Goal: Information Seeking & Learning: Learn about a topic

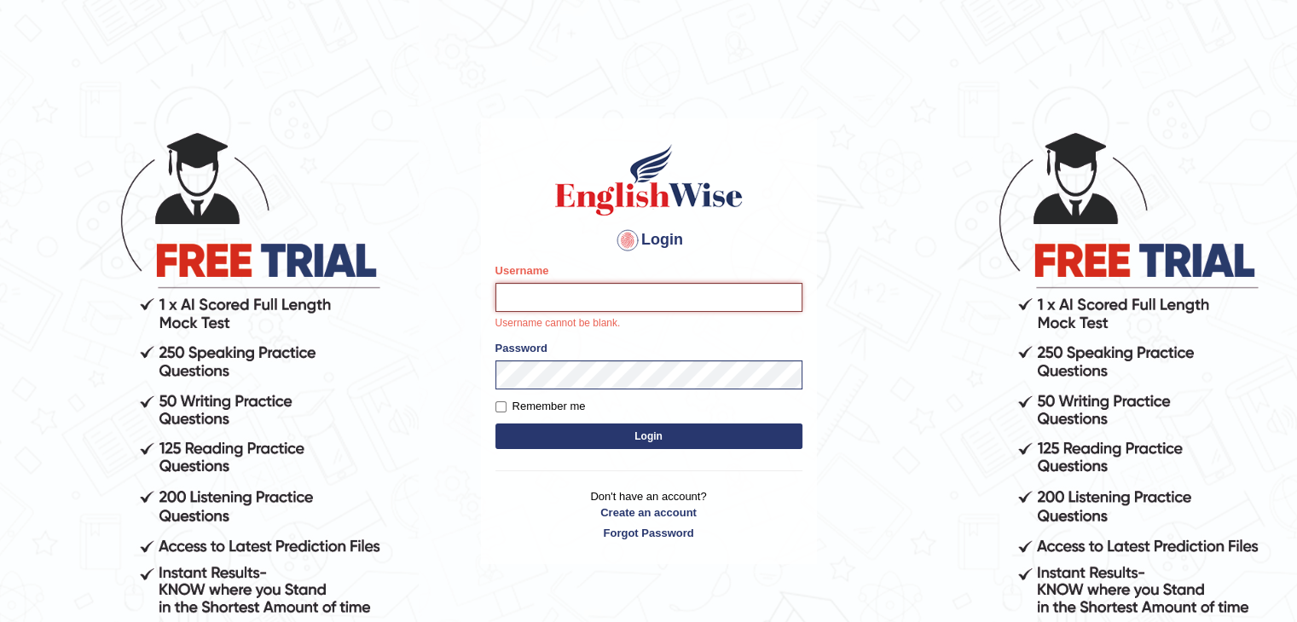
paste input "antonio_mt"
type input "antonio_mt"
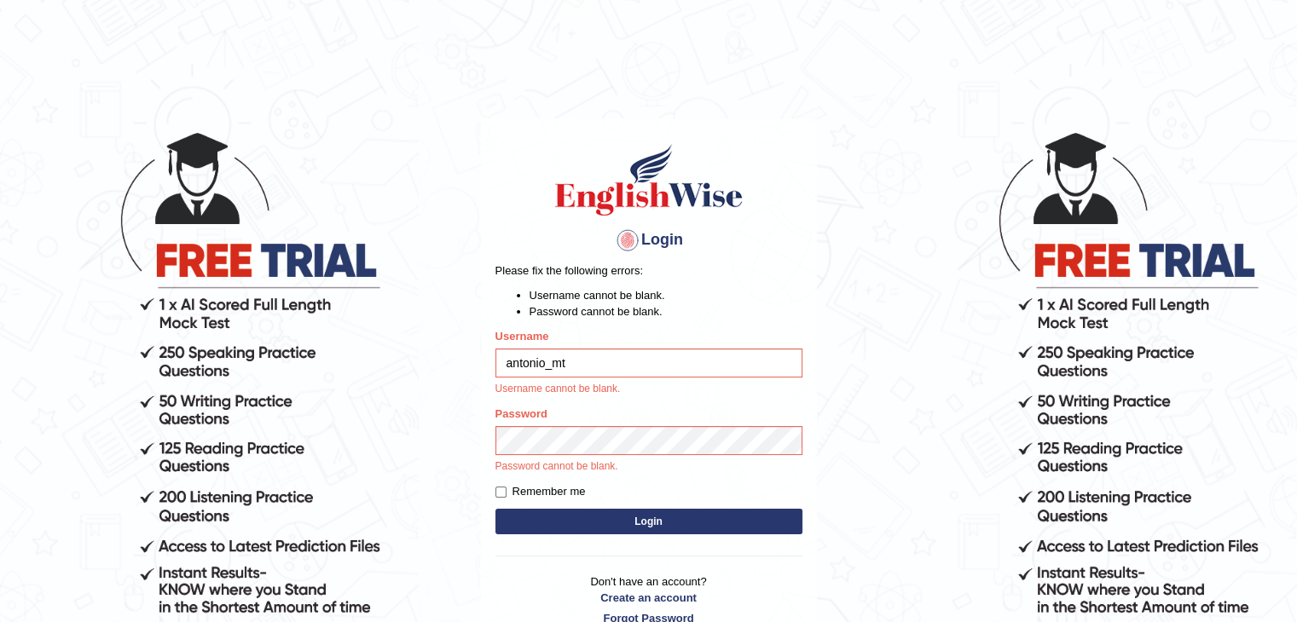
type input "antonio_mt"
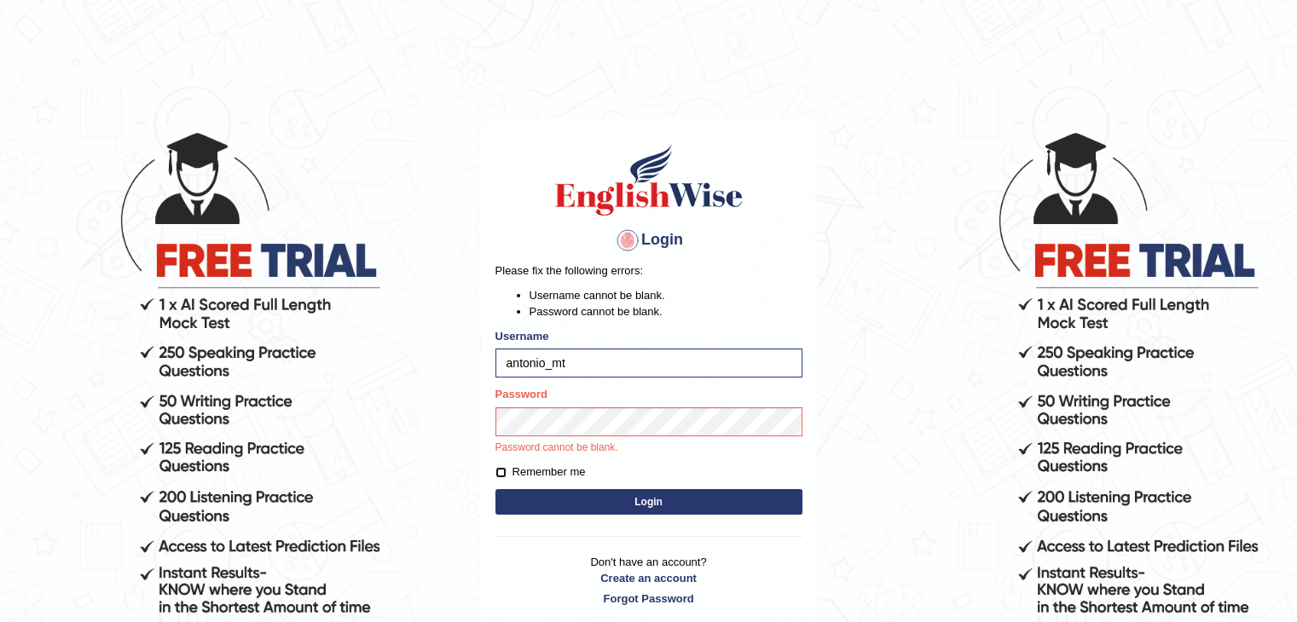
click at [498, 473] on input "Remember me" at bounding box center [500, 472] width 11 height 11
checkbox input "true"
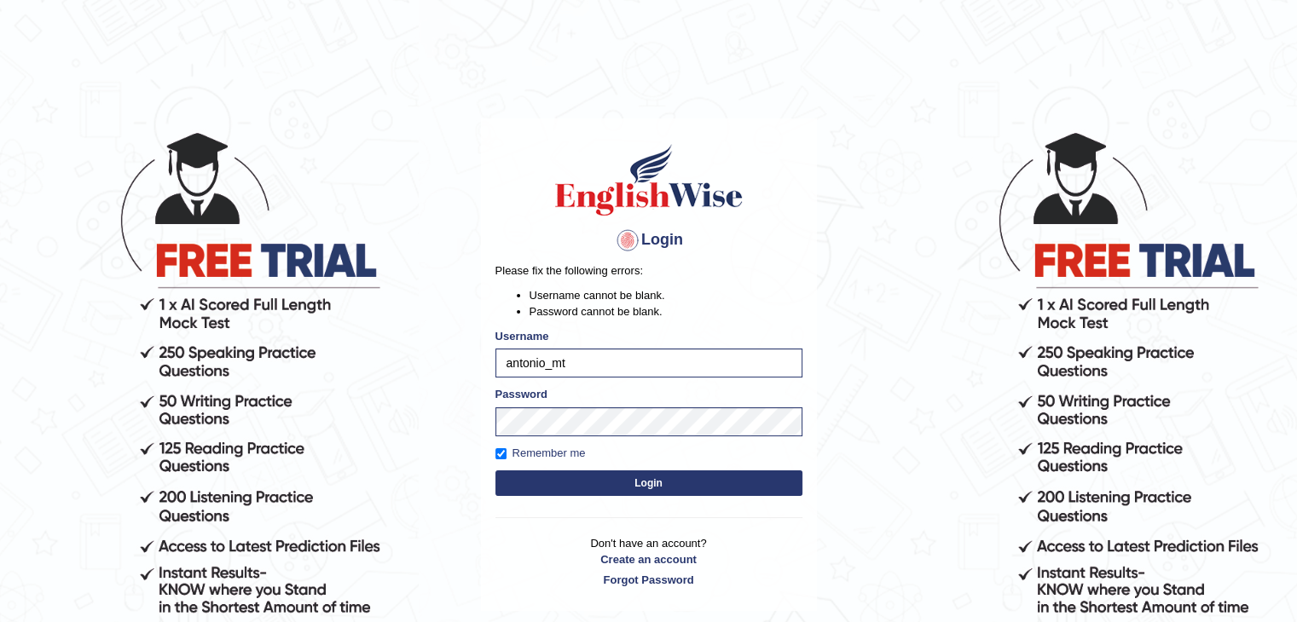
click at [593, 483] on button "Login" at bounding box center [648, 484] width 307 height 26
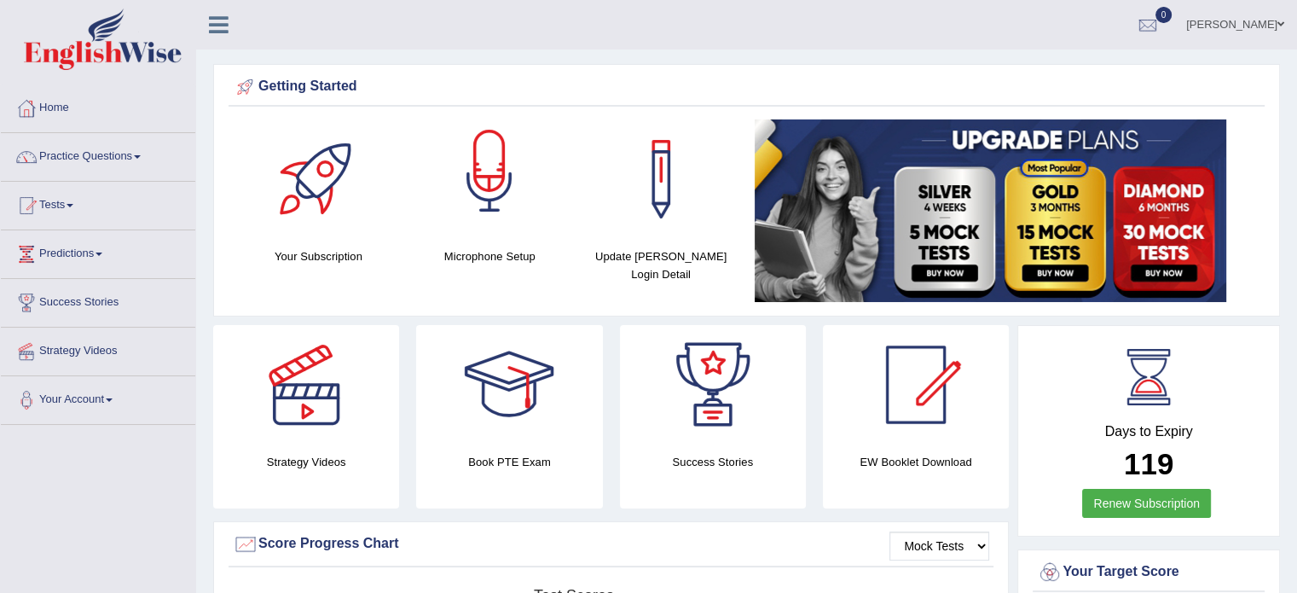
click at [486, 178] on div at bounding box center [489, 178] width 119 height 119
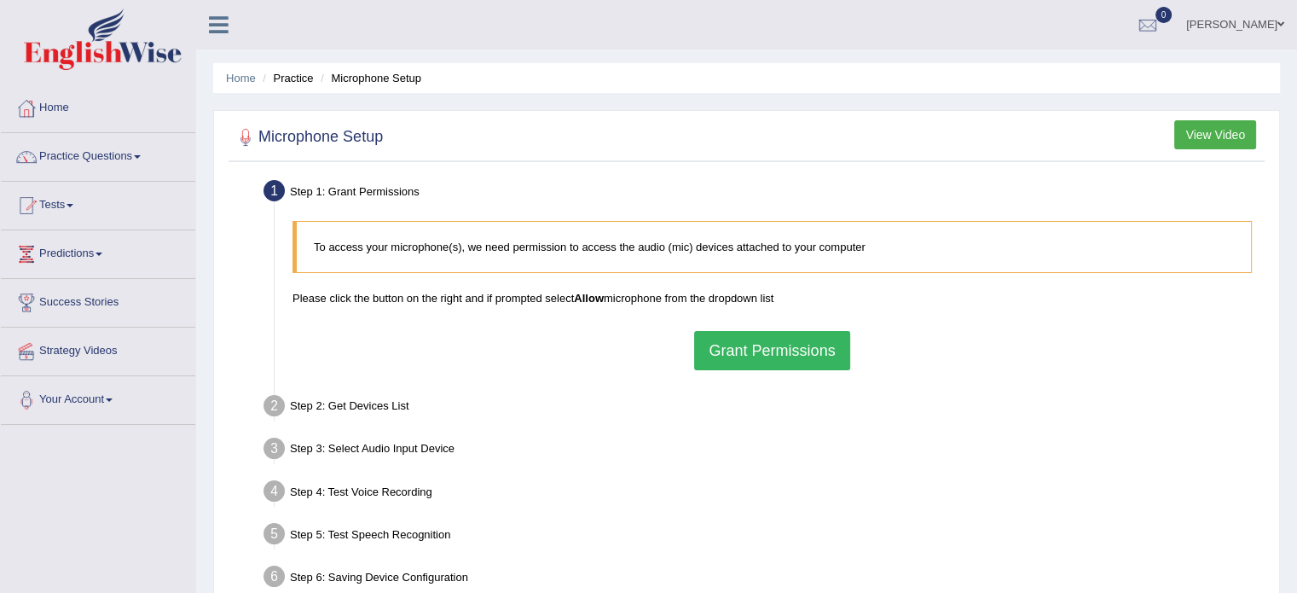
click at [737, 367] on button "Grant Permissions" at bounding box center [771, 350] width 155 height 39
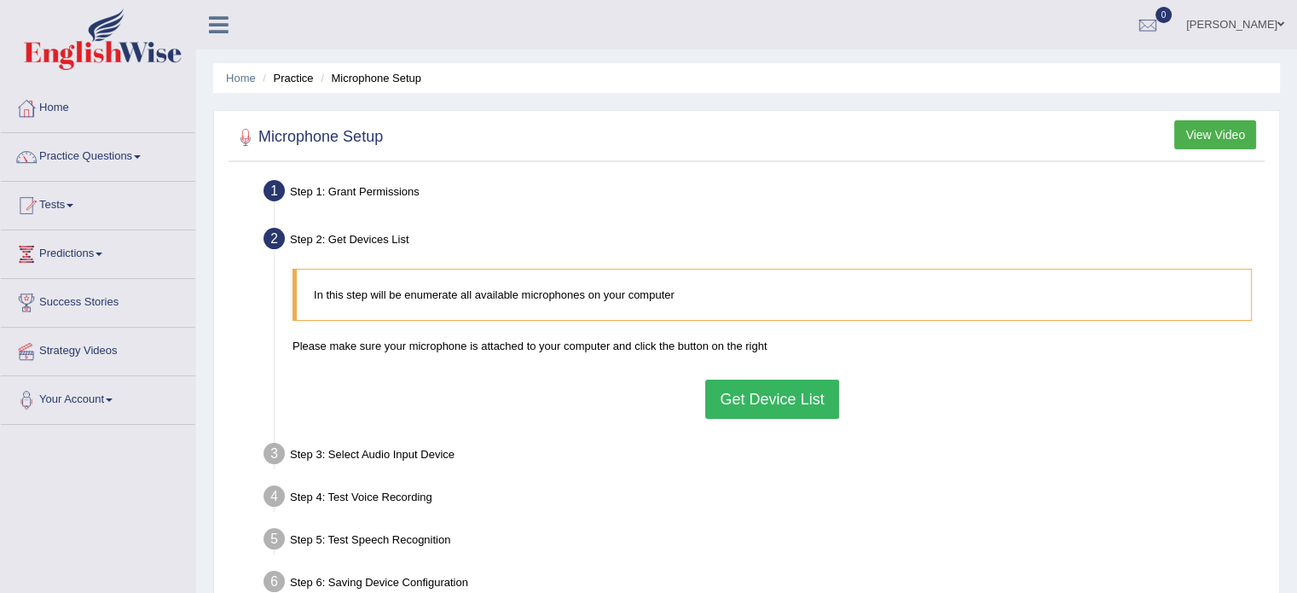
click at [750, 398] on button "Get Device List" at bounding box center [771, 398] width 133 height 39
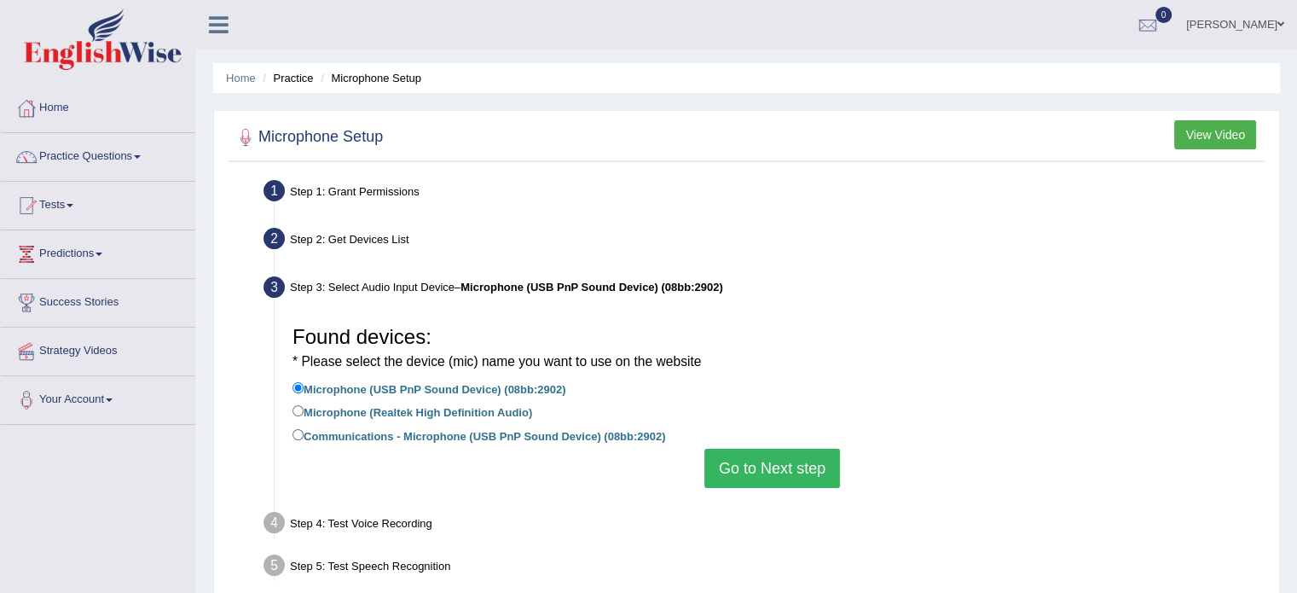
click at [743, 472] on button "Go to Next step" at bounding box center [772, 467] width 136 height 39
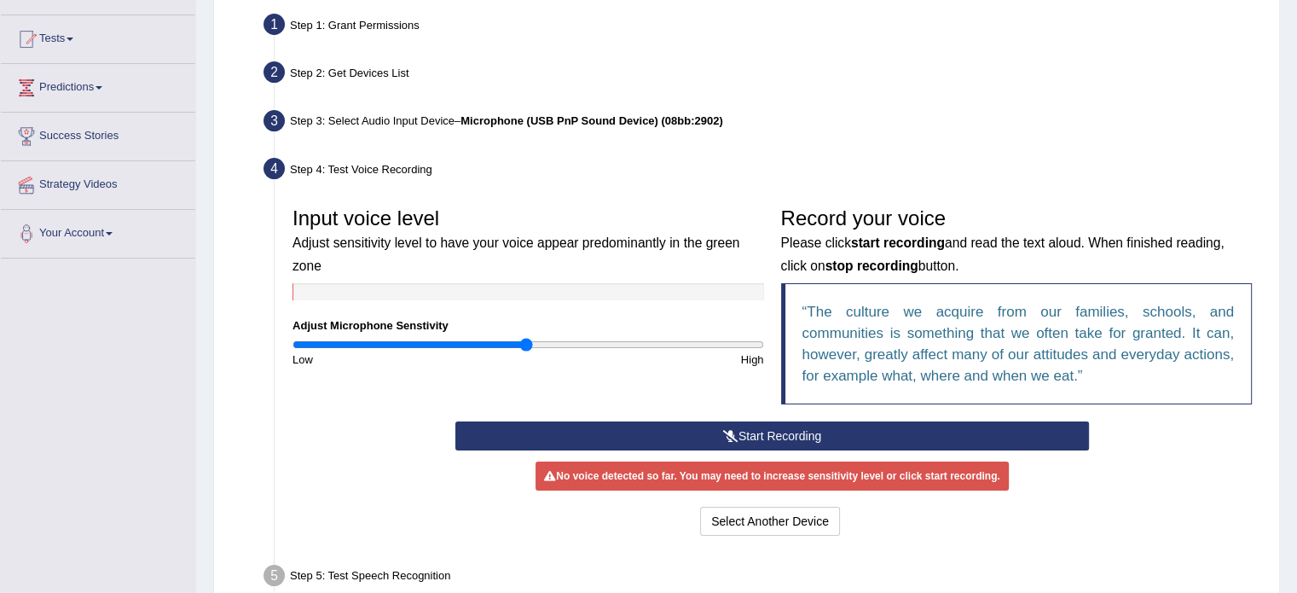
scroll to position [171, 0]
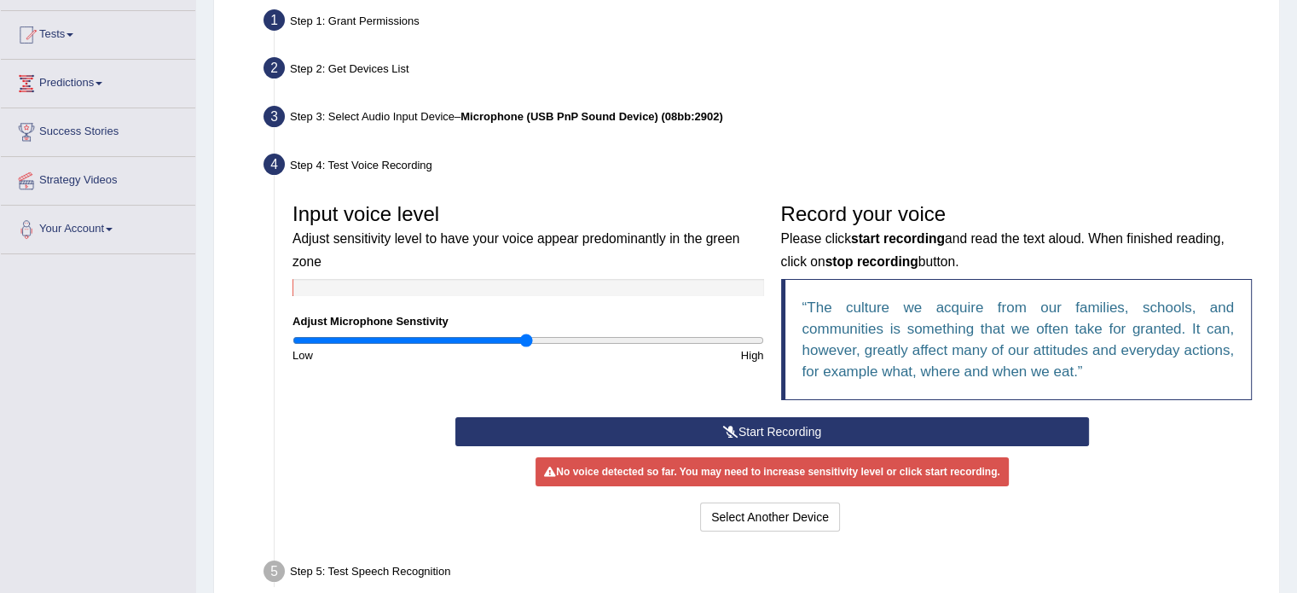
click at [765, 429] on button "Start Recording" at bounding box center [771, 431] width 633 height 29
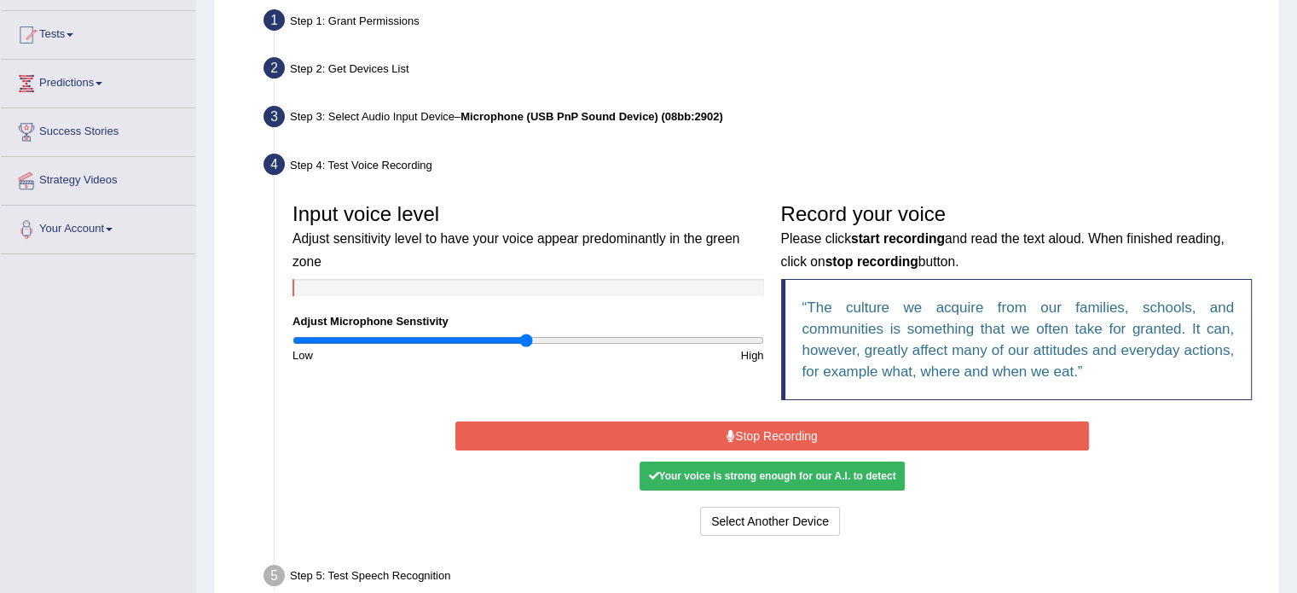
click at [765, 429] on button "Stop Recording" at bounding box center [771, 435] width 633 height 29
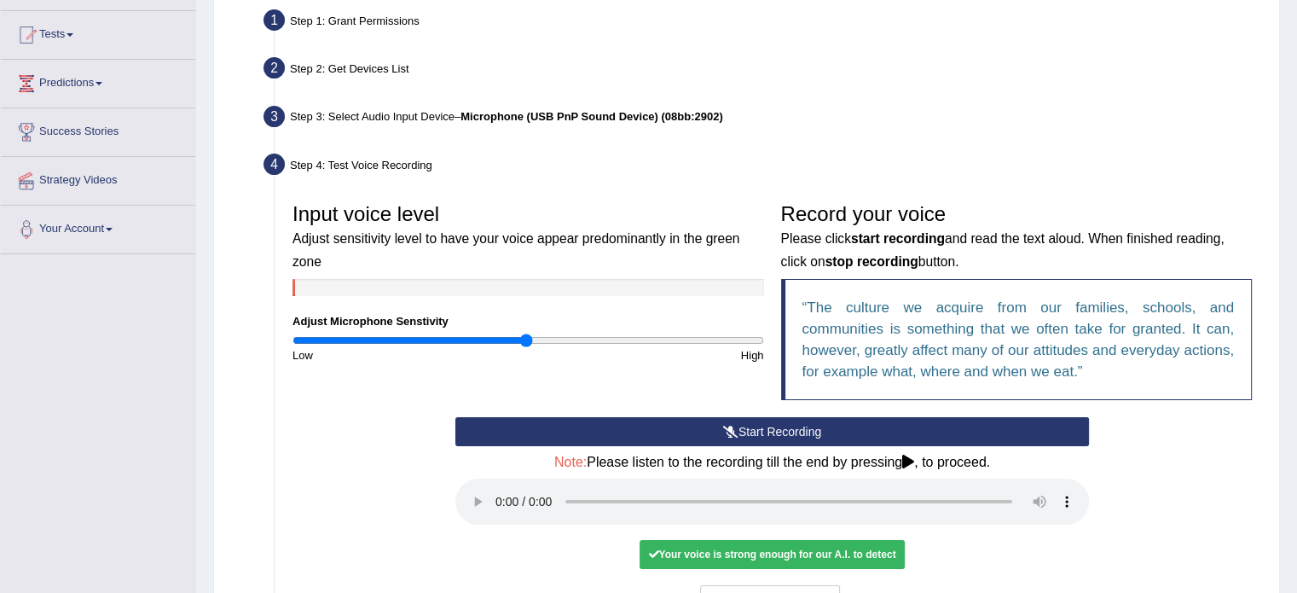
click at [781, 426] on button "Start Recording" at bounding box center [771, 431] width 633 height 29
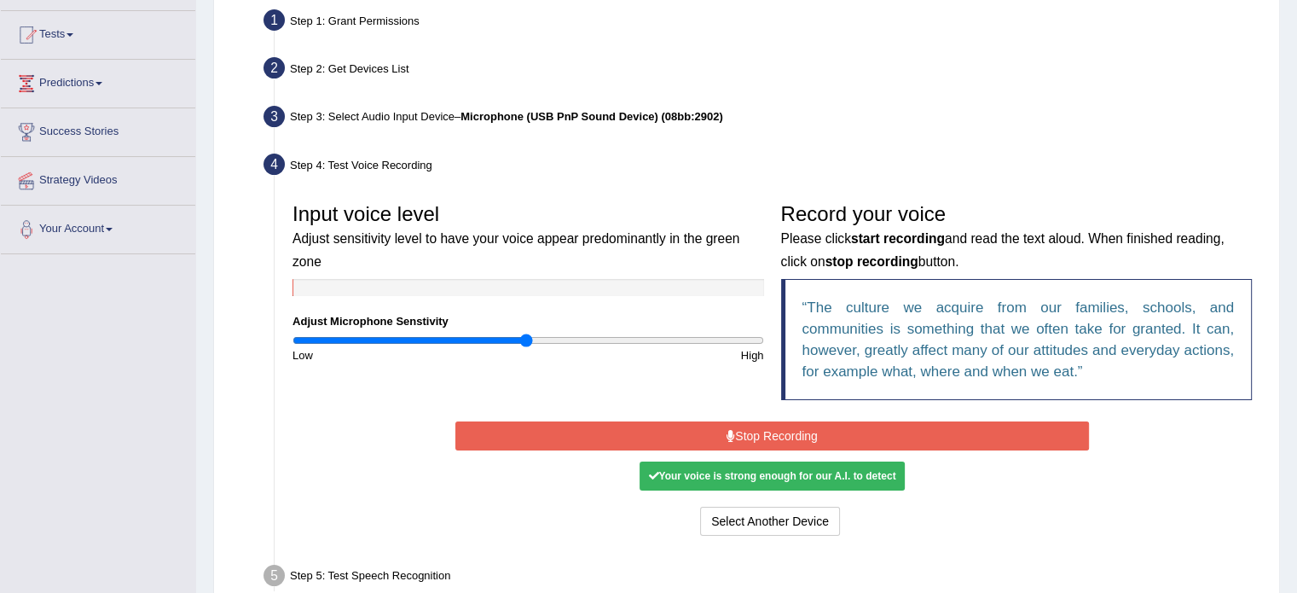
click at [781, 426] on button "Stop Recording" at bounding box center [771, 435] width 633 height 29
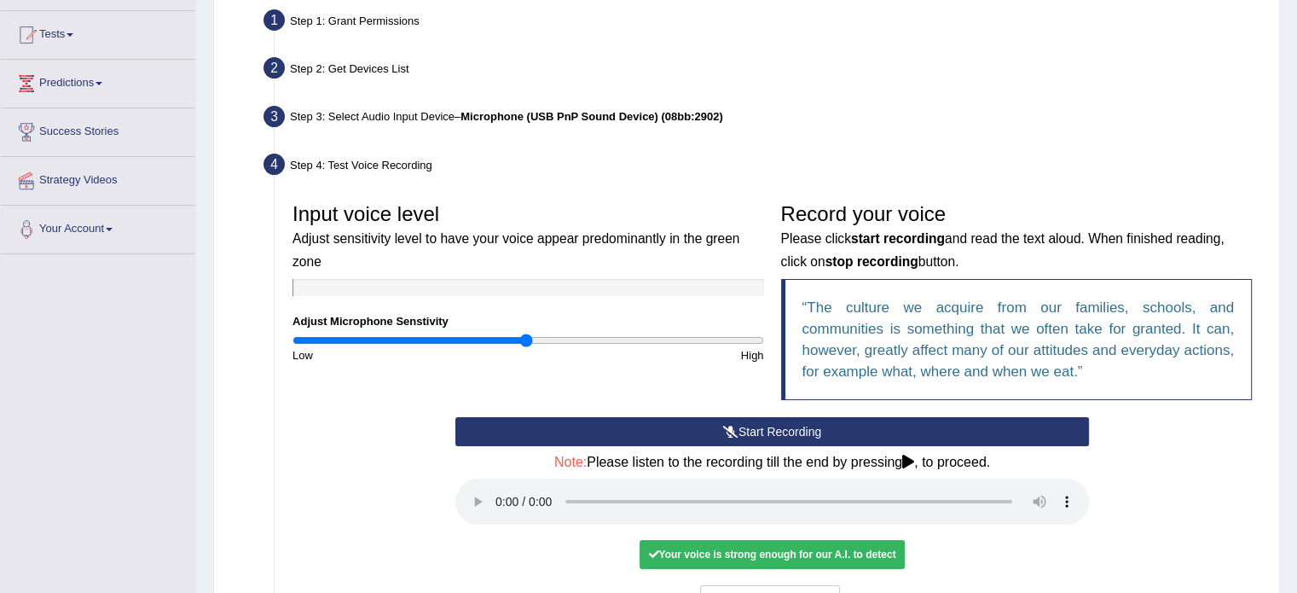
click at [795, 432] on button "Start Recording" at bounding box center [771, 431] width 633 height 29
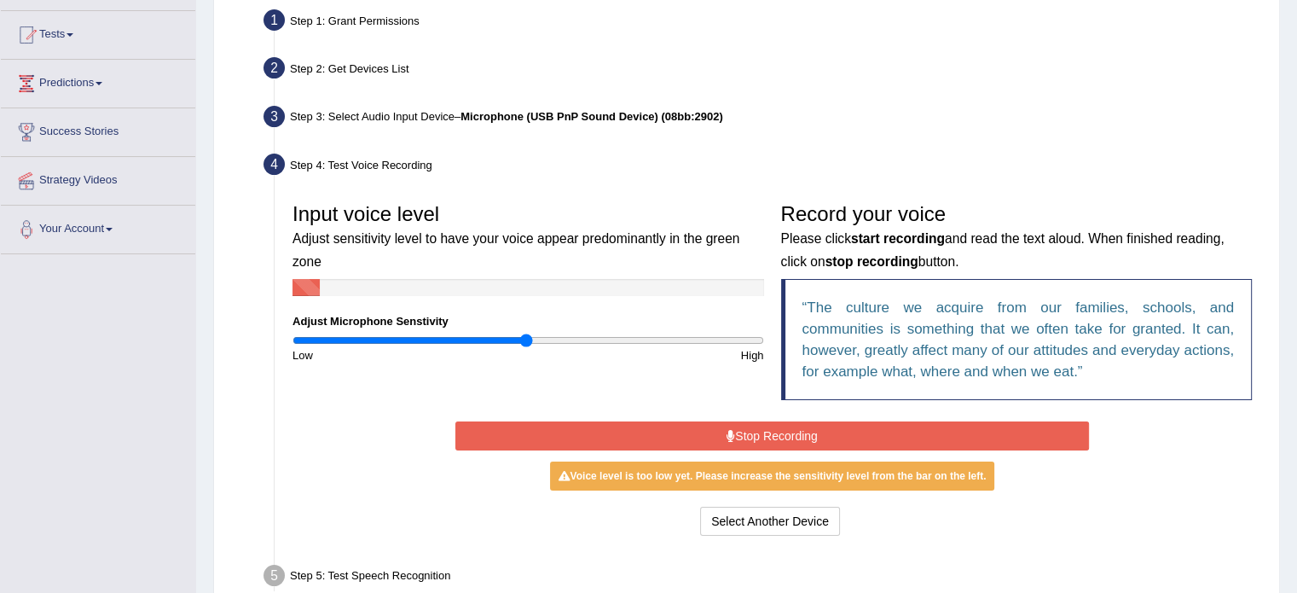
click at [790, 436] on button "Stop Recording" at bounding box center [771, 435] width 633 height 29
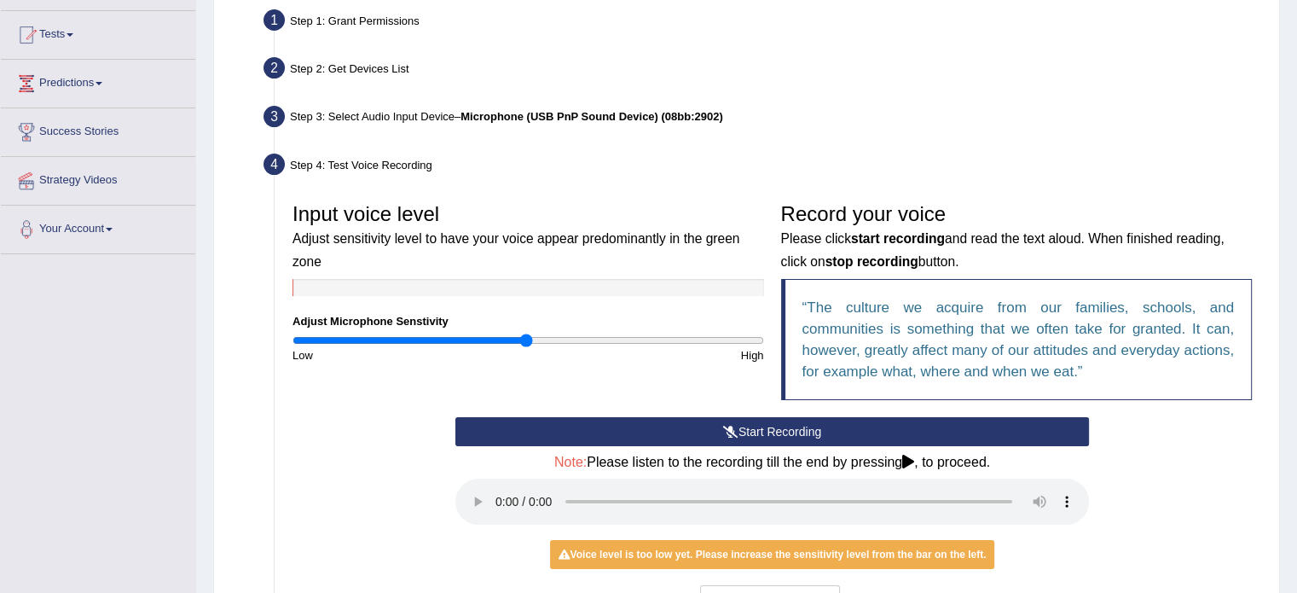
click at [790, 436] on button "Start Recording" at bounding box center [771, 431] width 633 height 29
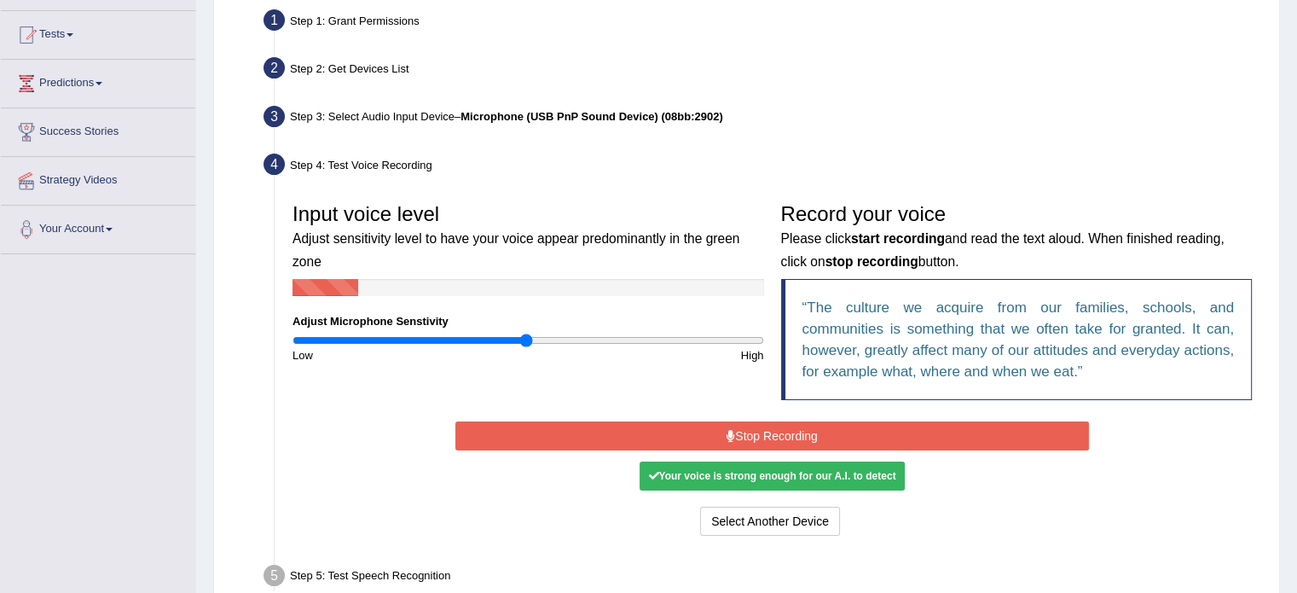
click at [780, 439] on button "Stop Recording" at bounding box center [771, 435] width 633 height 29
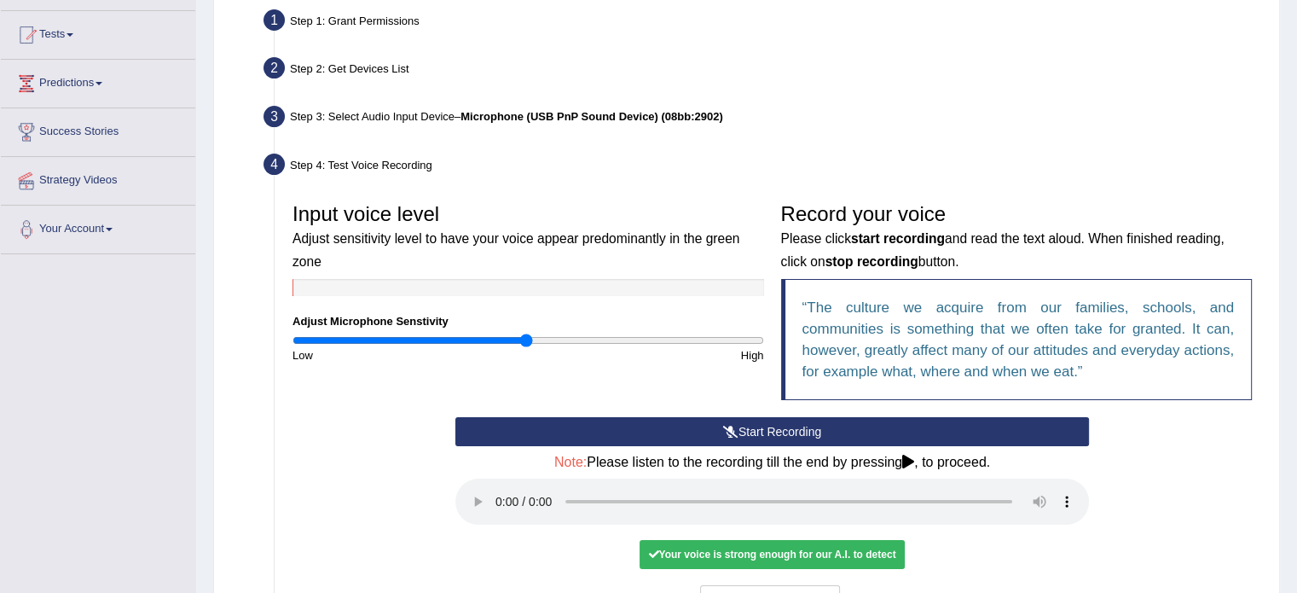
click at [801, 431] on button "Start Recording" at bounding box center [771, 431] width 633 height 29
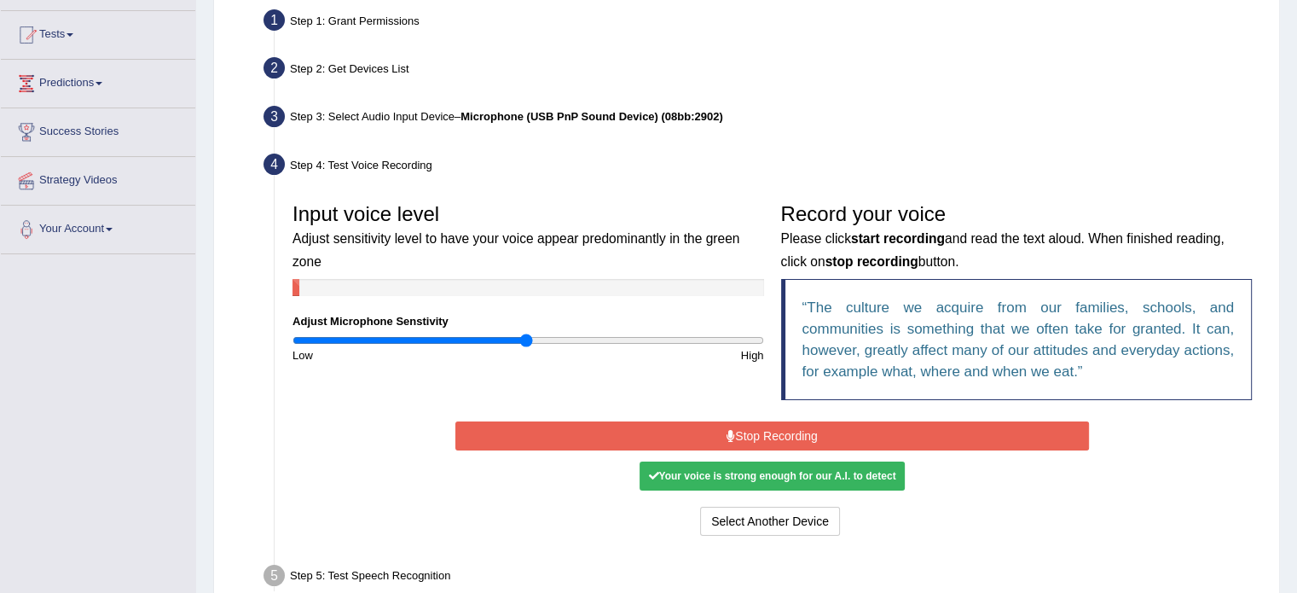
click at [791, 442] on button "Stop Recording" at bounding box center [771, 435] width 633 height 29
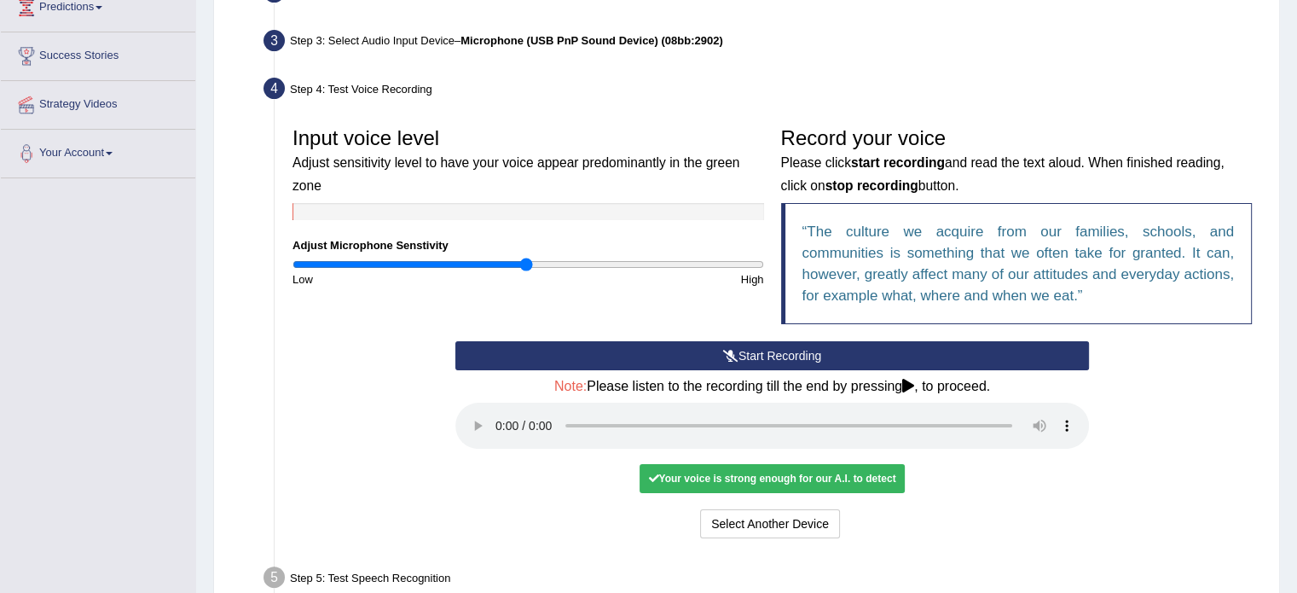
scroll to position [256, 0]
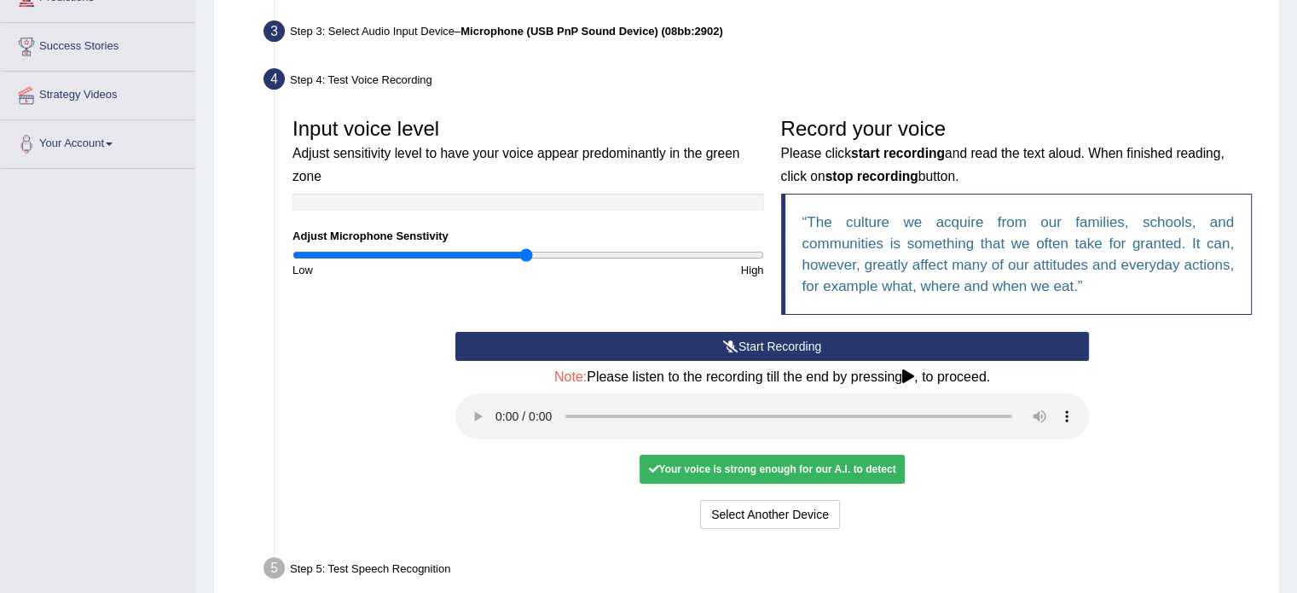
click at [778, 339] on button "Start Recording" at bounding box center [771, 346] width 633 height 29
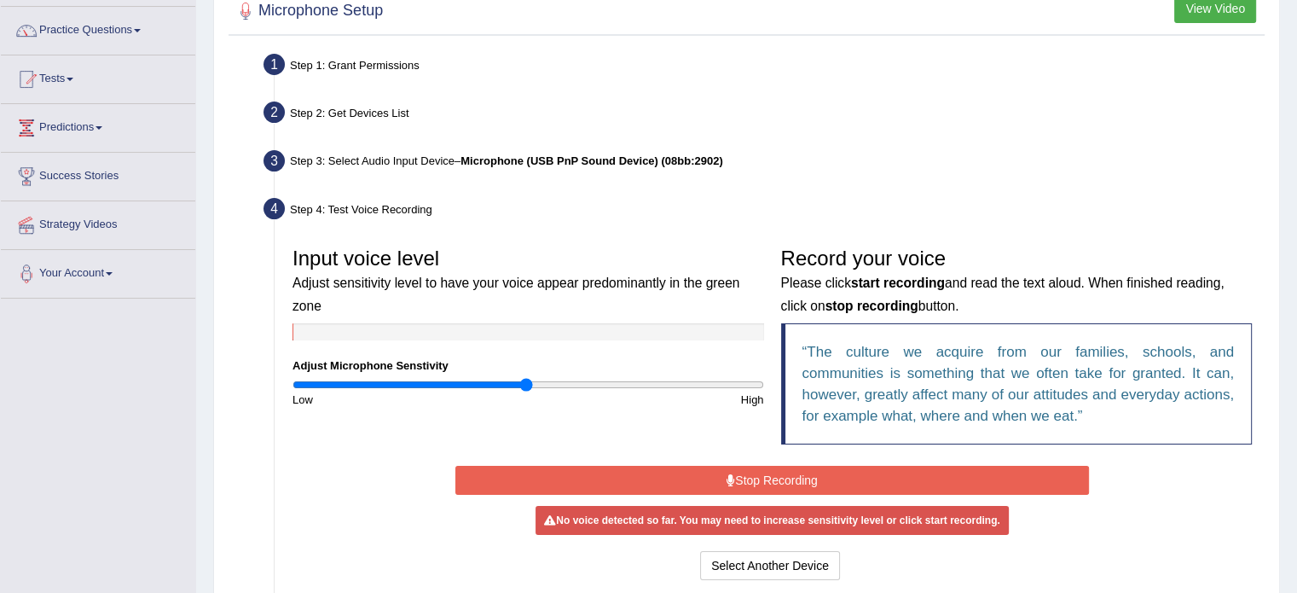
scroll to position [47, 0]
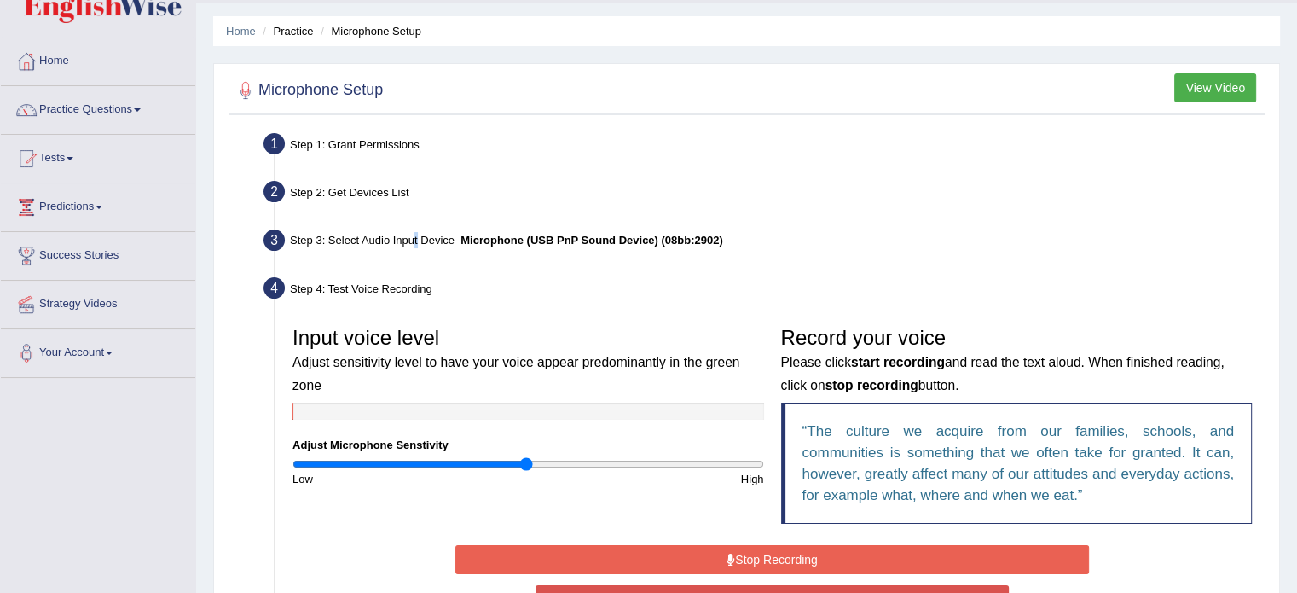
click at [414, 236] on div "Step 3: Select Audio Input Device – Microphone (USB PnP Sound Device) (08bb:290…" at bounding box center [763, 243] width 1015 height 38
click at [466, 239] on b "Microphone (USB PnP Sound Device) (08bb:2902)" at bounding box center [591, 240] width 262 height 13
click at [501, 243] on b "Microphone (USB PnP Sound Device) (08bb:2902)" at bounding box center [591, 240] width 262 height 13
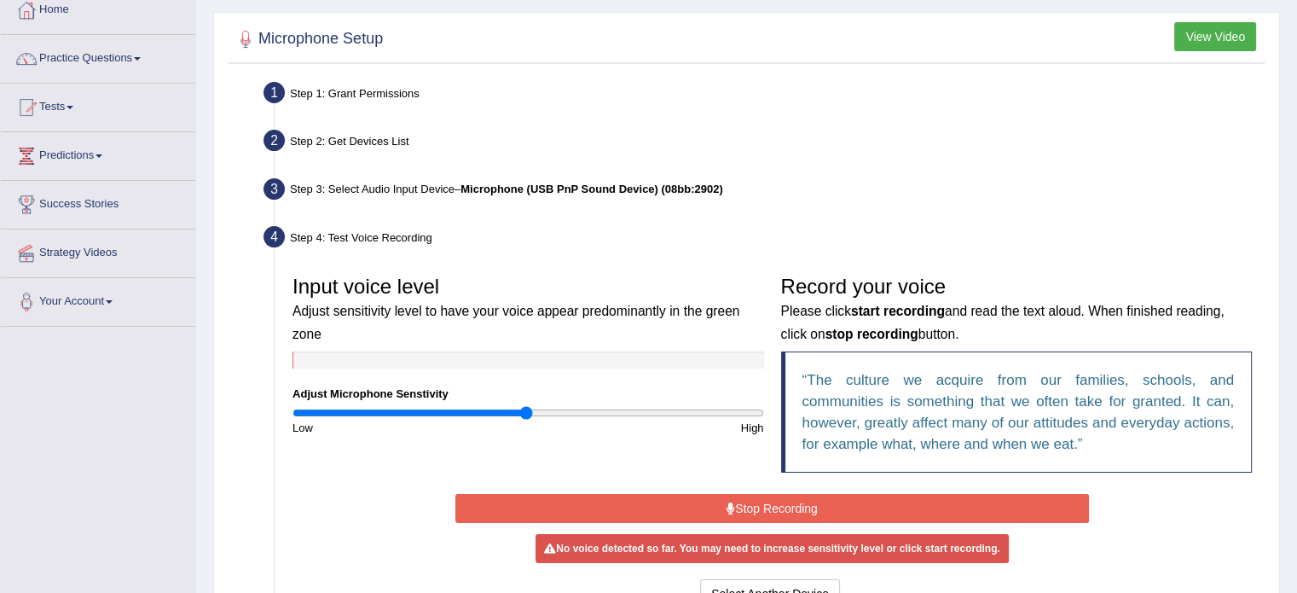
scroll to position [303, 0]
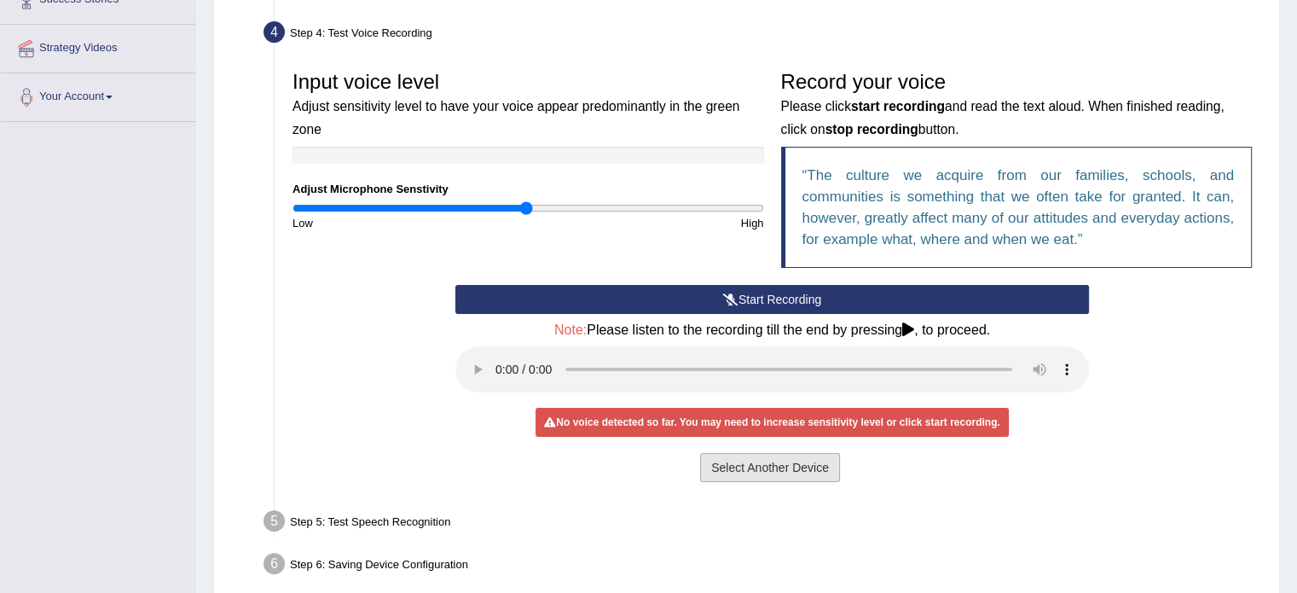
click at [784, 468] on button "Select Another Device" at bounding box center [770, 467] width 140 height 29
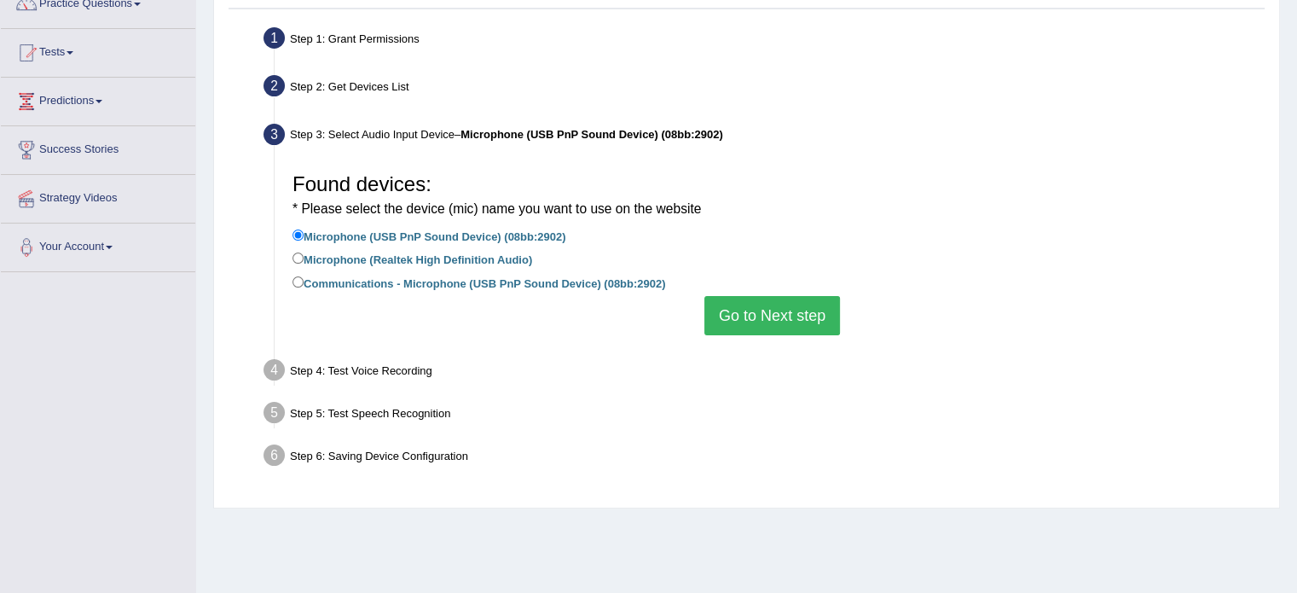
scroll to position [132, 0]
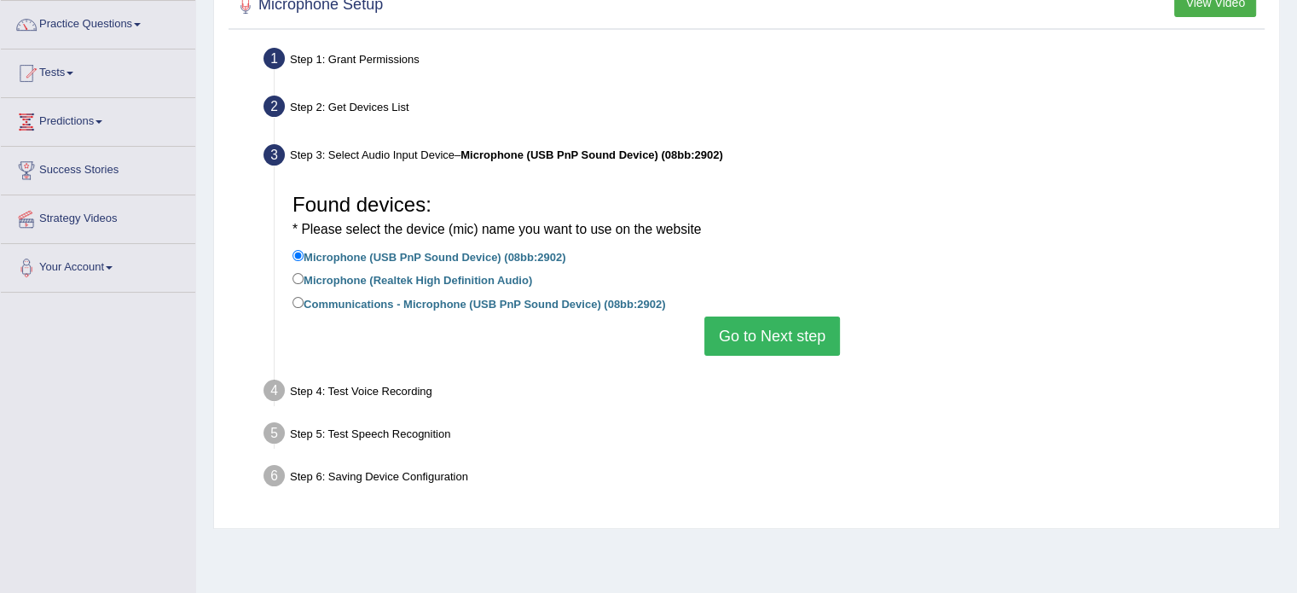
click at [790, 344] on button "Go to Next step" at bounding box center [772, 335] width 136 height 39
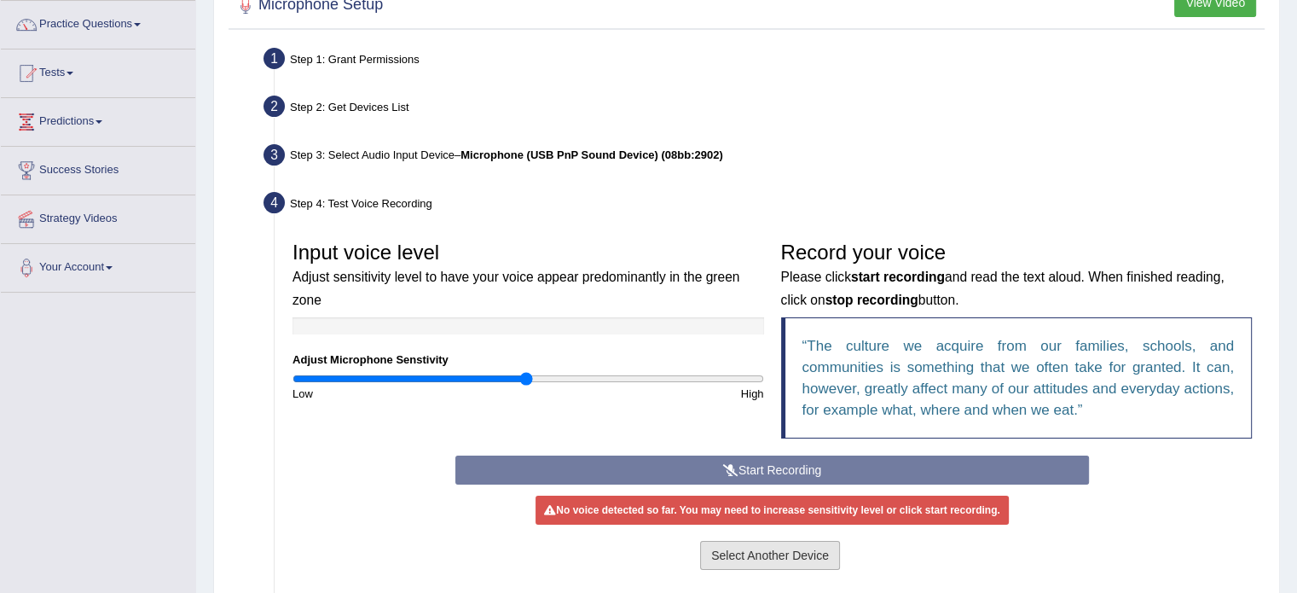
click at [759, 554] on button "Select Another Device" at bounding box center [770, 555] width 140 height 29
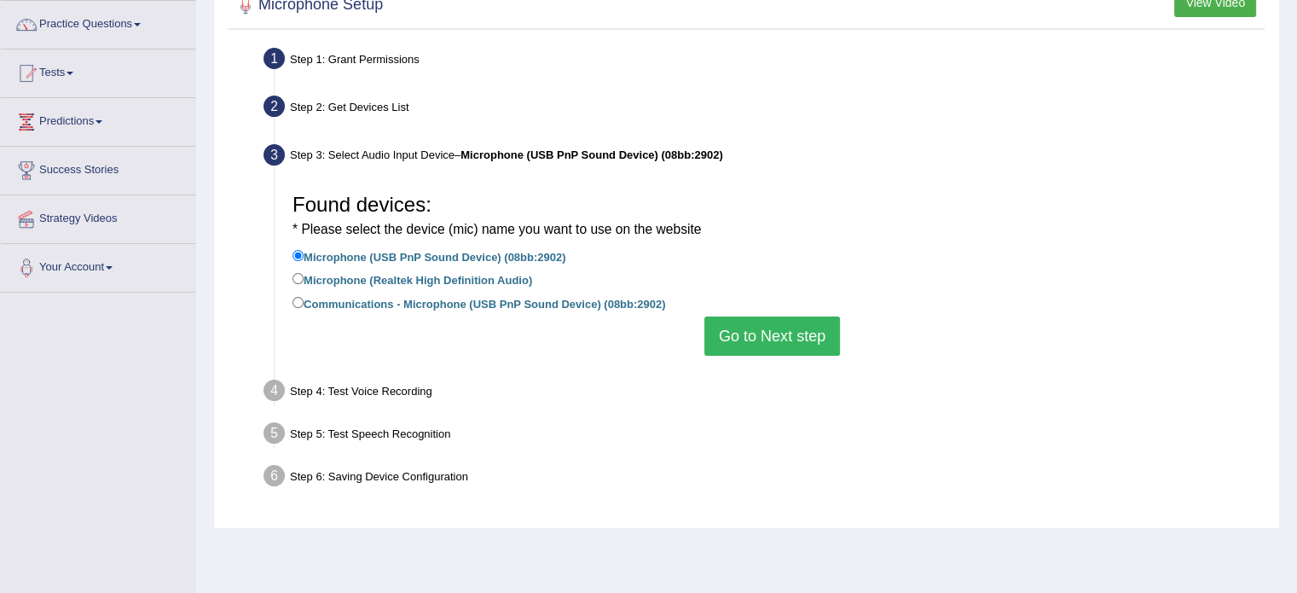
click at [431, 279] on label "Microphone (Realtek High Definition Audio)" at bounding box center [412, 278] width 240 height 19
click at [304, 279] on input "Microphone (Realtek High Definition Audio)" at bounding box center [297, 278] width 11 height 11
radio input "true"
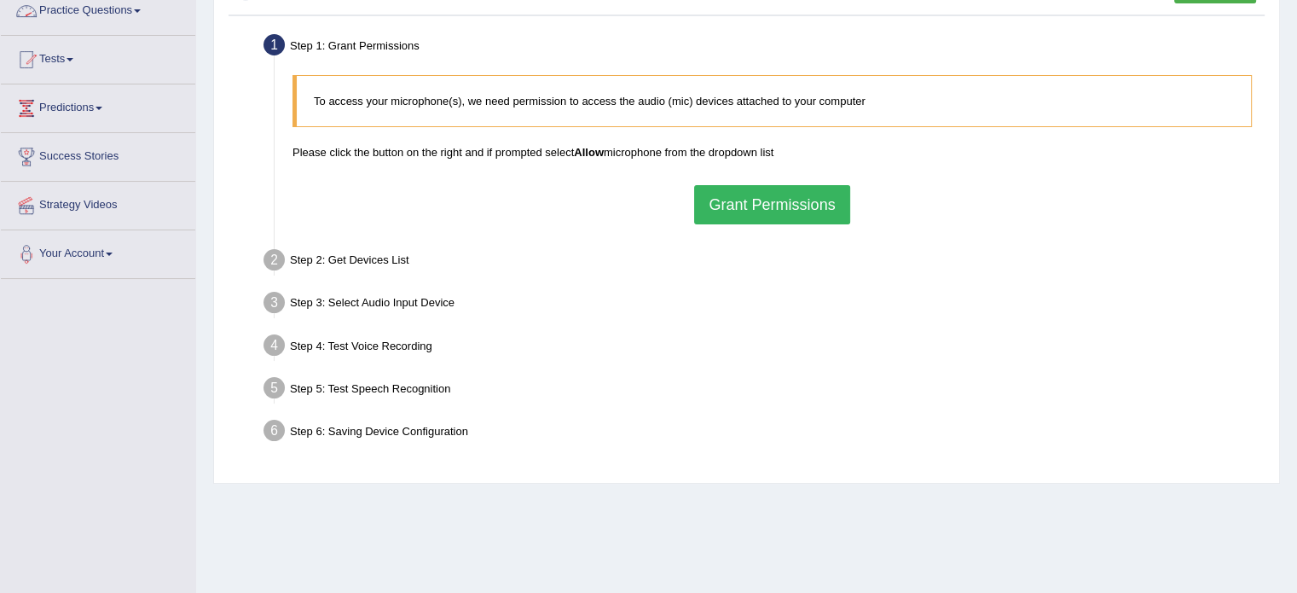
click at [818, 207] on button "Grant Permissions" at bounding box center [771, 204] width 155 height 39
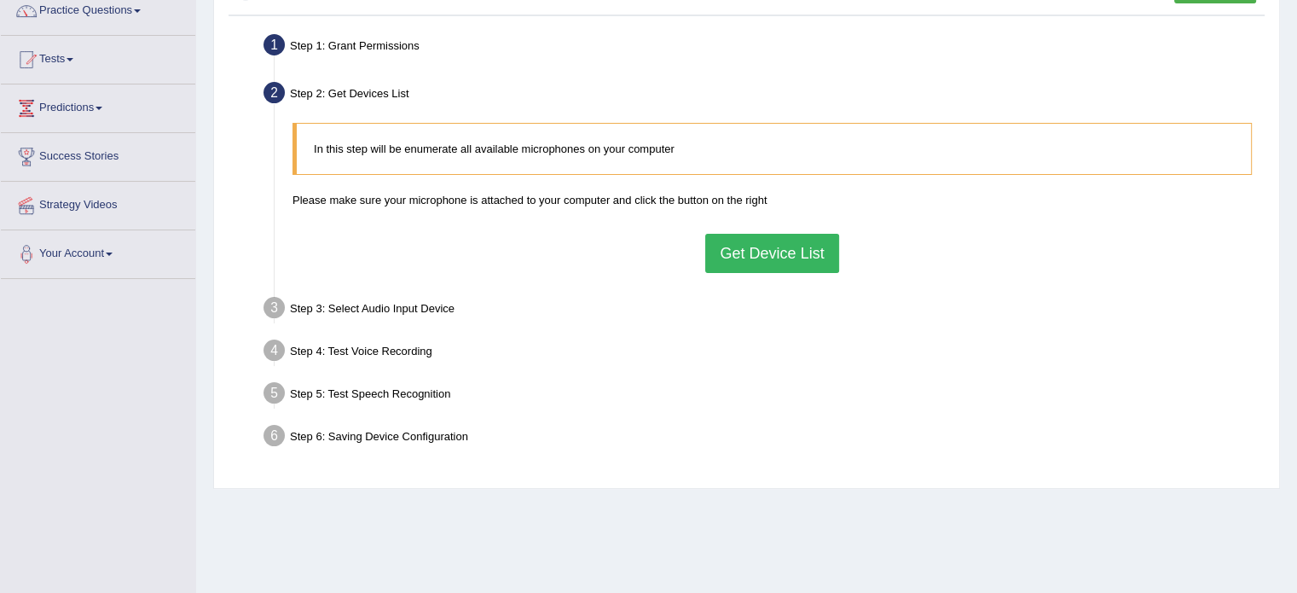
click at [786, 251] on button "Get Device List" at bounding box center [771, 253] width 133 height 39
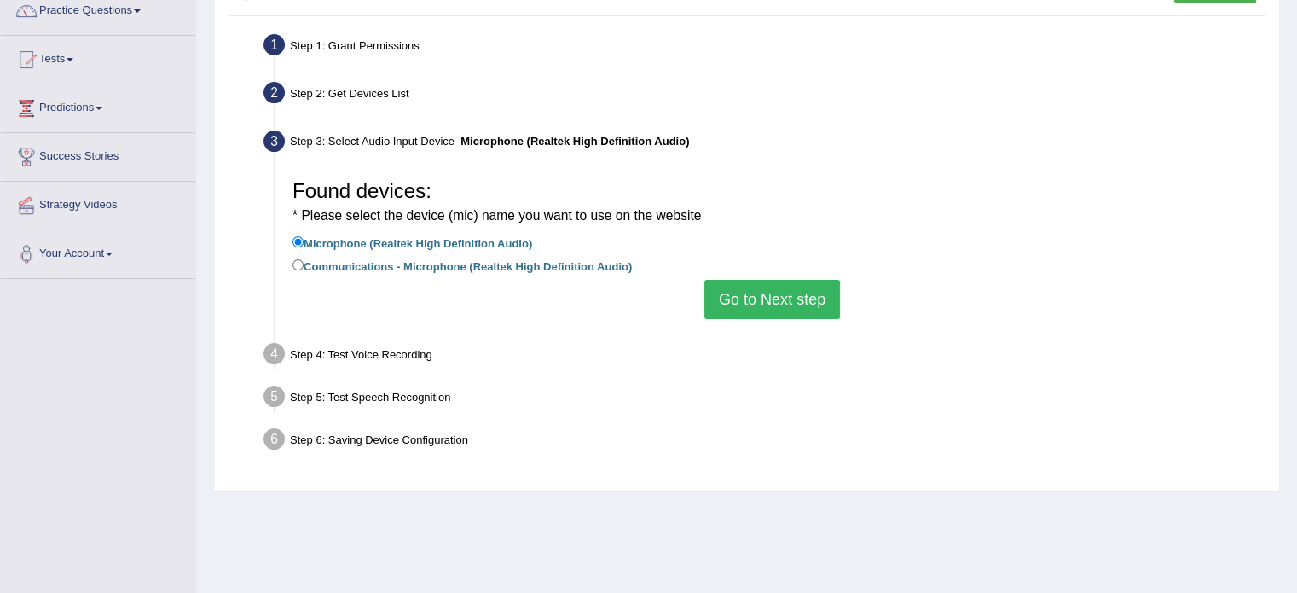
click at [738, 304] on button "Go to Next step" at bounding box center [772, 299] width 136 height 39
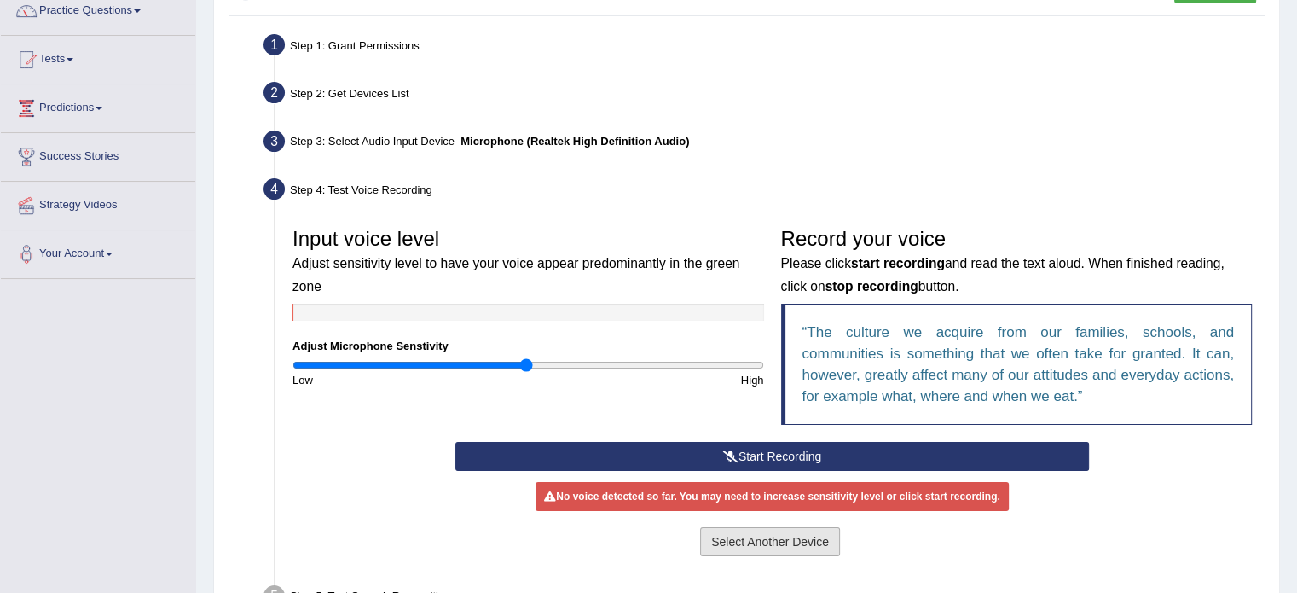
click at [750, 541] on button "Select Another Device" at bounding box center [770, 541] width 140 height 29
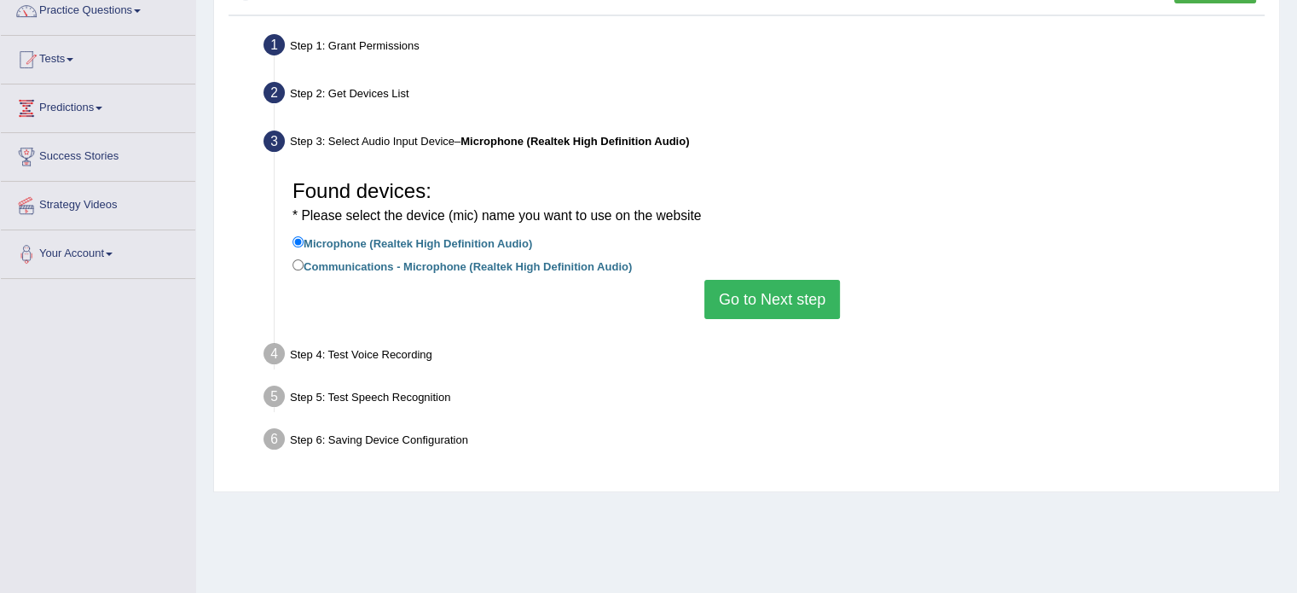
click at [389, 276] on li "Communications - Microphone (Realtek High Definition Audio)" at bounding box center [771, 267] width 959 height 23
click at [409, 269] on label "Communications - Microphone (Realtek High Definition Audio)" at bounding box center [461, 265] width 339 height 19
click at [304, 269] on input "Communications - Microphone (Realtek High Definition Audio)" at bounding box center [297, 264] width 11 height 11
radio input "true"
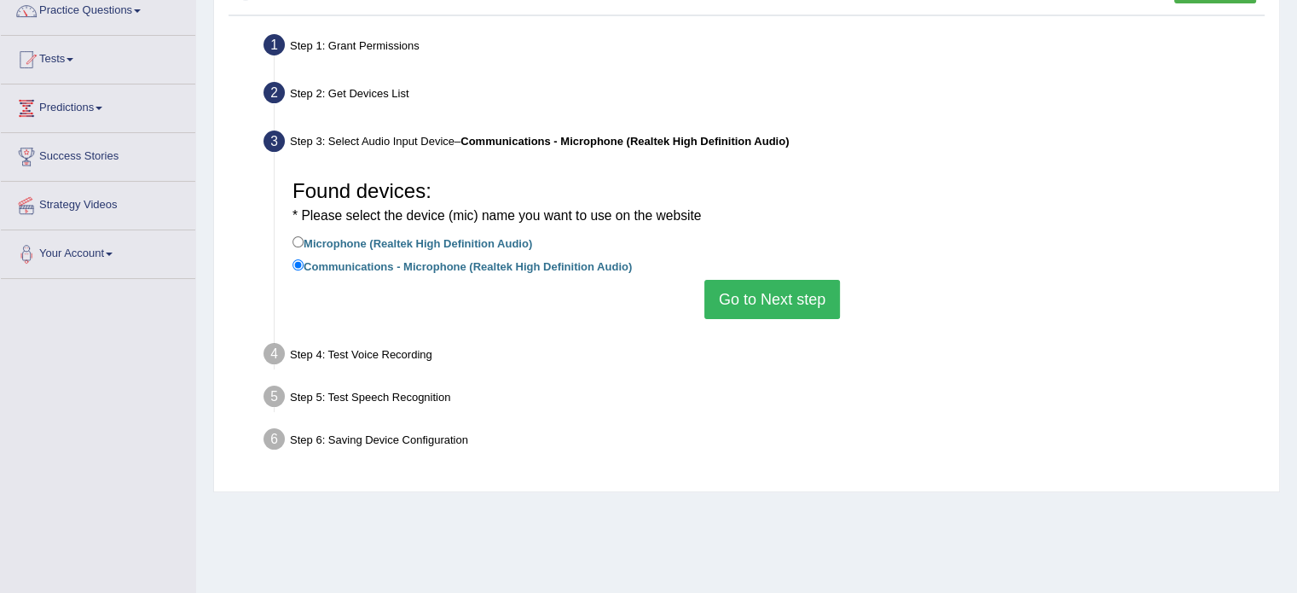
click at [764, 312] on button "Go to Next step" at bounding box center [772, 299] width 136 height 39
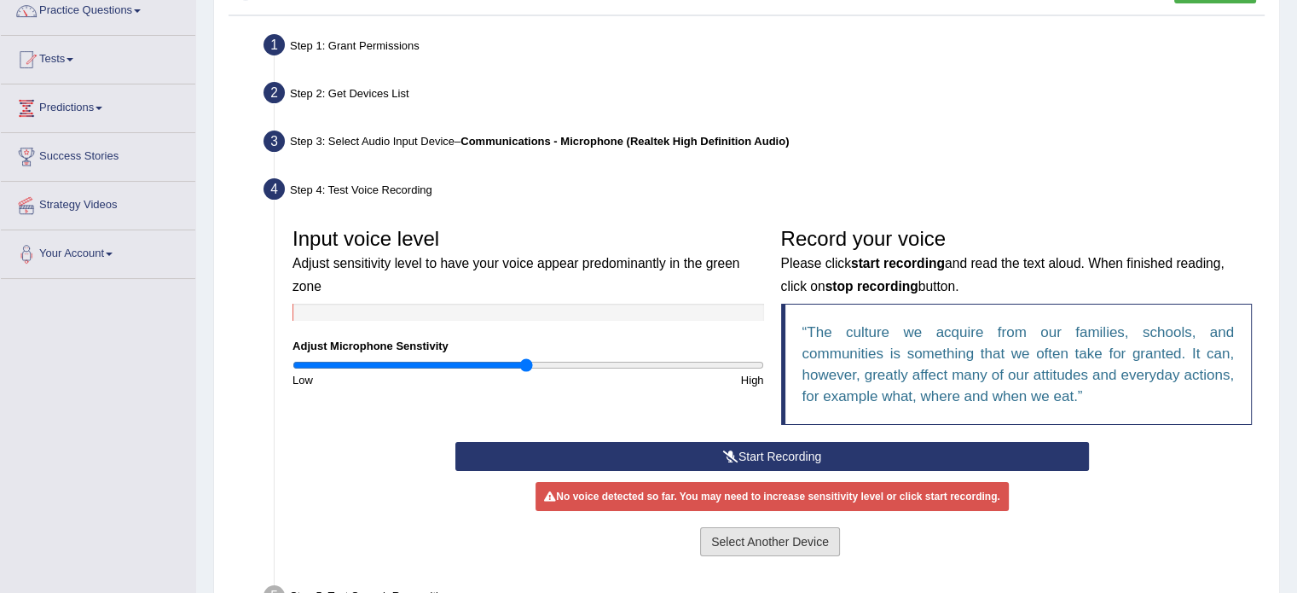
click at [747, 548] on button "Select Another Device" at bounding box center [770, 541] width 140 height 29
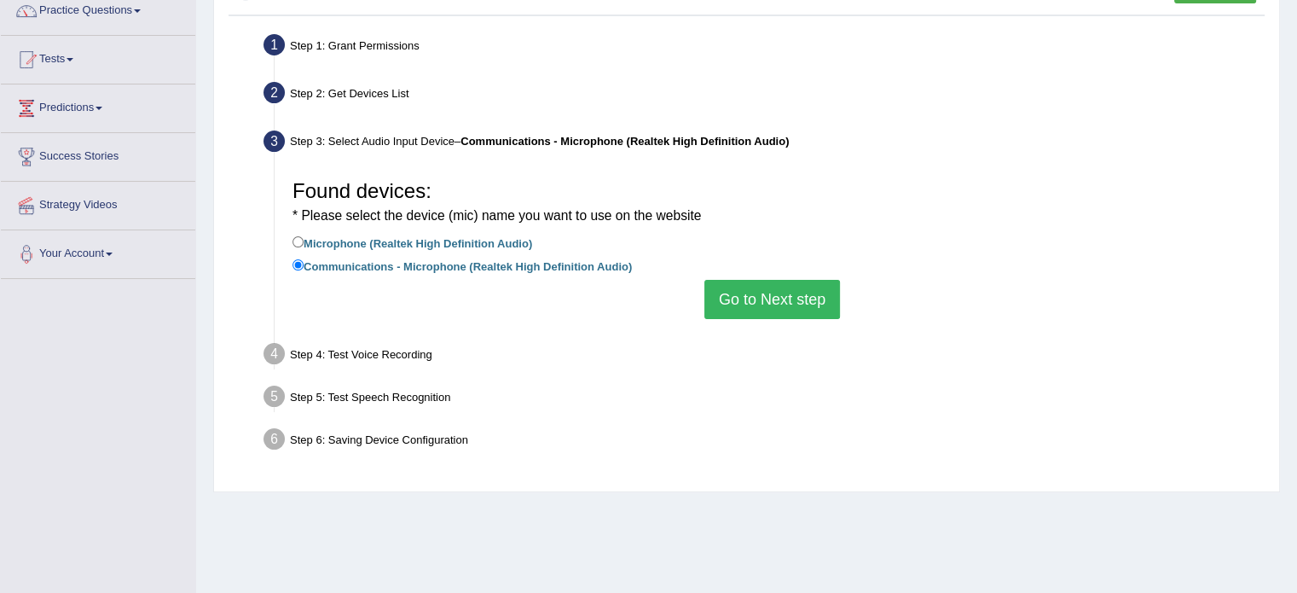
click at [435, 233] on label "Microphone (Realtek High Definition Audio)" at bounding box center [412, 242] width 240 height 19
click at [304, 236] on input "Microphone (Realtek High Definition Audio)" at bounding box center [297, 241] width 11 height 11
radio input "true"
click at [747, 299] on button "Go to Next step" at bounding box center [772, 299] width 136 height 39
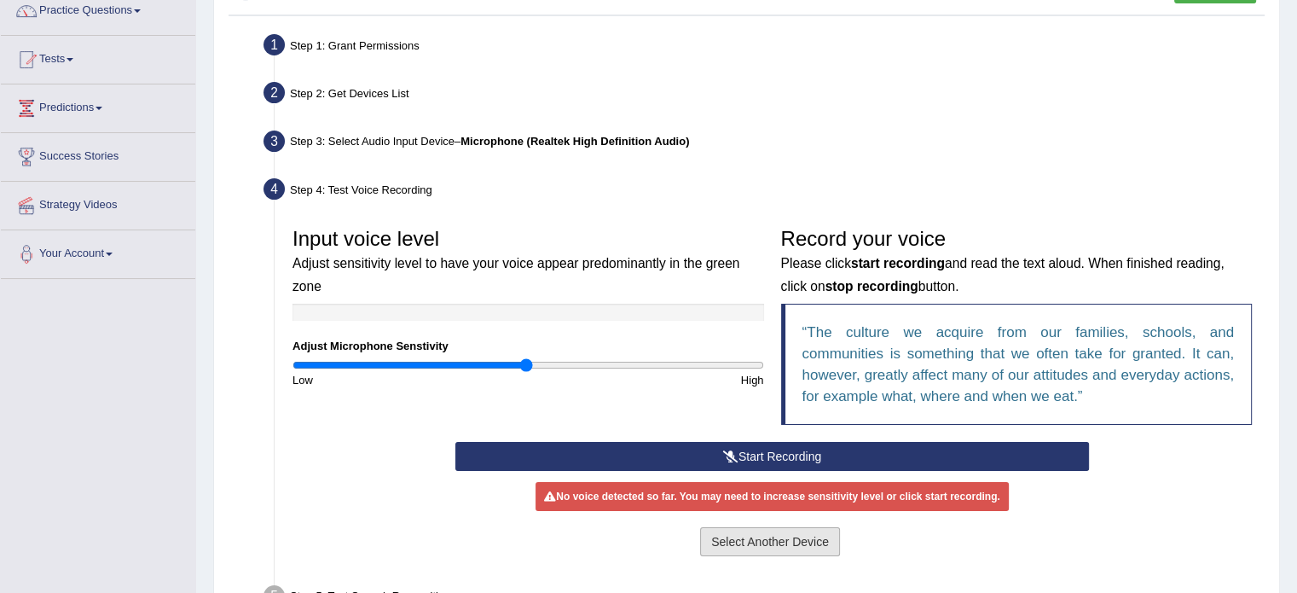
click at [772, 538] on button "Select Another Device" at bounding box center [770, 541] width 140 height 29
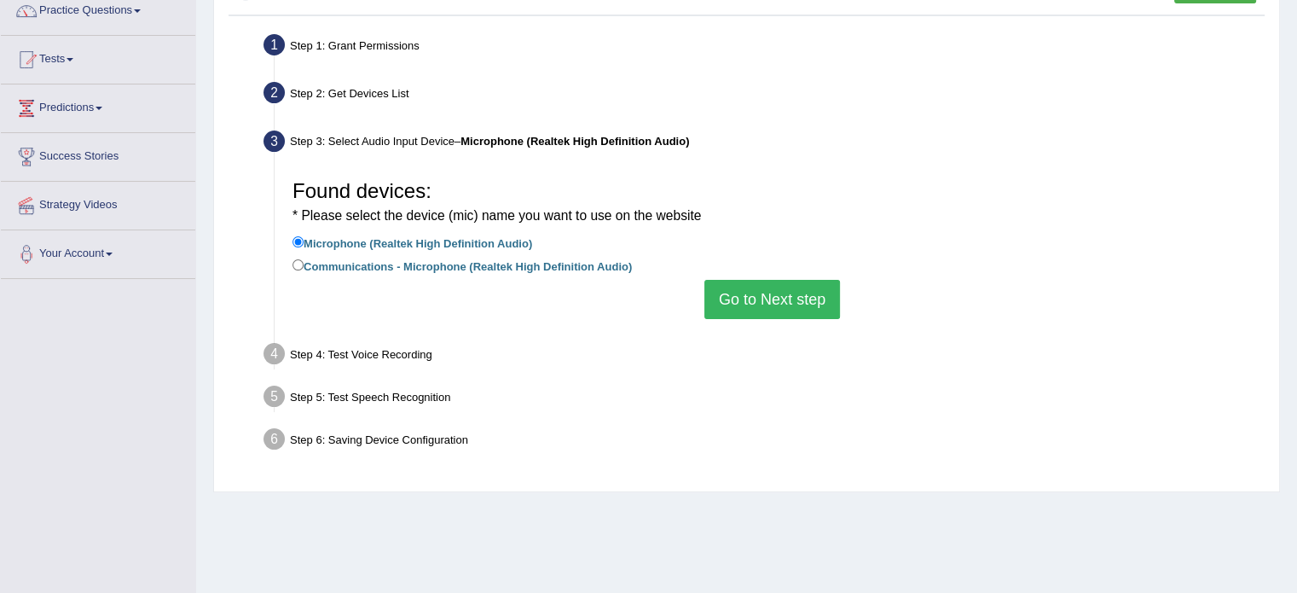
click at [785, 303] on button "Go to Next step" at bounding box center [772, 299] width 136 height 39
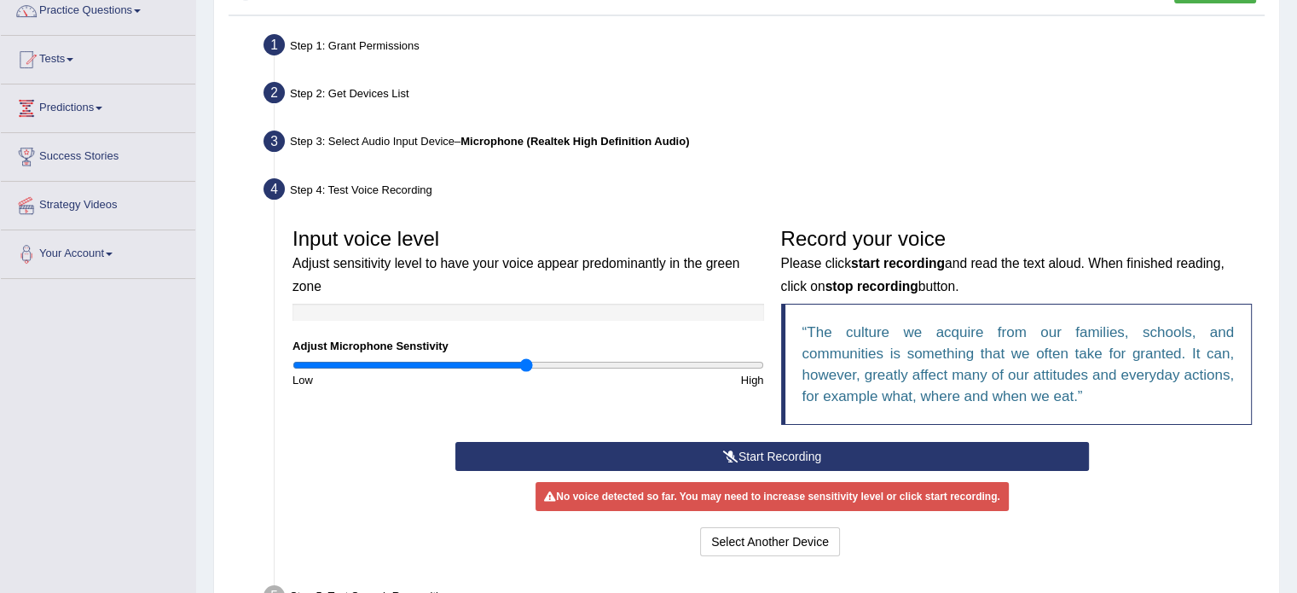
click at [818, 455] on button "Start Recording" at bounding box center [771, 456] width 633 height 29
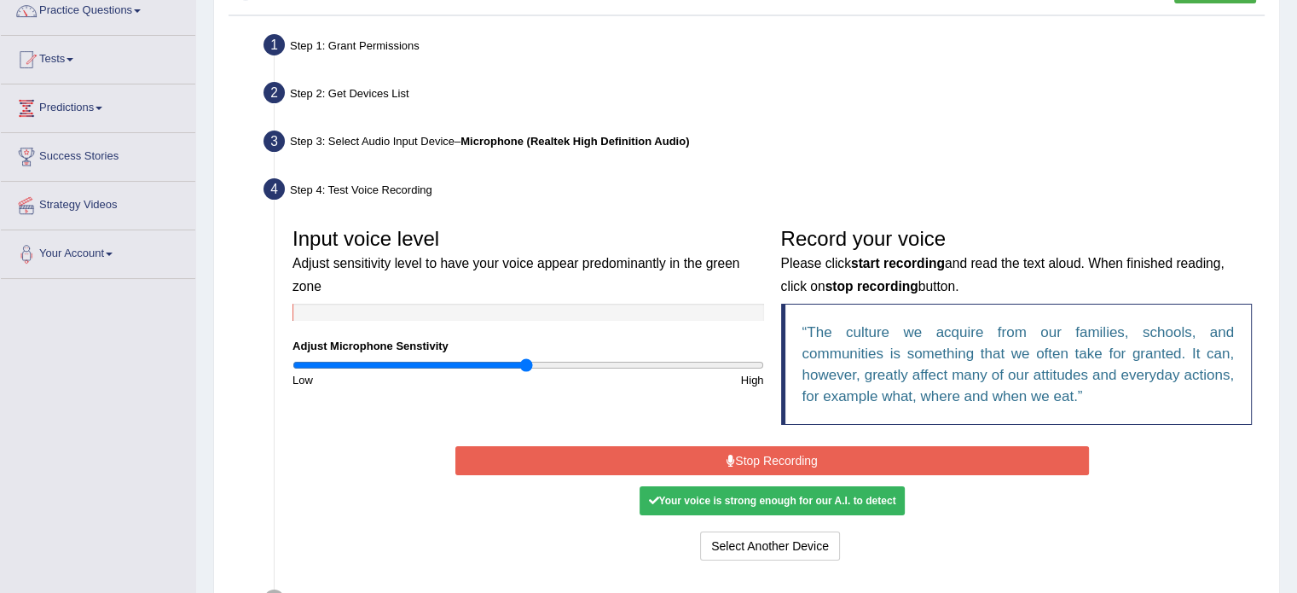
click at [751, 458] on button "Stop Recording" at bounding box center [771, 460] width 633 height 29
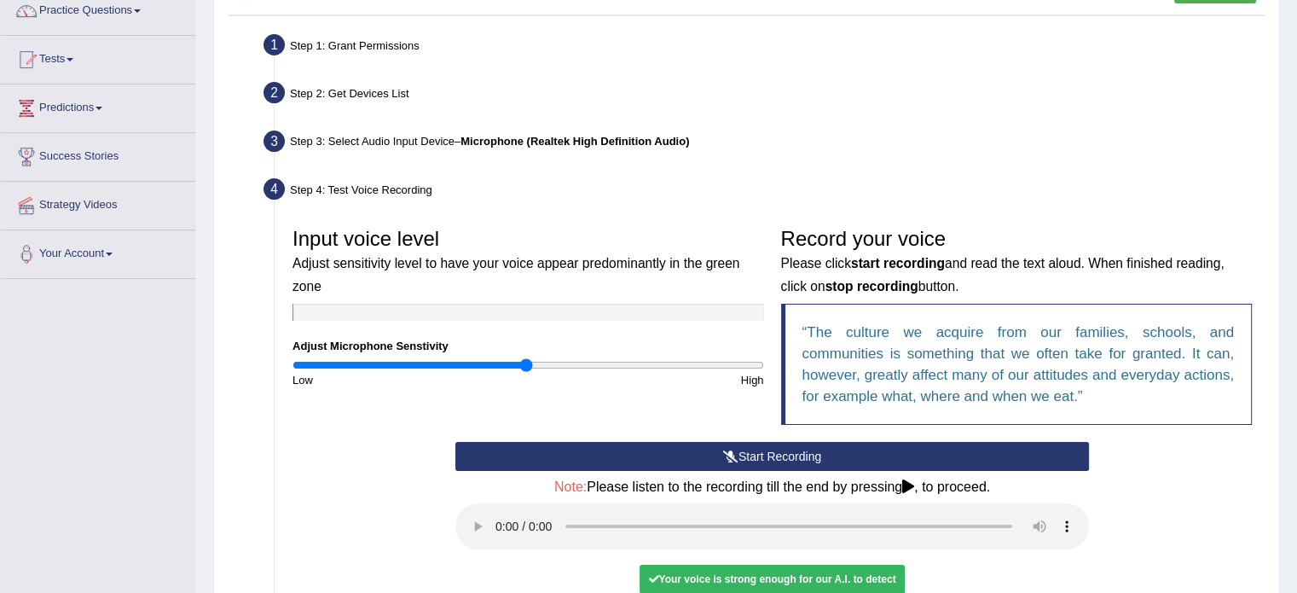
click at [750, 456] on button "Start Recording" at bounding box center [771, 456] width 633 height 29
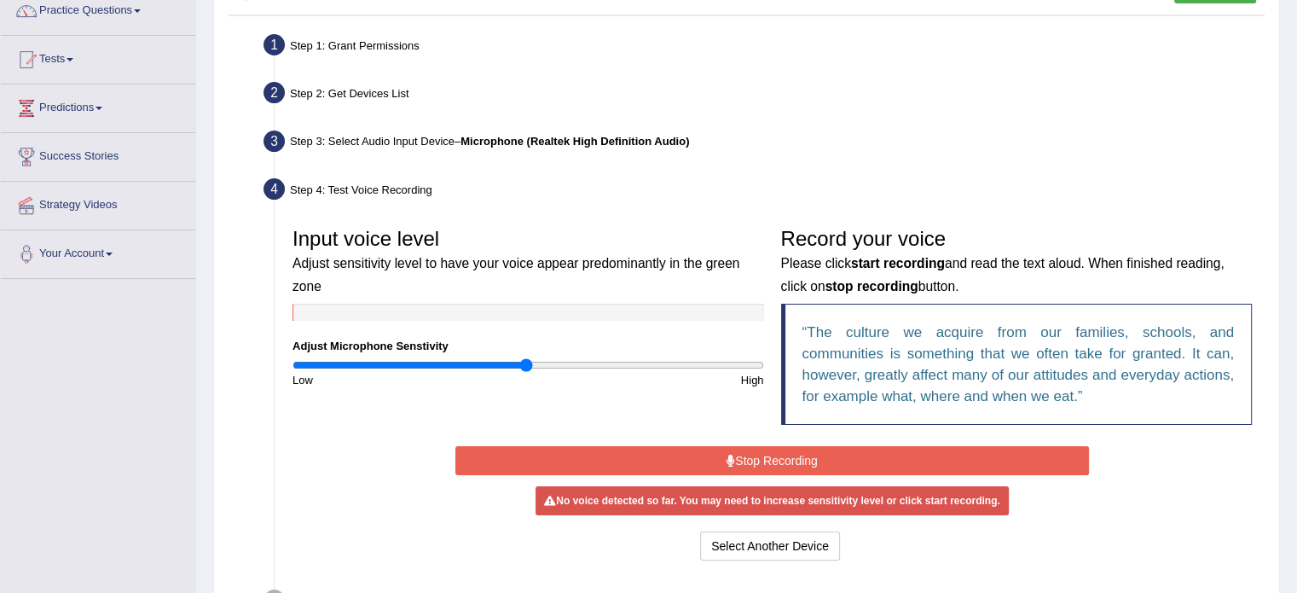
click at [750, 456] on button "Stop Recording" at bounding box center [771, 460] width 633 height 29
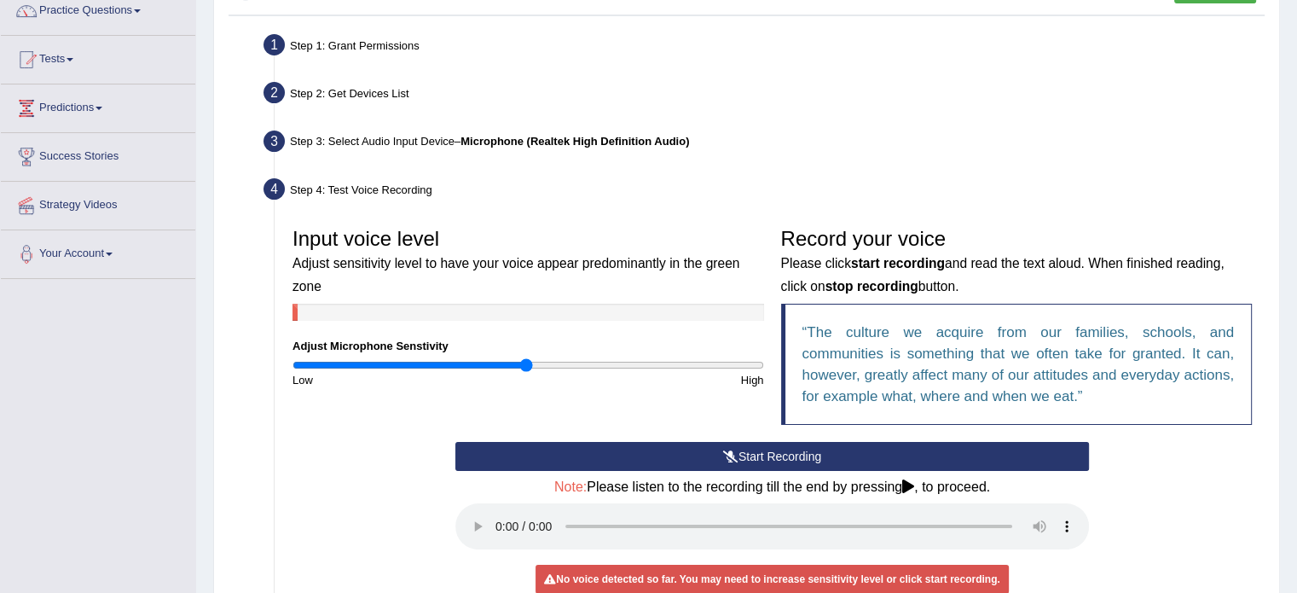
click at [711, 459] on button "Start Recording" at bounding box center [771, 456] width 633 height 29
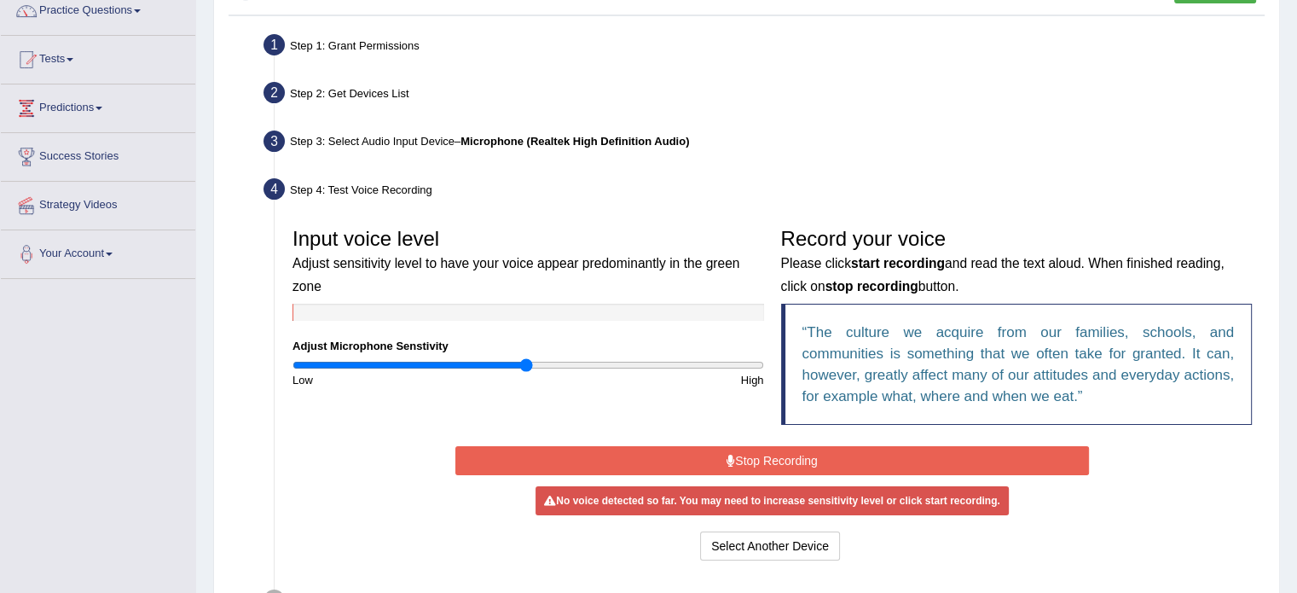
click at [711, 459] on button "Stop Recording" at bounding box center [771, 460] width 633 height 29
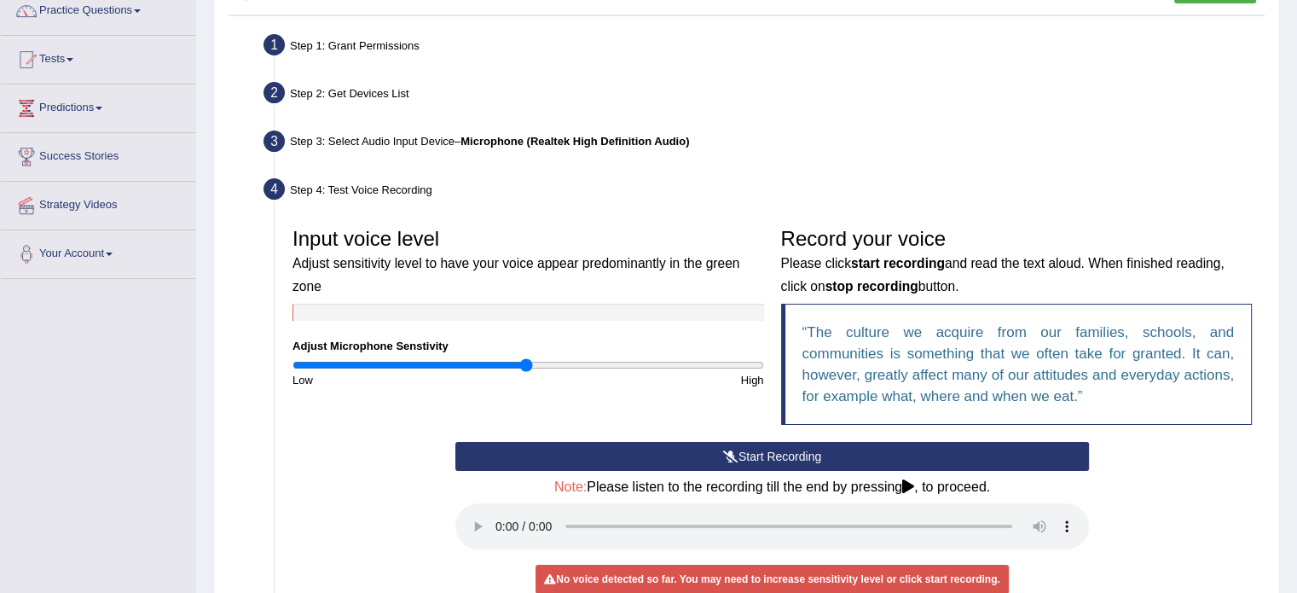
click at [711, 459] on button "Start Recording" at bounding box center [771, 456] width 633 height 29
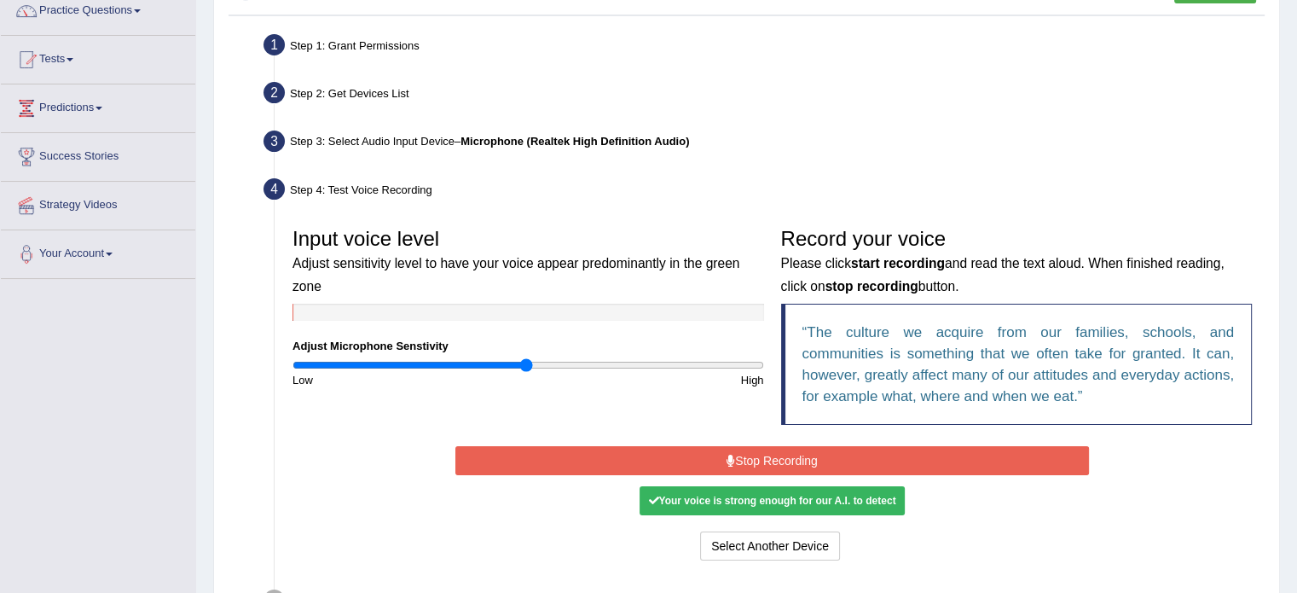
click at [711, 459] on button "Stop Recording" at bounding box center [771, 460] width 633 height 29
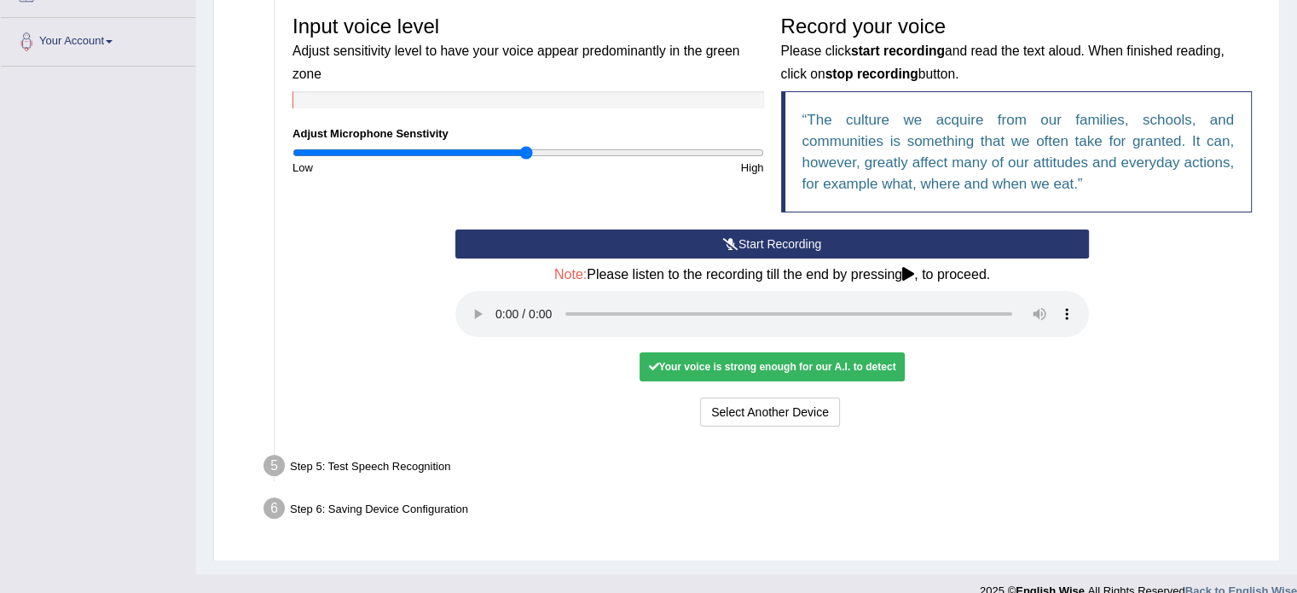
scroll to position [381, 0]
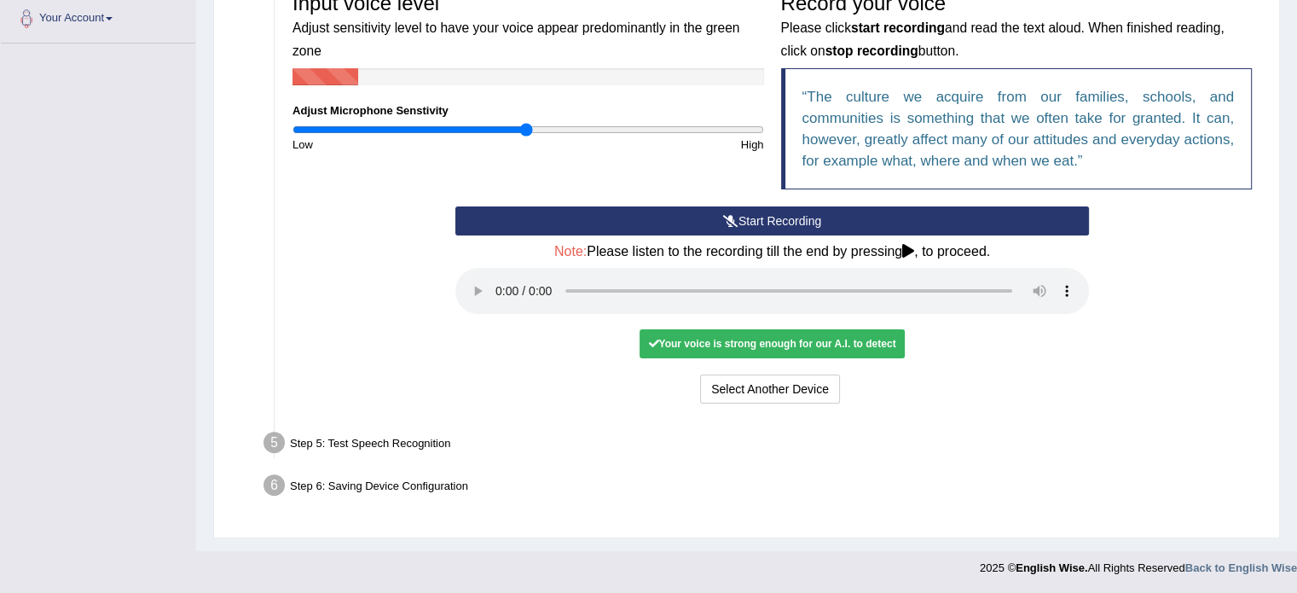
click at [913, 250] on icon at bounding box center [908, 251] width 12 height 14
click at [1074, 328] on div "Start Recording Stop Recording Note: Please listen to the recording till the en…" at bounding box center [772, 306] width 651 height 201
click at [726, 334] on div "Your voice is strong enough for our A.I. to detect" at bounding box center [771, 343] width 264 height 29
click at [1119, 279] on div "Start Recording Stop Recording Note: Please listen to the recording till the en…" at bounding box center [772, 306] width 976 height 201
click at [367, 442] on div "Step 5: Test Speech Recognition" at bounding box center [763, 445] width 1015 height 38
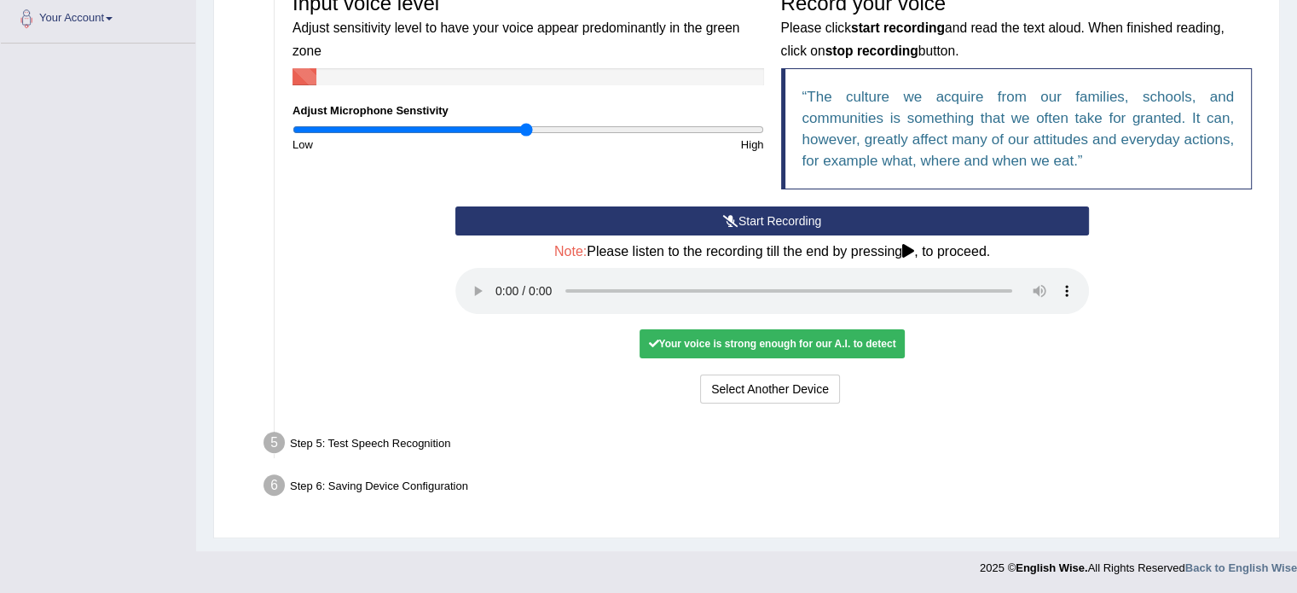
click at [367, 439] on div "Step 5: Test Speech Recognition" at bounding box center [763, 445] width 1015 height 38
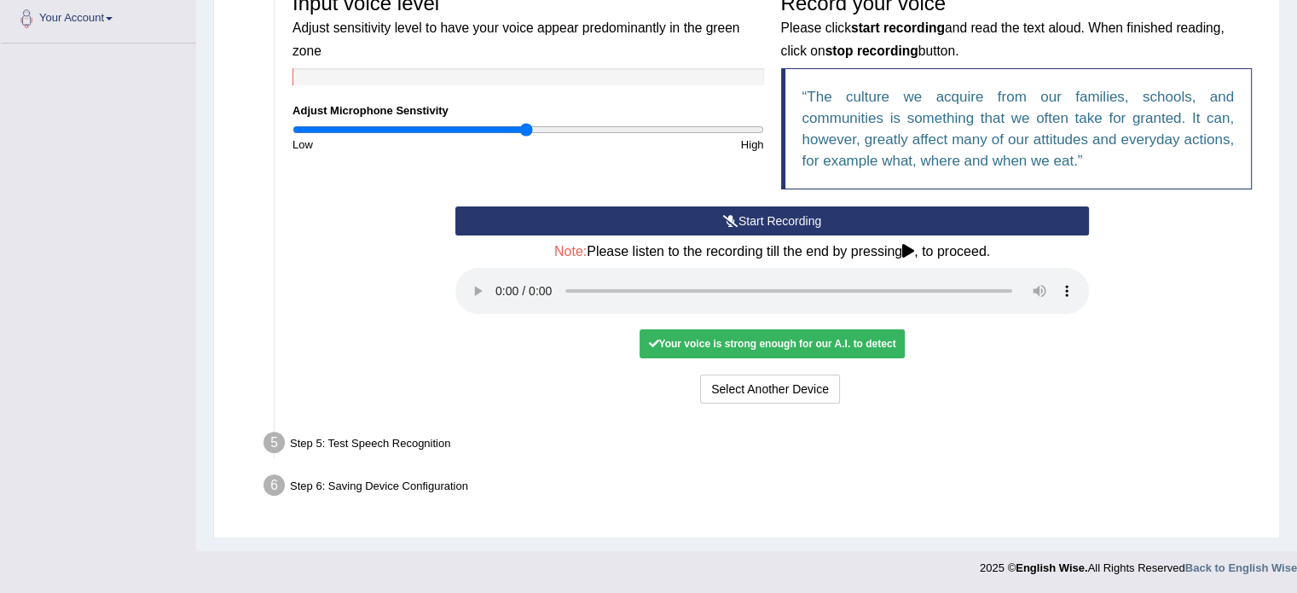
click at [379, 477] on div "Step 6: Saving Device Configuration" at bounding box center [763, 488] width 1015 height 38
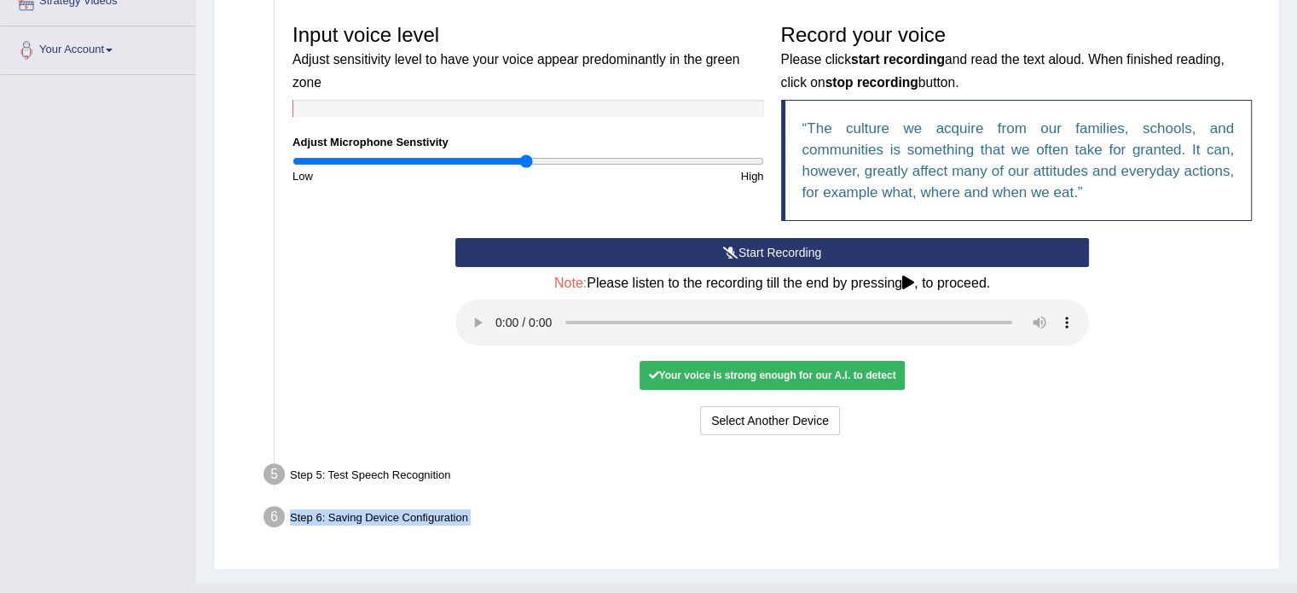
scroll to position [296, 0]
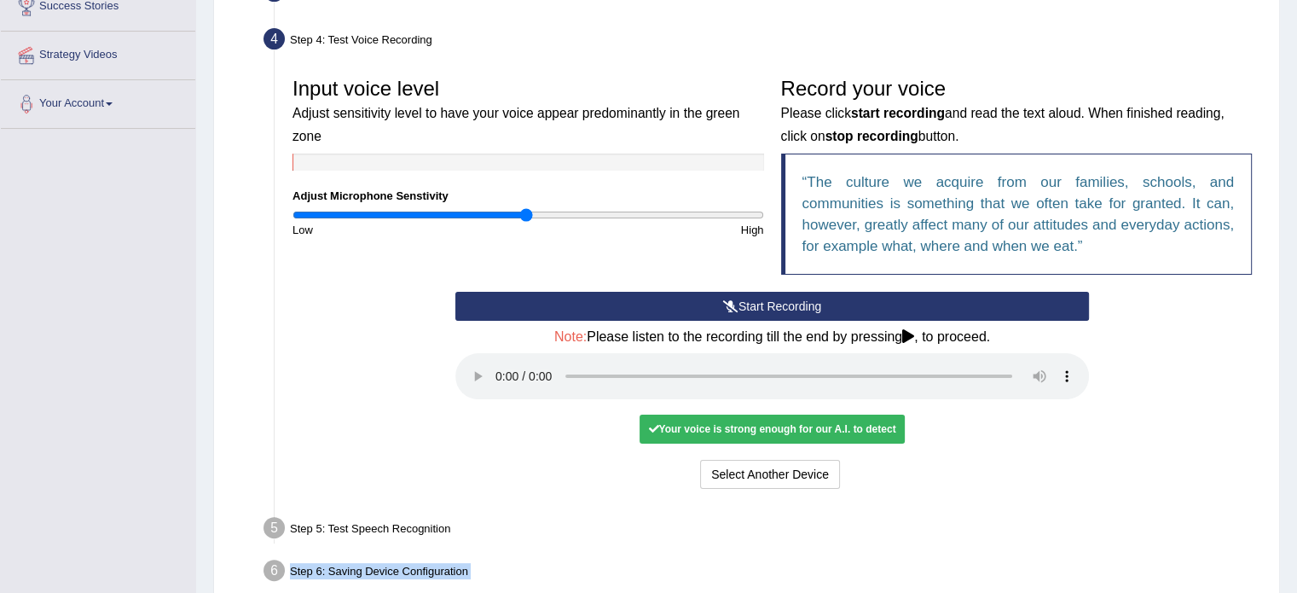
click at [870, 307] on button "Start Recording" at bounding box center [771, 306] width 633 height 29
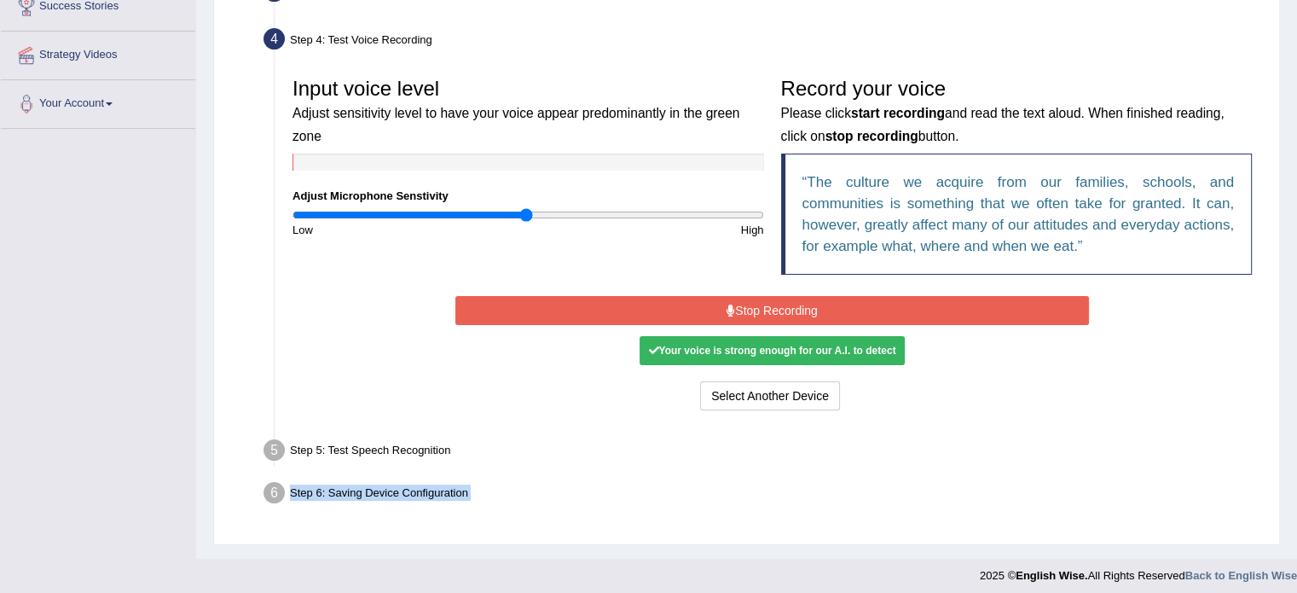
click at [868, 309] on button "Stop Recording" at bounding box center [771, 310] width 633 height 29
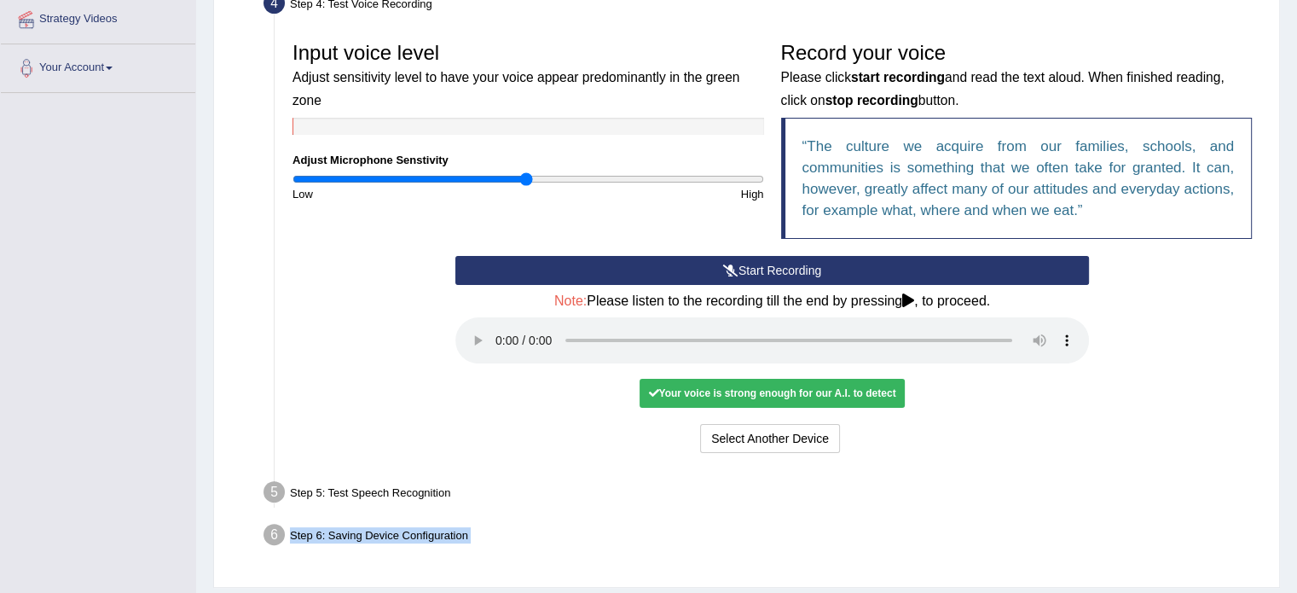
scroll to position [381, 0]
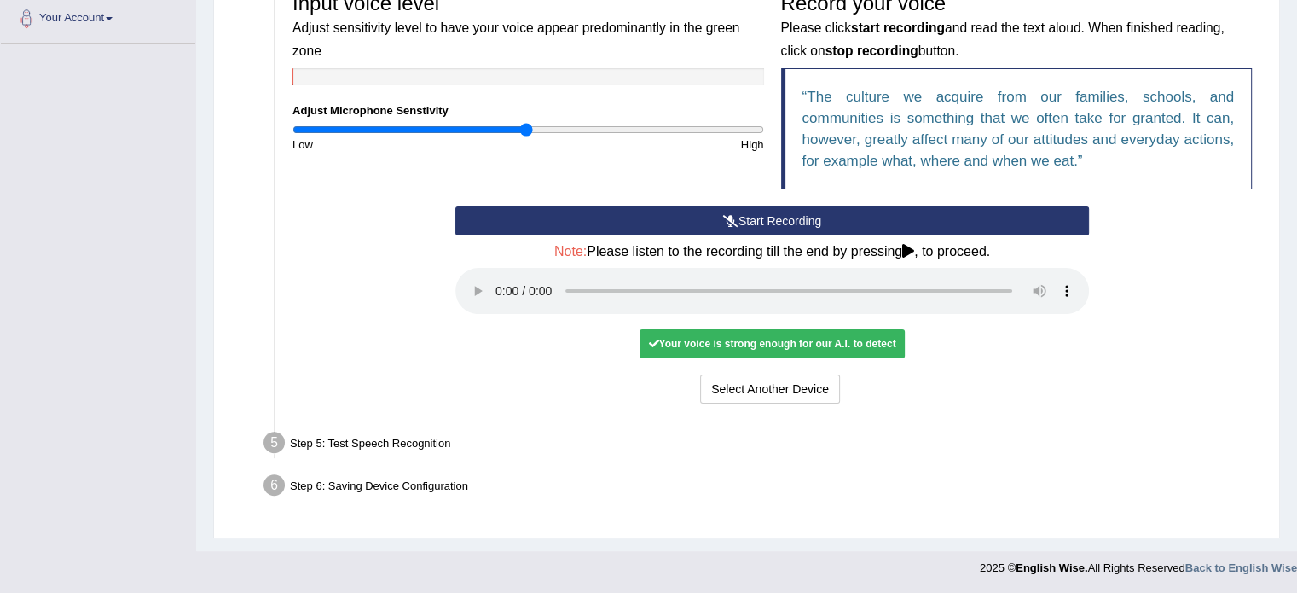
click at [1182, 303] on div "Start Recording Stop Recording Note: Please listen to the recording till the en…" at bounding box center [772, 306] width 976 height 201
click at [386, 436] on div "Step 5: Test Speech Recognition" at bounding box center [763, 445] width 1015 height 38
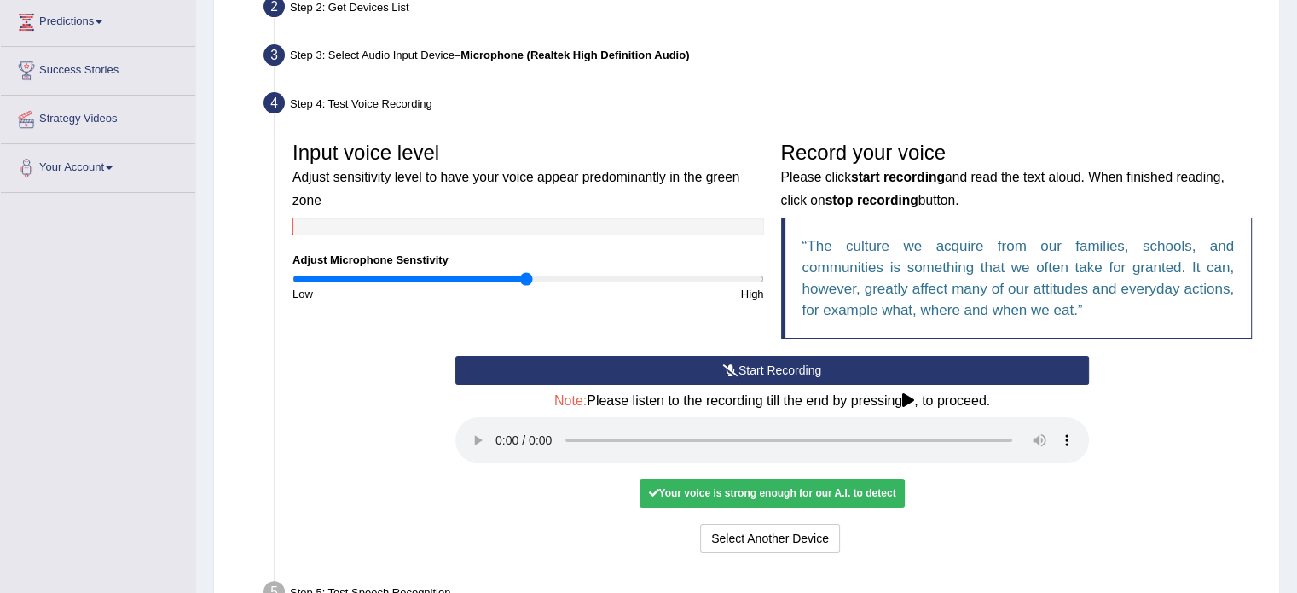
scroll to position [0, 0]
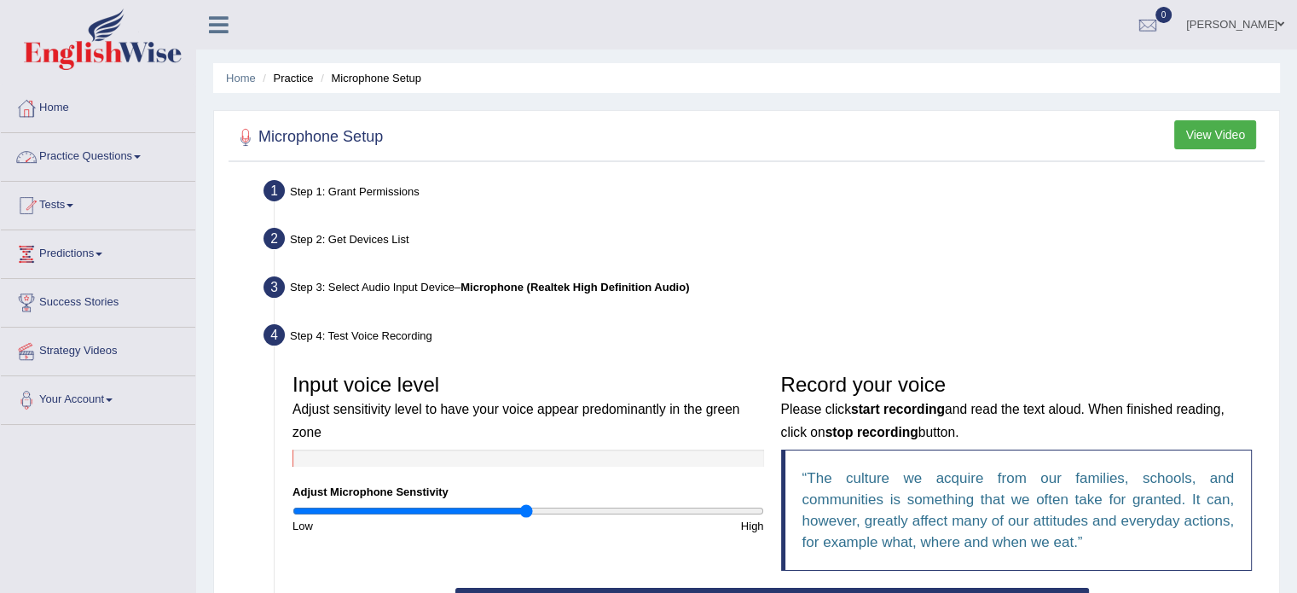
click at [129, 154] on link "Practice Questions" at bounding box center [98, 154] width 194 height 43
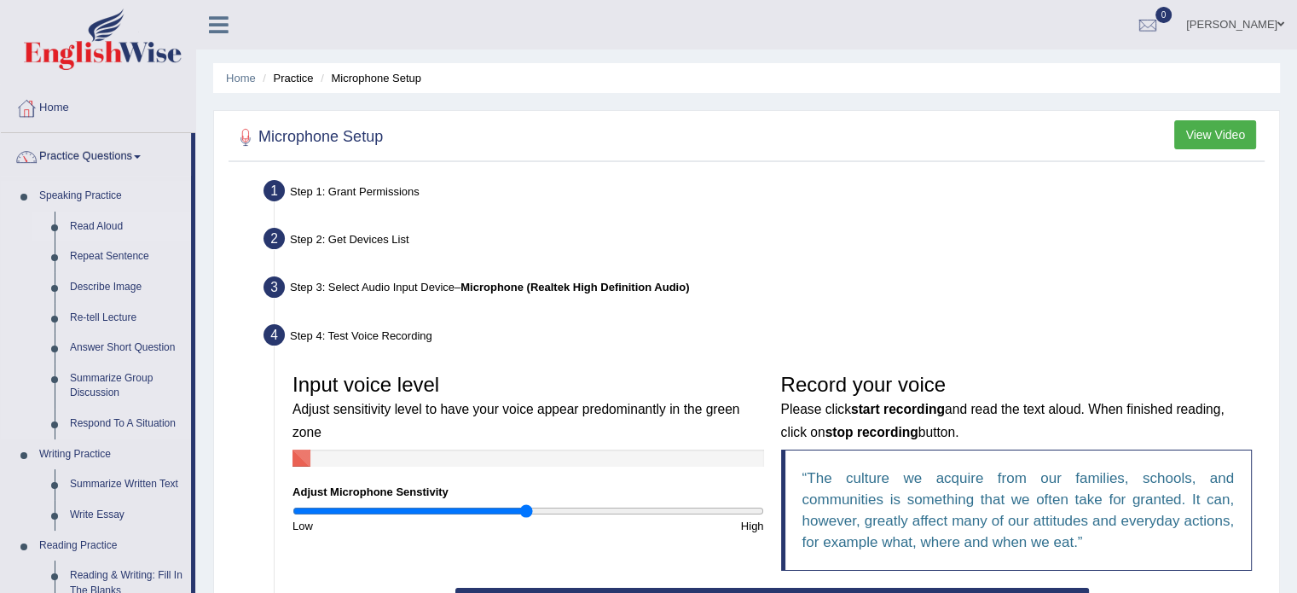
click at [113, 226] on link "Read Aloud" at bounding box center [126, 226] width 129 height 31
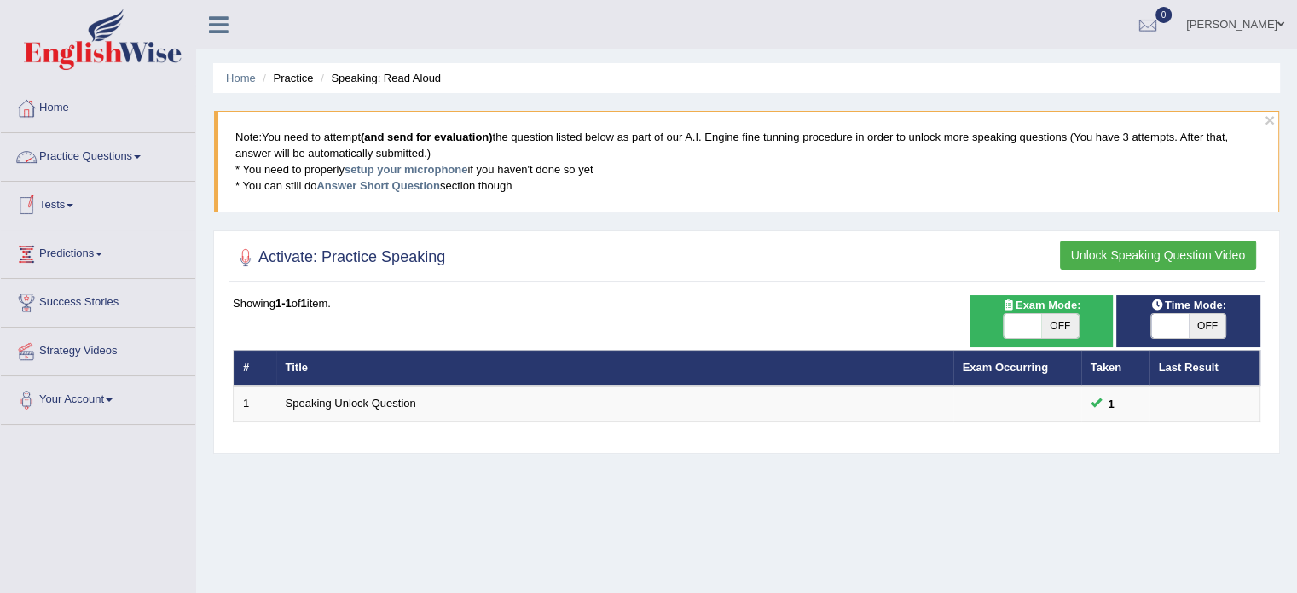
click at [131, 150] on link "Practice Questions" at bounding box center [98, 154] width 194 height 43
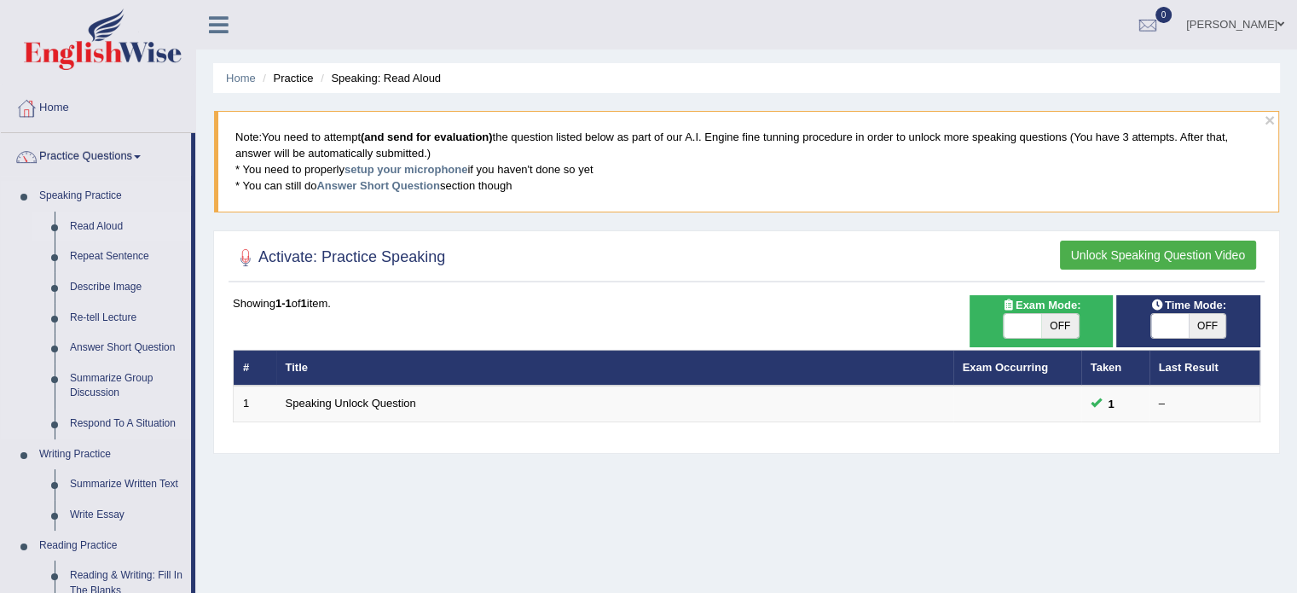
click at [101, 228] on link "Read Aloud" at bounding box center [126, 226] width 129 height 31
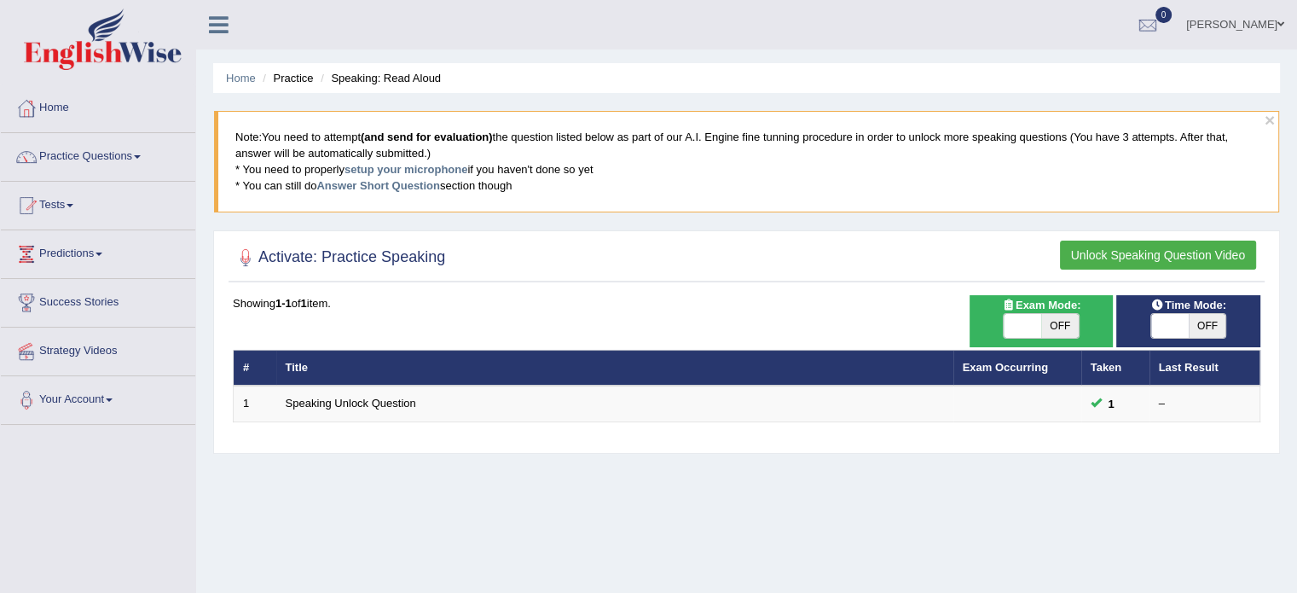
click at [1019, 319] on span at bounding box center [1022, 326] width 38 height 24
checkbox input "true"
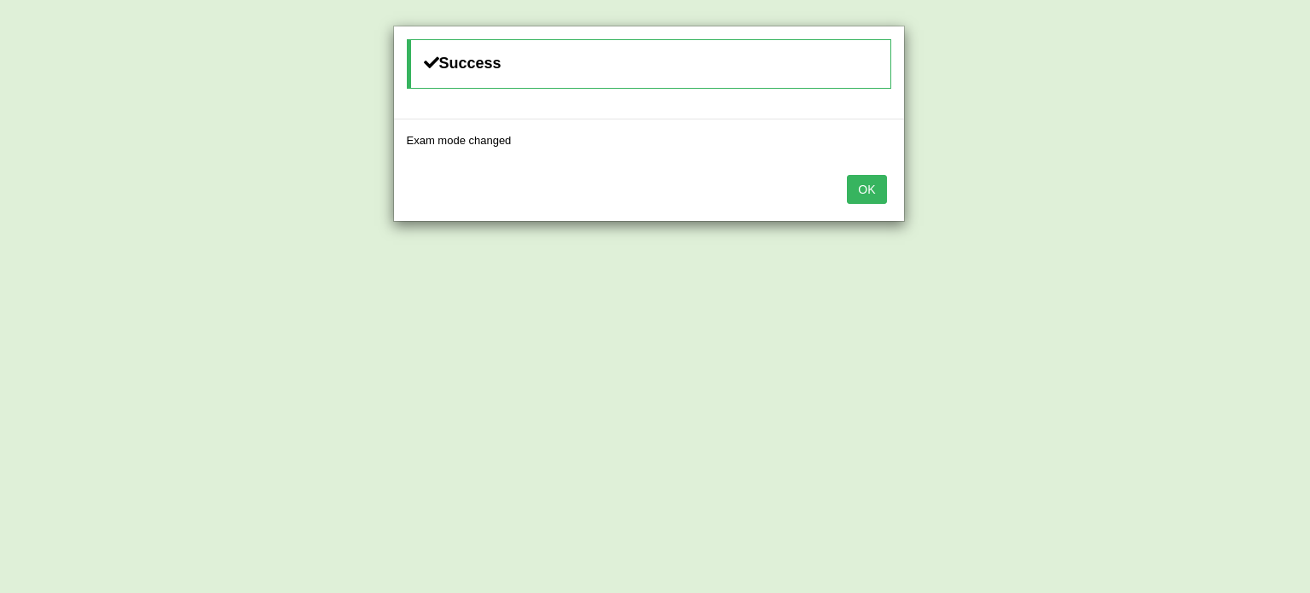
click at [866, 184] on button "OK" at bounding box center [866, 189] width 39 height 29
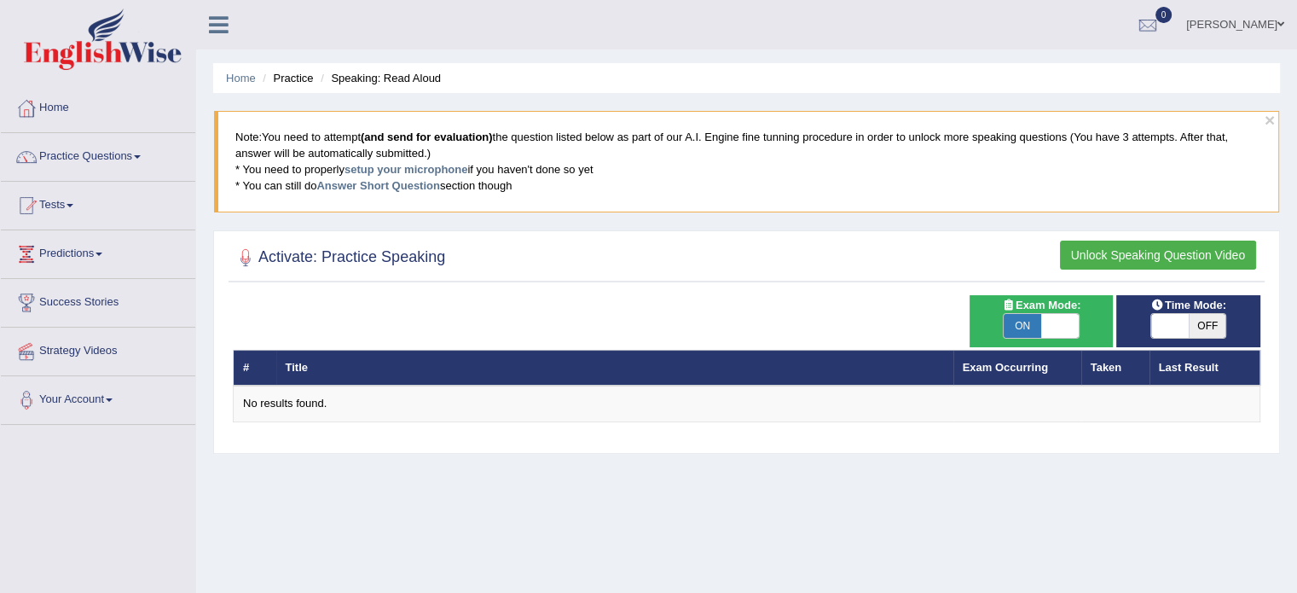
click at [1174, 321] on span at bounding box center [1170, 326] width 38 height 24
checkbox input "true"
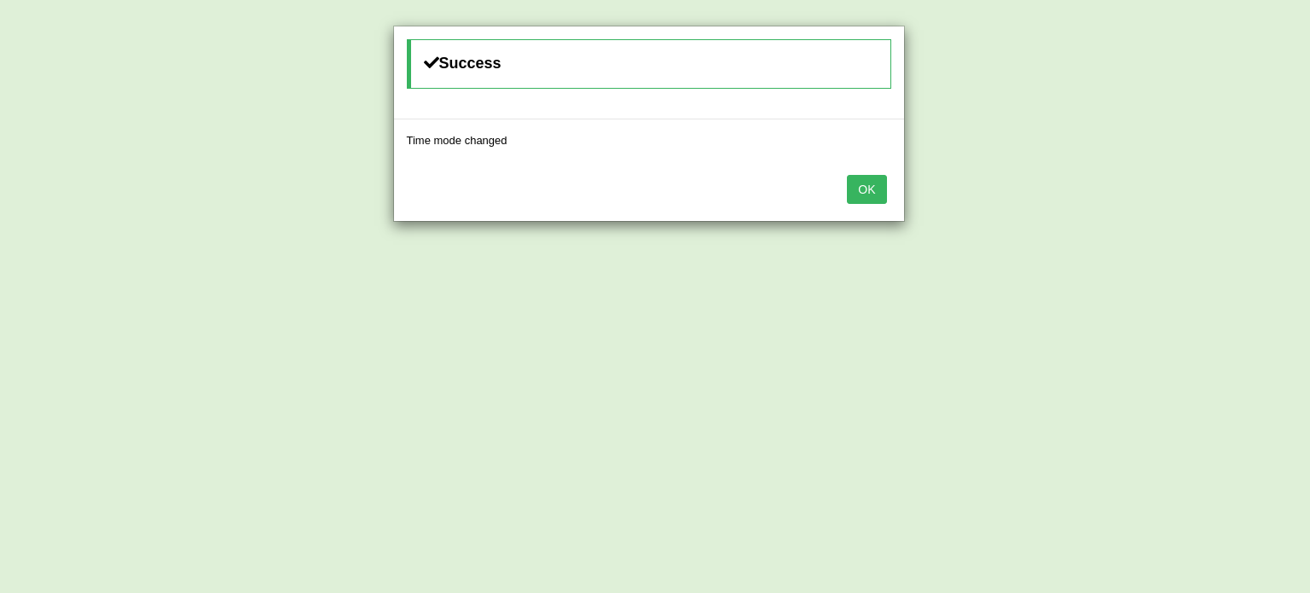
click at [887, 194] on div "OK" at bounding box center [649, 191] width 510 height 60
click at [872, 183] on button "OK" at bounding box center [866, 189] width 39 height 29
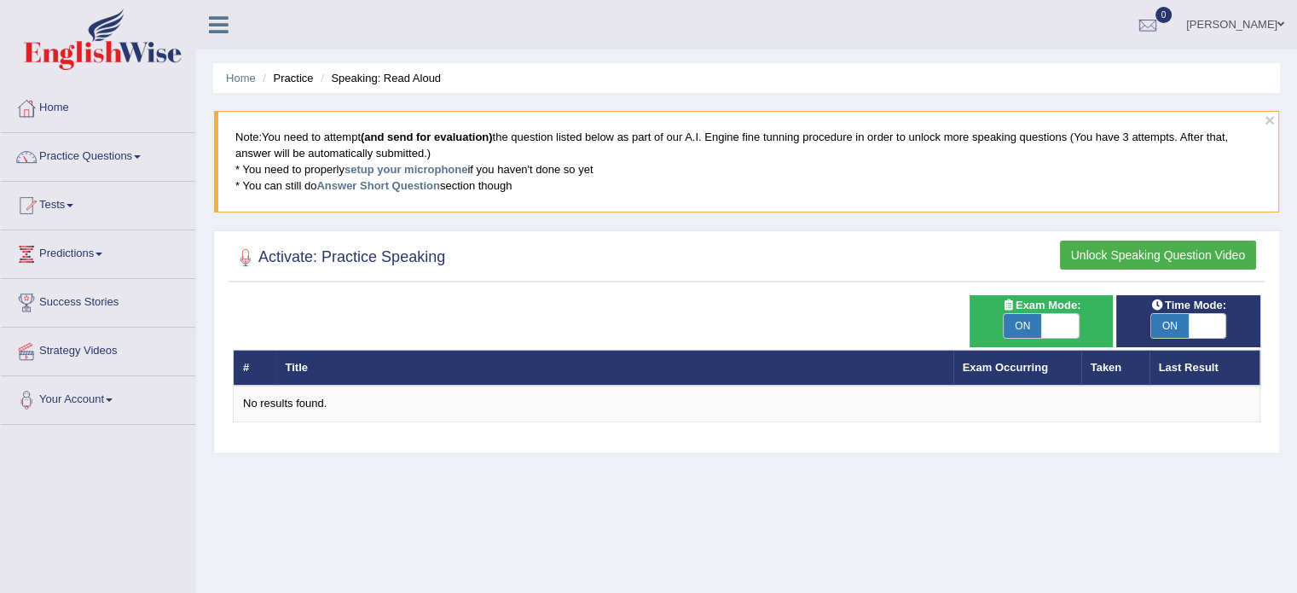
click at [1132, 252] on button "Unlock Speaking Question Video" at bounding box center [1158, 254] width 196 height 29
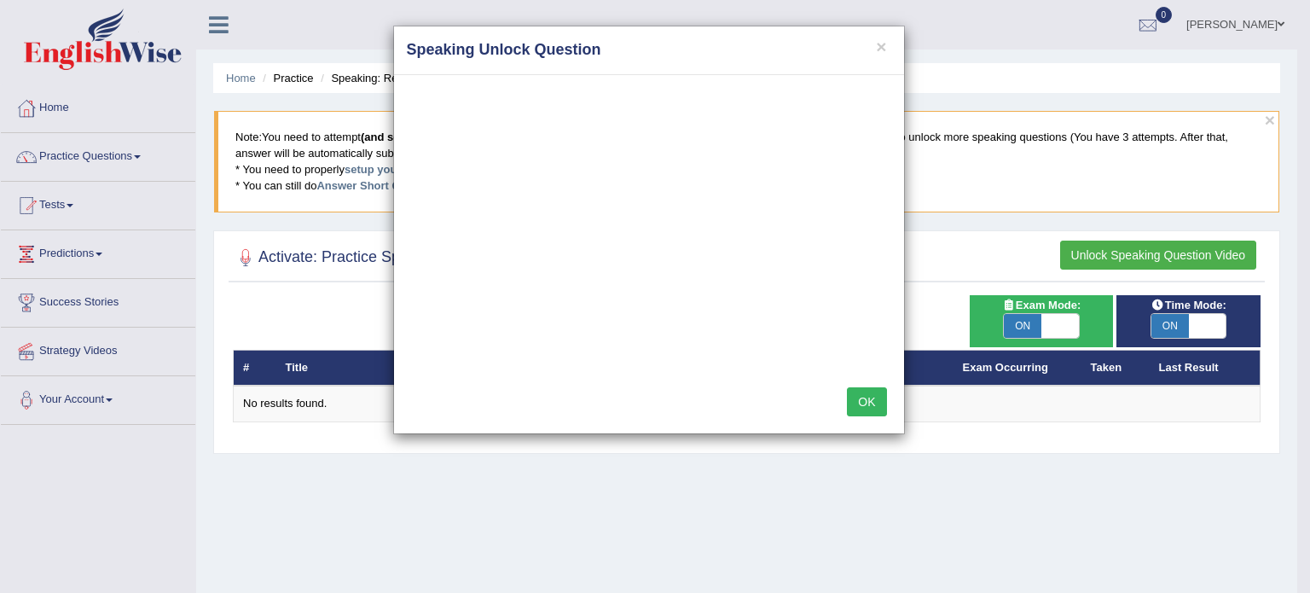
click at [865, 398] on button "OK" at bounding box center [866, 401] width 39 height 29
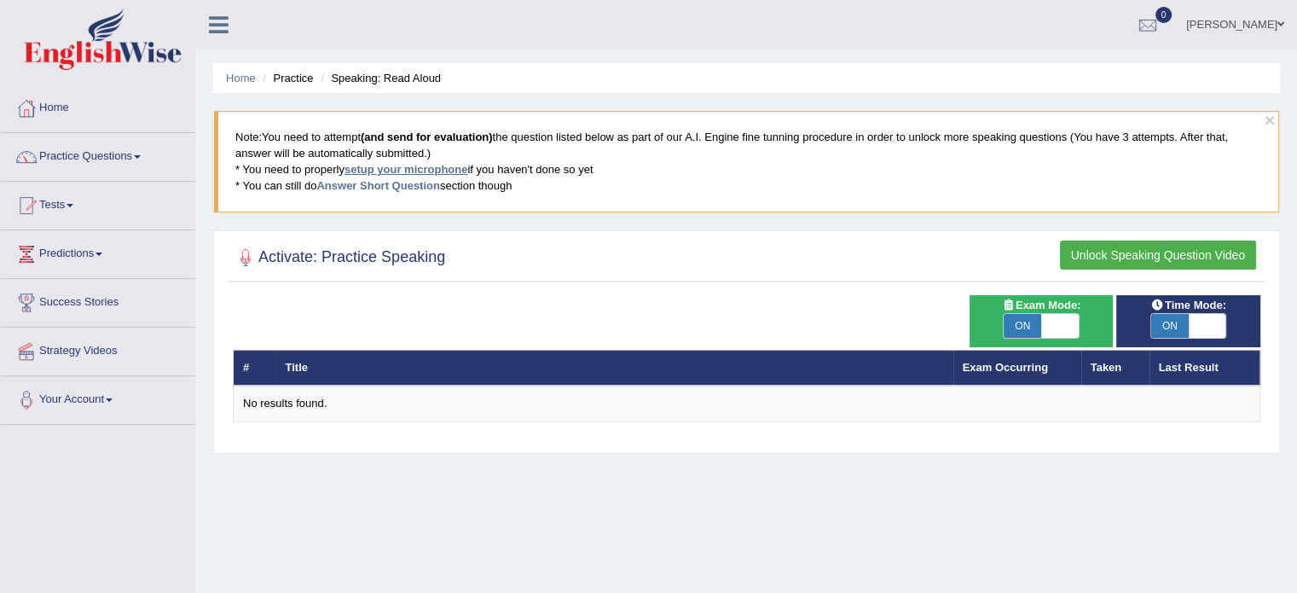
click at [437, 163] on link "setup your microphone" at bounding box center [405, 169] width 123 height 13
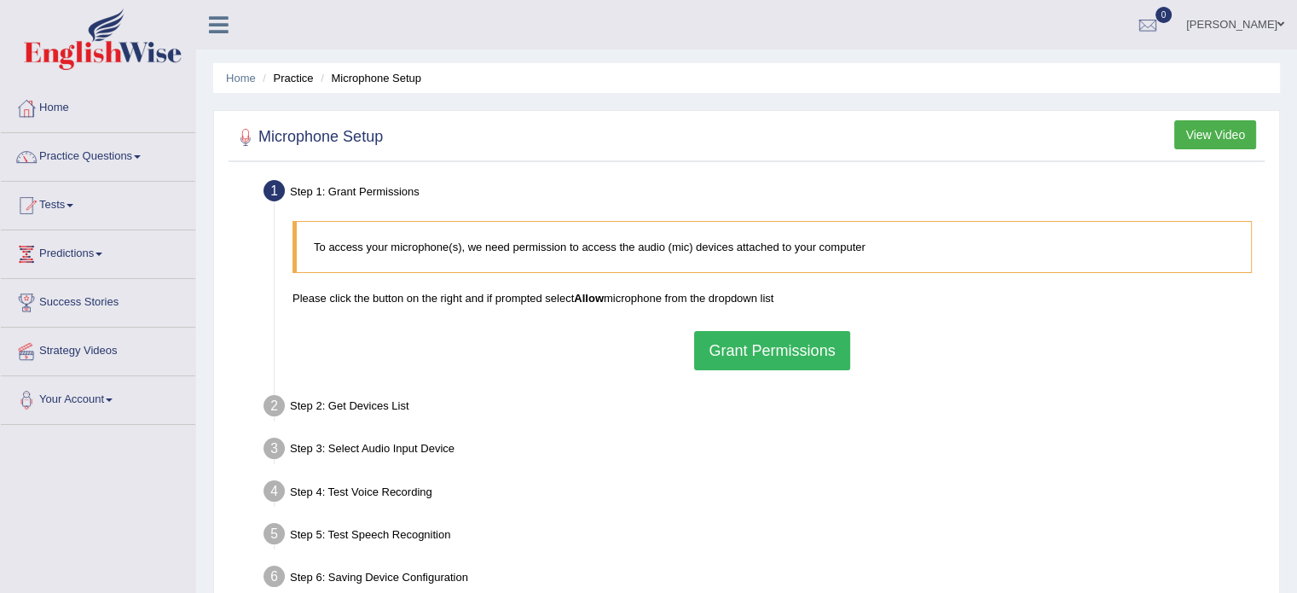
click at [747, 353] on button "Grant Permissions" at bounding box center [771, 350] width 155 height 39
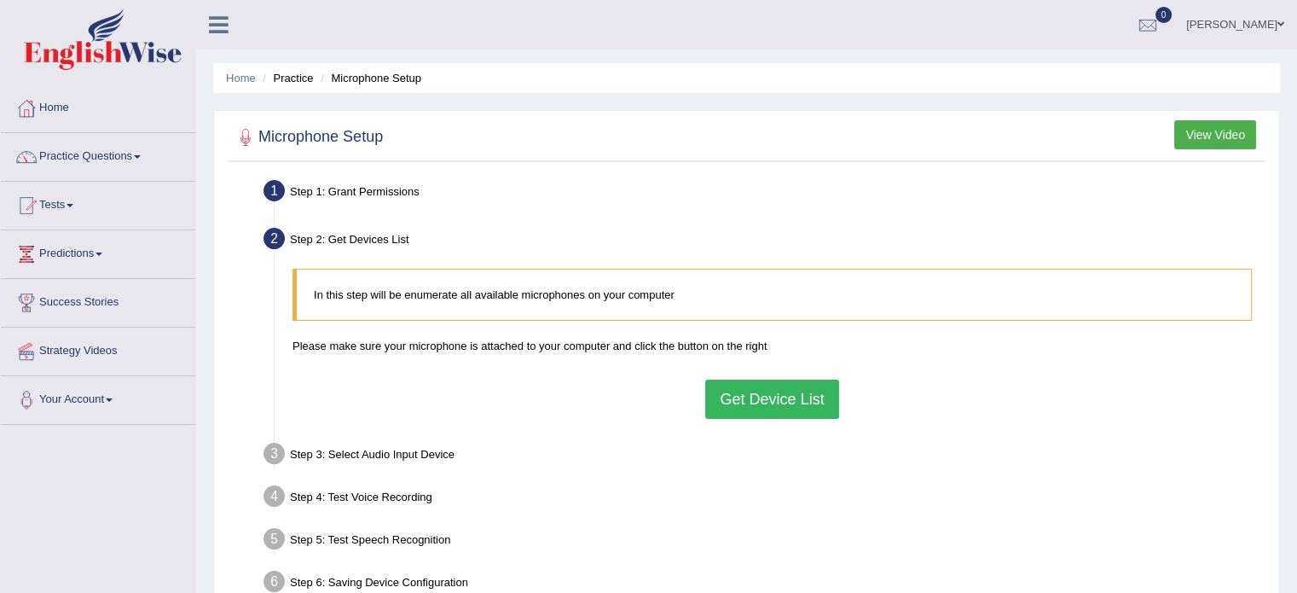
click at [747, 400] on button "Get Device List" at bounding box center [771, 398] width 133 height 39
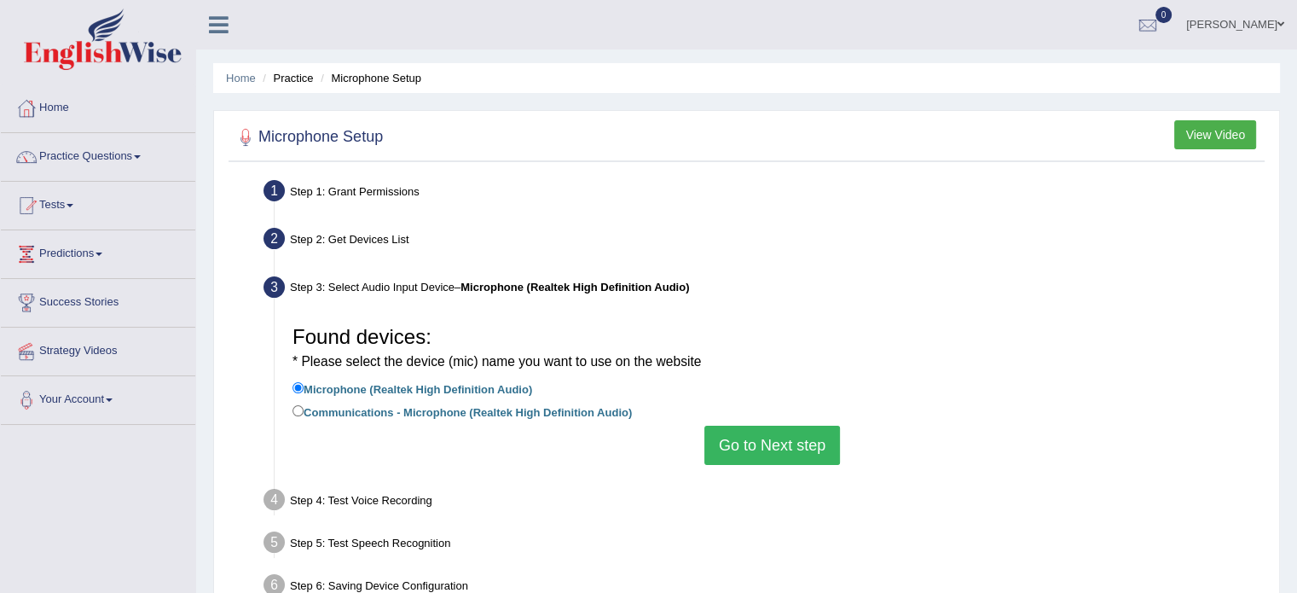
click at [750, 442] on button "Go to Next step" at bounding box center [772, 444] width 136 height 39
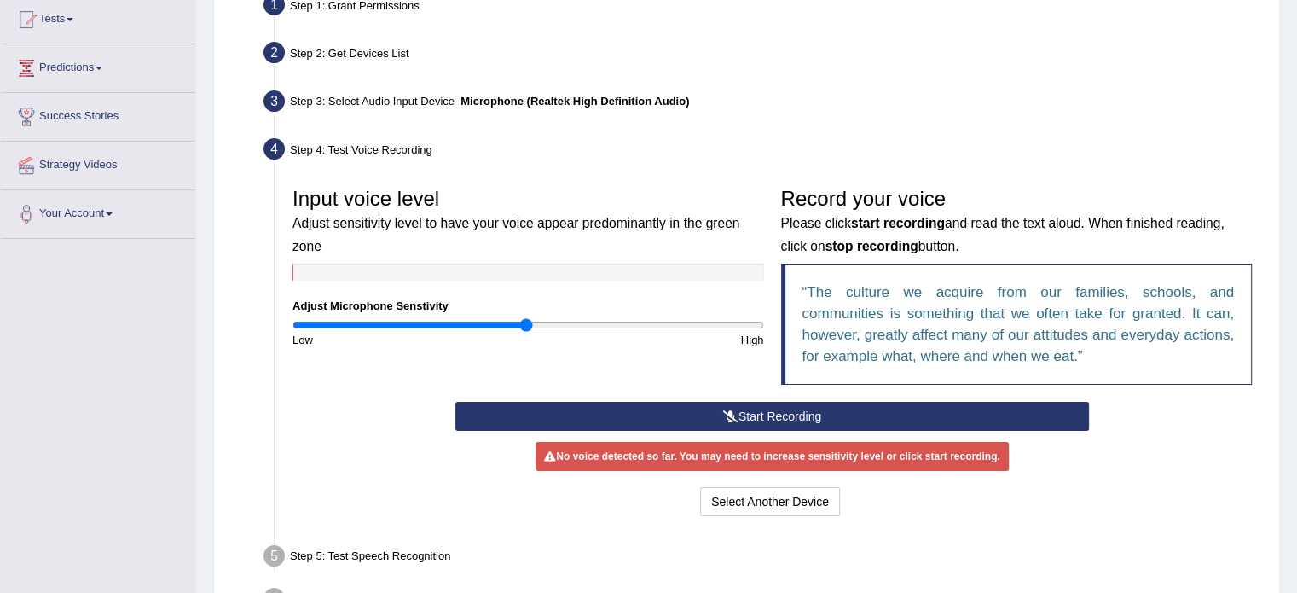
scroll to position [256, 0]
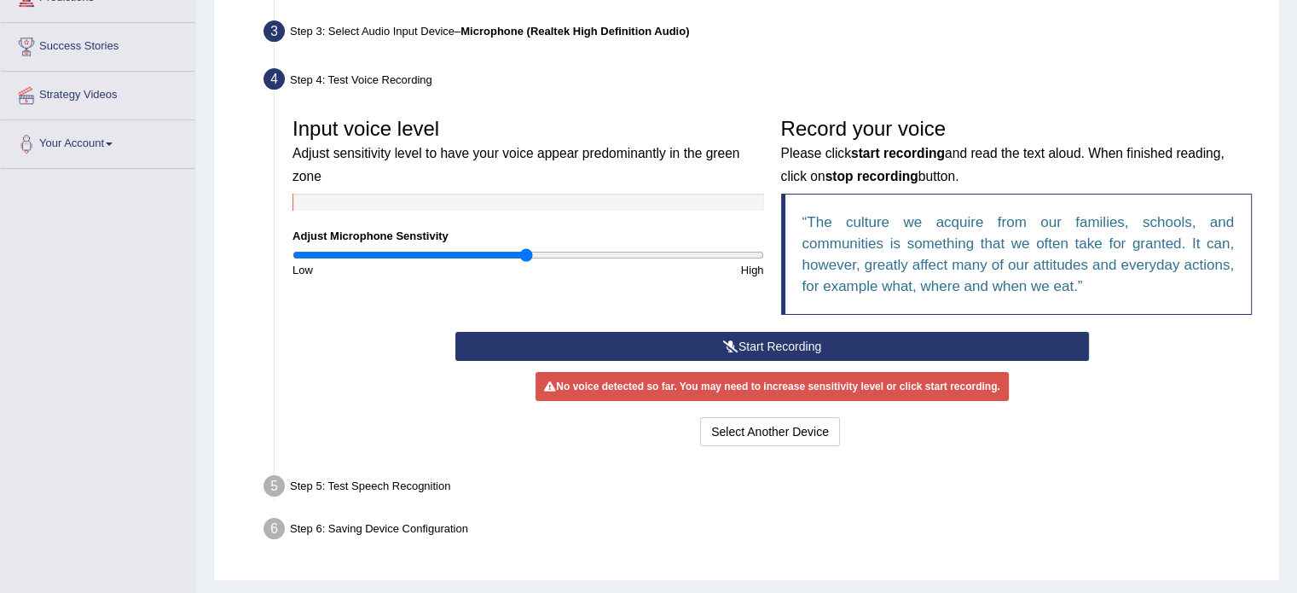
click at [782, 339] on button "Start Recording" at bounding box center [771, 346] width 633 height 29
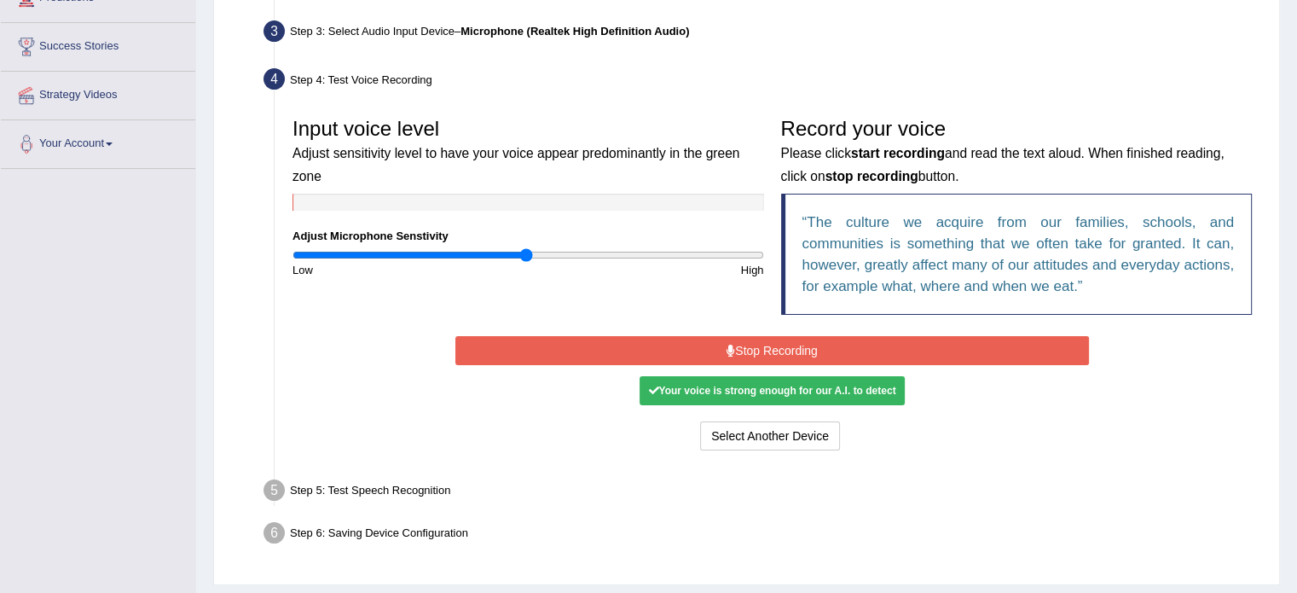
click at [740, 347] on button "Stop Recording" at bounding box center [771, 350] width 633 height 29
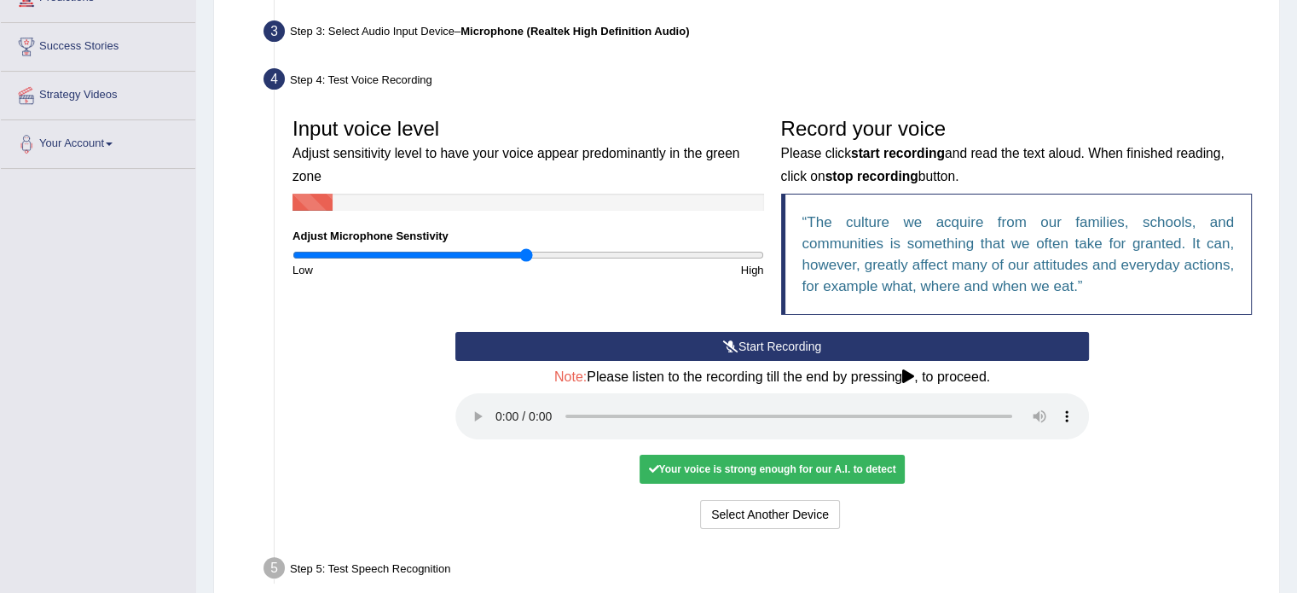
click at [348, 146] on small "Adjust sensitivity level to have your voice appear predominantly in the green z…" at bounding box center [515, 164] width 447 height 37
click at [402, 54] on ul "Step 1: Grant Permissions To access your microphone(s), we need permission to a…" at bounding box center [746, 275] width 1027 height 713
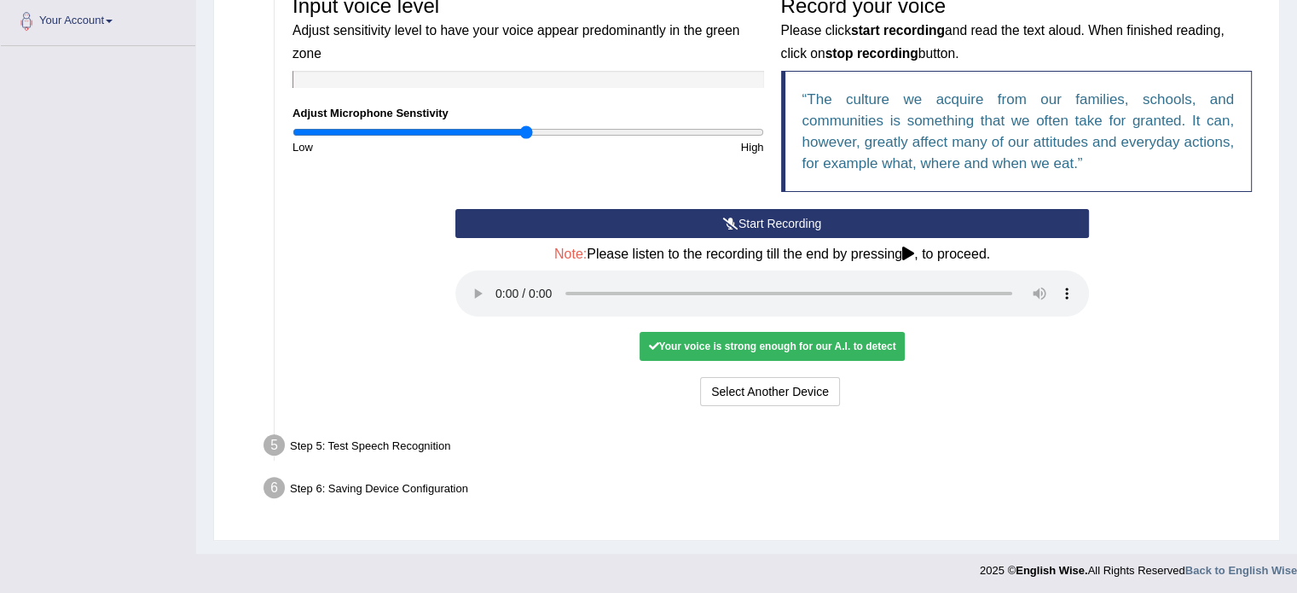
scroll to position [381, 0]
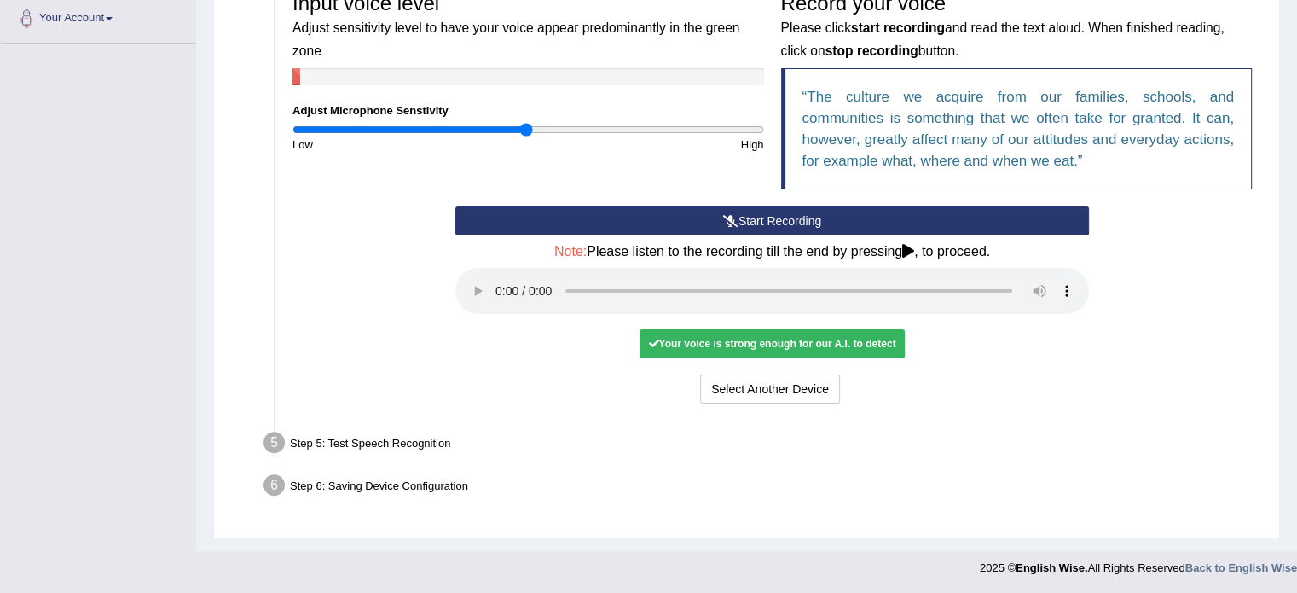
click at [1064, 319] on div "Start Recording Stop Recording Note: Please listen to the recording till the en…" at bounding box center [772, 306] width 651 height 201
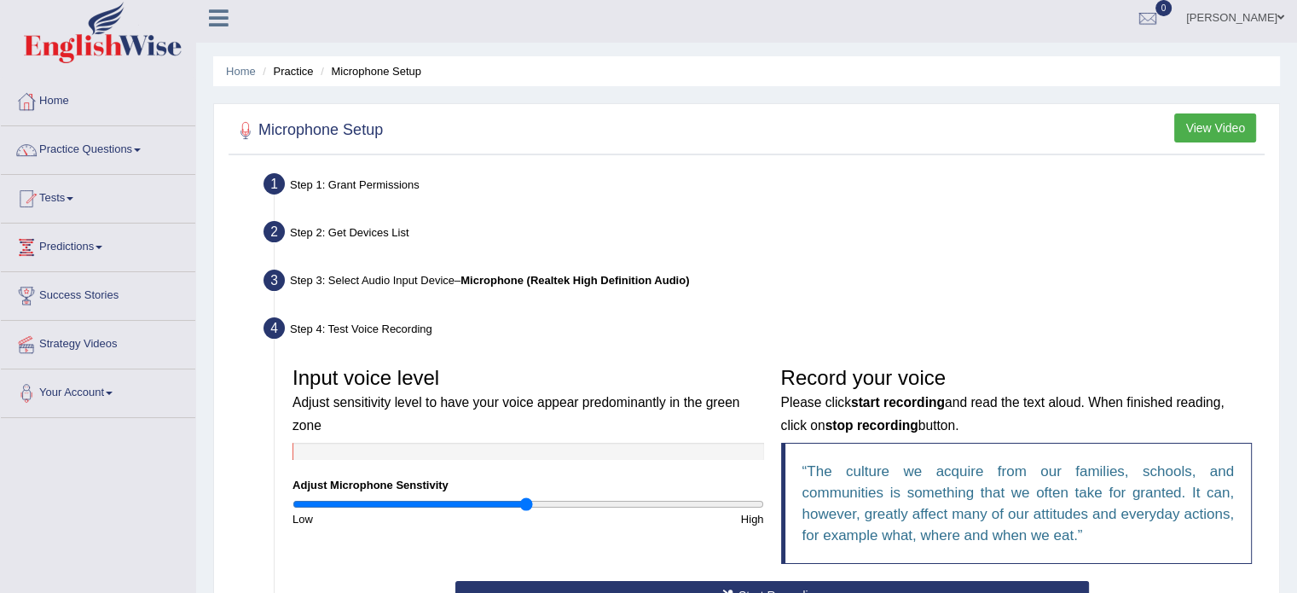
scroll to position [0, 0]
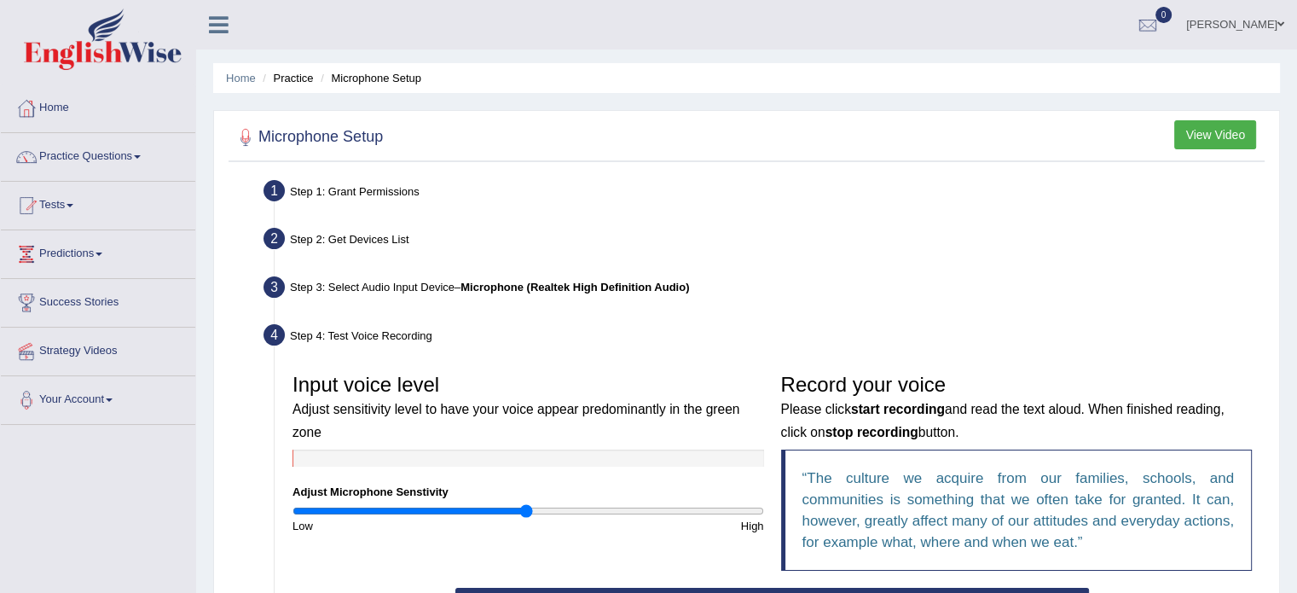
click at [1214, 138] on button "View Video" at bounding box center [1215, 134] width 82 height 29
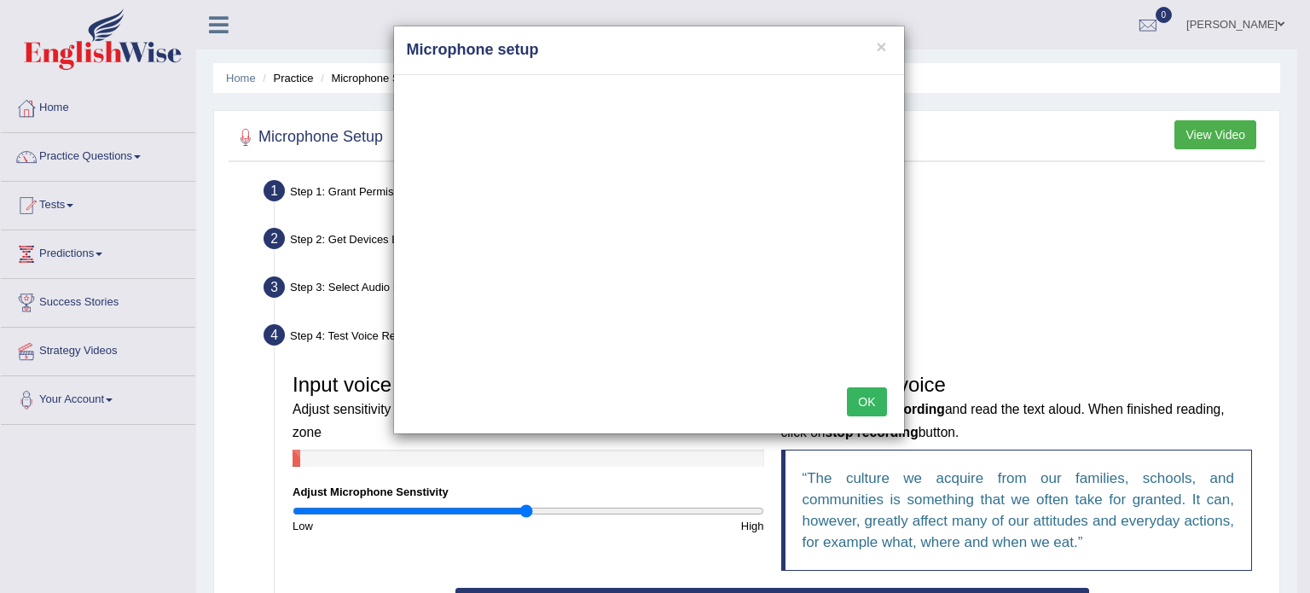
click at [858, 402] on button "OK" at bounding box center [866, 401] width 39 height 29
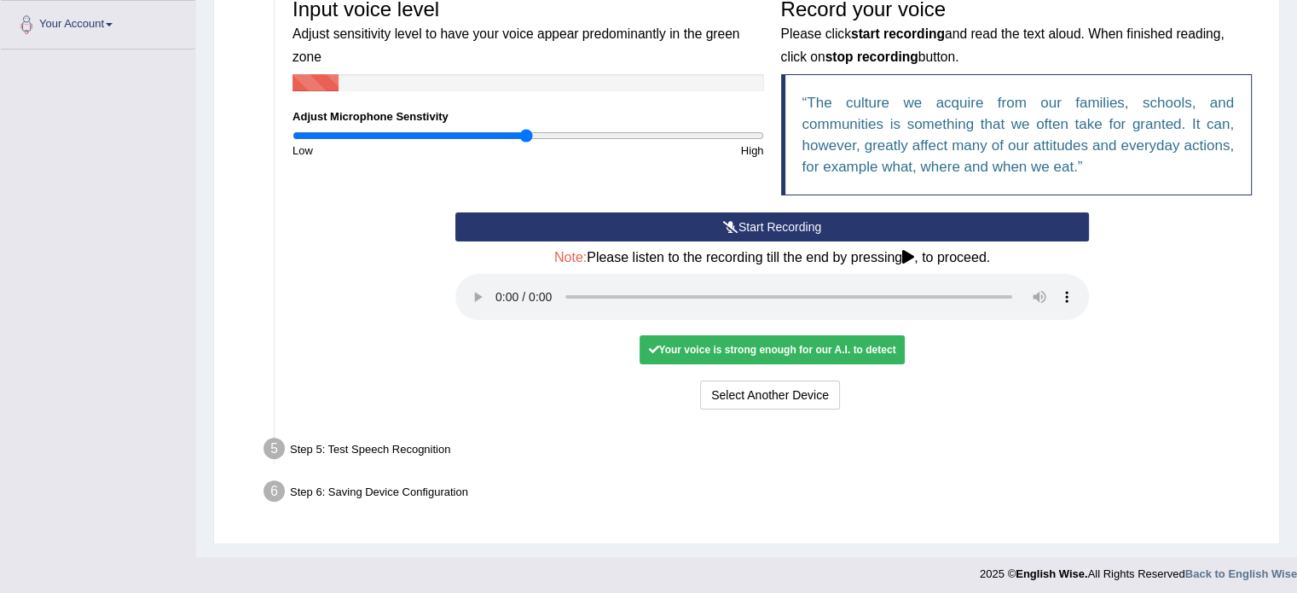
scroll to position [381, 0]
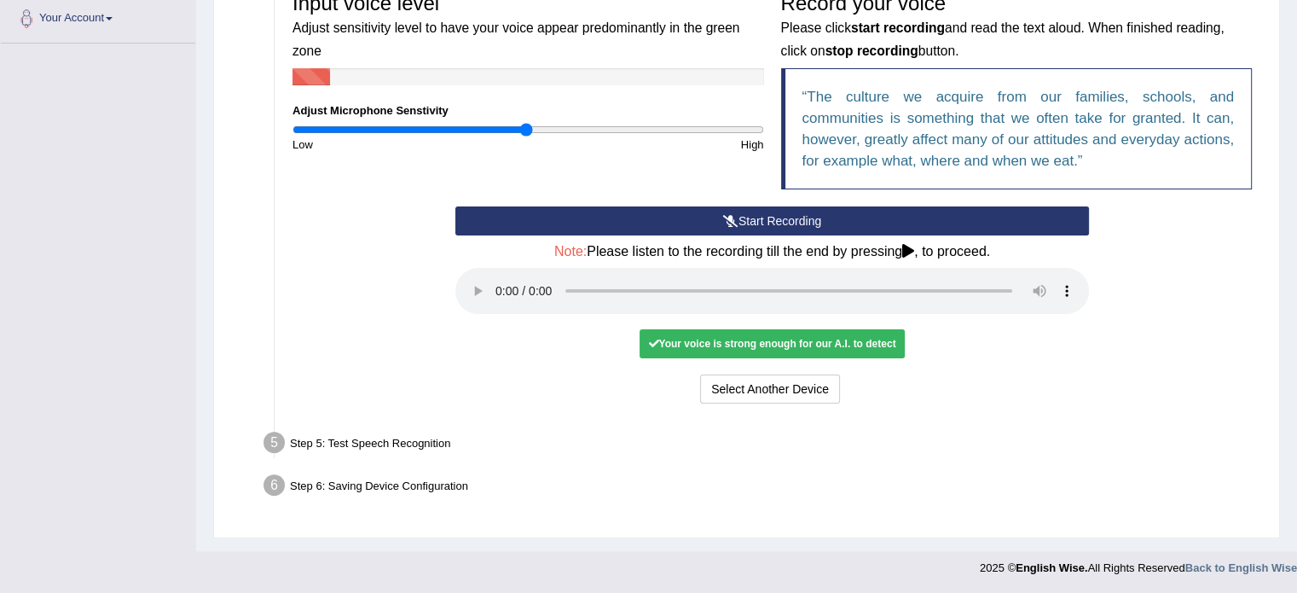
click at [801, 217] on button "Start Recording" at bounding box center [771, 220] width 633 height 29
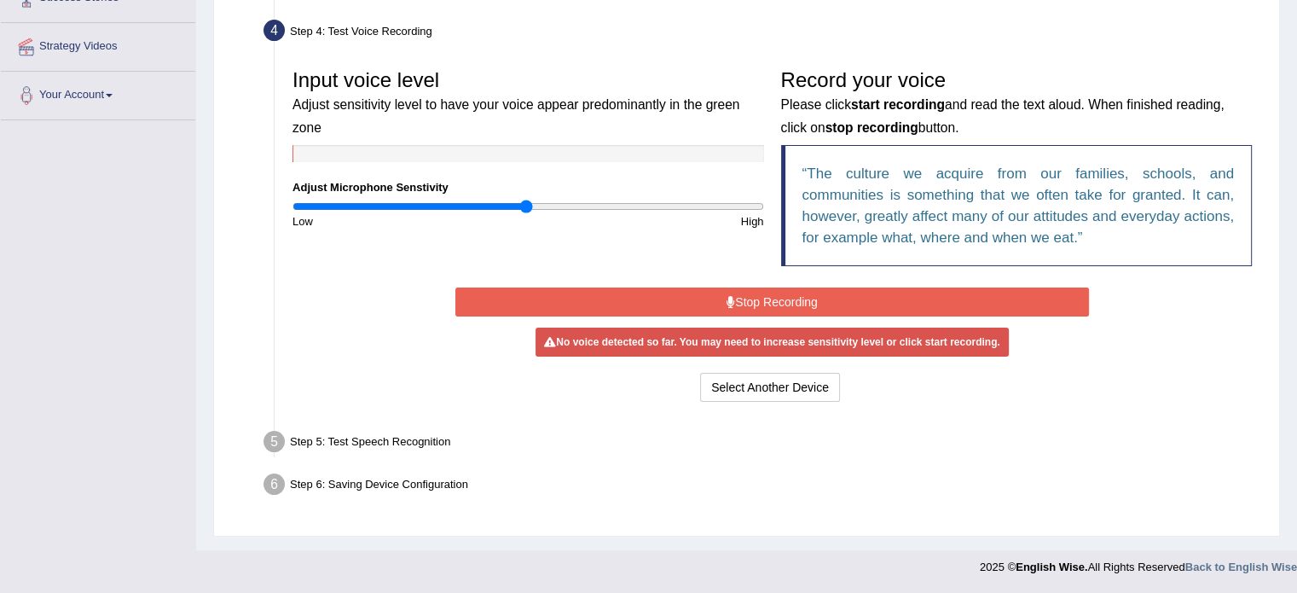
scroll to position [303, 0]
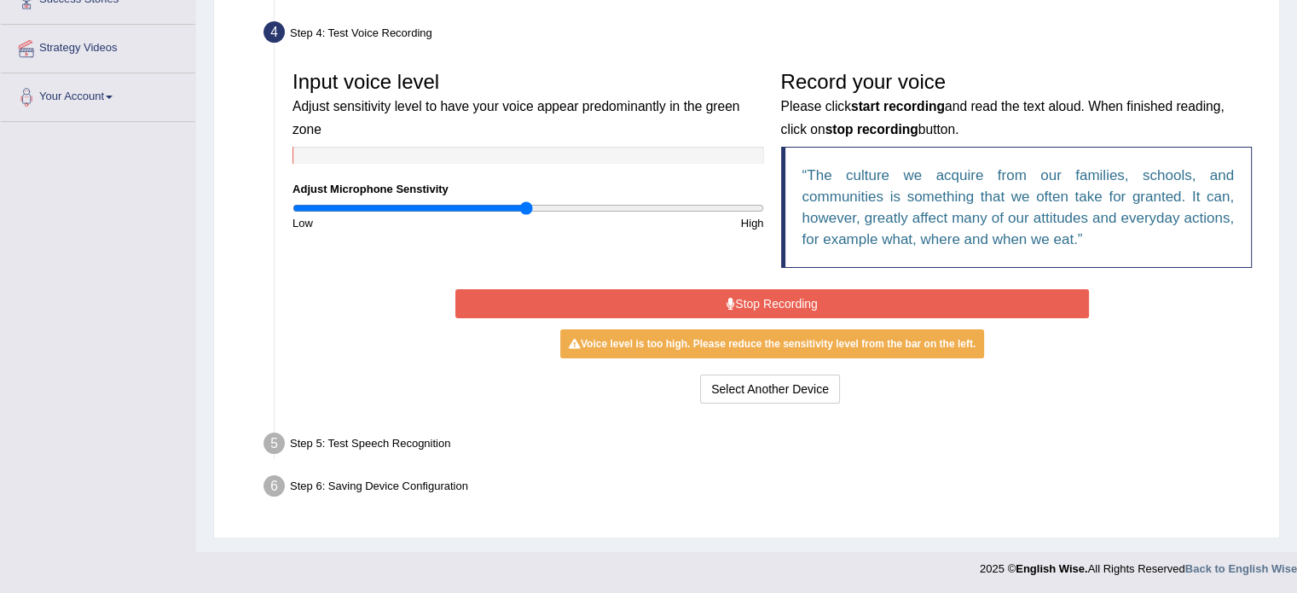
click at [791, 304] on button "Stop Recording" at bounding box center [771, 303] width 633 height 29
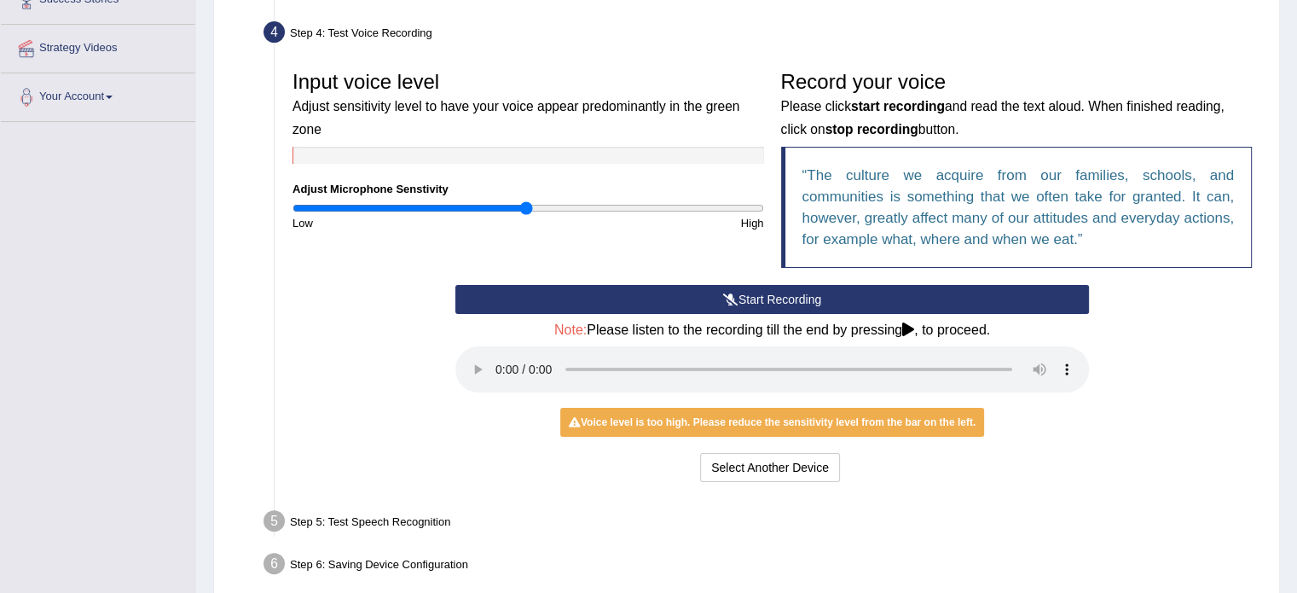
click at [795, 294] on button "Start Recording" at bounding box center [771, 299] width 633 height 29
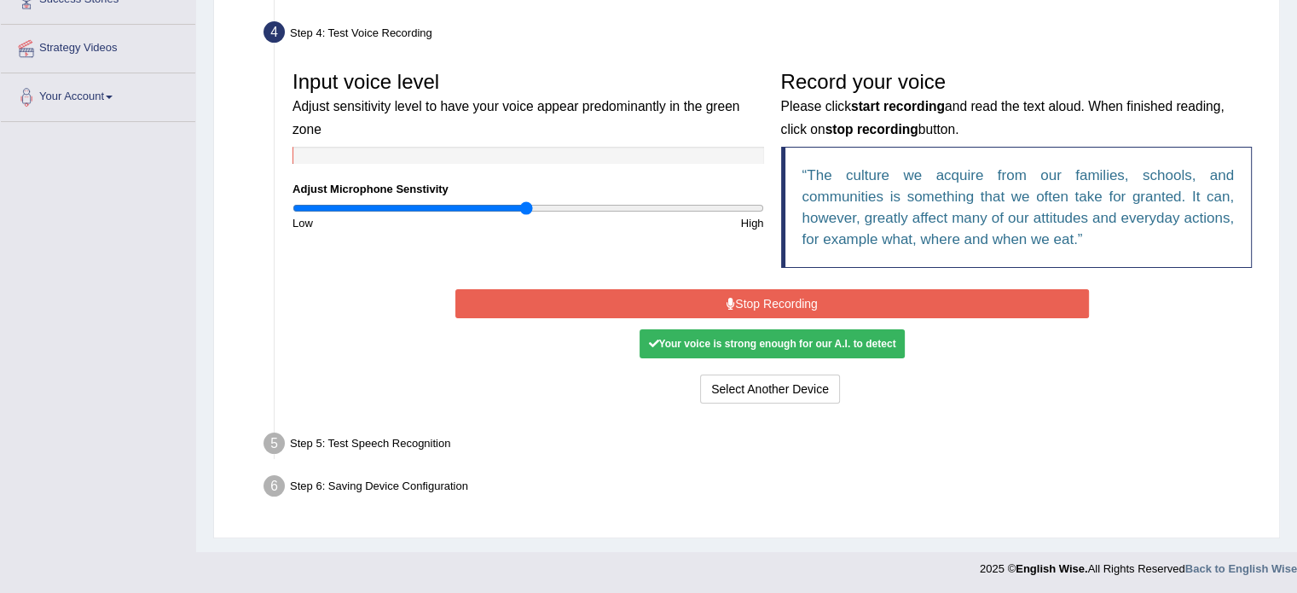
click at [771, 300] on button "Stop Recording" at bounding box center [771, 303] width 633 height 29
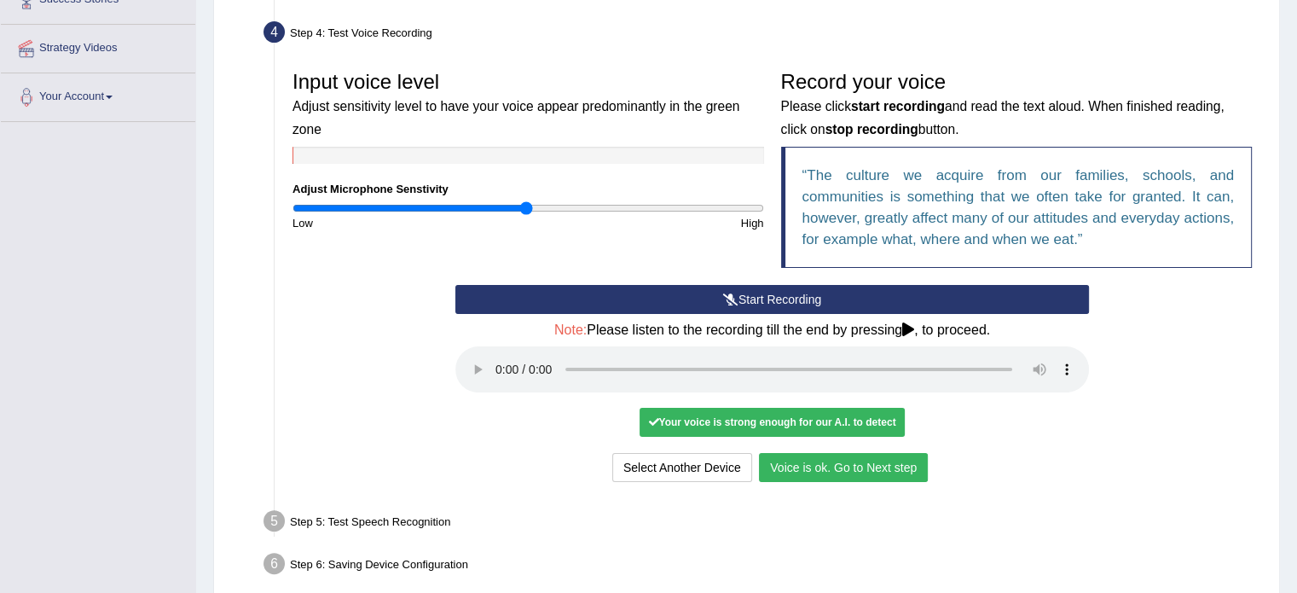
click at [895, 464] on button "Voice is ok. Go to Next step" at bounding box center [843, 467] width 169 height 29
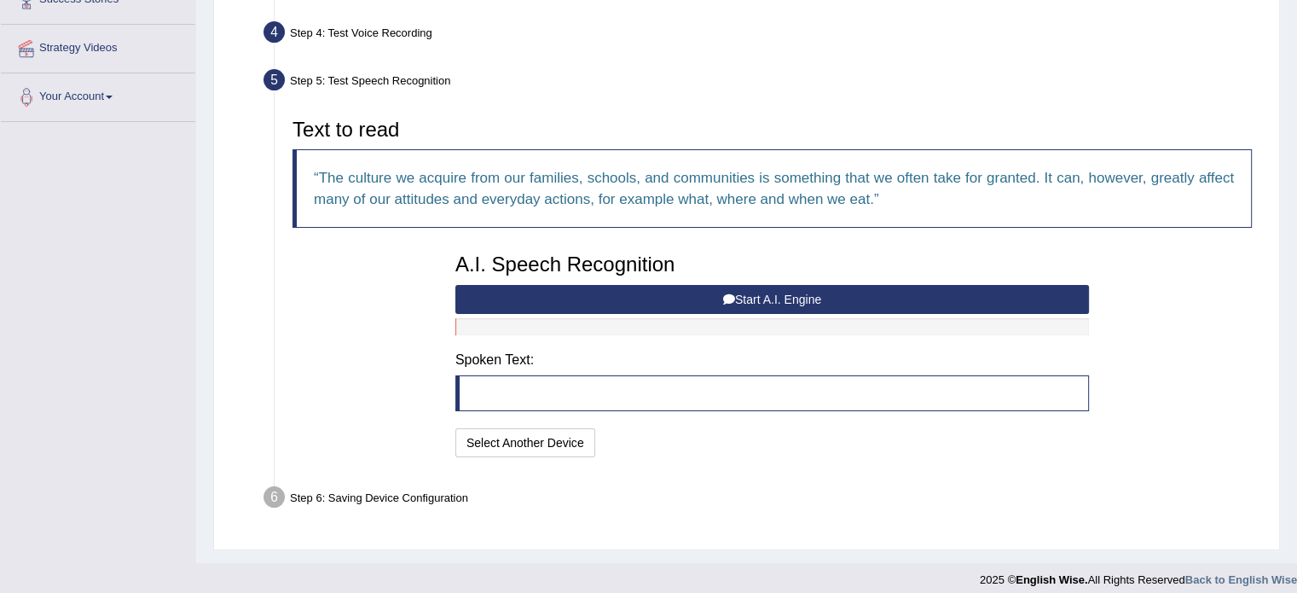
click at [773, 295] on button "Start A.I. Engine" at bounding box center [771, 299] width 633 height 29
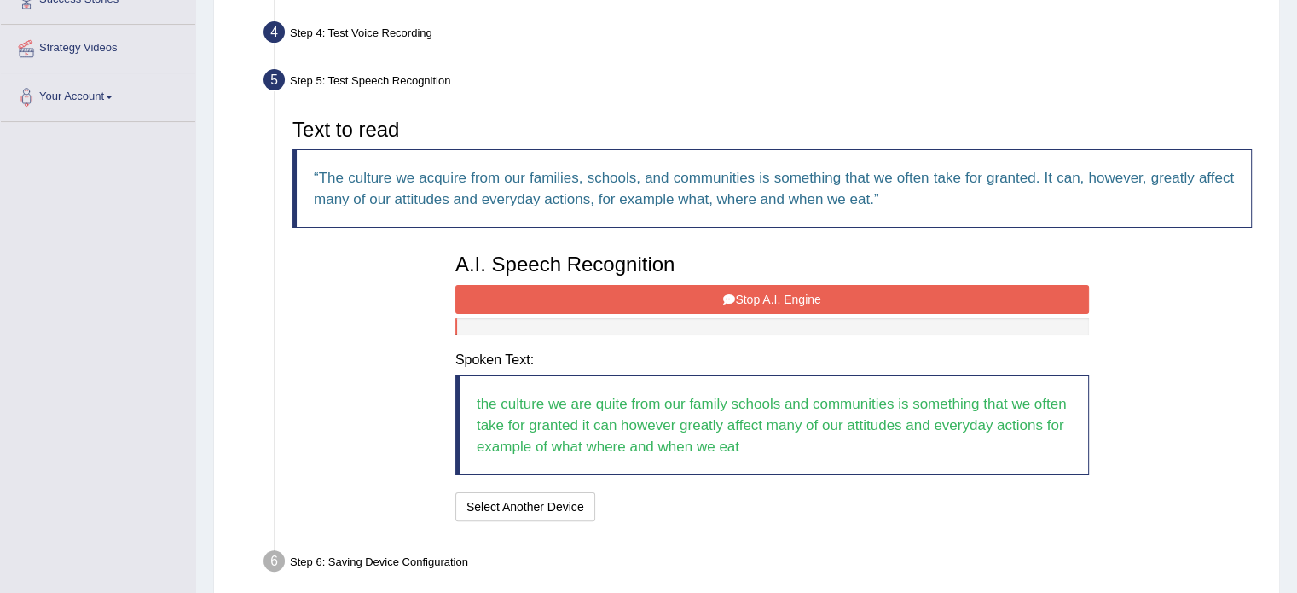
click at [748, 292] on button "Stop A.I. Engine" at bounding box center [771, 299] width 633 height 29
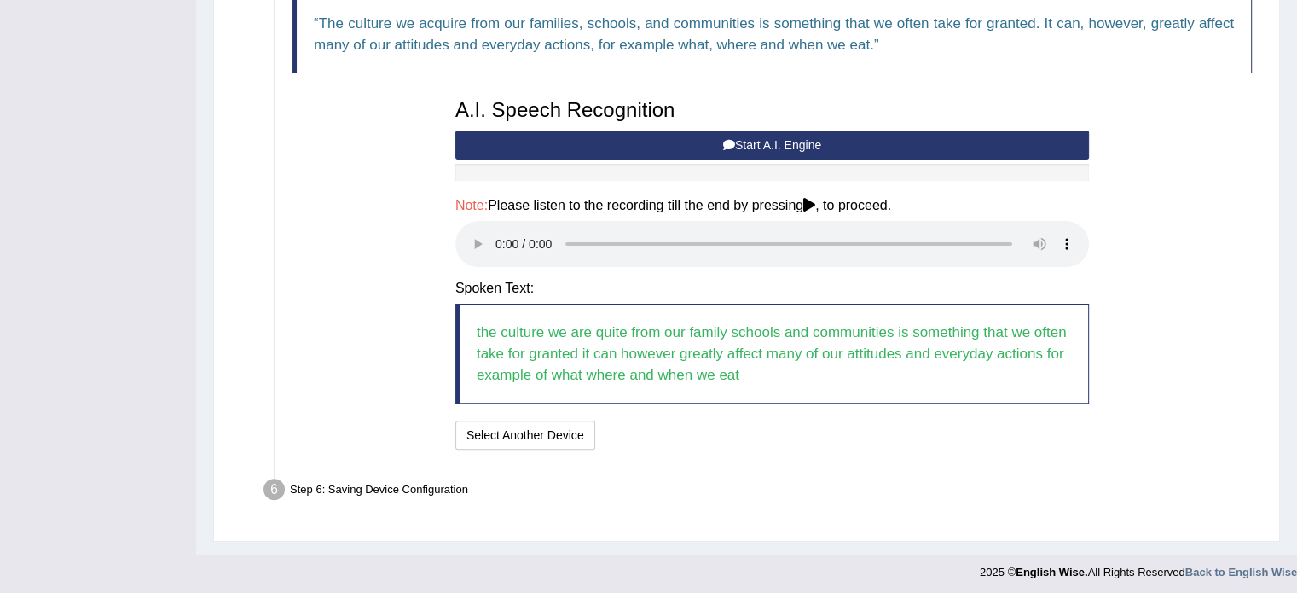
scroll to position [460, 0]
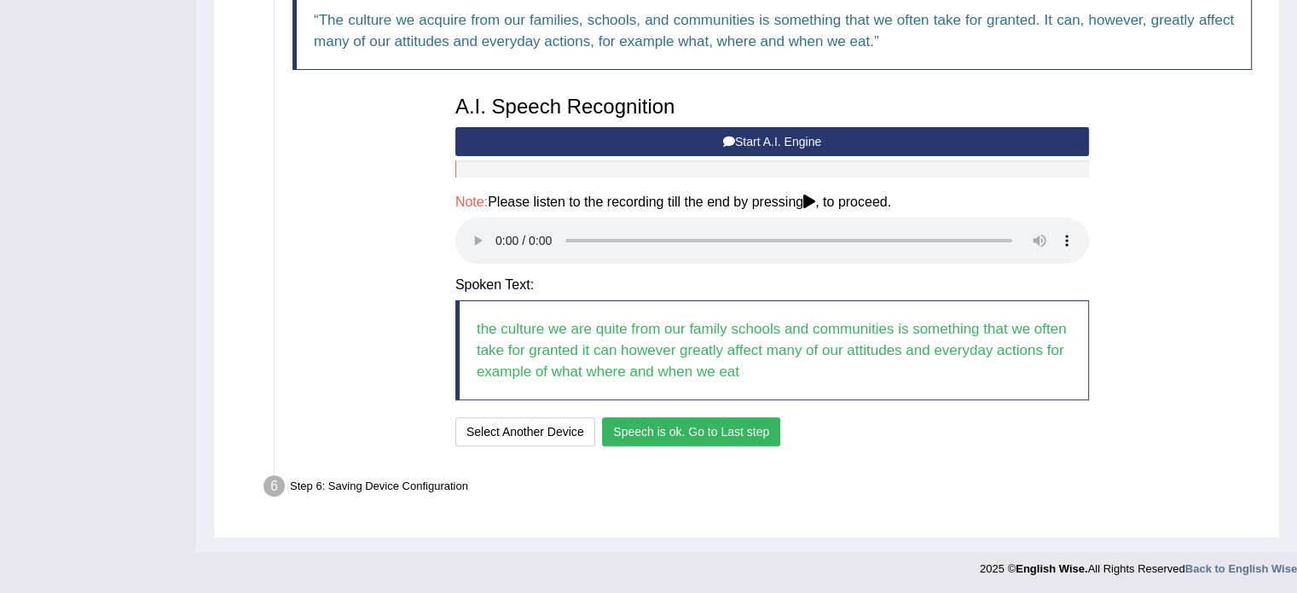
click at [714, 439] on button "Speech is ok. Go to Last step" at bounding box center [691, 431] width 178 height 29
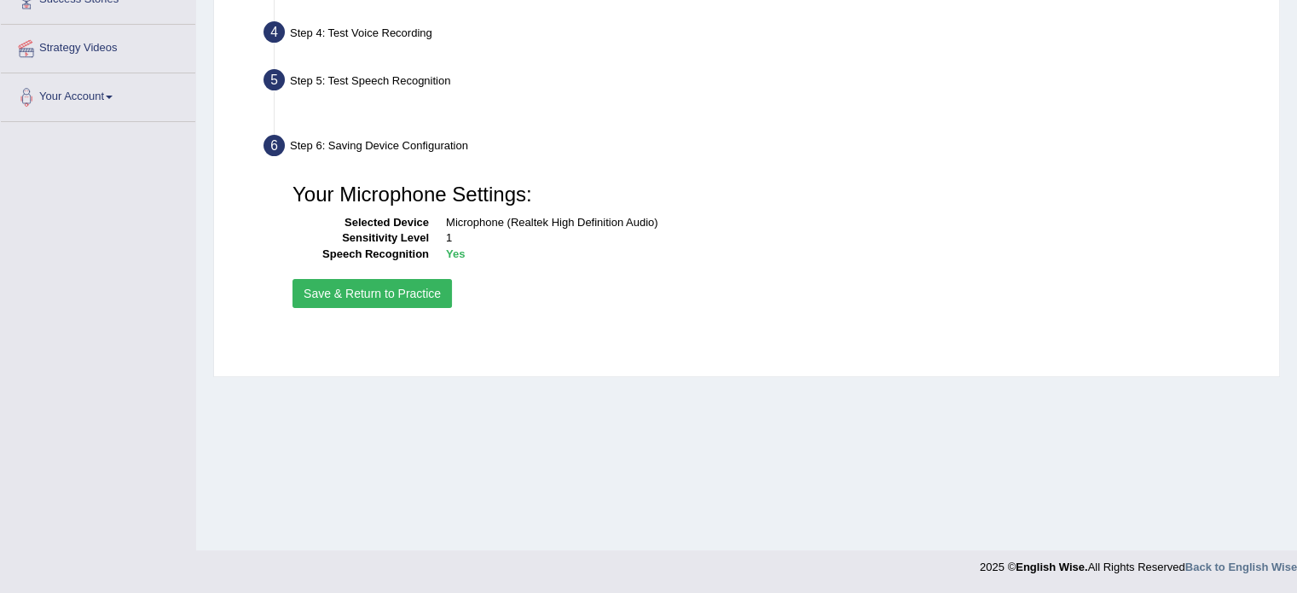
scroll to position [303, 0]
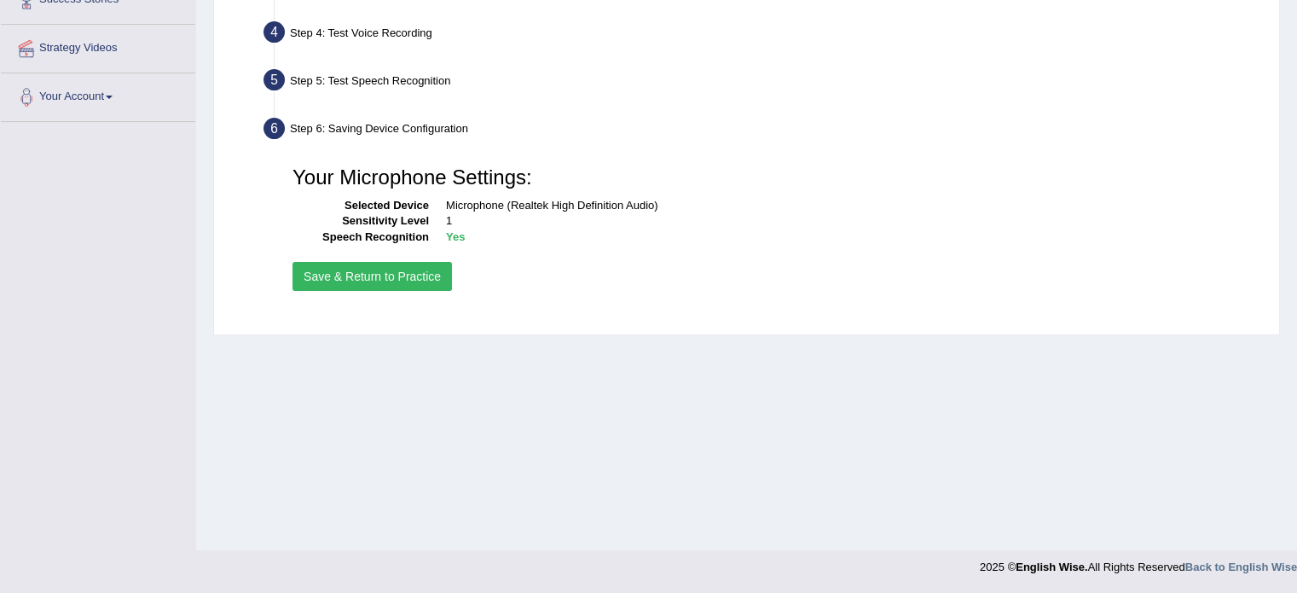
click at [412, 279] on button "Save & Return to Practice" at bounding box center [371, 276] width 159 height 29
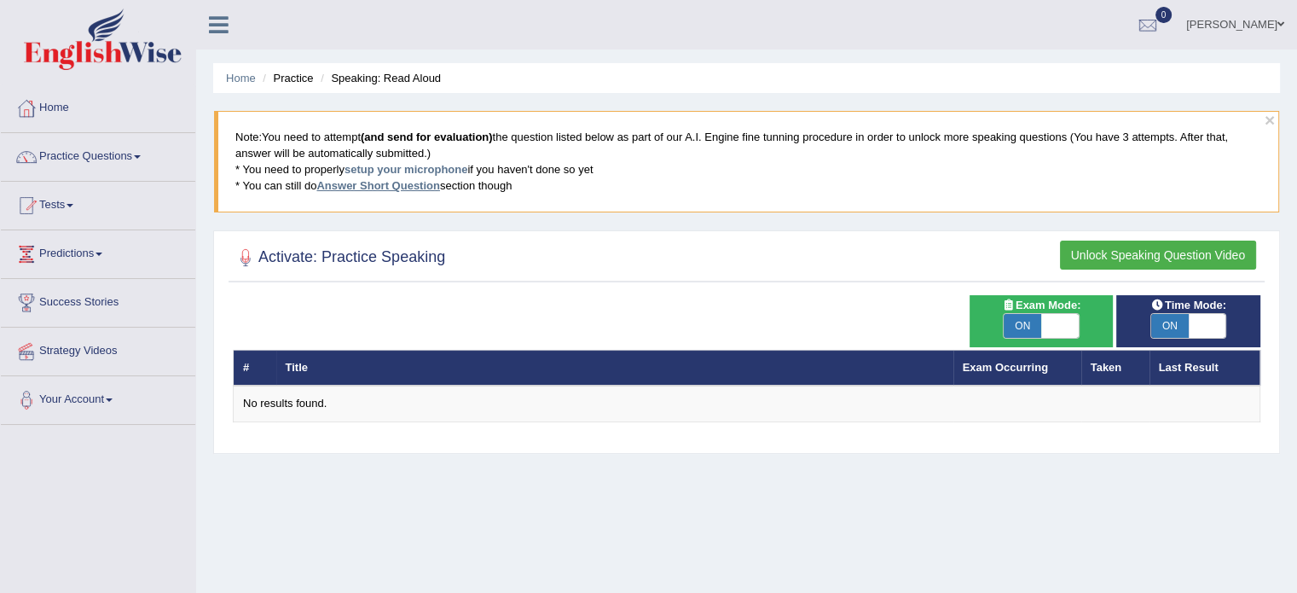
click at [410, 184] on link "Answer Short Question" at bounding box center [377, 185] width 123 height 13
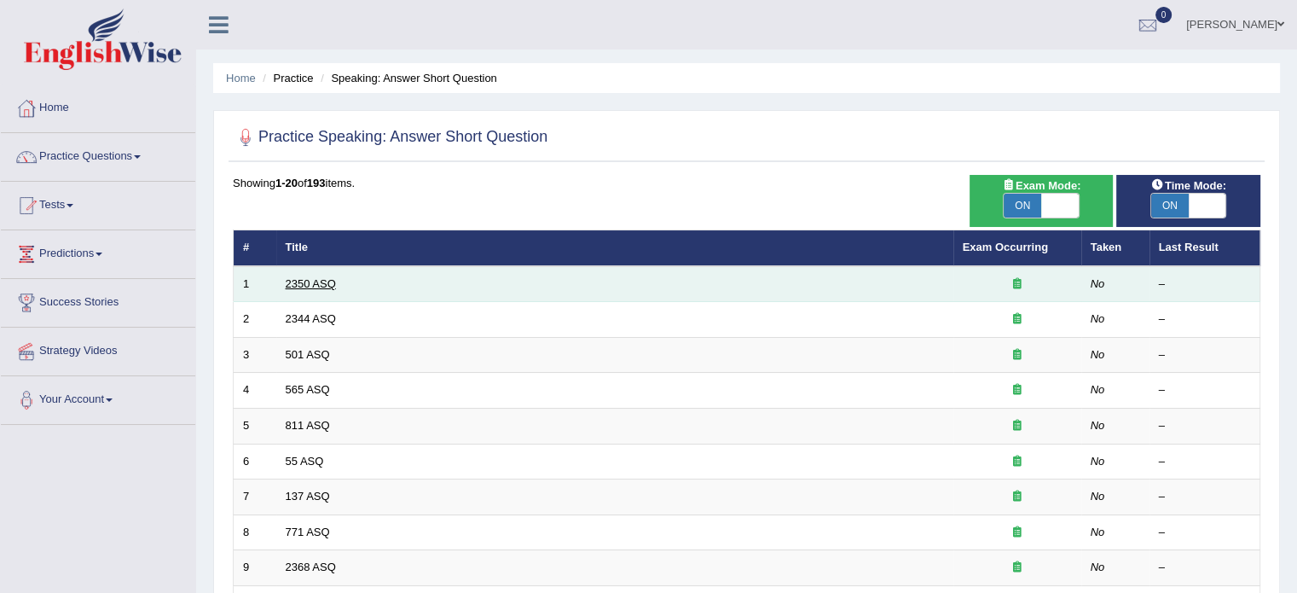
click at [325, 285] on link "2350 ASQ" at bounding box center [311, 283] width 50 height 13
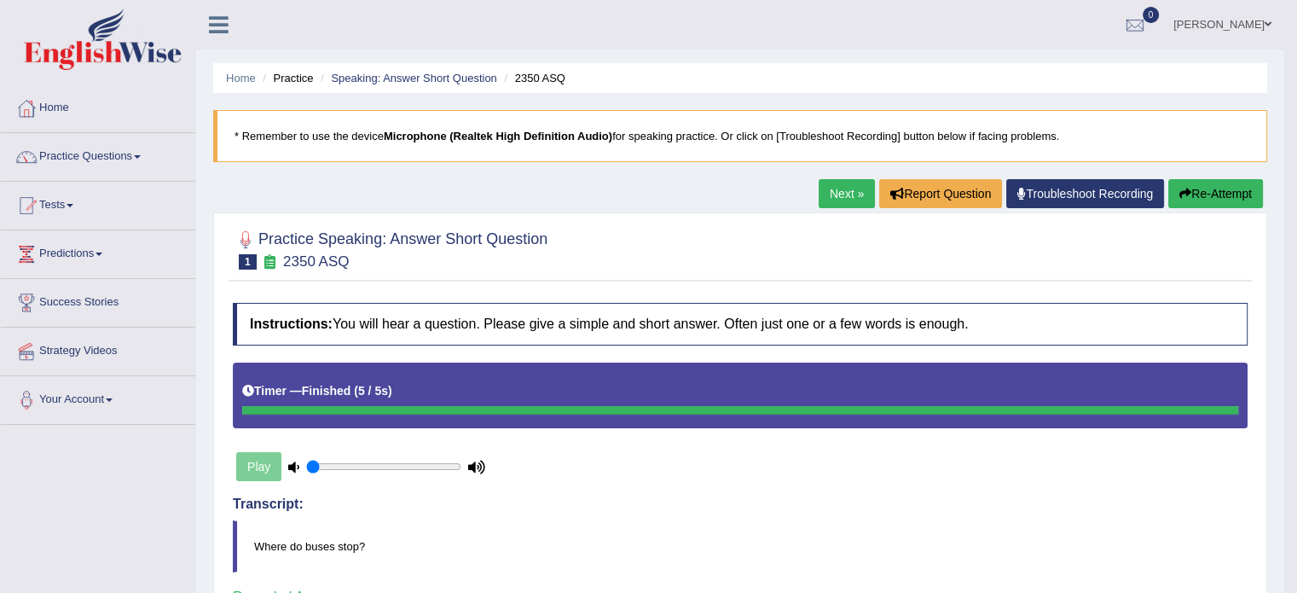
click at [255, 471] on div "Play" at bounding box center [361, 466] width 256 height 43
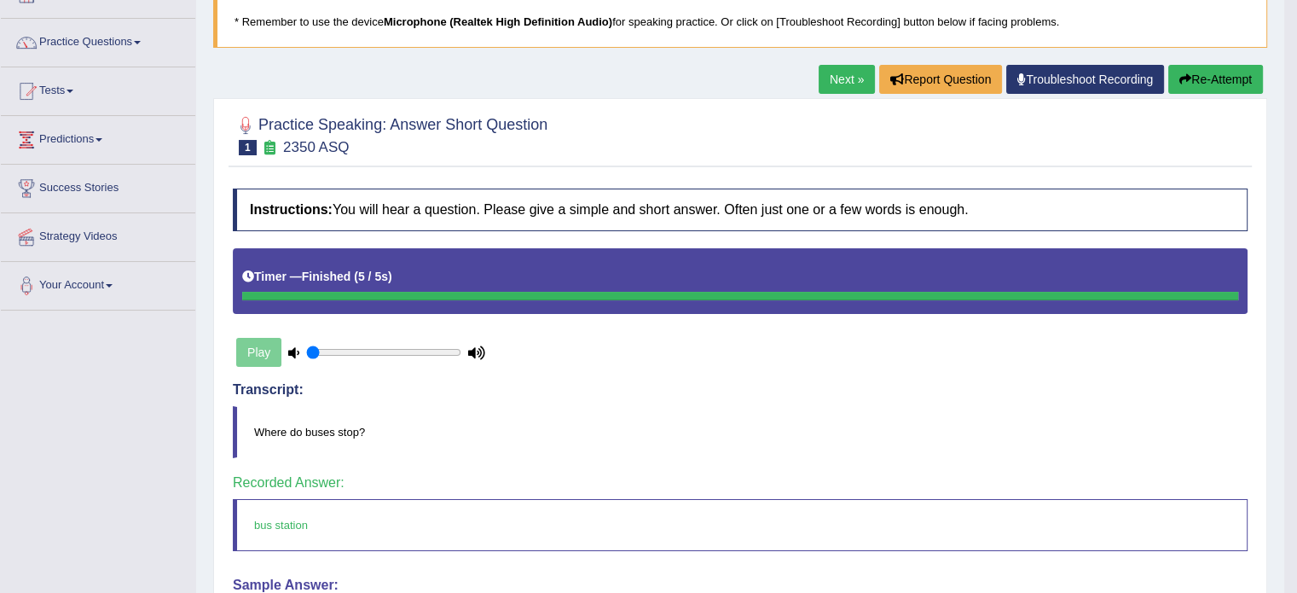
scroll to position [78, 0]
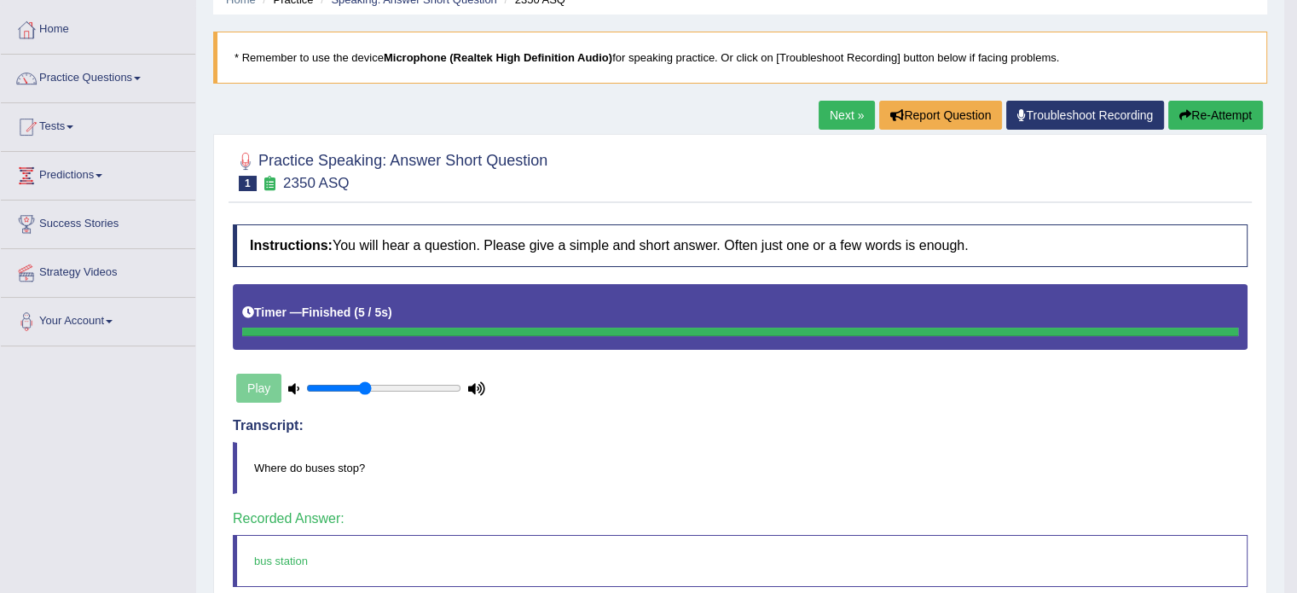
drag, startPoint x: 351, startPoint y: 386, endPoint x: 365, endPoint y: 385, distance: 13.7
click at [365, 385] on input "range" at bounding box center [383, 388] width 155 height 14
click at [263, 384] on div "Play" at bounding box center [361, 388] width 256 height 43
click at [269, 385] on div "Play" at bounding box center [361, 388] width 256 height 43
click at [481, 384] on icon at bounding box center [476, 388] width 17 height 11
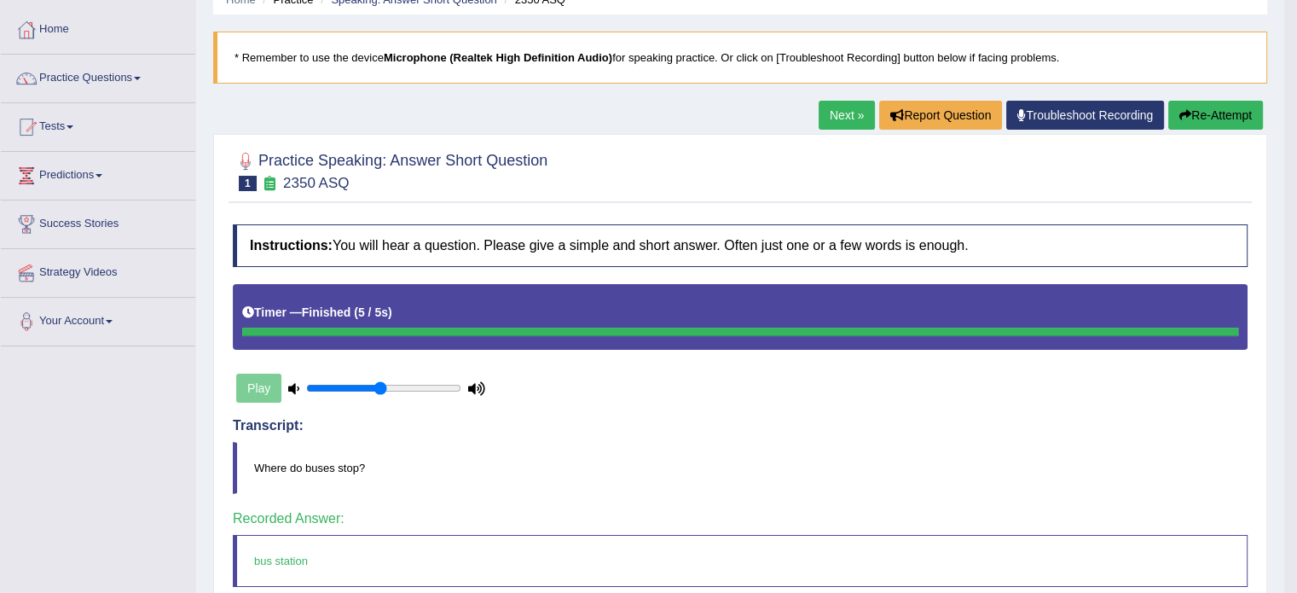
drag, startPoint x: 371, startPoint y: 380, endPoint x: 379, endPoint y: 385, distance: 8.8
type input "0.5"
click at [379, 385] on input "range" at bounding box center [383, 388] width 155 height 14
click at [379, 386] on input "range" at bounding box center [383, 388] width 155 height 14
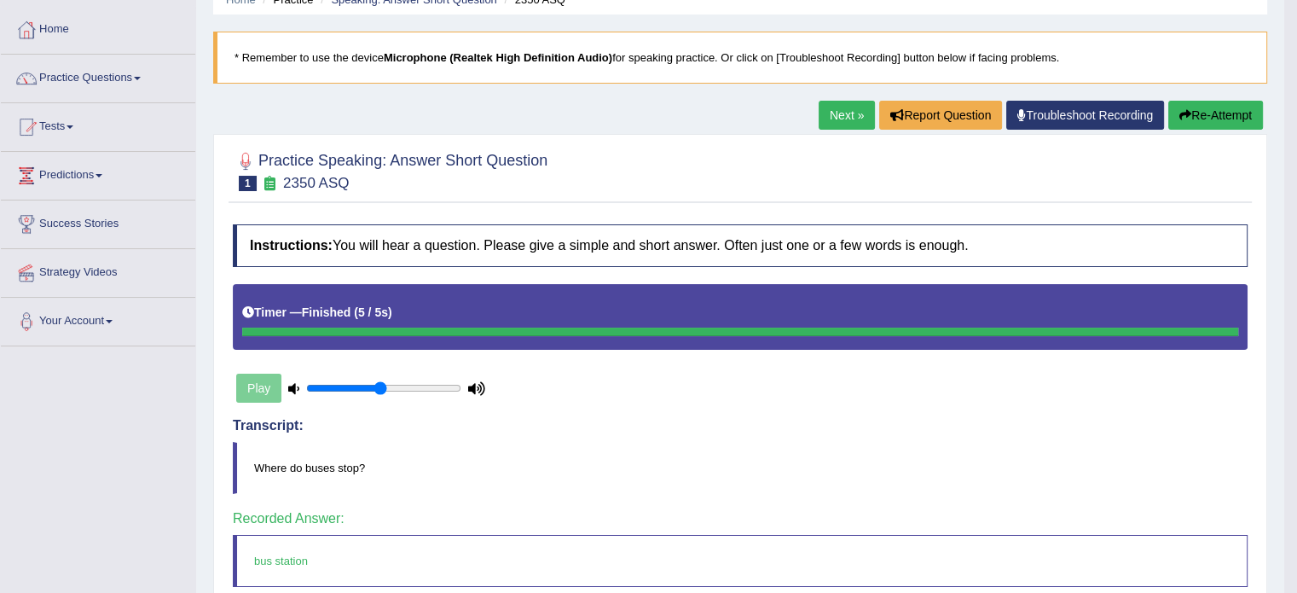
click at [379, 386] on input "range" at bounding box center [383, 388] width 155 height 14
click at [838, 123] on link "Next »" at bounding box center [846, 115] width 56 height 29
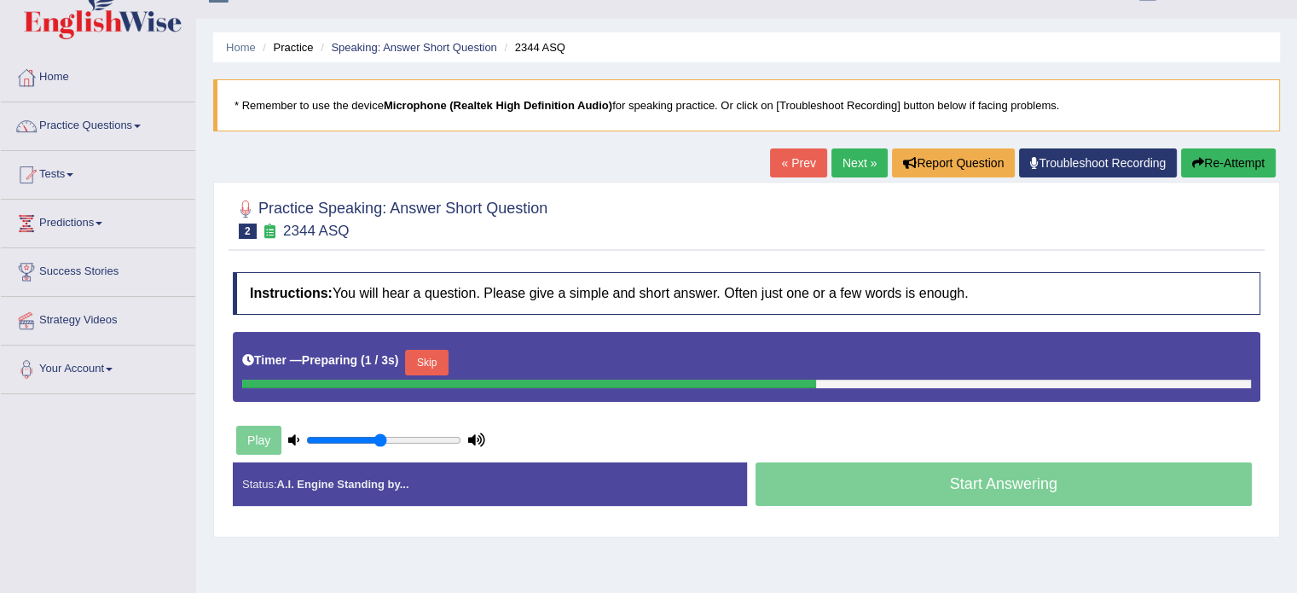
scroll to position [171, 0]
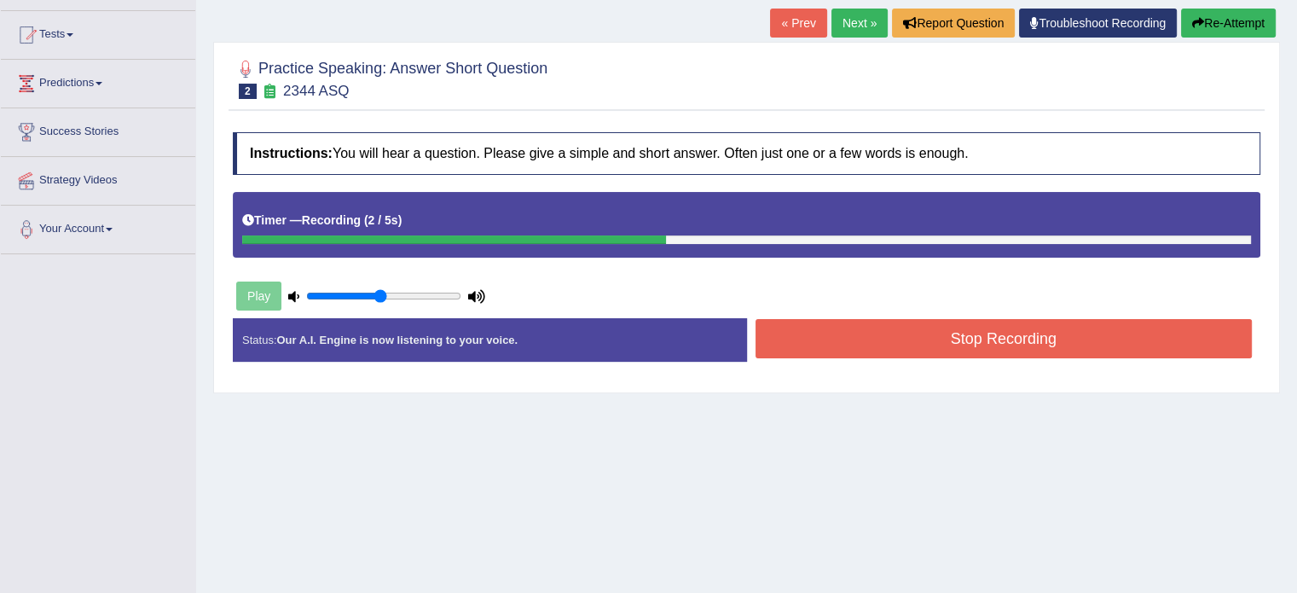
click at [853, 343] on button "Stop Recording" at bounding box center [1003, 338] width 497 height 39
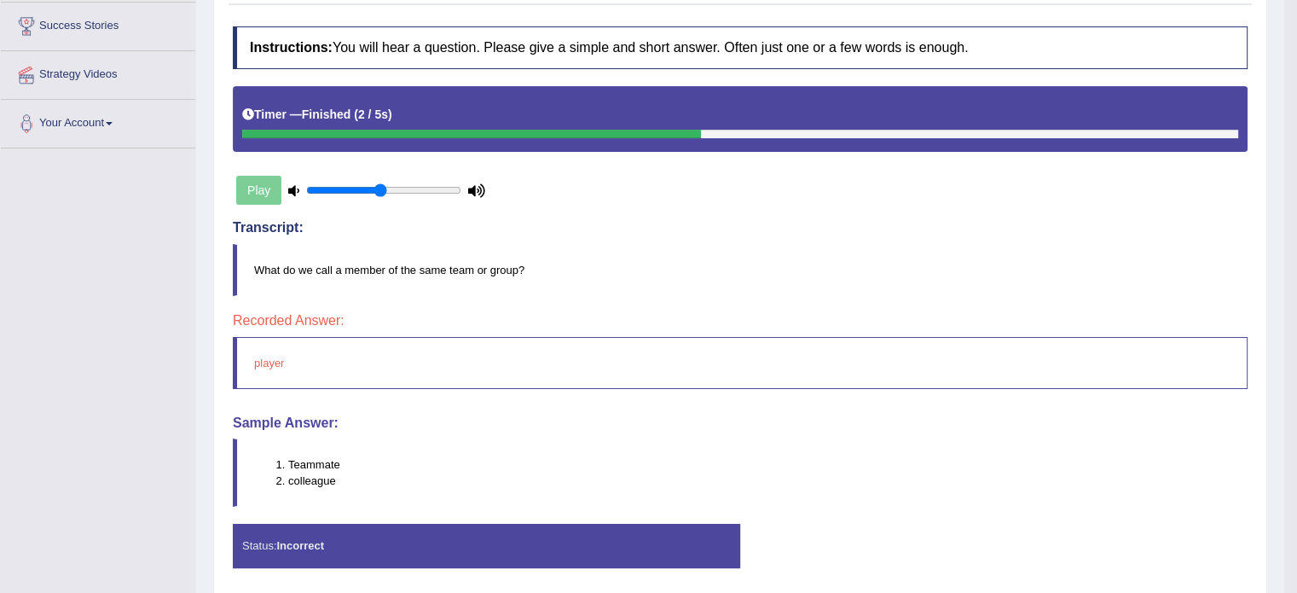
scroll to position [0, 0]
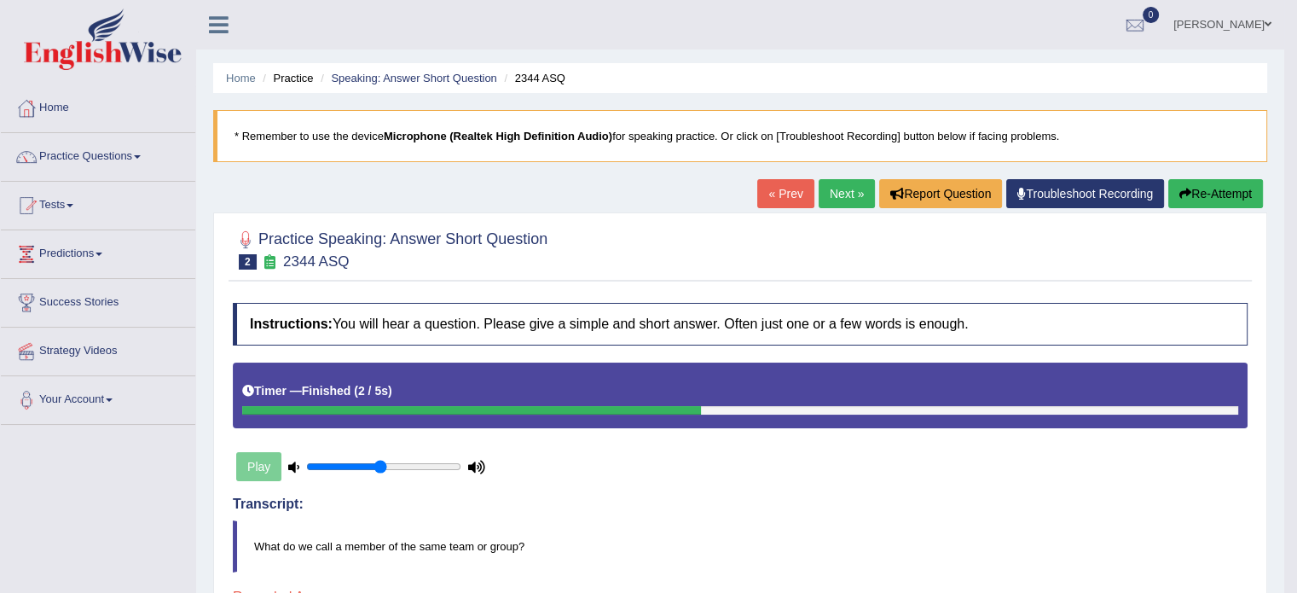
click at [851, 196] on link "Next »" at bounding box center [846, 193] width 56 height 29
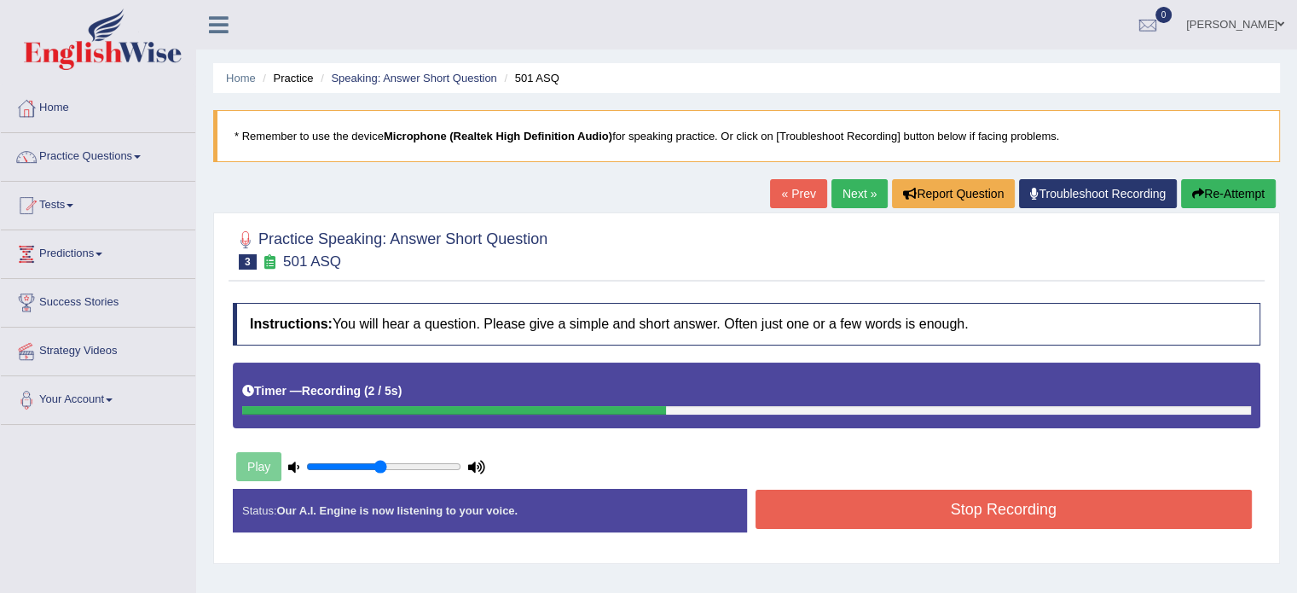
click at [951, 507] on button "Stop Recording" at bounding box center [1003, 508] width 497 height 39
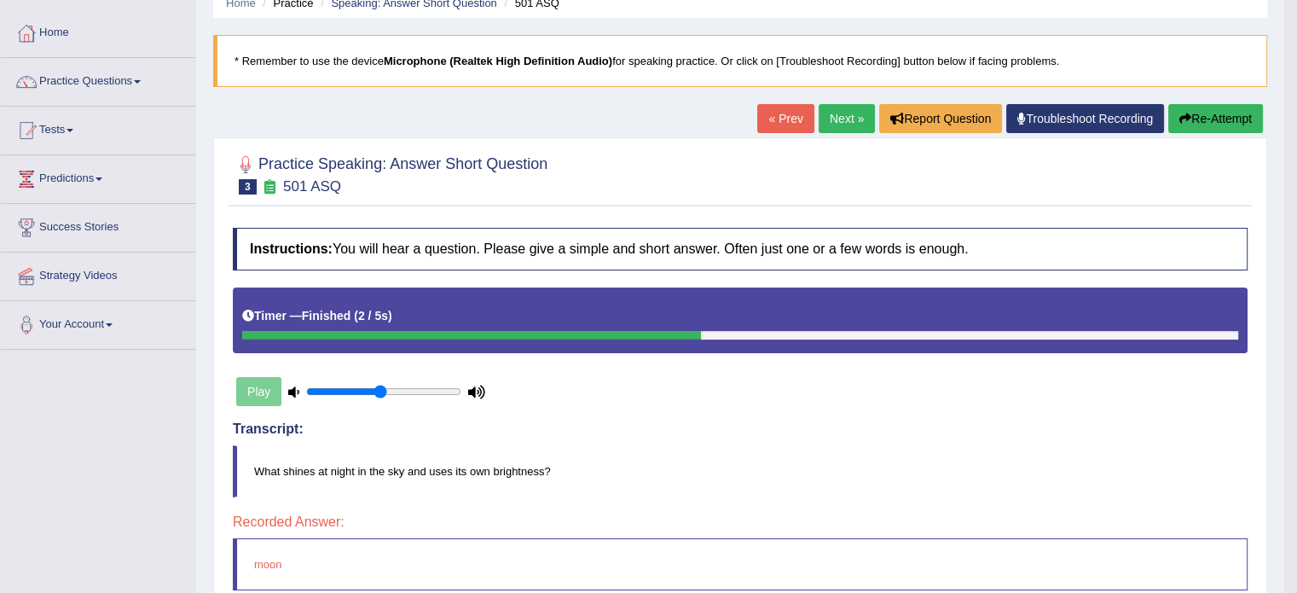
scroll to position [62, 0]
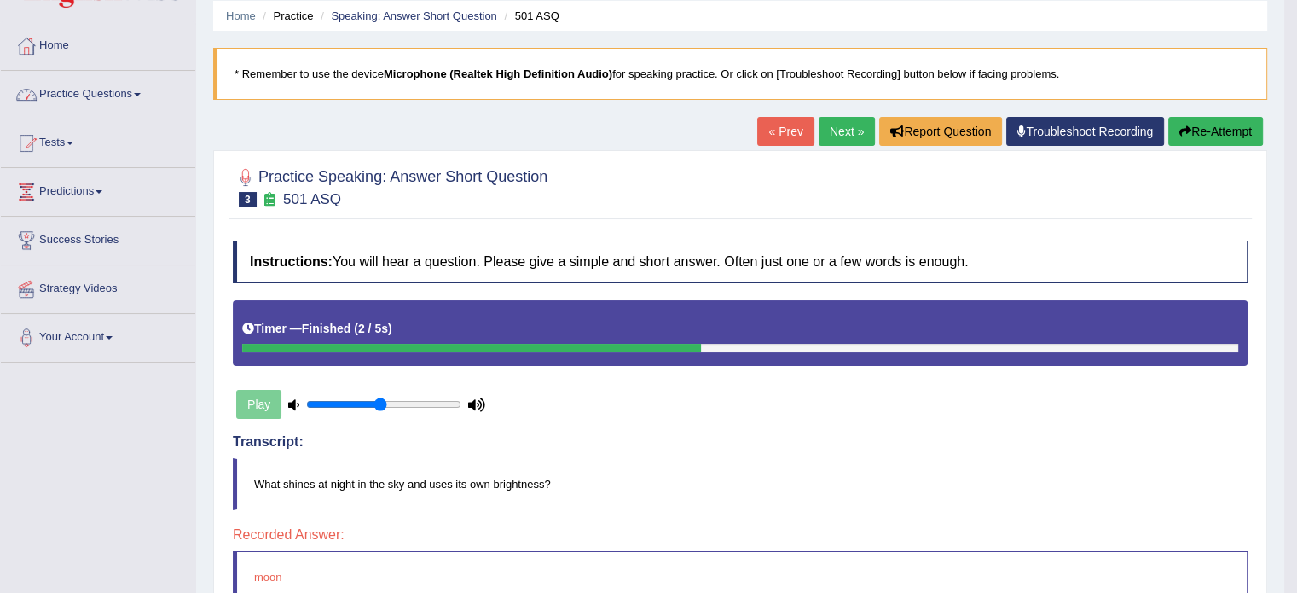
click at [97, 93] on link "Practice Questions" at bounding box center [98, 92] width 194 height 43
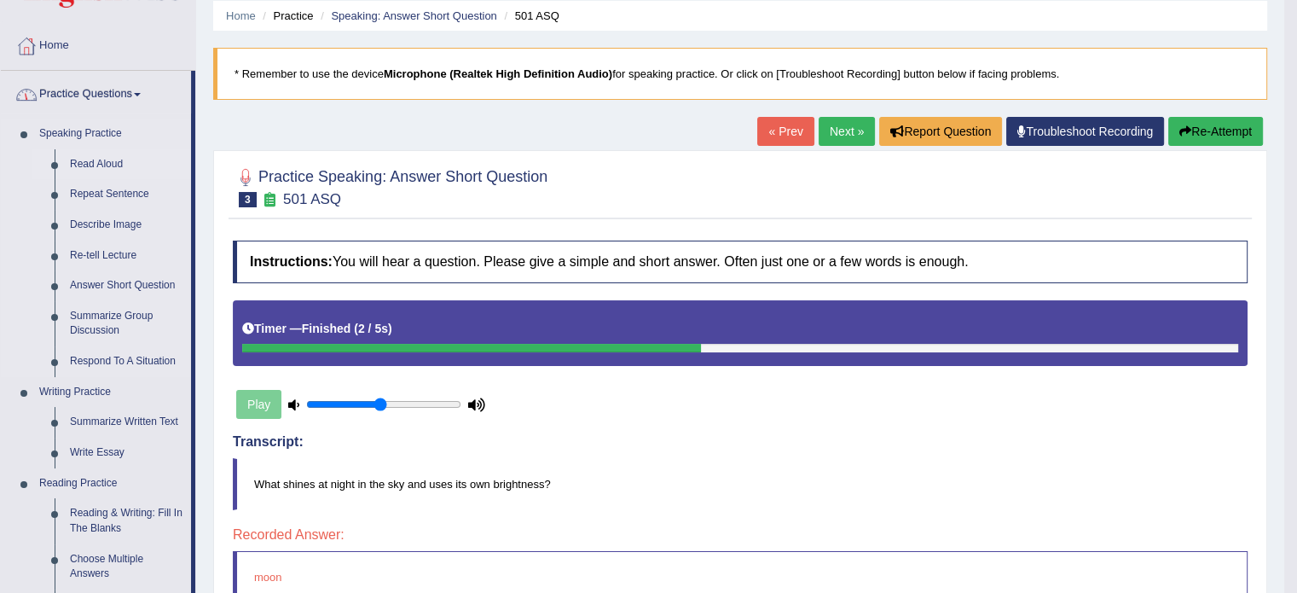
click at [89, 163] on link "Read Aloud" at bounding box center [126, 164] width 129 height 31
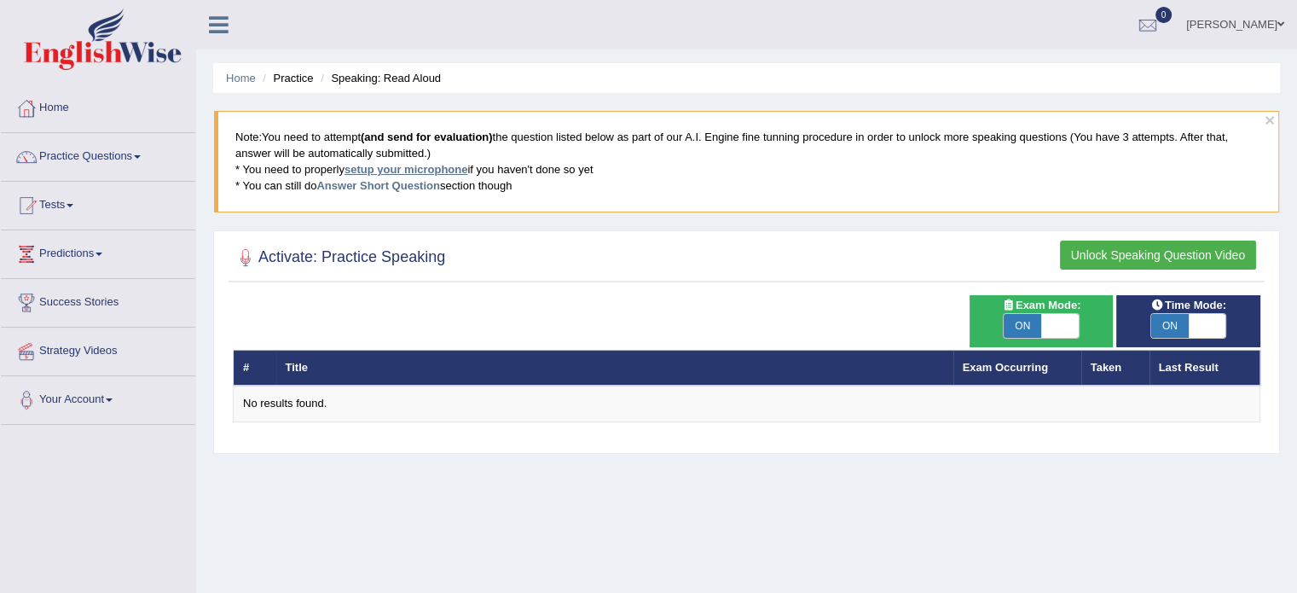
click at [419, 165] on link "setup your microphone" at bounding box center [405, 169] width 123 height 13
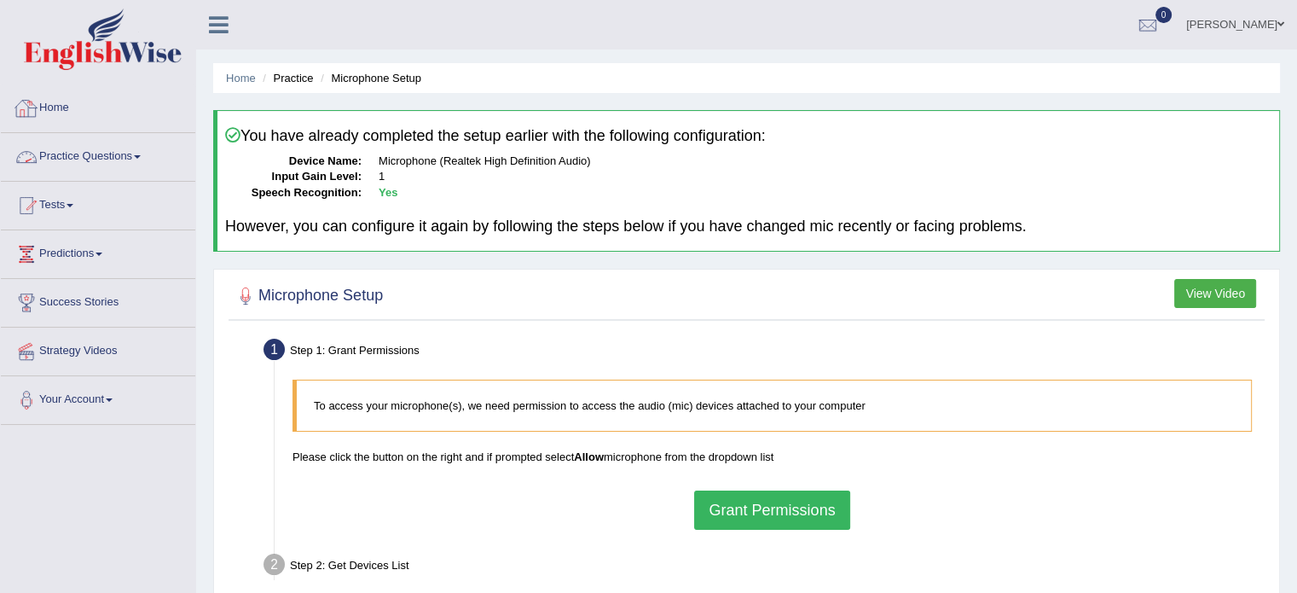
click at [65, 45] on img at bounding box center [103, 39] width 158 height 61
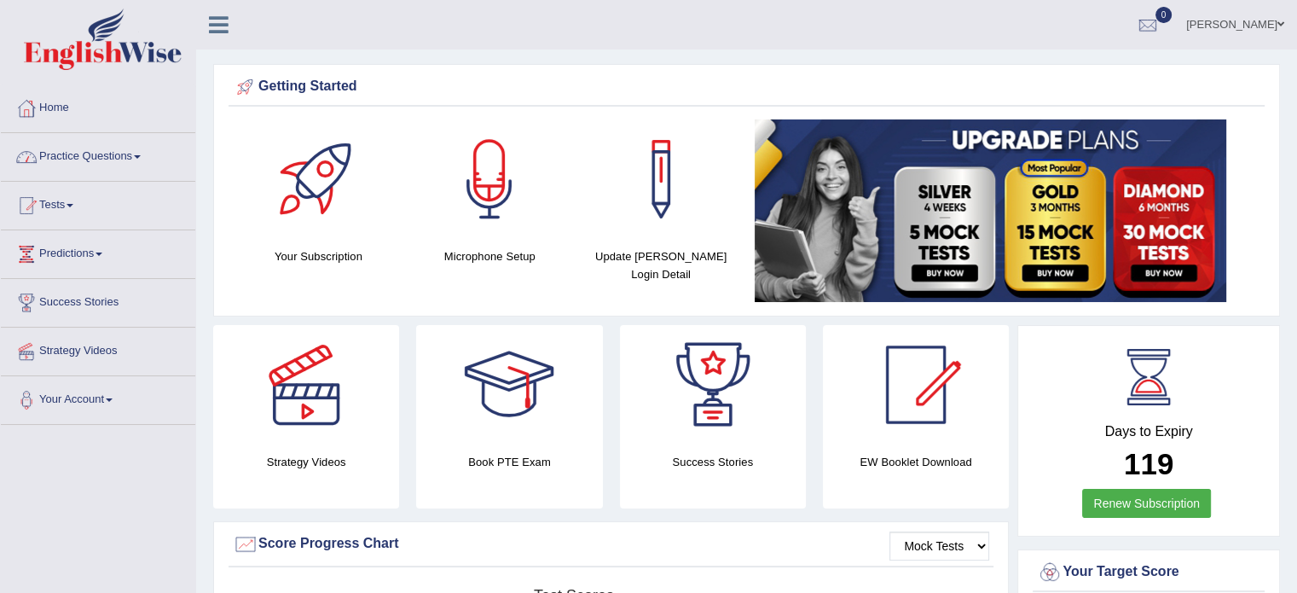
click at [94, 163] on link "Practice Questions" at bounding box center [98, 154] width 194 height 43
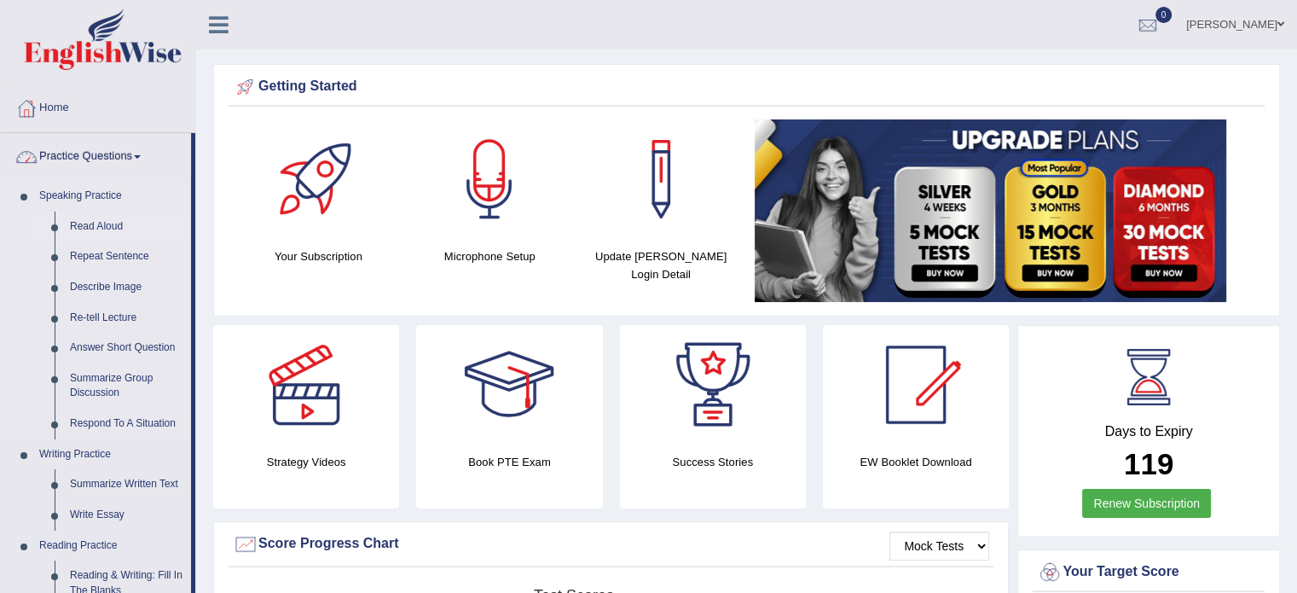
click at [91, 224] on link "Read Aloud" at bounding box center [126, 226] width 129 height 31
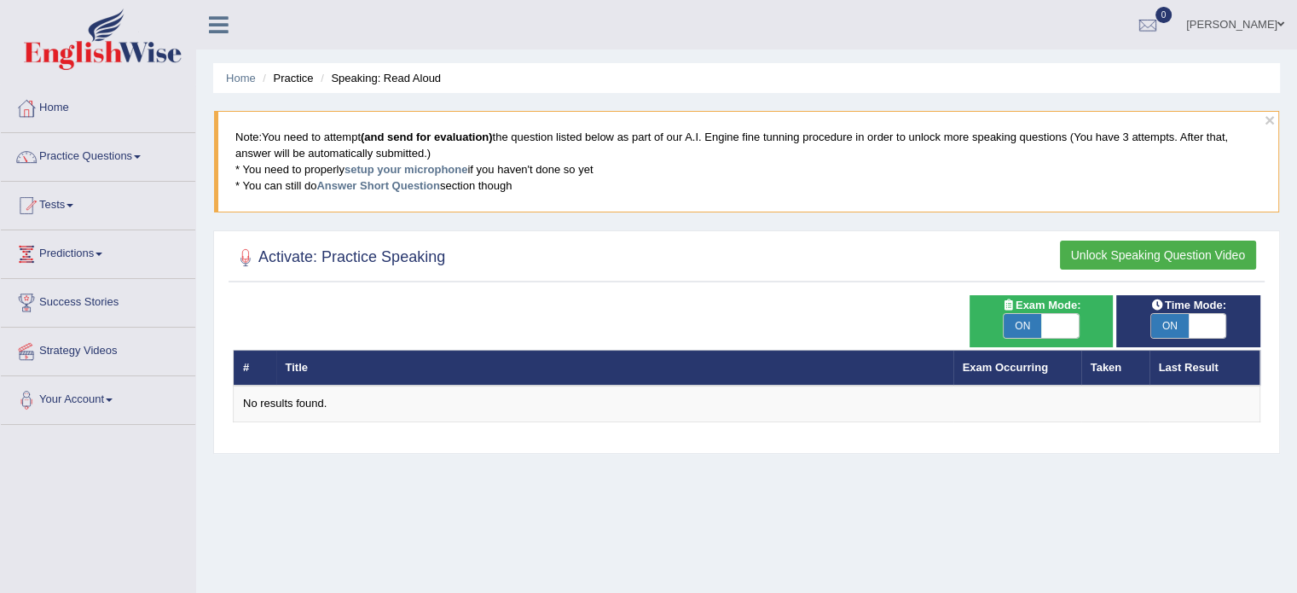
click at [1129, 255] on button "Unlock Speaking Question Video" at bounding box center [1158, 254] width 196 height 29
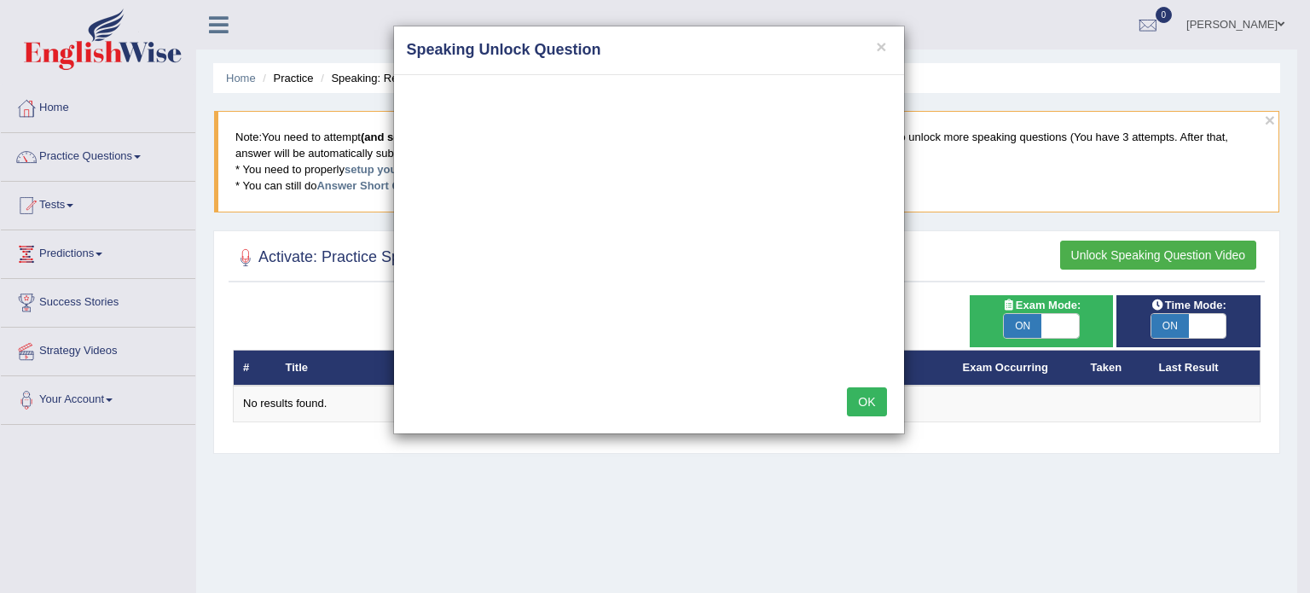
click at [219, 26] on div "× Speaking Unlock Question OK" at bounding box center [655, 296] width 1310 height 593
drag, startPoint x: 883, startPoint y: 43, endPoint x: 674, endPoint y: 16, distance: 210.7
click at [882, 43] on button "×" at bounding box center [881, 47] width 10 height 18
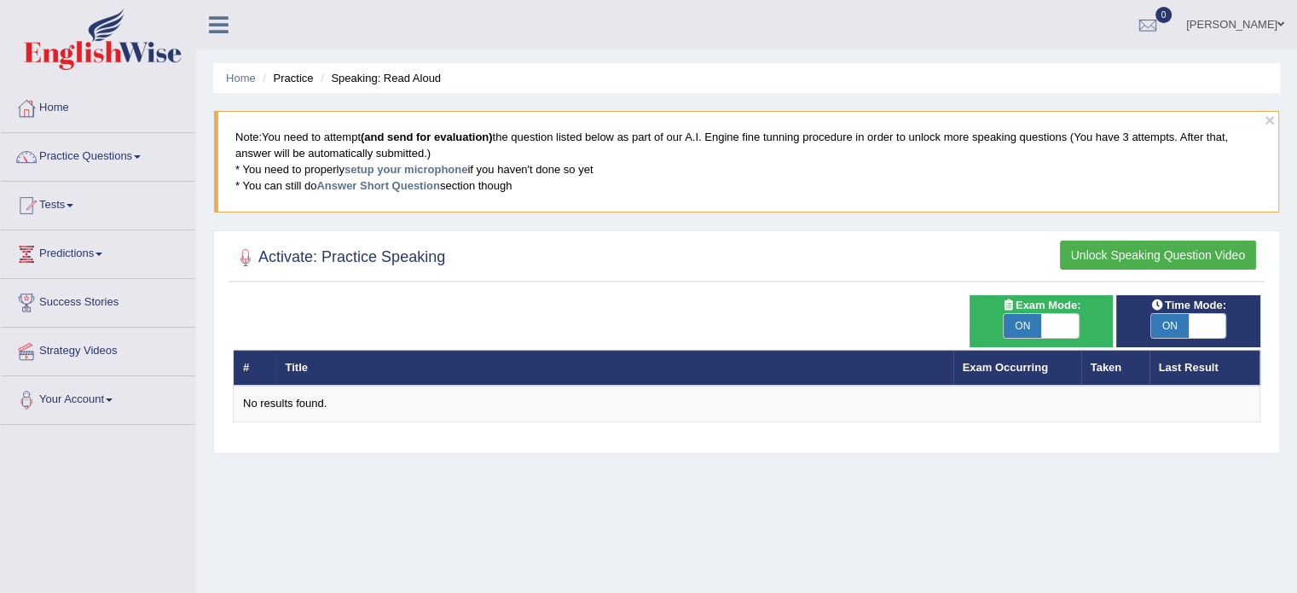
click at [213, 24] on icon at bounding box center [219, 25] width 20 height 22
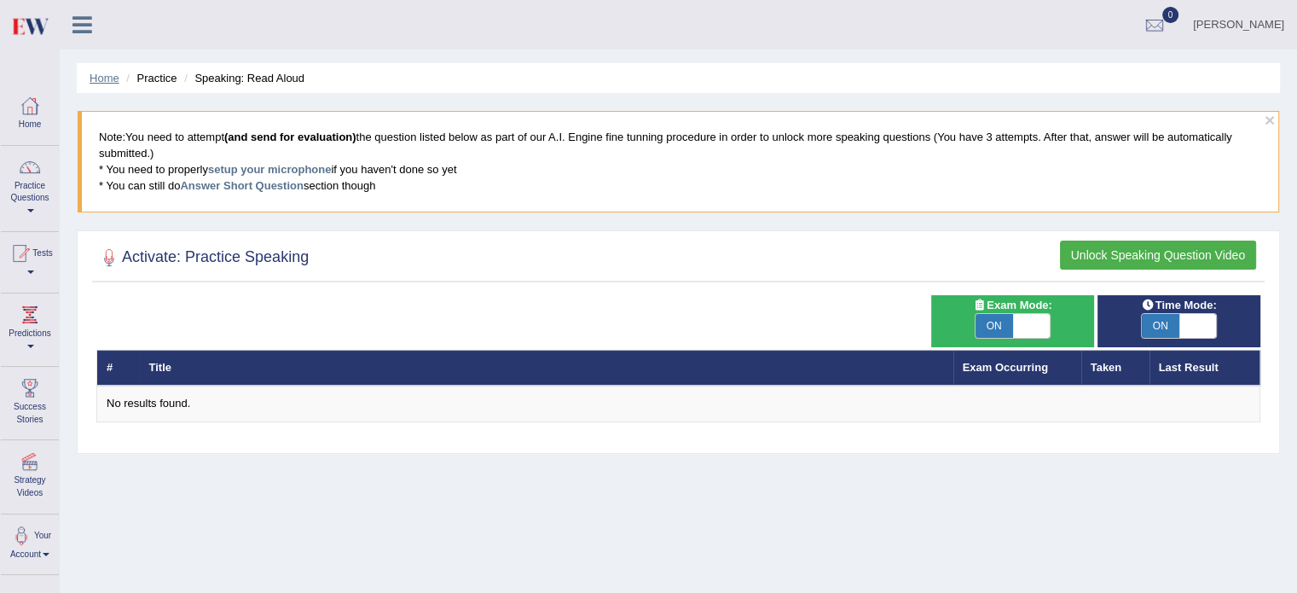
click at [104, 78] on link "Home" at bounding box center [105, 78] width 30 height 13
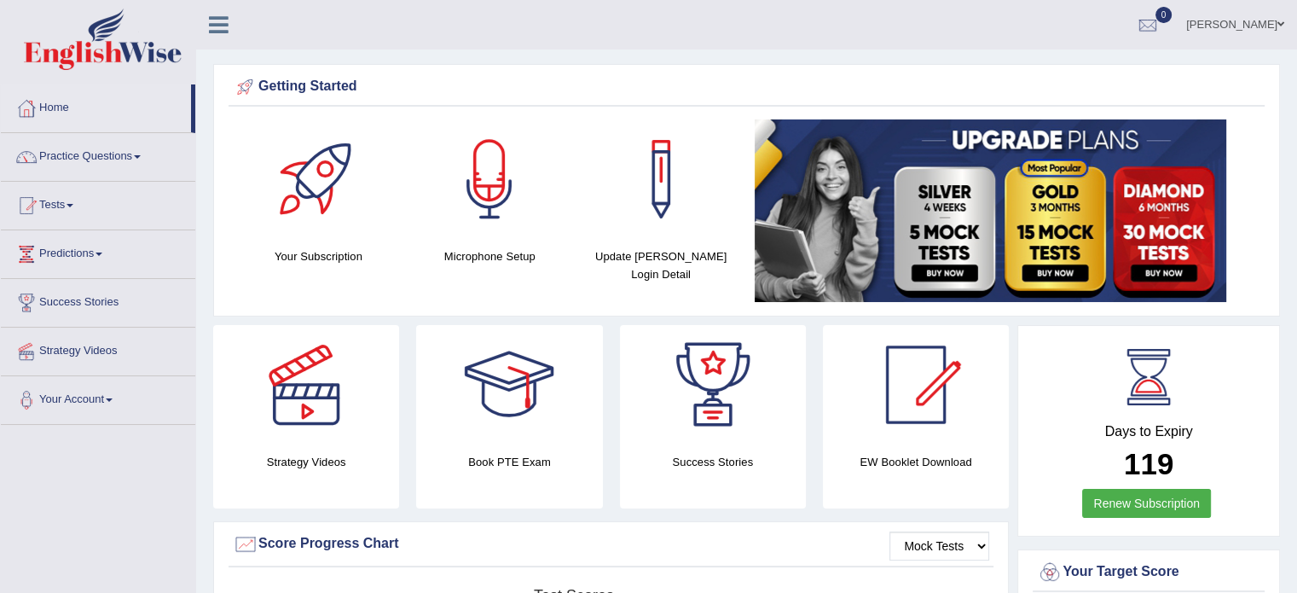
click at [226, 25] on icon at bounding box center [219, 25] width 20 height 22
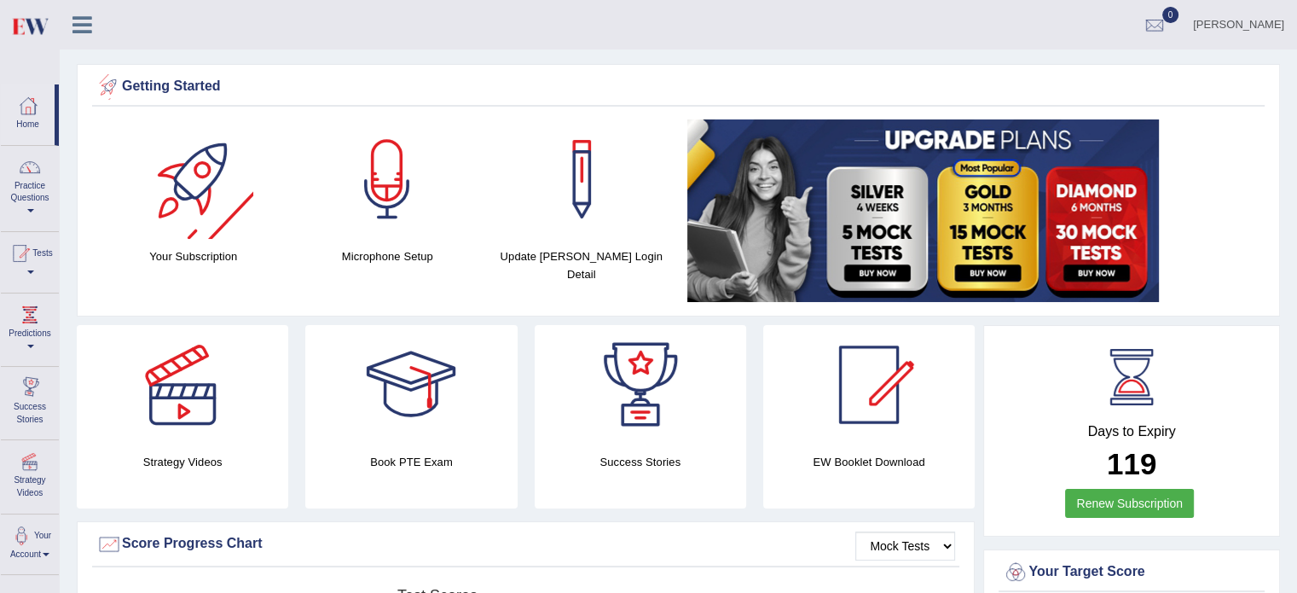
click at [82, 24] on icon at bounding box center [82, 25] width 20 height 22
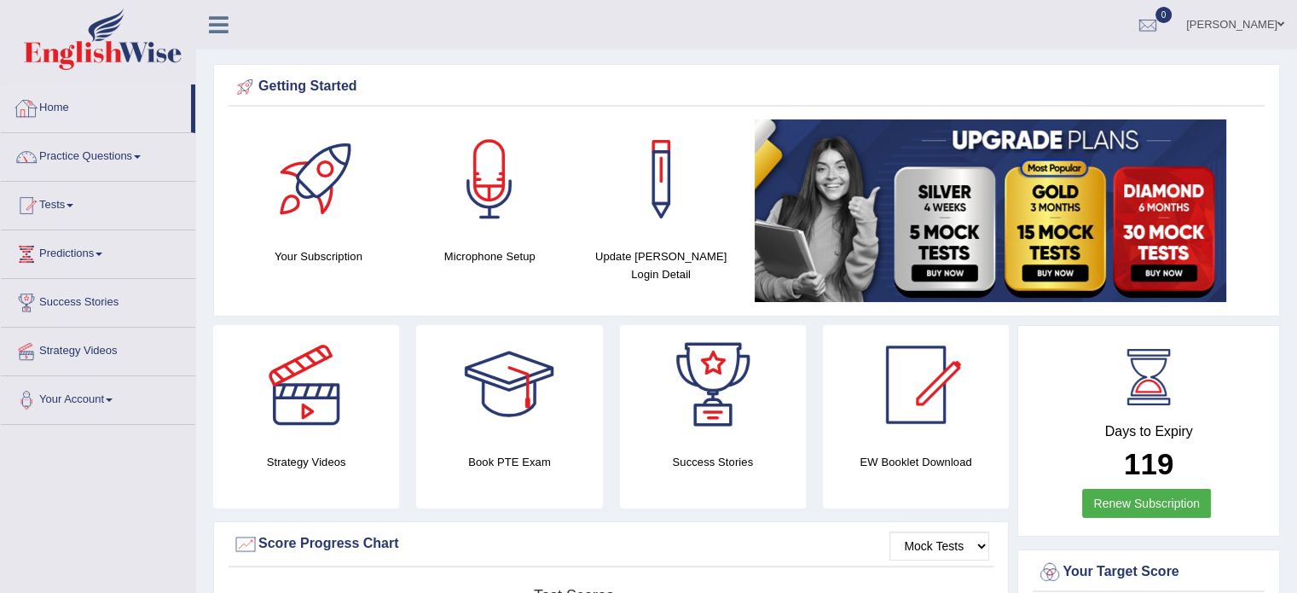
click at [42, 101] on link "Home" at bounding box center [96, 105] width 190 height 43
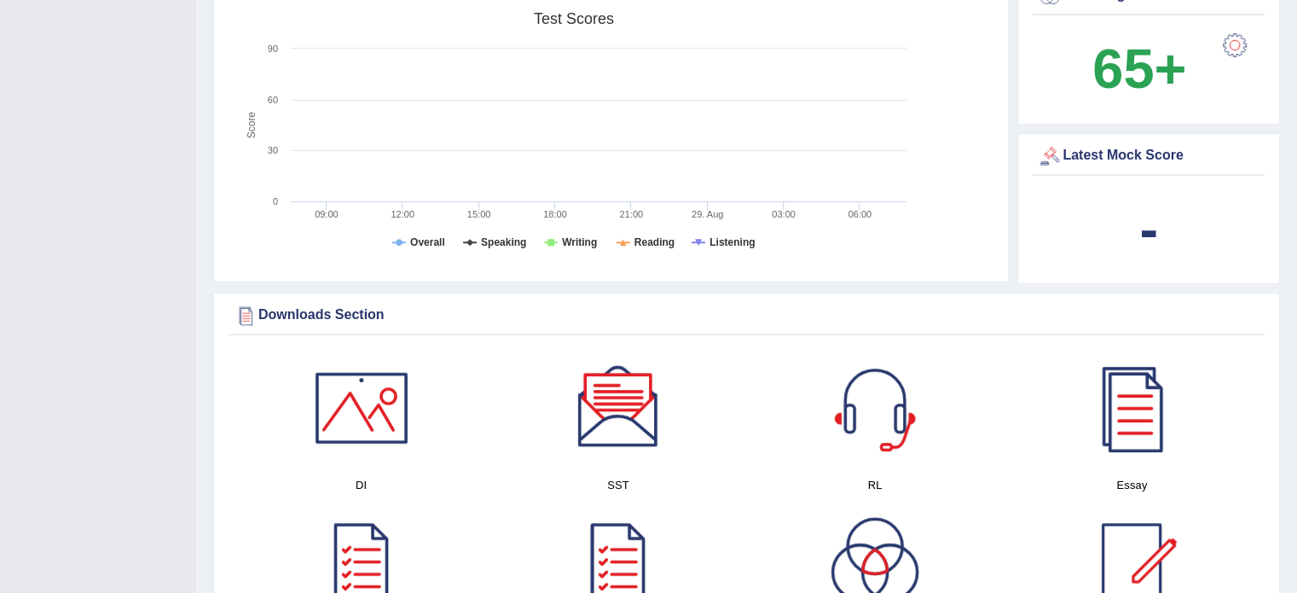
scroll to position [597, 0]
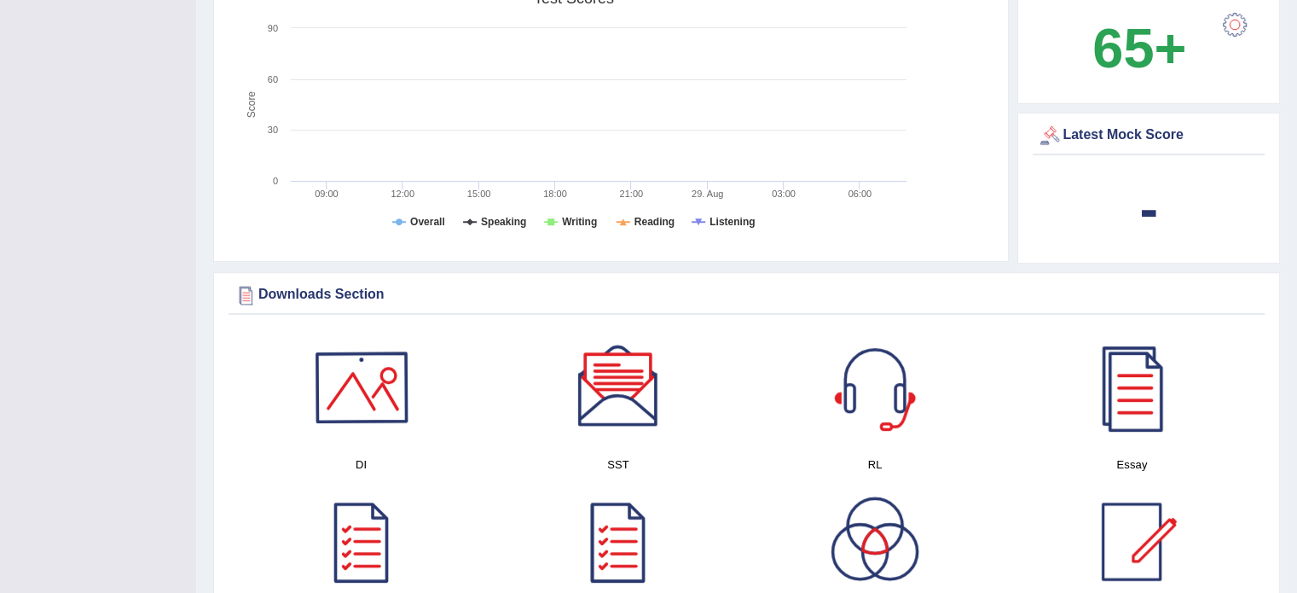
click at [361, 392] on div at bounding box center [361, 386] width 119 height 119
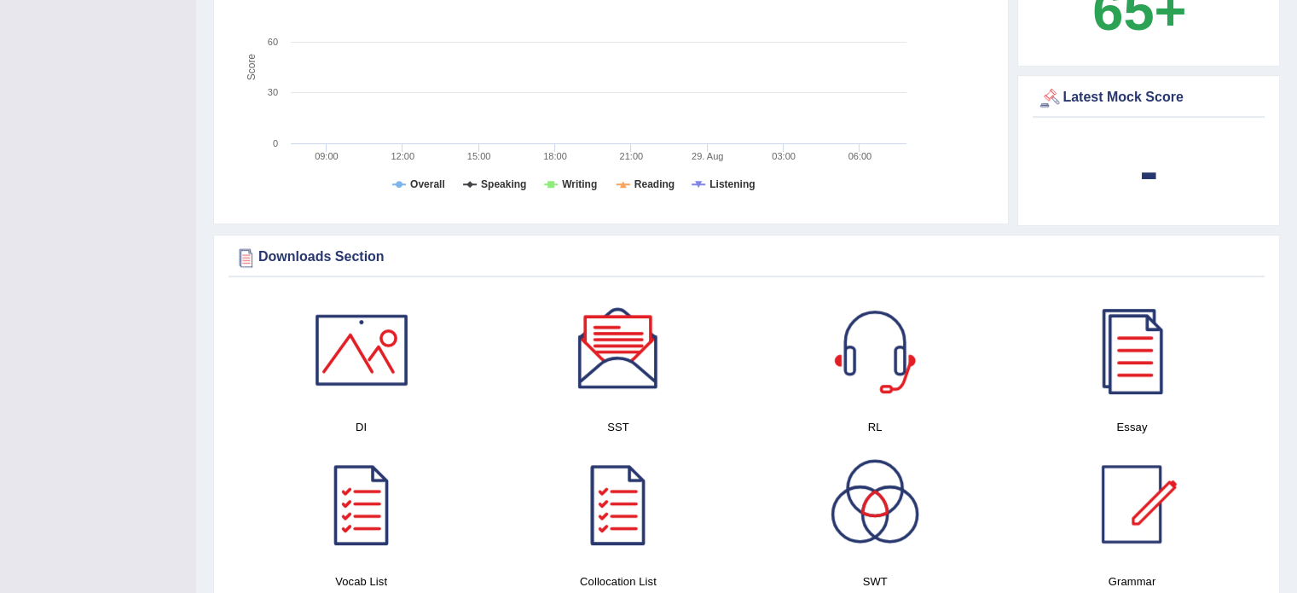
scroll to position [638, 0]
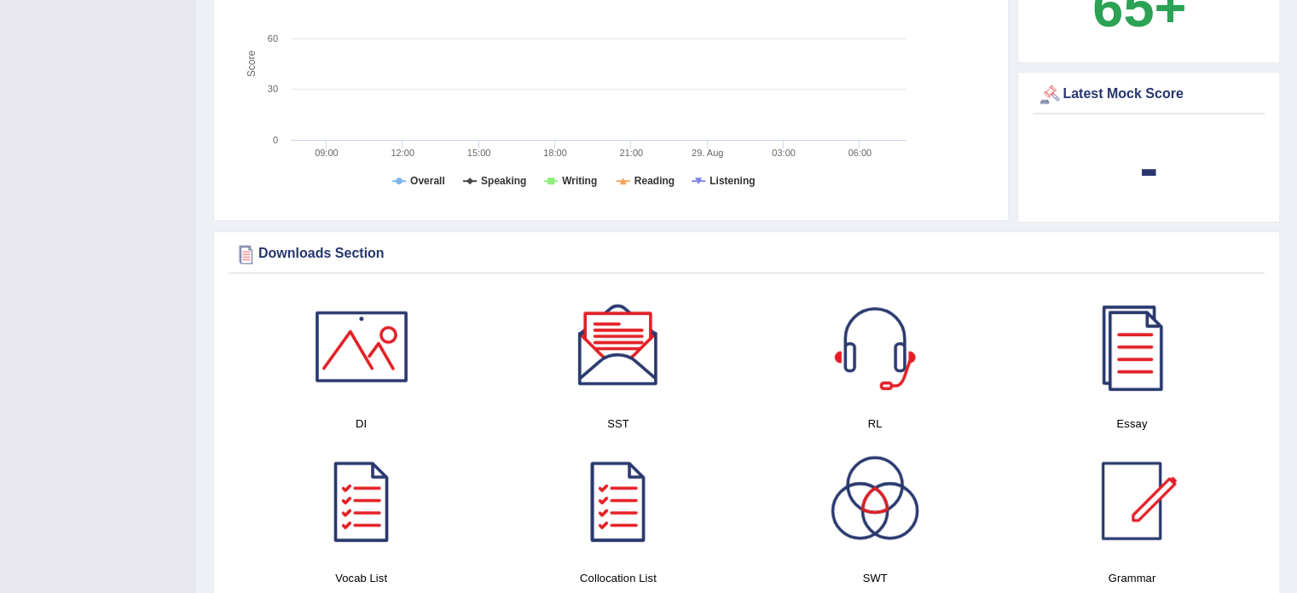
click at [639, 324] on div at bounding box center [617, 345] width 119 height 119
click at [883, 328] on div at bounding box center [874, 345] width 119 height 119
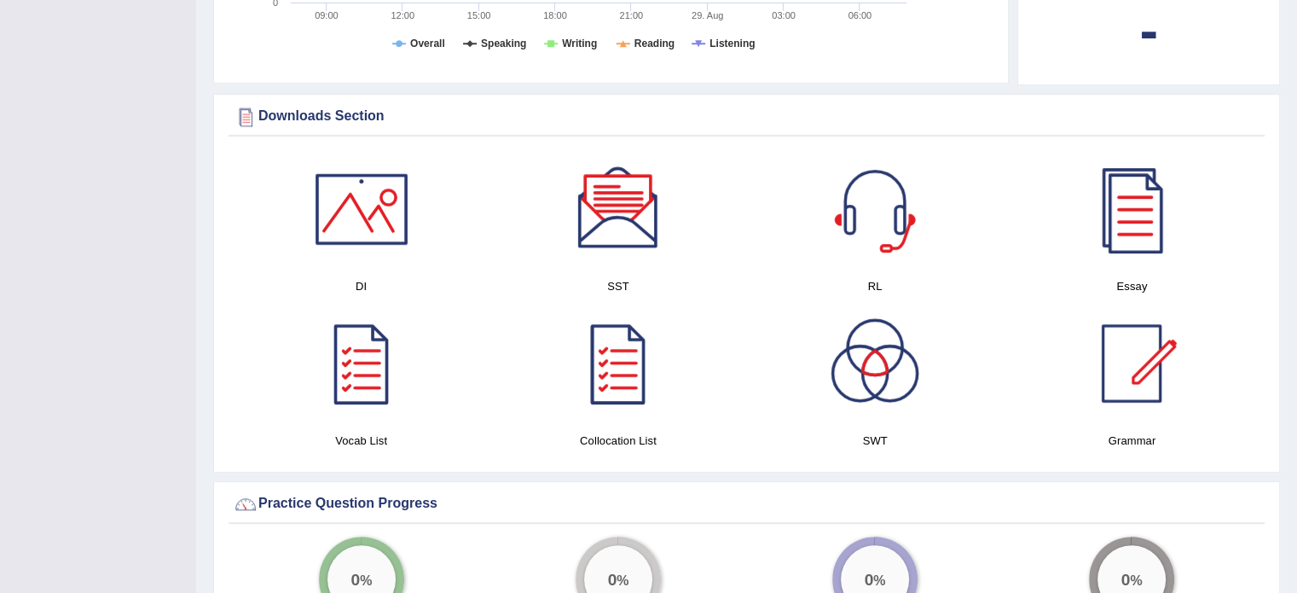
scroll to position [808, 0]
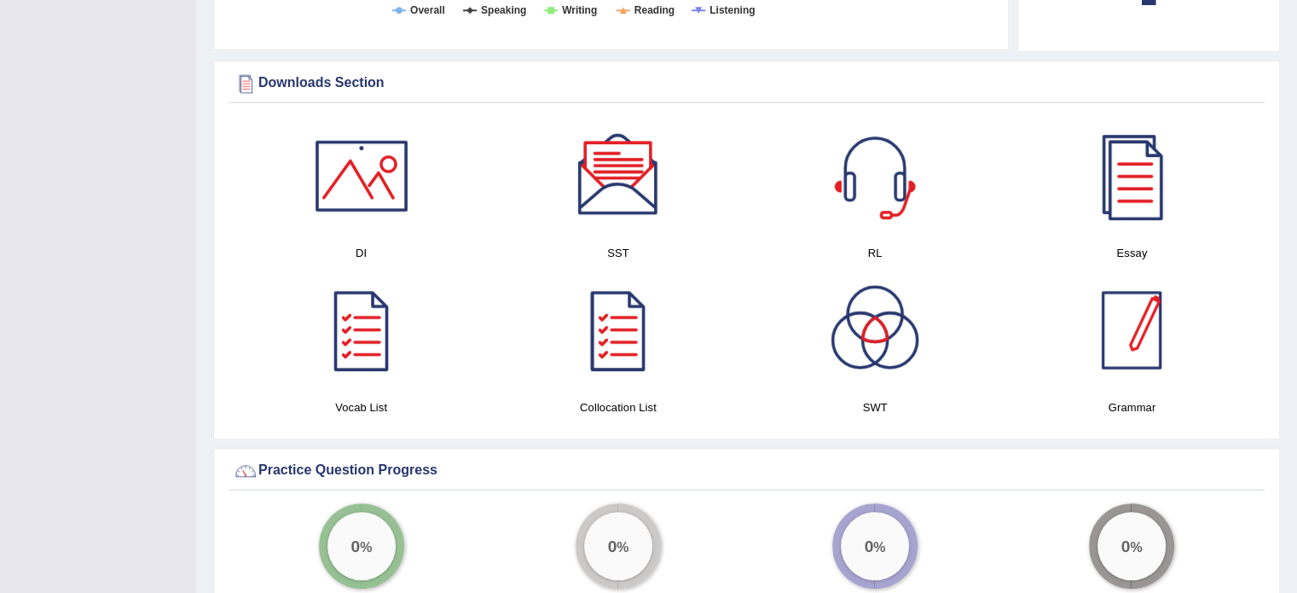
click at [1105, 316] on div at bounding box center [1131, 329] width 119 height 119
click at [870, 311] on div at bounding box center [874, 329] width 119 height 119
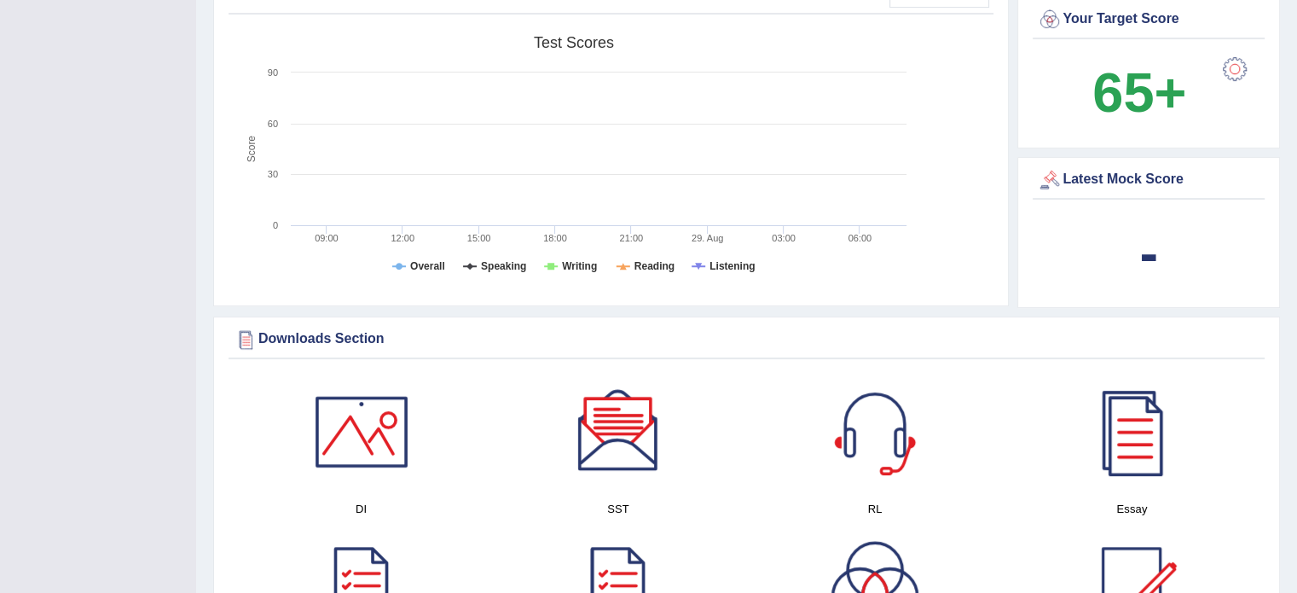
scroll to position [0, 0]
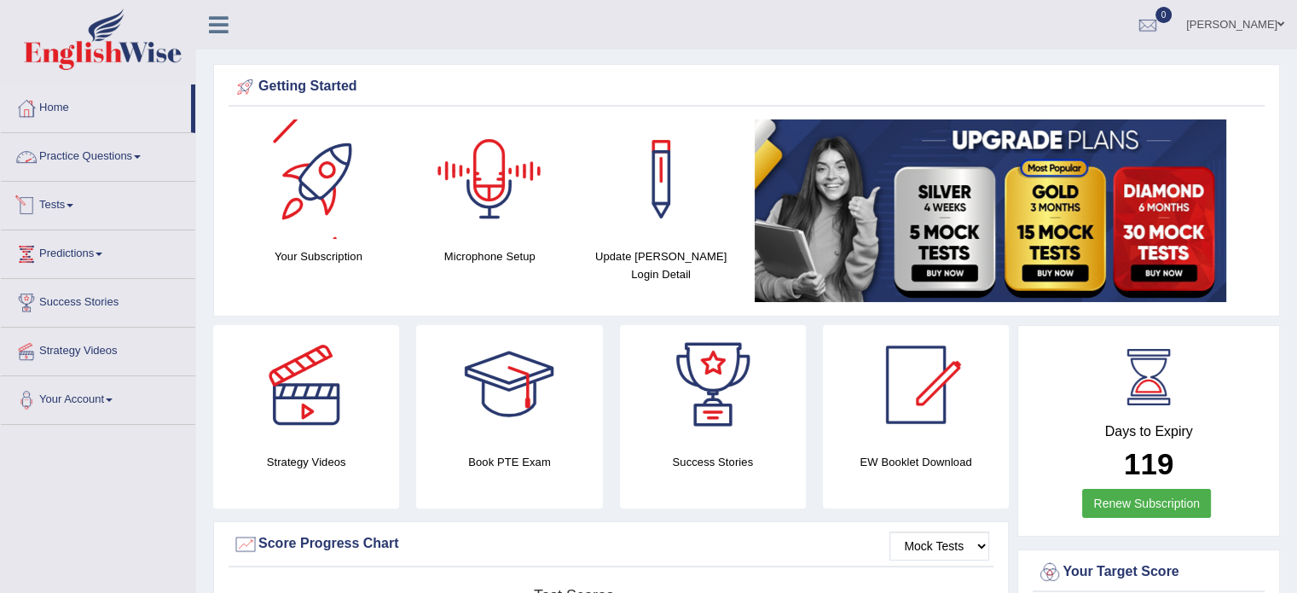
click at [87, 155] on link "Practice Questions" at bounding box center [98, 154] width 194 height 43
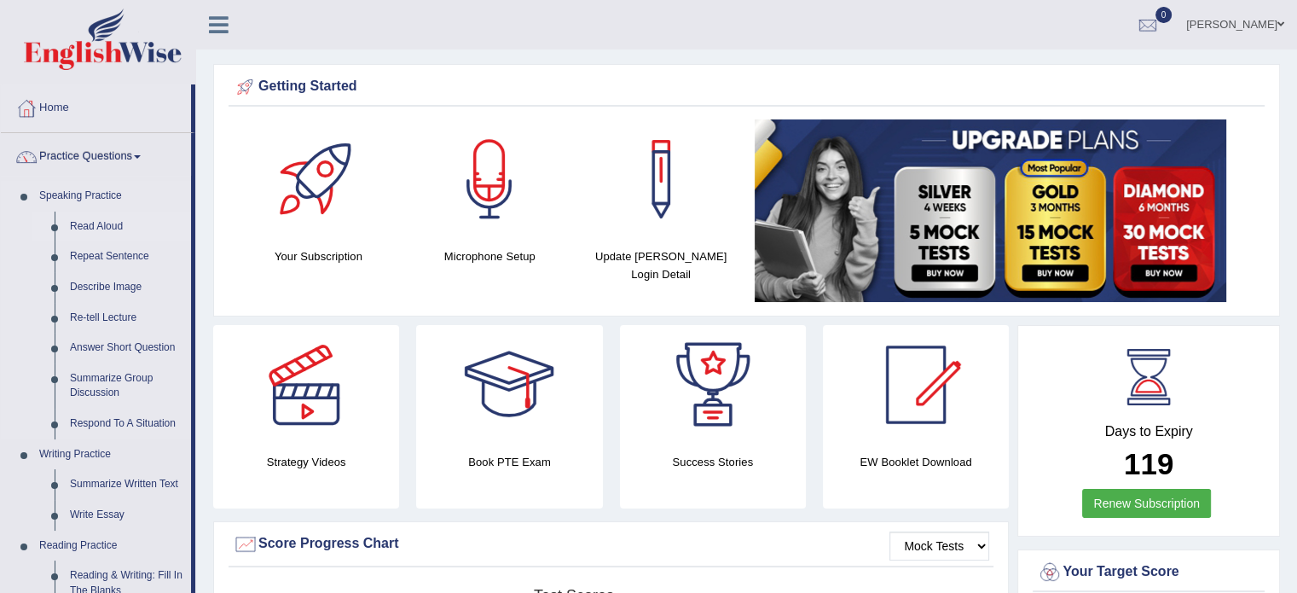
click at [100, 225] on link "Read Aloud" at bounding box center [126, 226] width 129 height 31
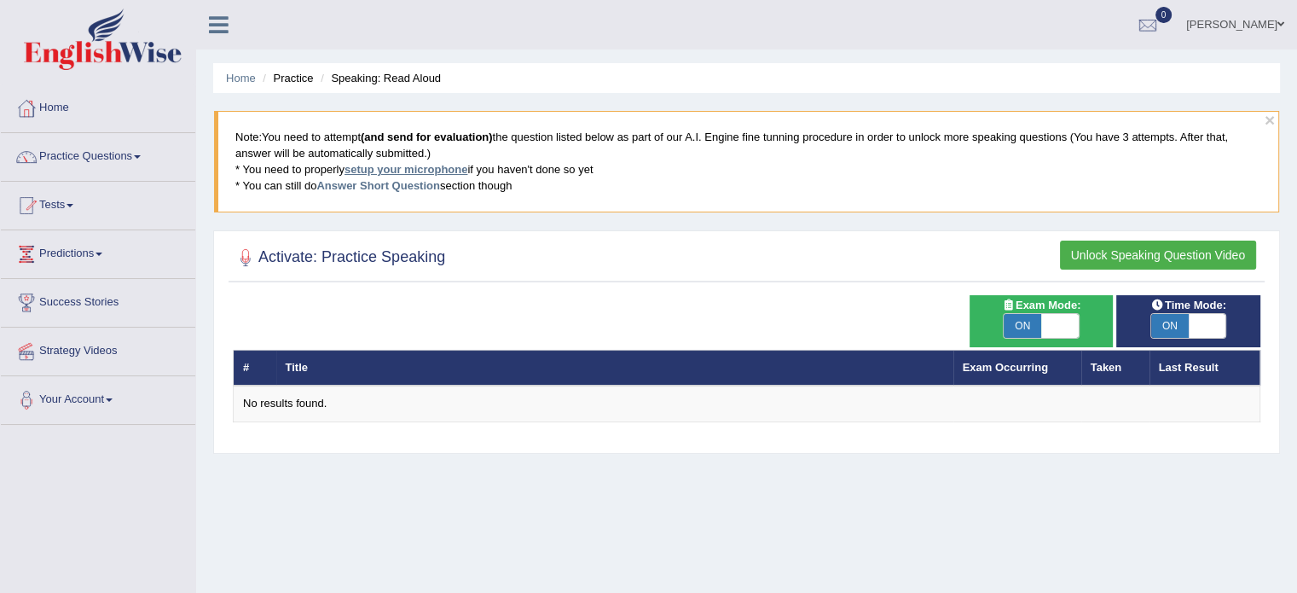
click at [440, 170] on link "setup your microphone" at bounding box center [405, 169] width 123 height 13
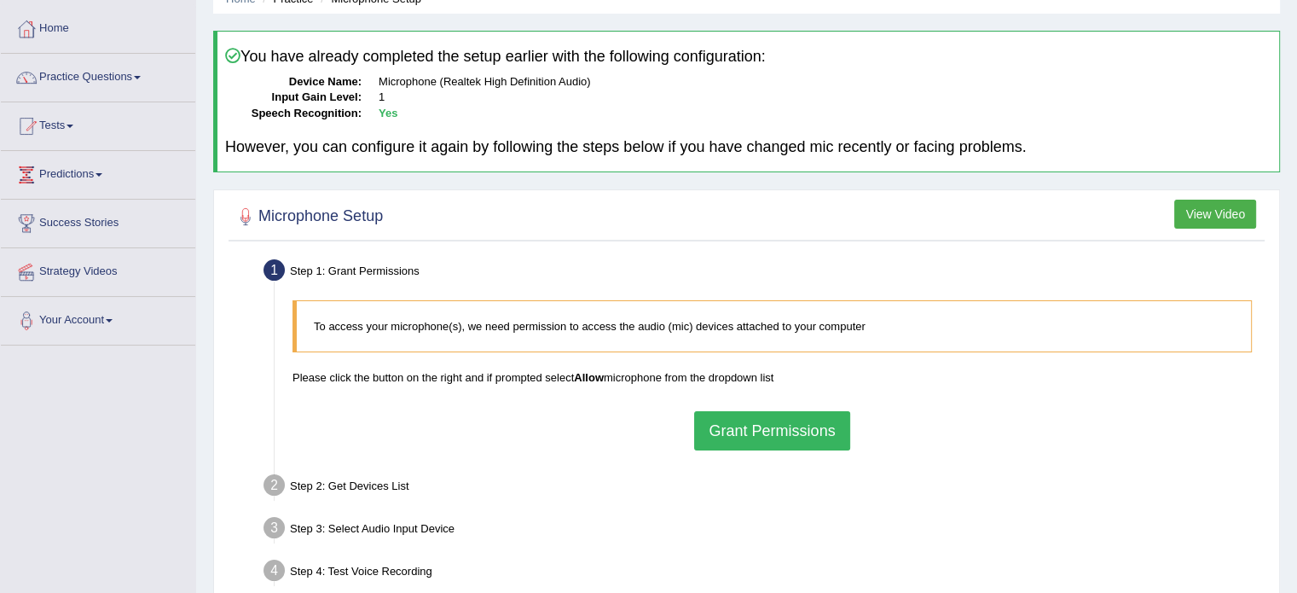
scroll to position [171, 0]
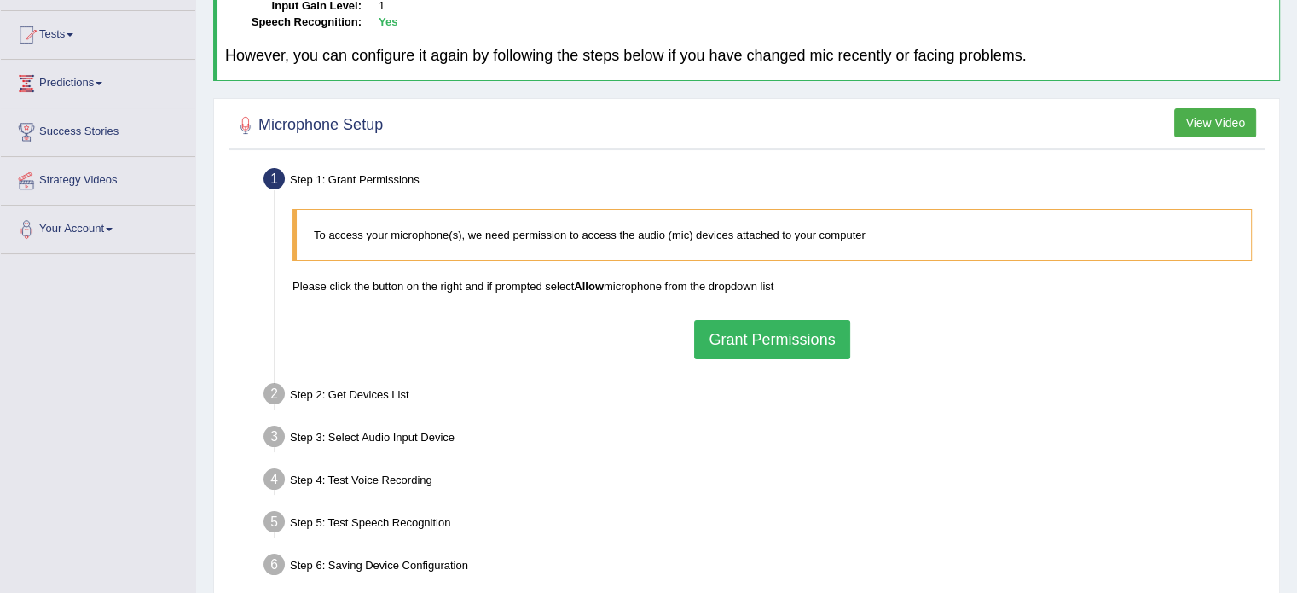
click at [755, 356] on button "Grant Permissions" at bounding box center [771, 339] width 155 height 39
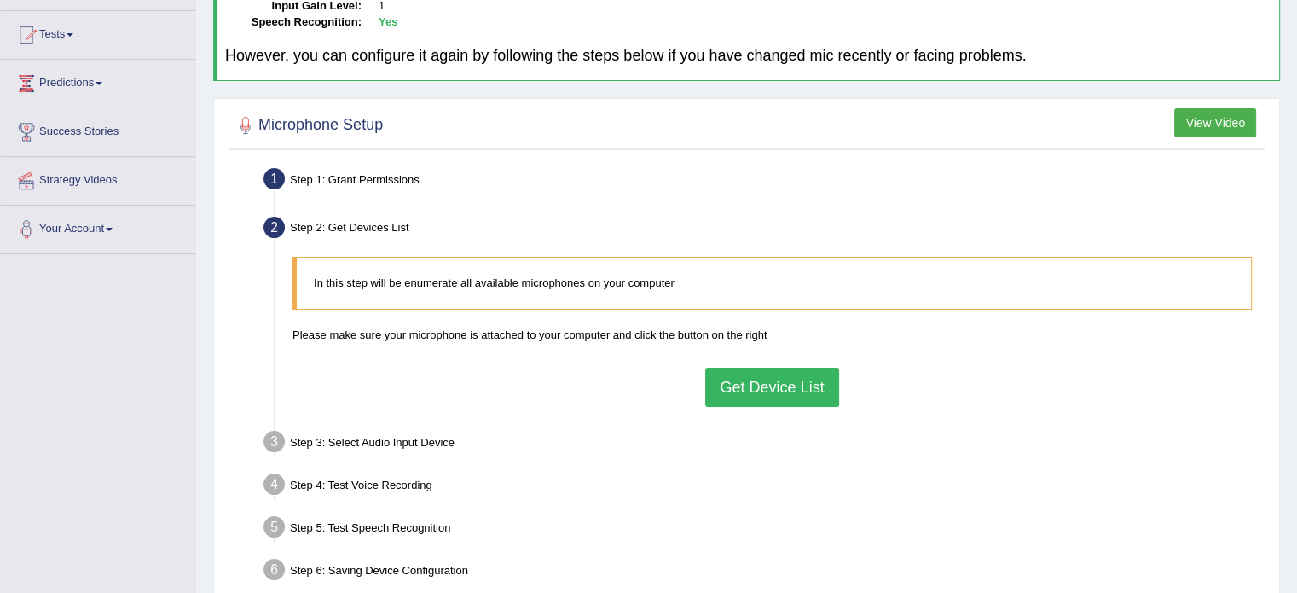
click at [743, 388] on button "Get Device List" at bounding box center [771, 386] width 133 height 39
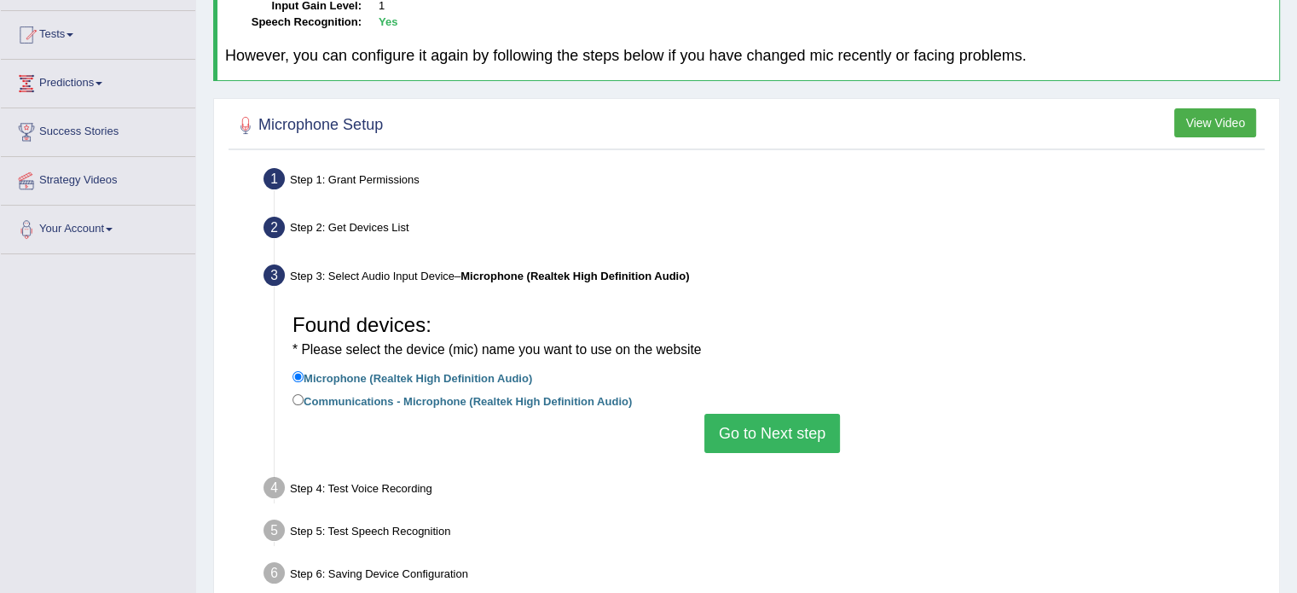
click at [753, 433] on button "Go to Next step" at bounding box center [772, 432] width 136 height 39
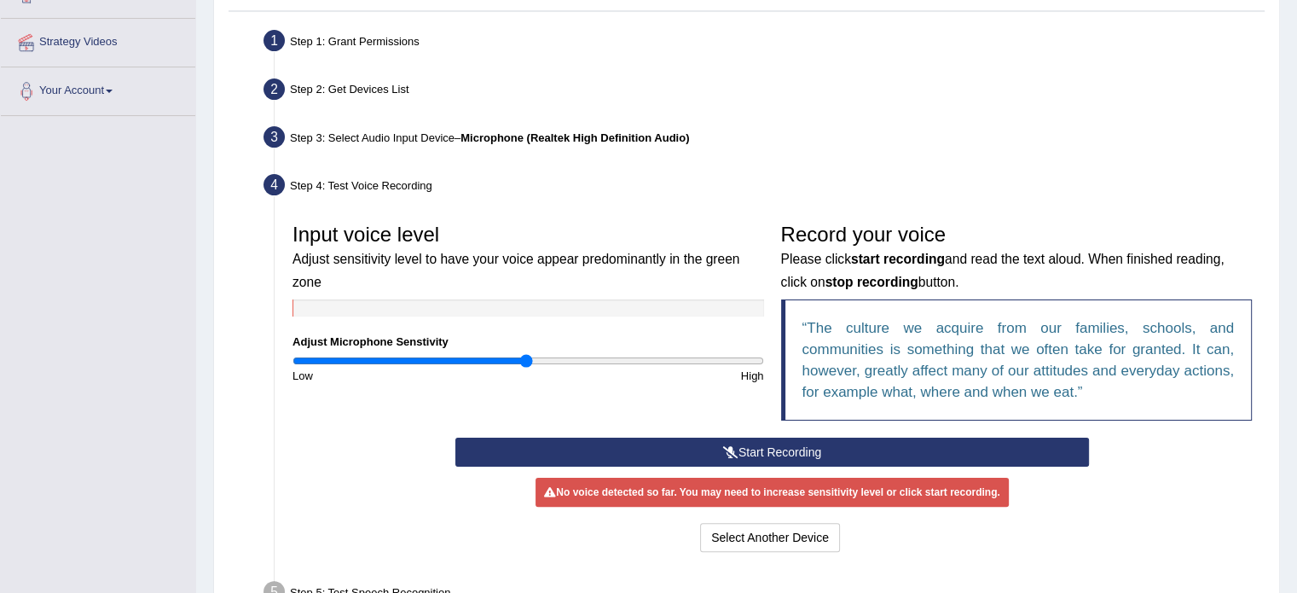
scroll to position [426, 0]
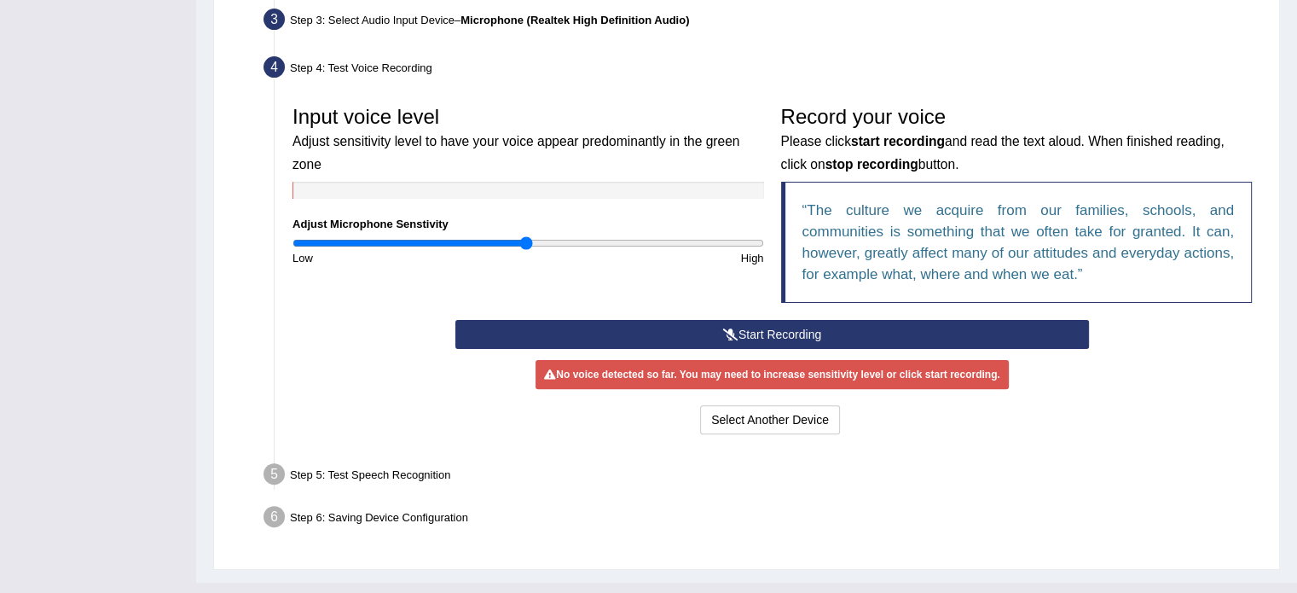
click at [784, 328] on button "Start Recording" at bounding box center [771, 334] width 633 height 29
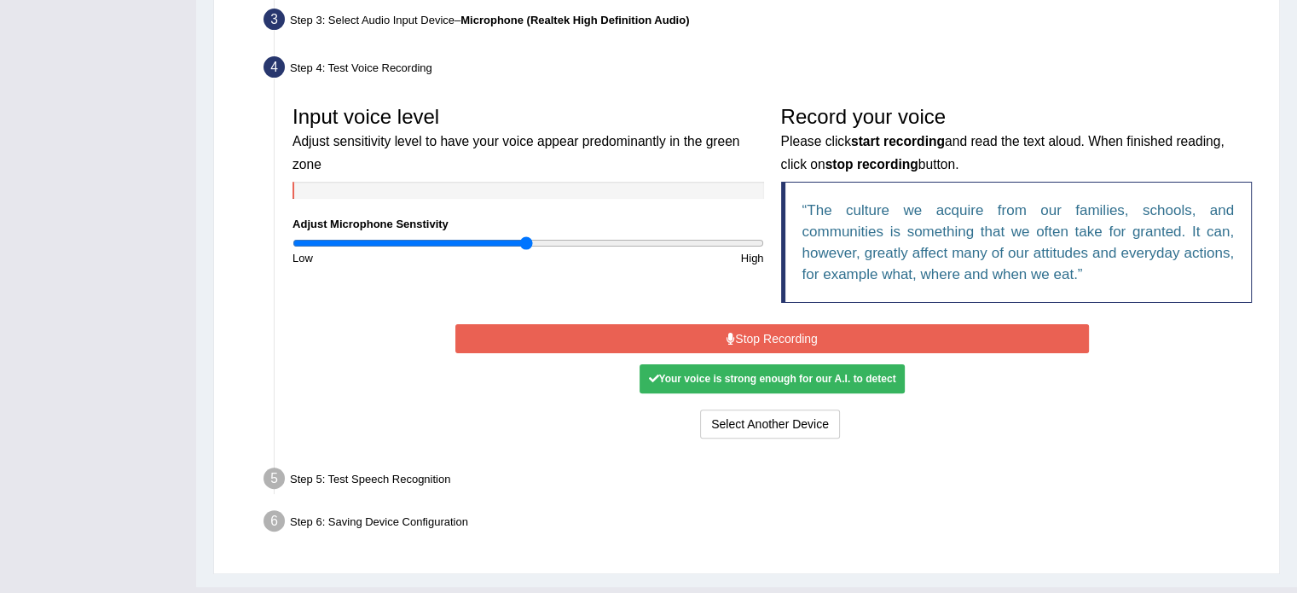
click at [754, 331] on button "Stop Recording" at bounding box center [771, 338] width 633 height 29
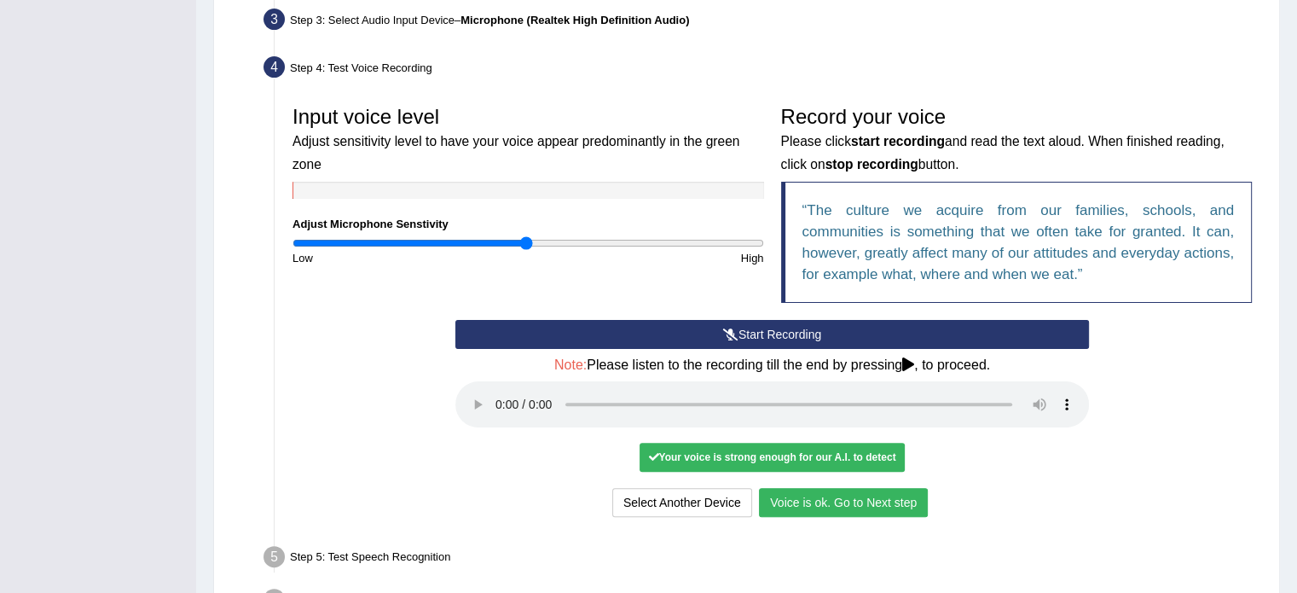
click at [843, 483] on div "Start Recording Stop Recording Note: Please listen to the recording till the en…" at bounding box center [772, 420] width 651 height 201
click at [848, 497] on button "Voice is ok. Go to Next step" at bounding box center [843, 502] width 169 height 29
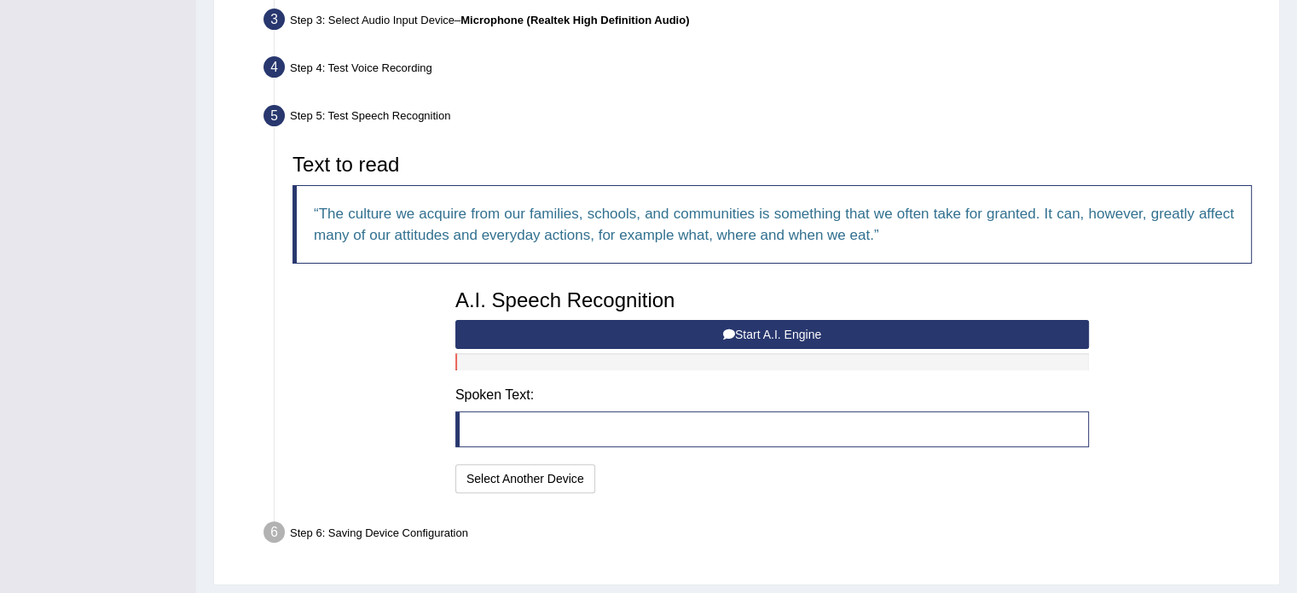
click at [735, 330] on button "Start A.I. Engine" at bounding box center [771, 334] width 633 height 29
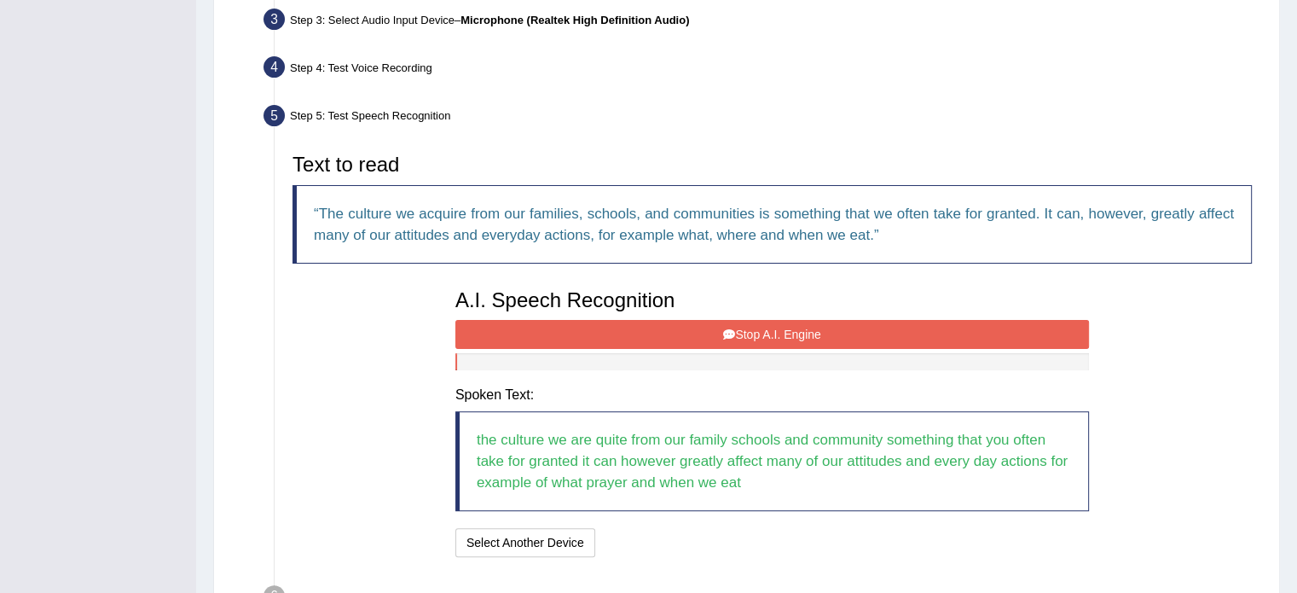
click at [777, 329] on button "Stop A.I. Engine" at bounding box center [771, 334] width 633 height 29
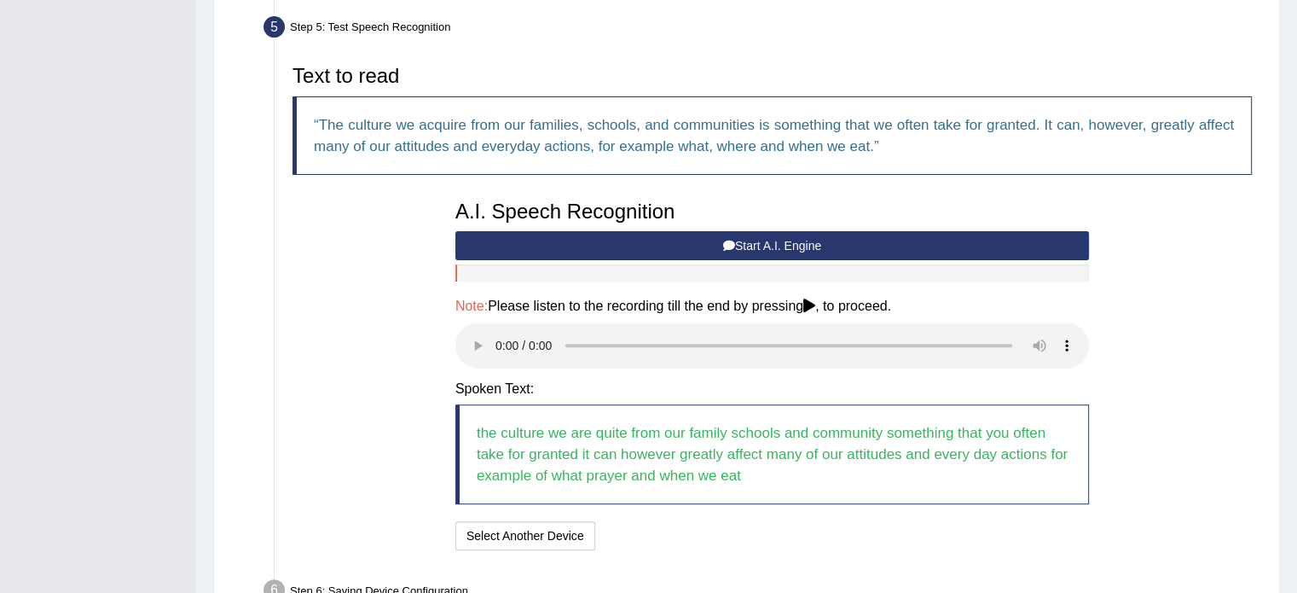
scroll to position [597, 0]
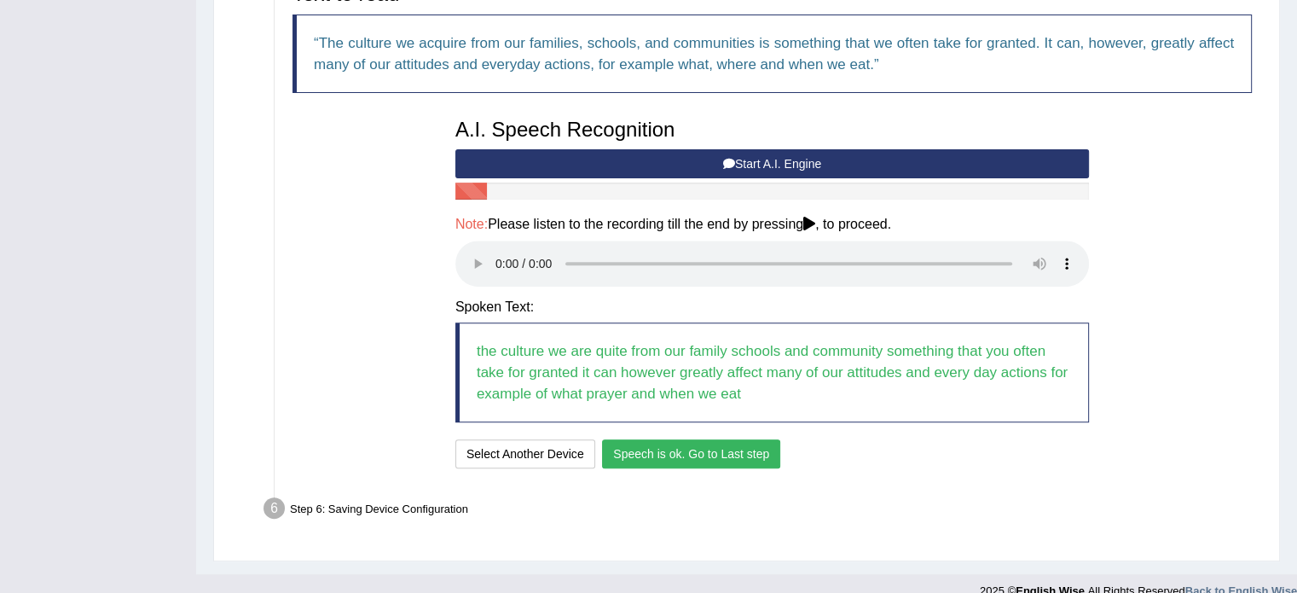
click at [740, 453] on button "Speech is ok. Go to Last step" at bounding box center [691, 453] width 178 height 29
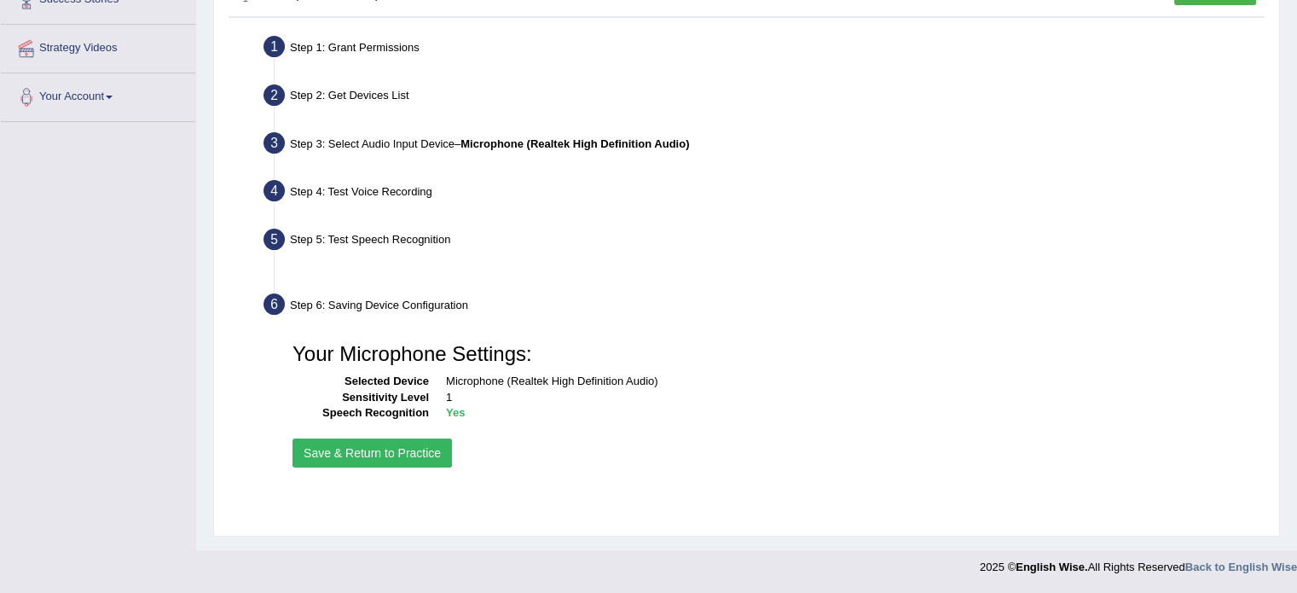
scroll to position [303, 0]
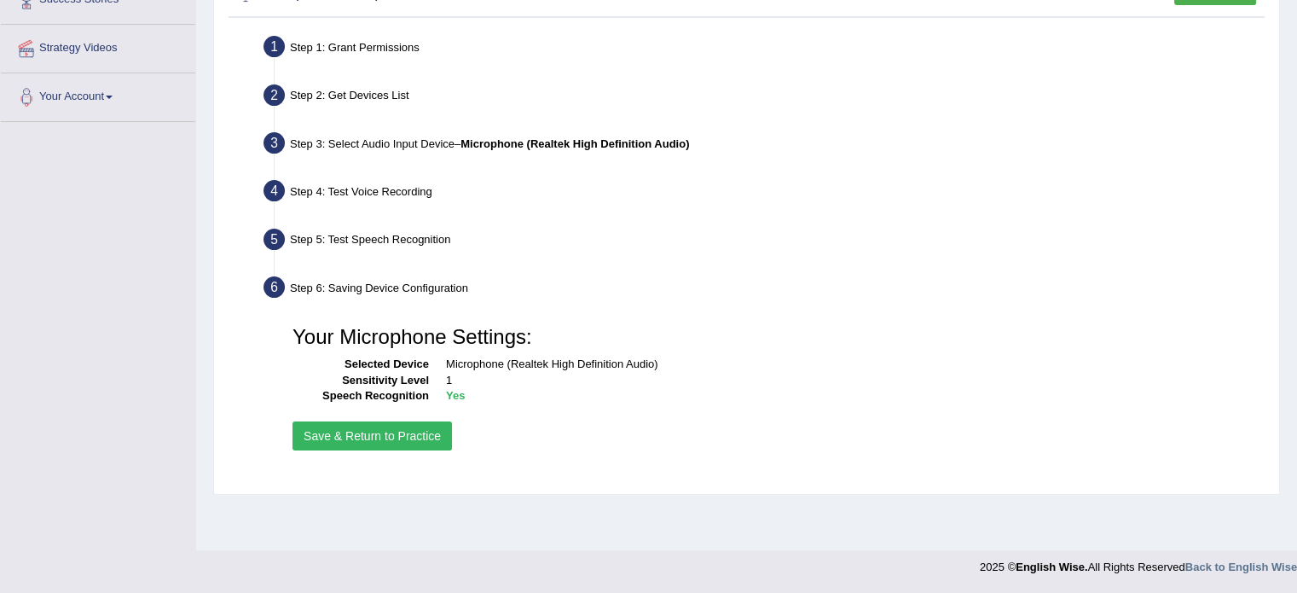
click at [388, 434] on button "Save & Return to Practice" at bounding box center [371, 435] width 159 height 29
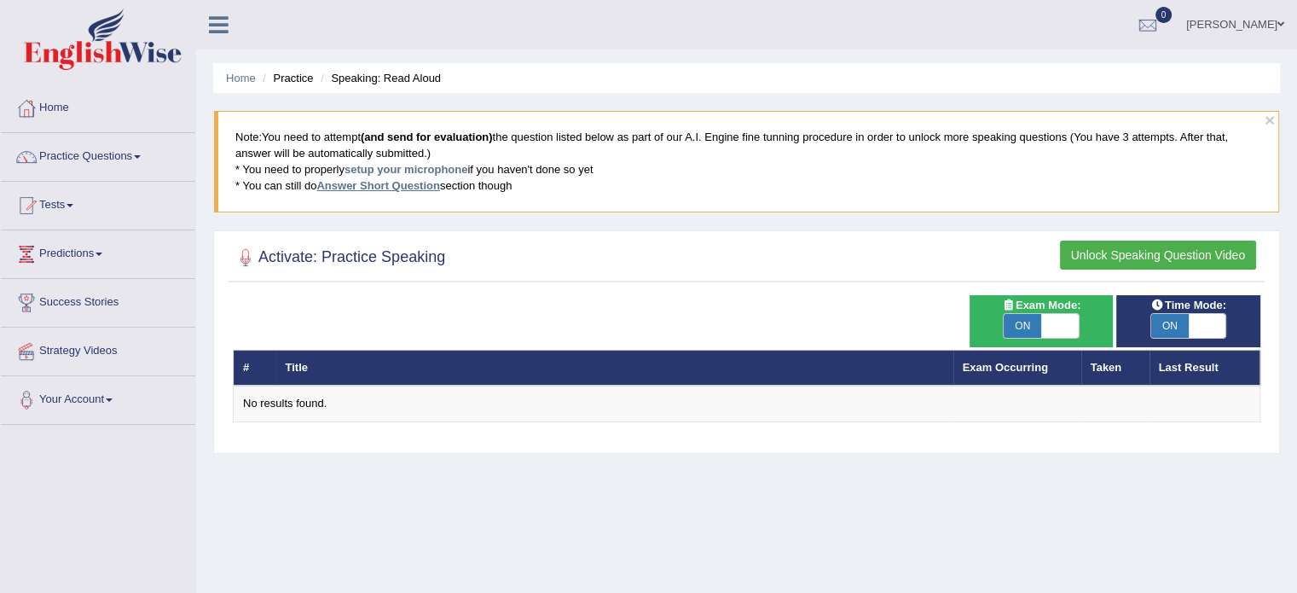
click at [398, 180] on link "Answer Short Question" at bounding box center [377, 185] width 123 height 13
click at [499, 139] on blockquote "Note: You need to attempt (and send for evaluation) the question listed below a…" at bounding box center [746, 161] width 1065 height 101
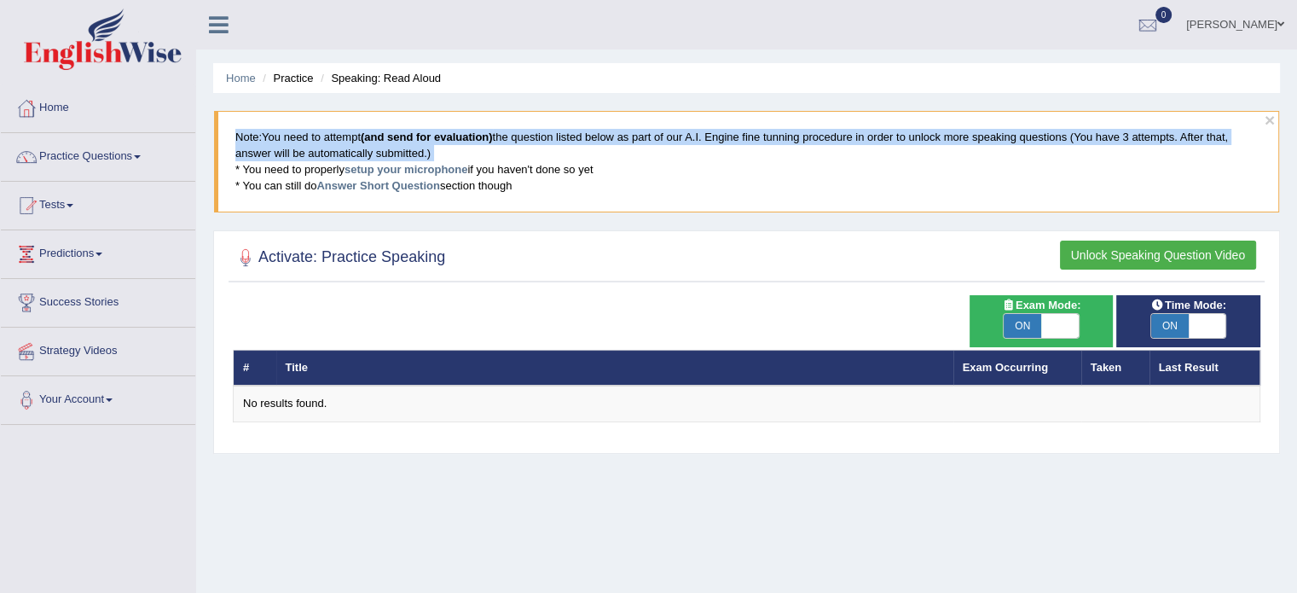
click at [499, 139] on blockquote "Note: You need to attempt (and send for evaluation) the question listed below a…" at bounding box center [746, 161] width 1065 height 101
click at [500, 139] on blockquote "Note: You need to attempt (and send for evaluation) the question listed below a…" at bounding box center [746, 161] width 1065 height 101
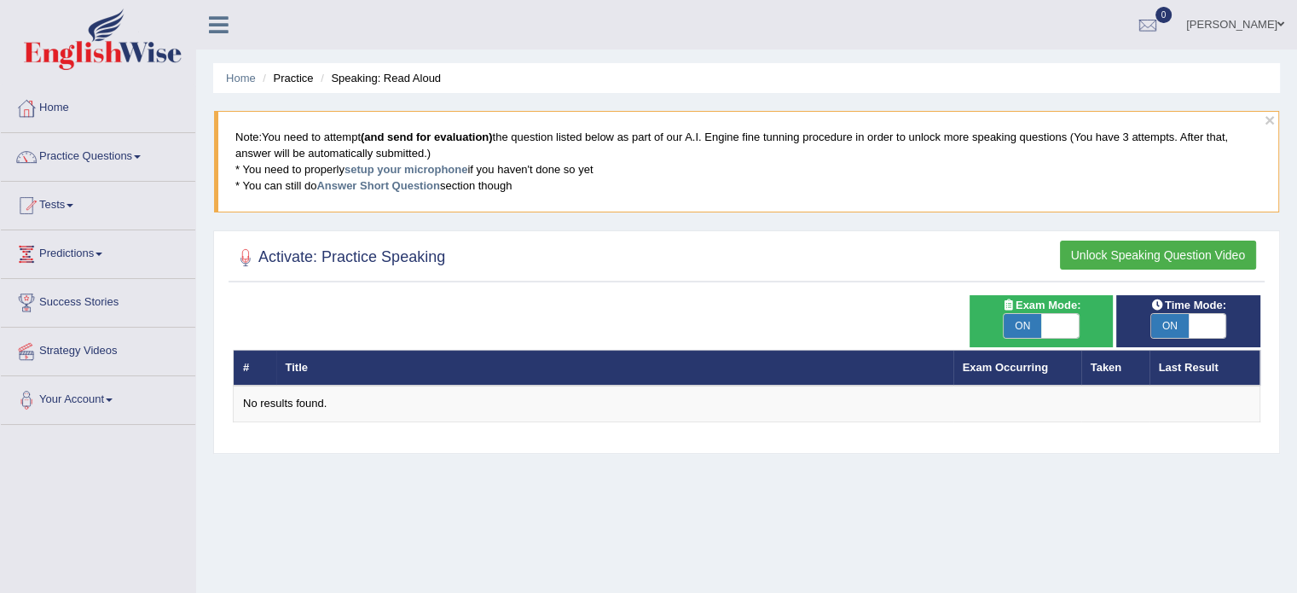
click at [1245, 15] on link "[PERSON_NAME]" at bounding box center [1235, 22] width 124 height 44
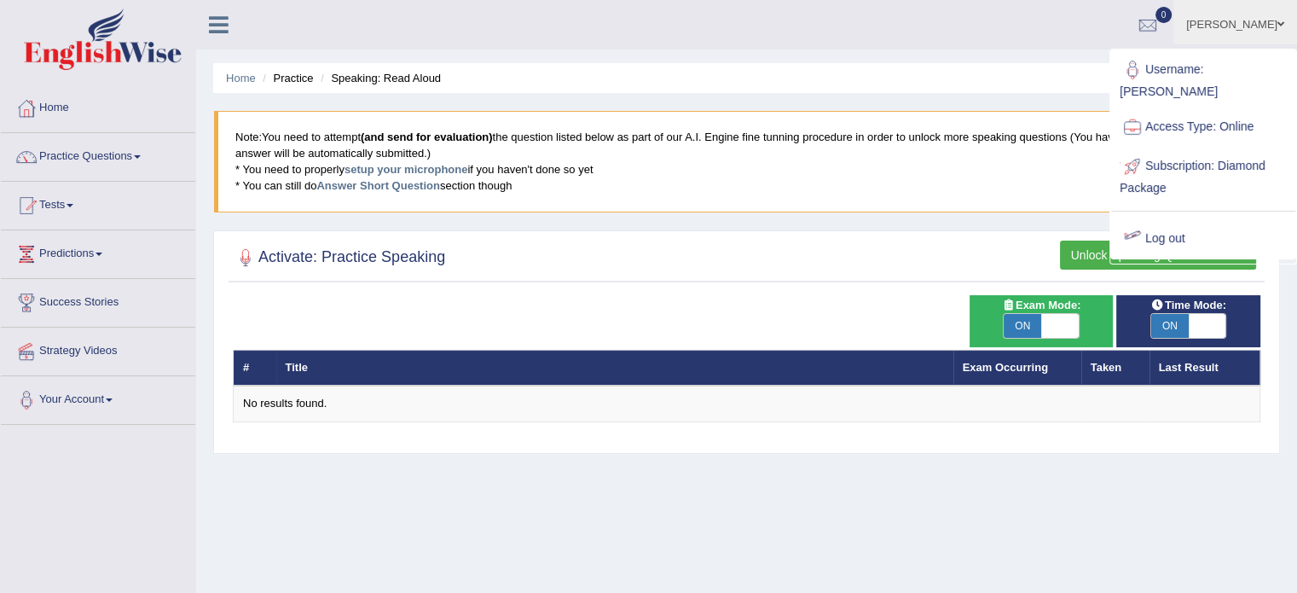
click at [1168, 220] on link "Log out" at bounding box center [1203, 238] width 184 height 39
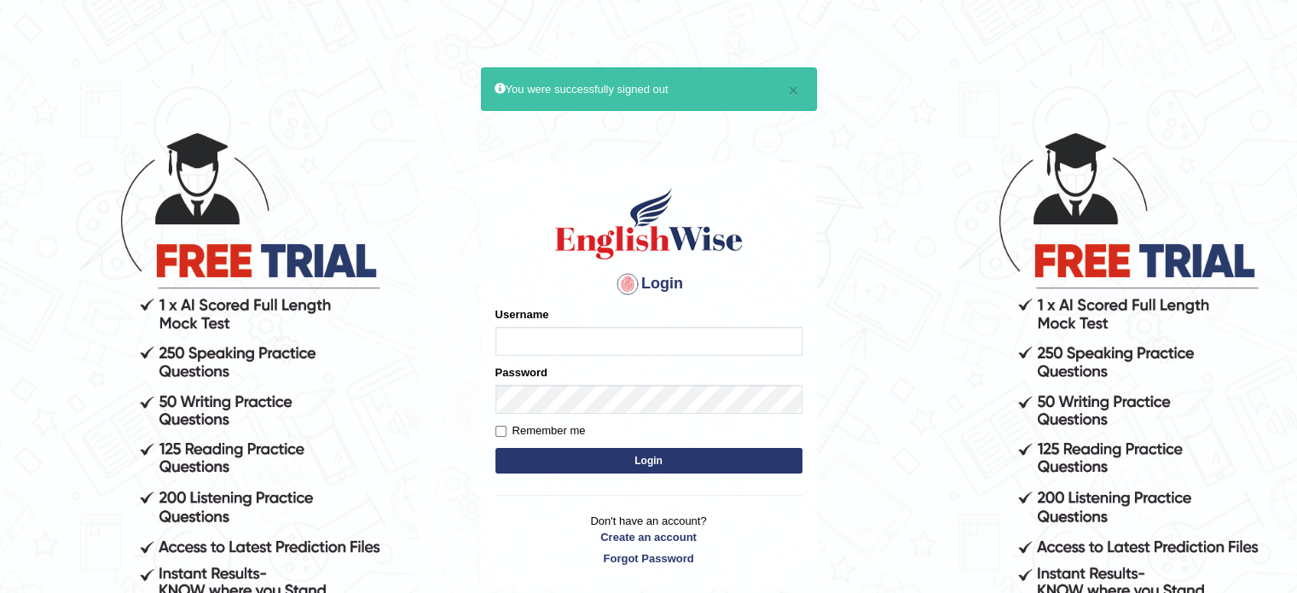
type input "antonio_mt"
click at [649, 463] on button "Login" at bounding box center [648, 461] width 307 height 26
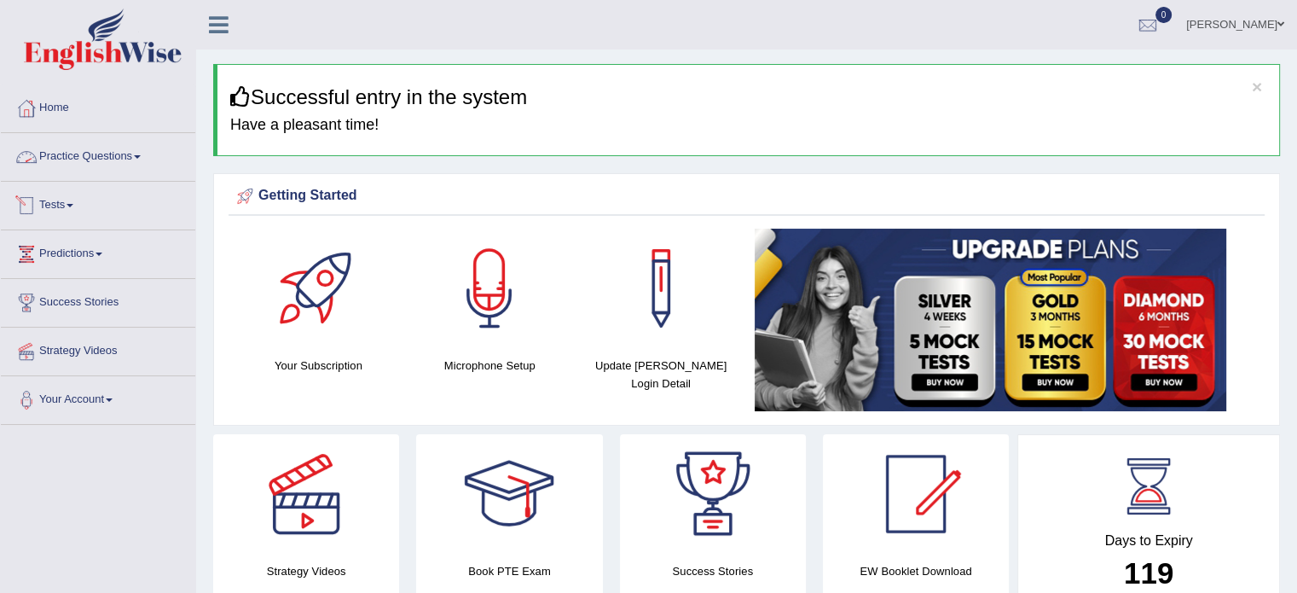
click at [113, 156] on link "Practice Questions" at bounding box center [98, 154] width 194 height 43
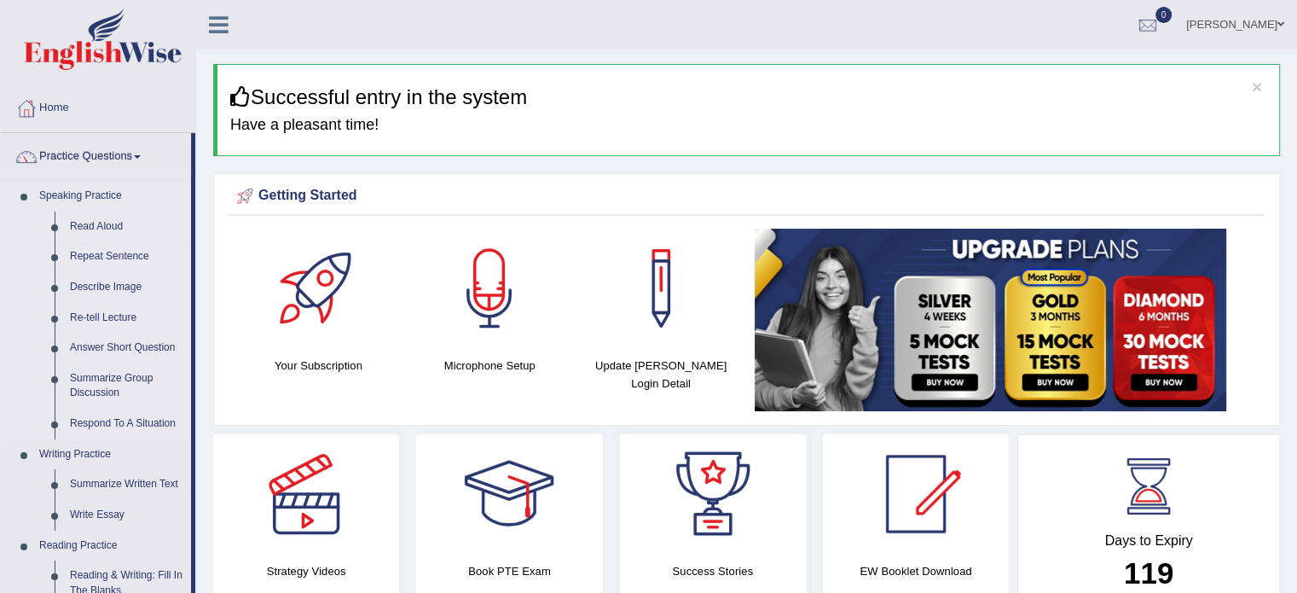
click at [100, 224] on link "Read Aloud" at bounding box center [126, 226] width 129 height 31
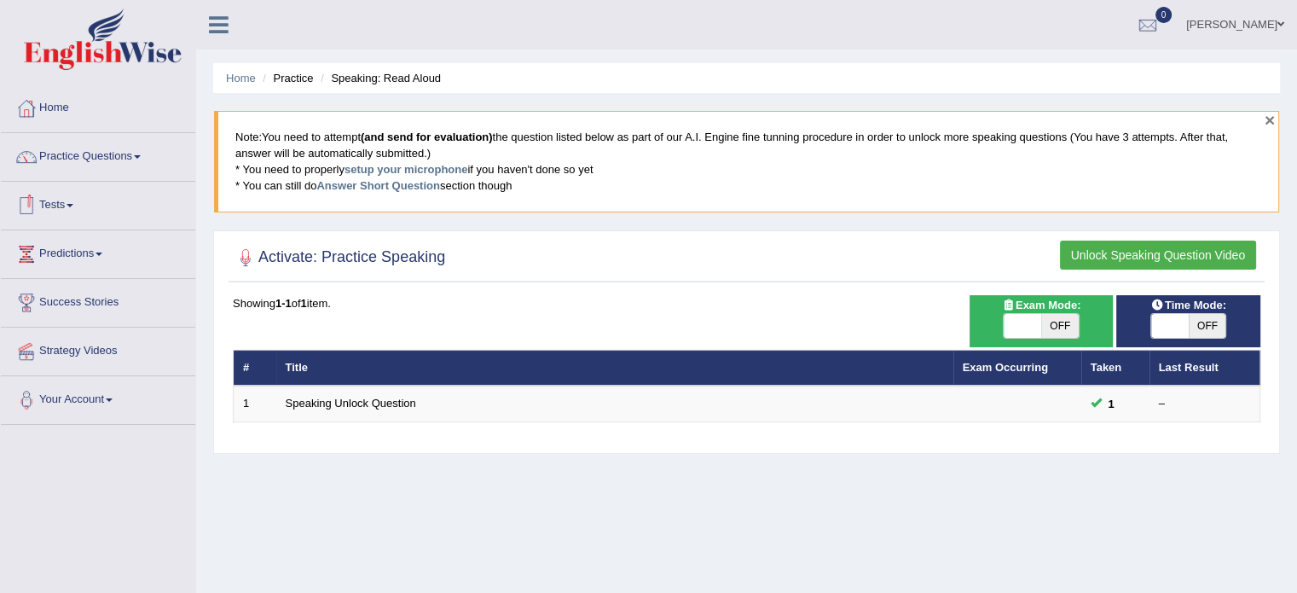
click at [1269, 122] on button "×" at bounding box center [1269, 120] width 10 height 18
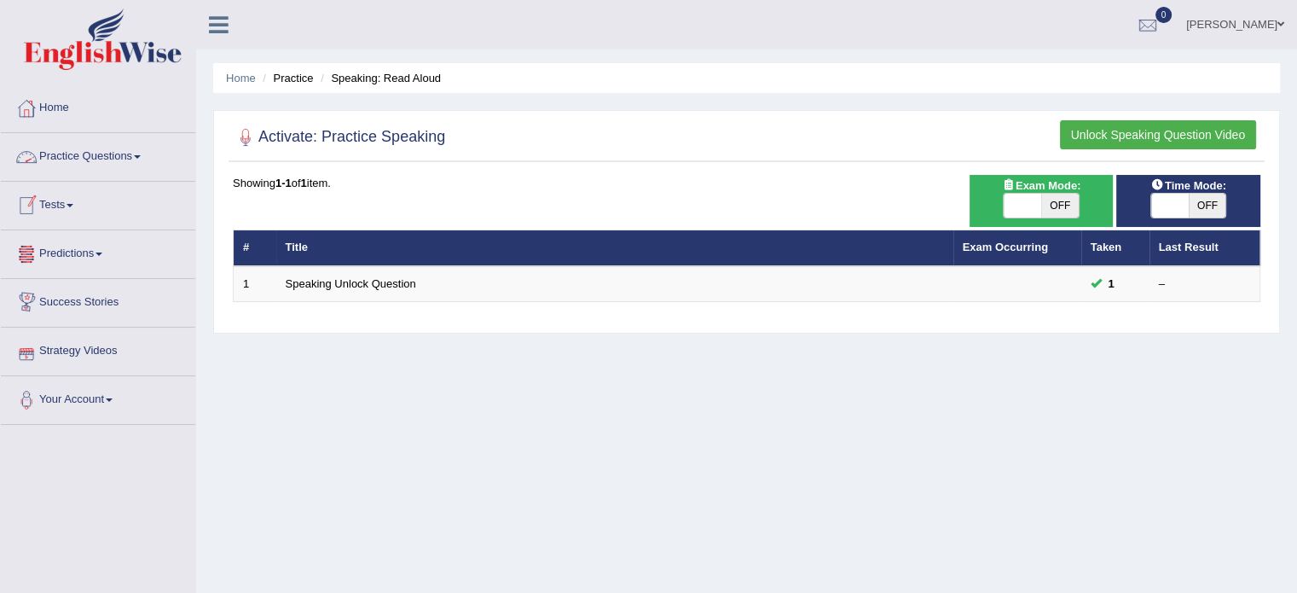
click at [90, 158] on link "Practice Questions" at bounding box center [98, 154] width 194 height 43
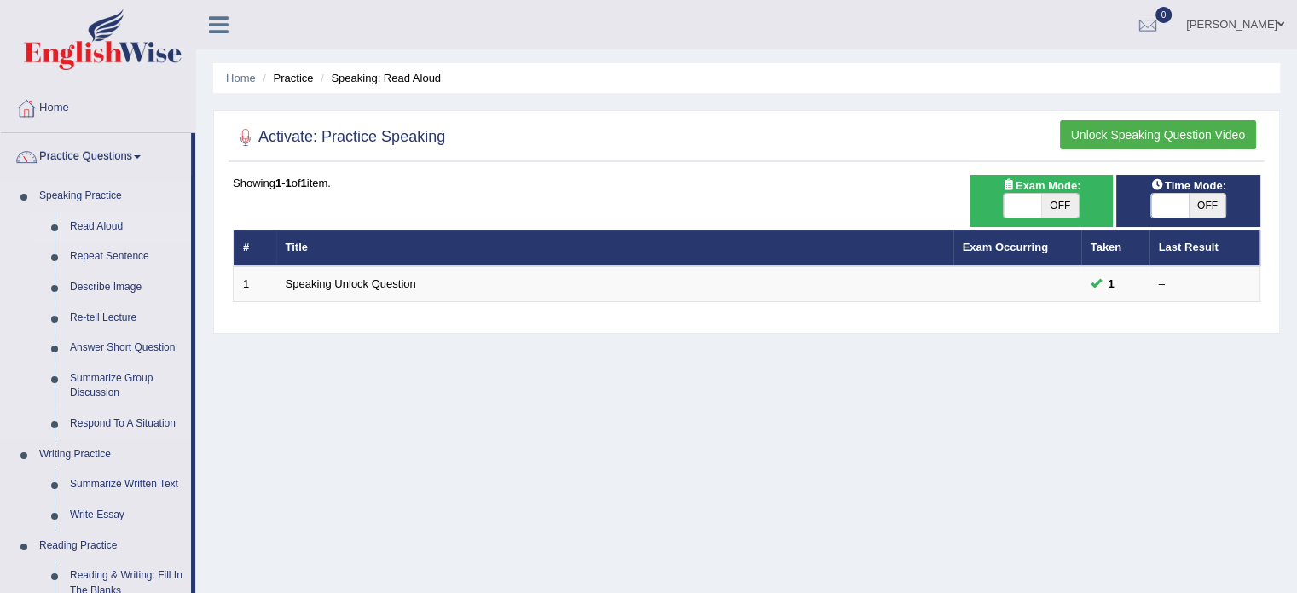
click at [95, 225] on link "Read Aloud" at bounding box center [126, 226] width 129 height 31
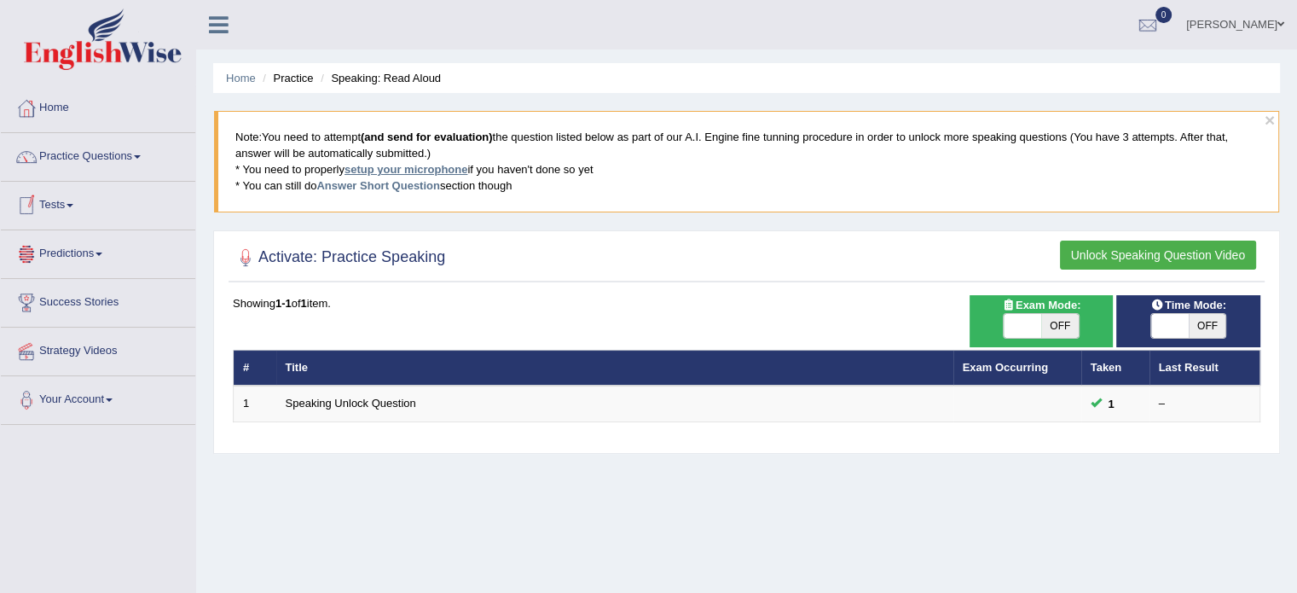
click at [460, 166] on link "setup your microphone" at bounding box center [405, 169] width 123 height 13
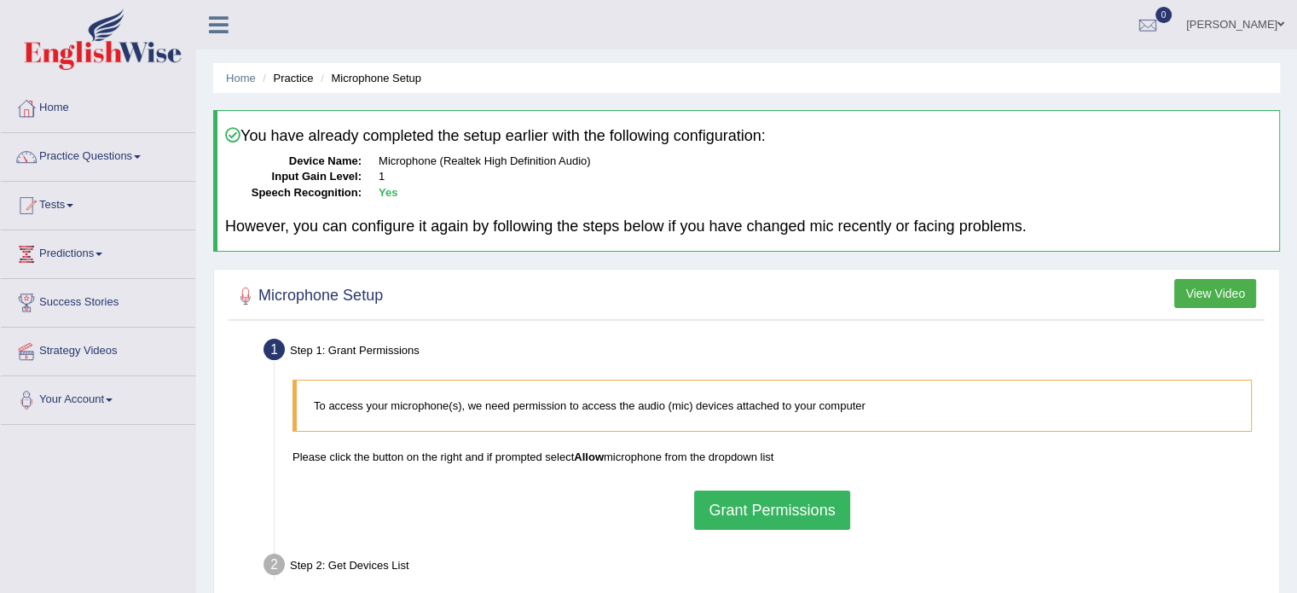
click at [309, 133] on h4 "You have already completed the setup earlier with the following configuration:" at bounding box center [748, 136] width 1046 height 18
click at [692, 137] on h4 "You have already completed the setup earlier with the following configuration:" at bounding box center [748, 136] width 1046 height 18
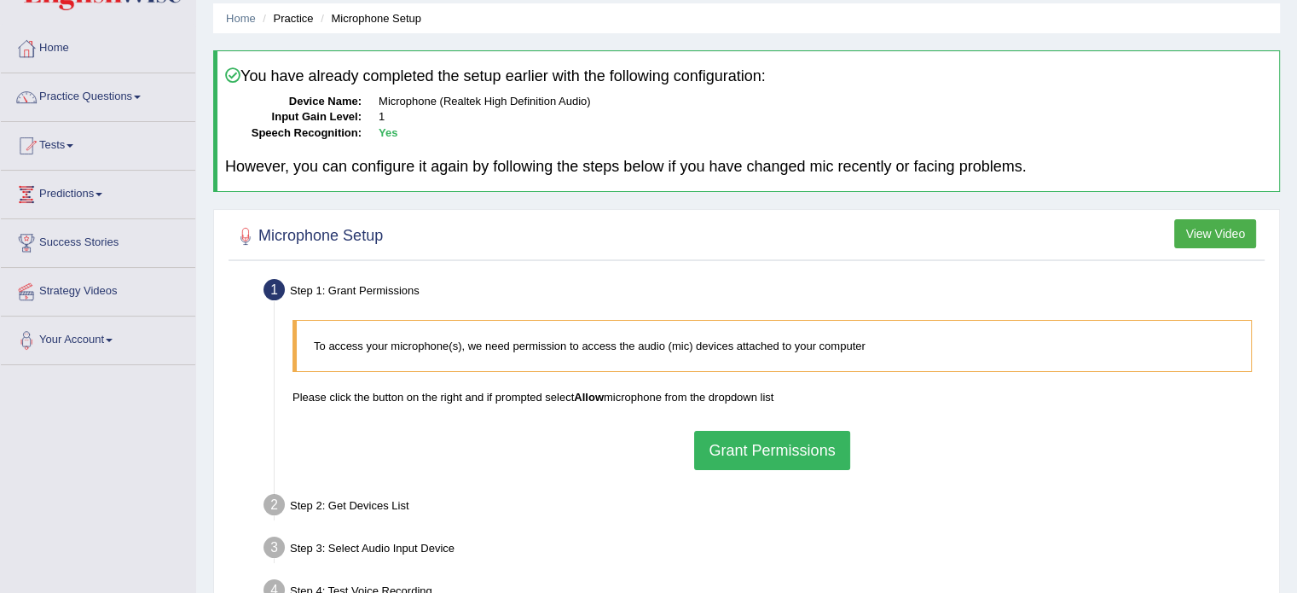
scroll to position [303, 0]
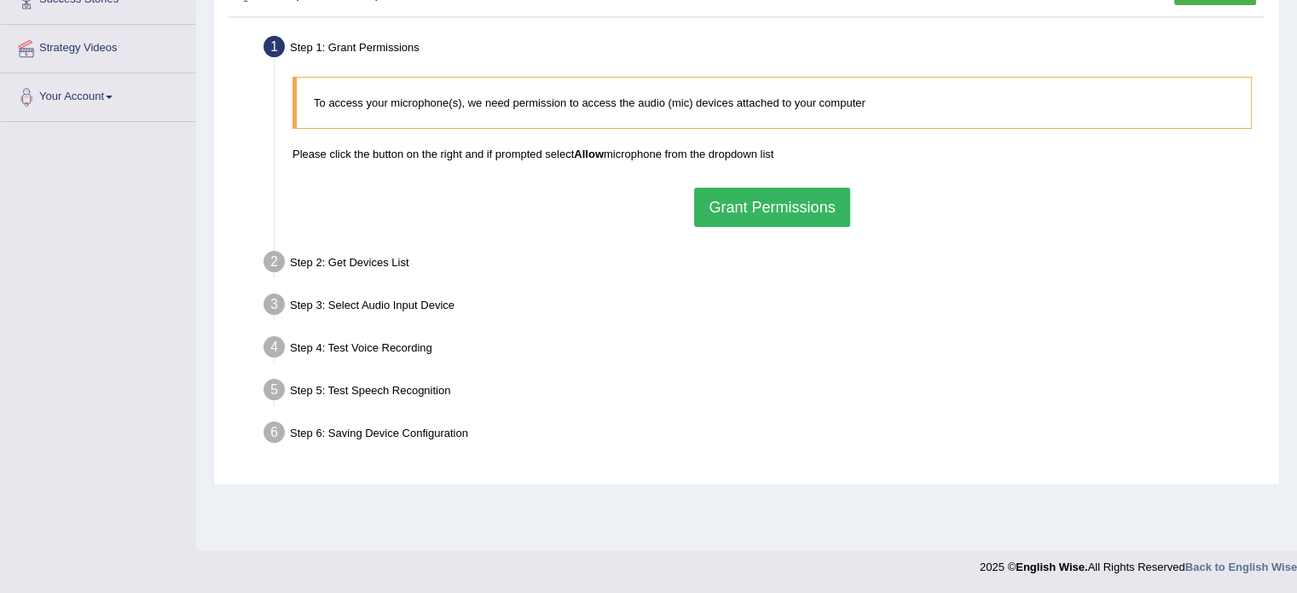
click at [745, 207] on button "Grant Permissions" at bounding box center [771, 207] width 155 height 39
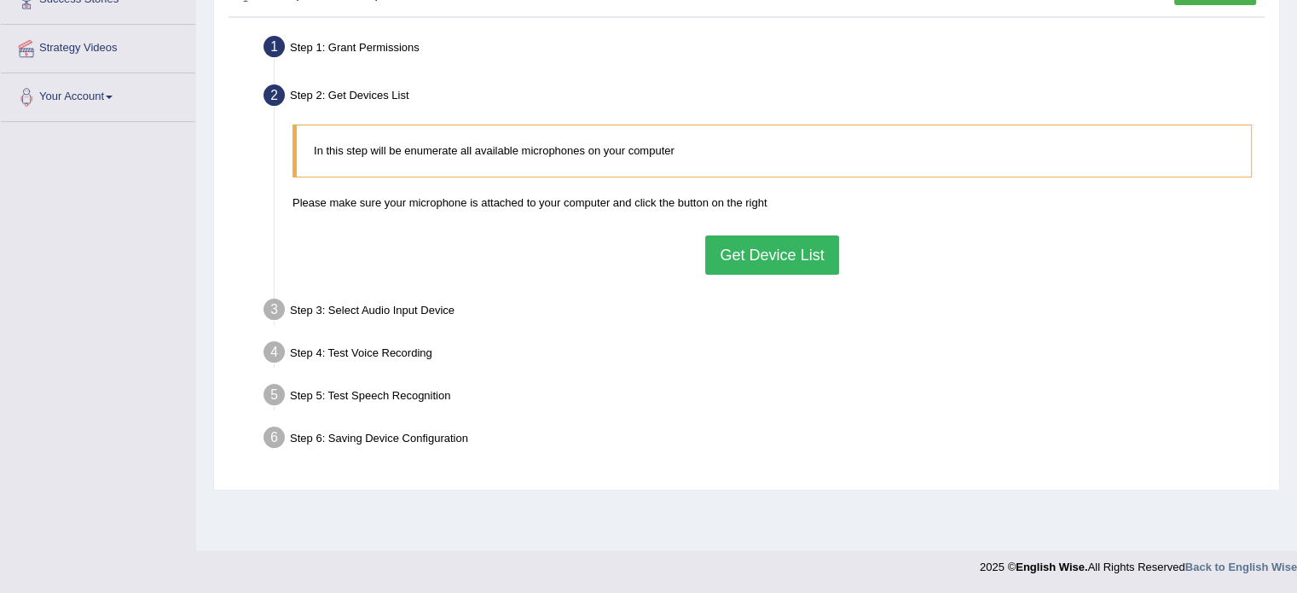
click at [753, 241] on button "Get Device List" at bounding box center [771, 254] width 133 height 39
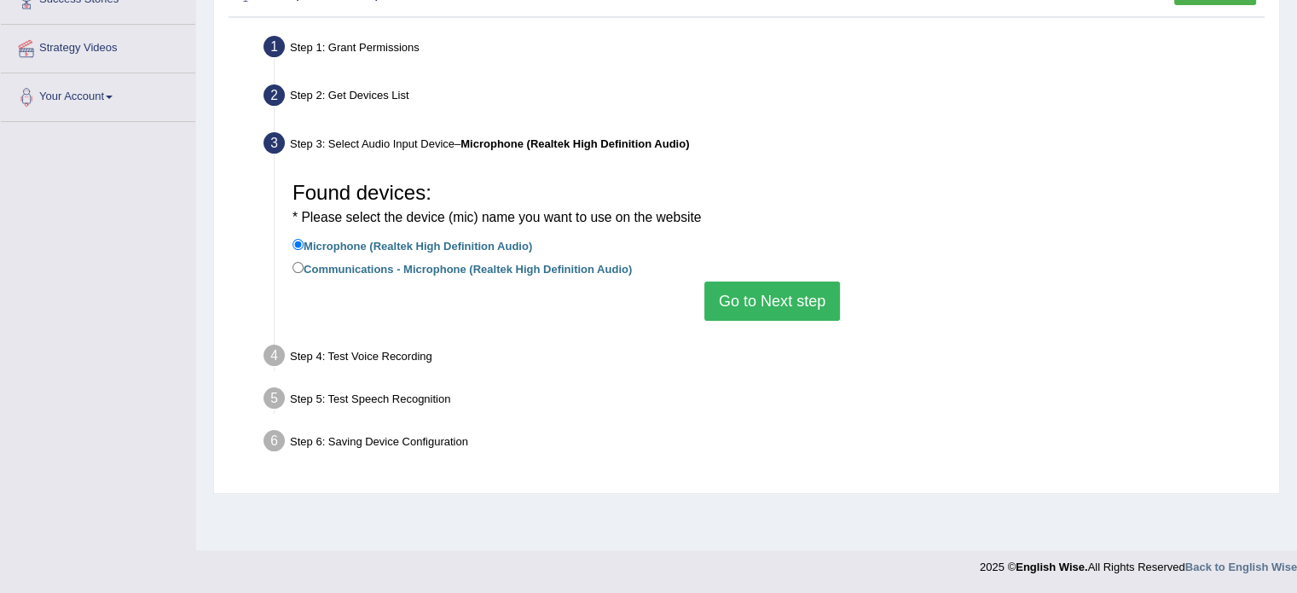
click at [570, 276] on li "Communications - Microphone (Realtek High Definition Audio)" at bounding box center [771, 269] width 959 height 23
click at [573, 271] on label "Communications - Microphone (Realtek High Definition Audio)" at bounding box center [461, 267] width 339 height 19
click at [304, 271] on input "Communications - Microphone (Realtek High Definition Audio)" at bounding box center [297, 267] width 11 height 11
radio input "true"
click at [777, 318] on button "Go to Next step" at bounding box center [772, 300] width 136 height 39
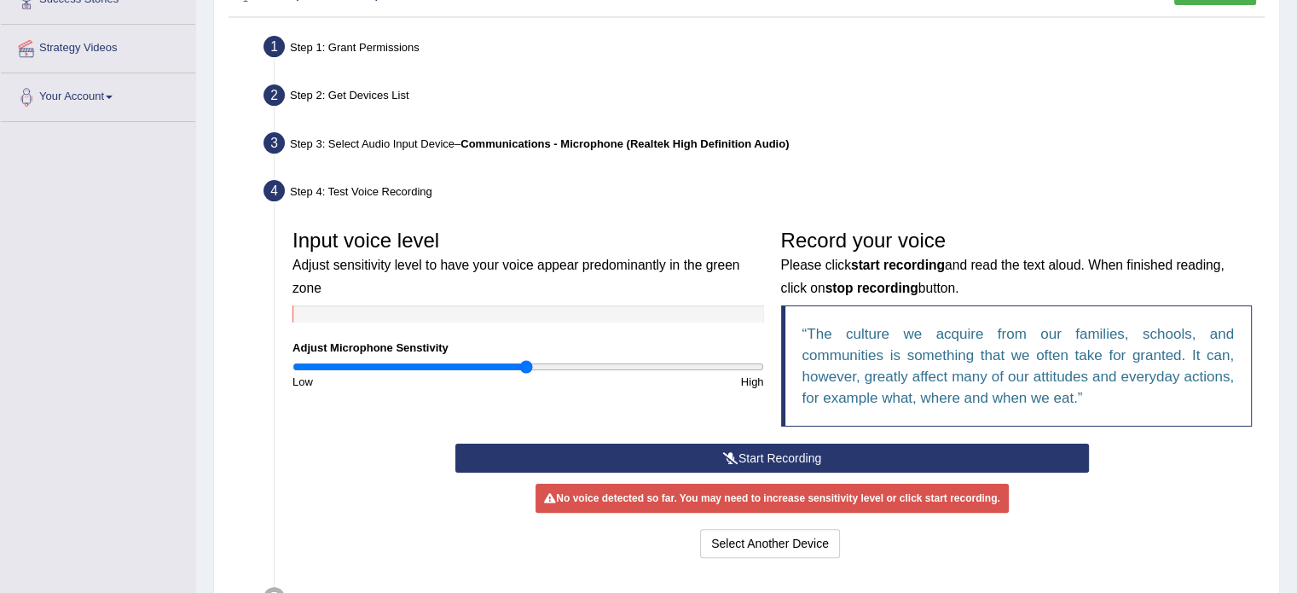
click at [791, 452] on button "Start Recording" at bounding box center [771, 457] width 633 height 29
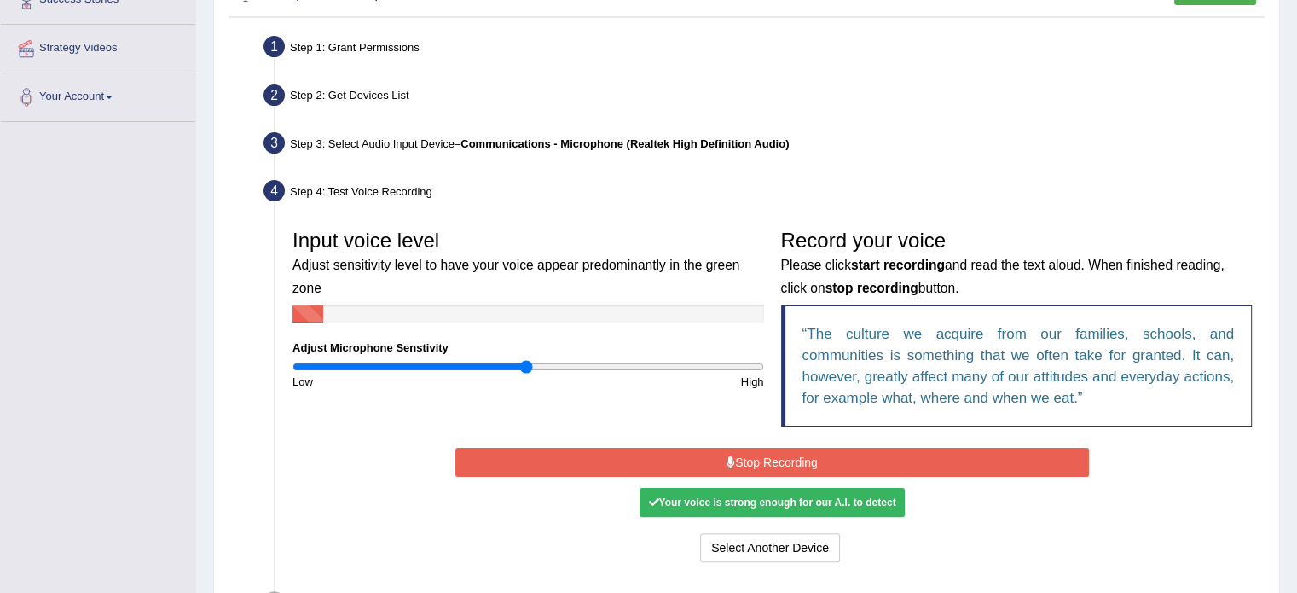
click at [815, 463] on button "Stop Recording" at bounding box center [771, 462] width 633 height 29
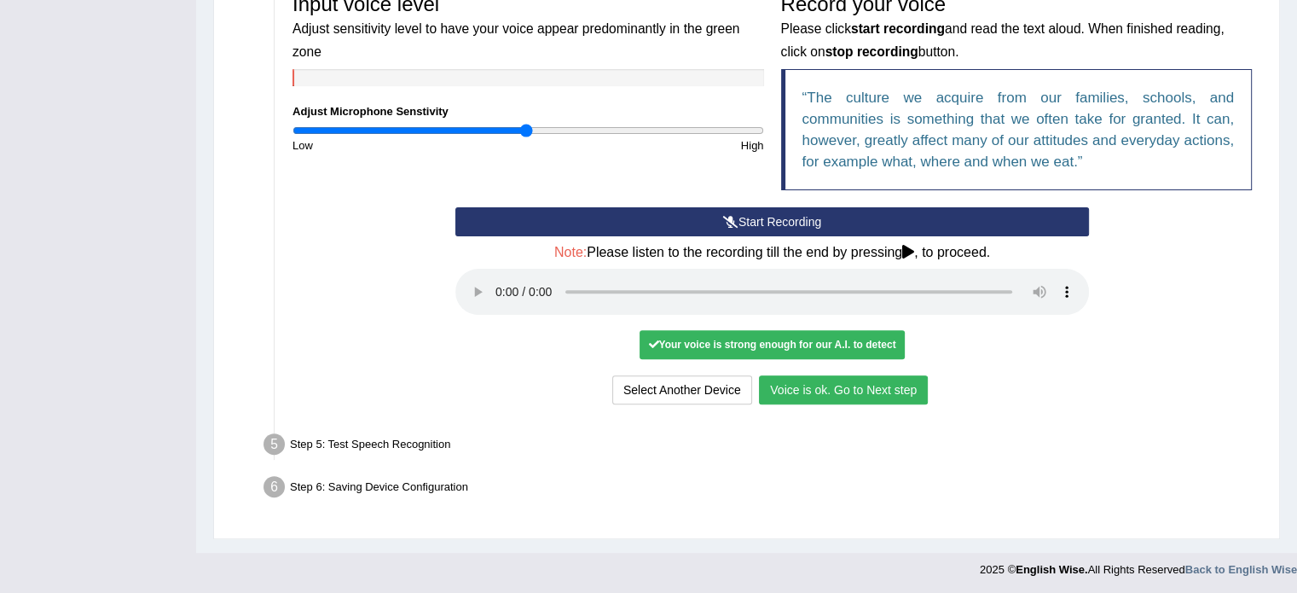
click at [840, 385] on button "Voice is ok. Go to Next step" at bounding box center [843, 389] width 169 height 29
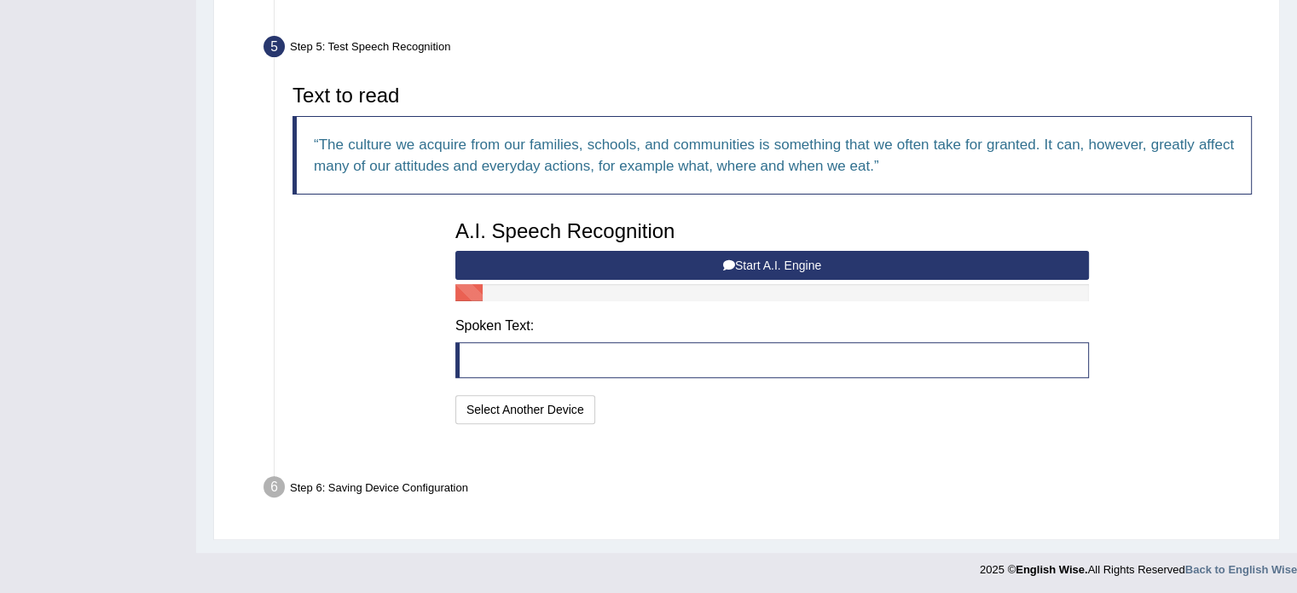
scroll to position [471, 0]
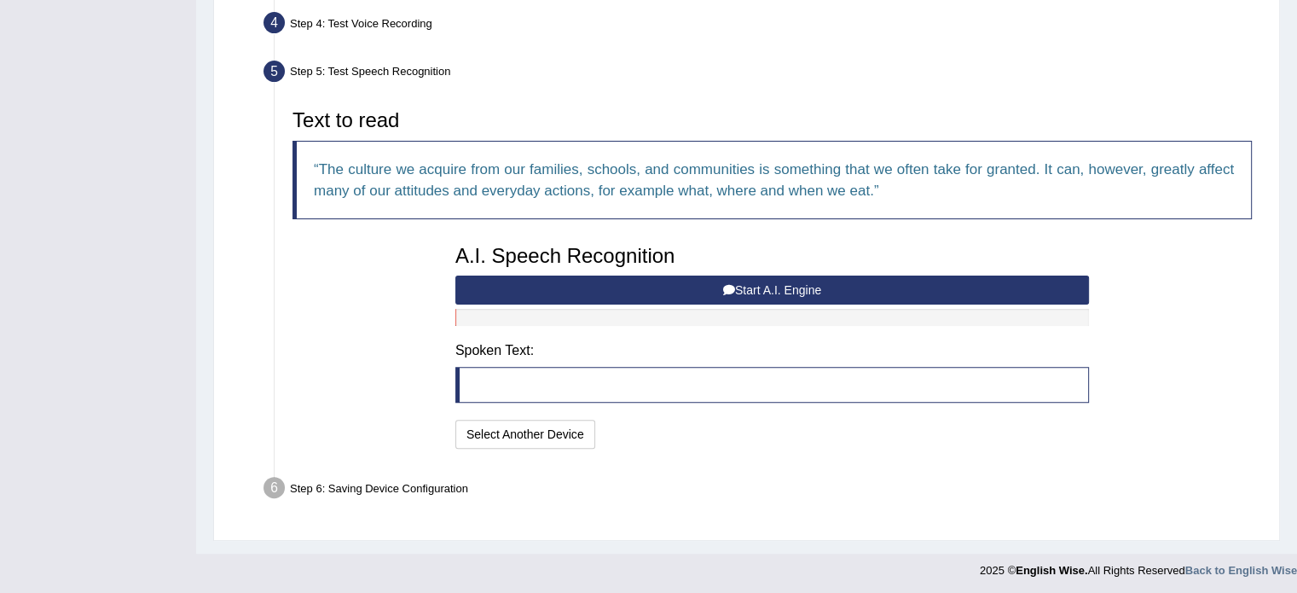
click at [781, 287] on button "Start A.I. Engine" at bounding box center [771, 289] width 633 height 29
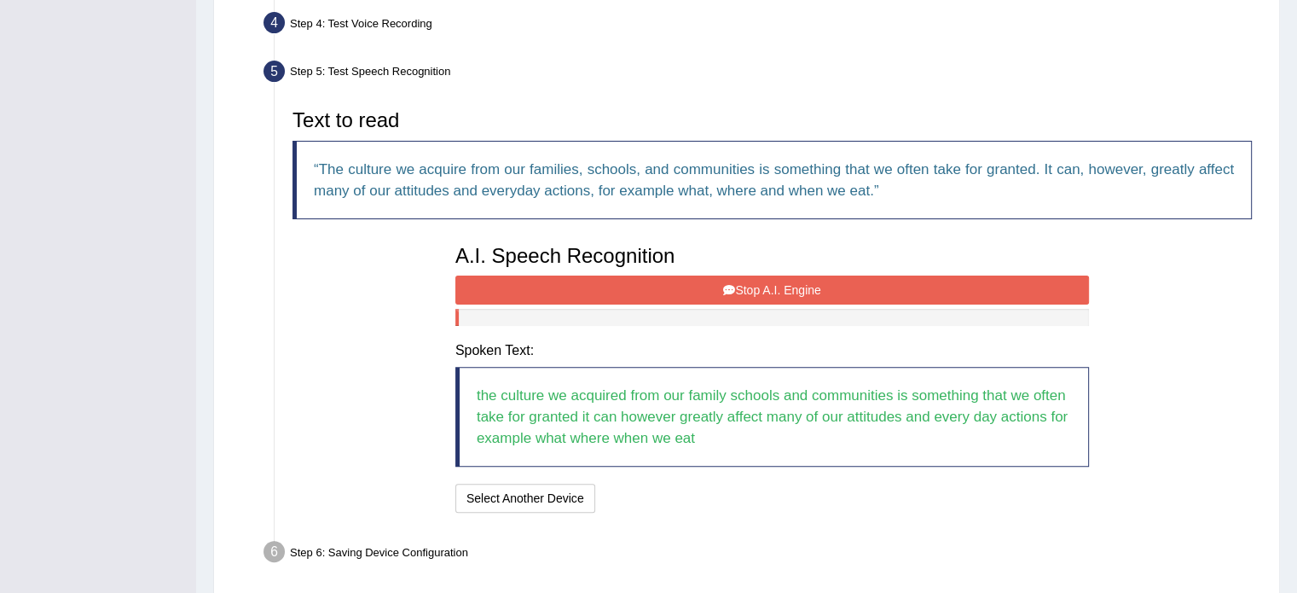
click at [819, 279] on button "Stop A.I. Engine" at bounding box center [771, 289] width 633 height 29
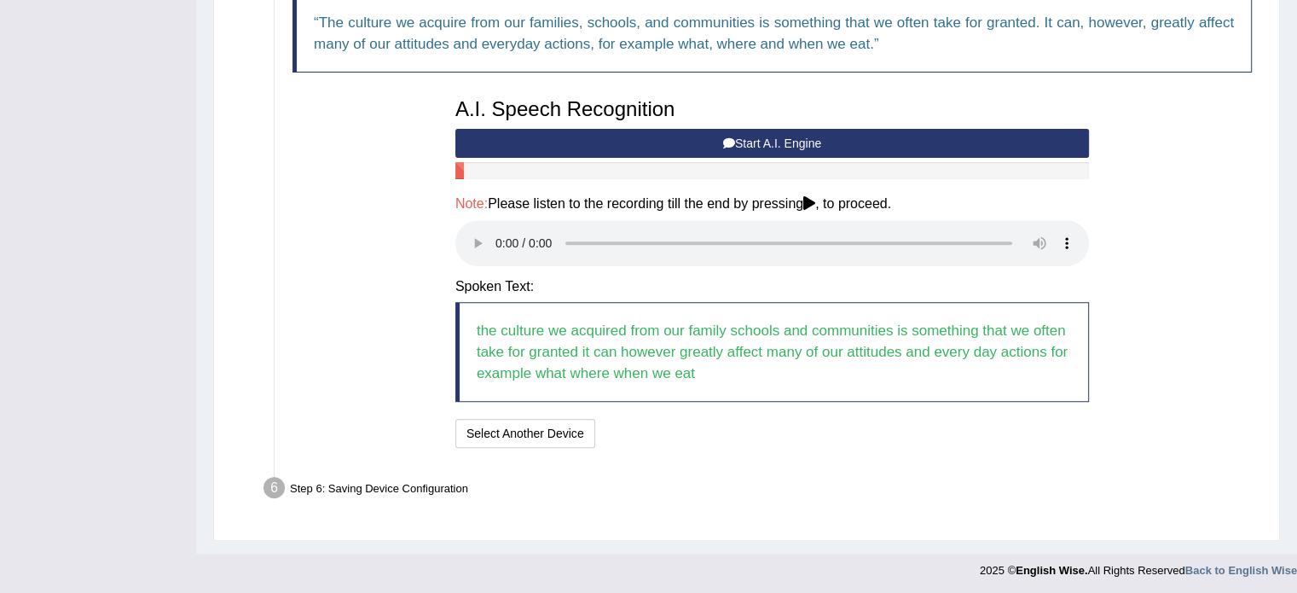
scroll to position [617, 0]
click at [749, 434] on button "Speech is ok. Go to Last step" at bounding box center [691, 433] width 178 height 29
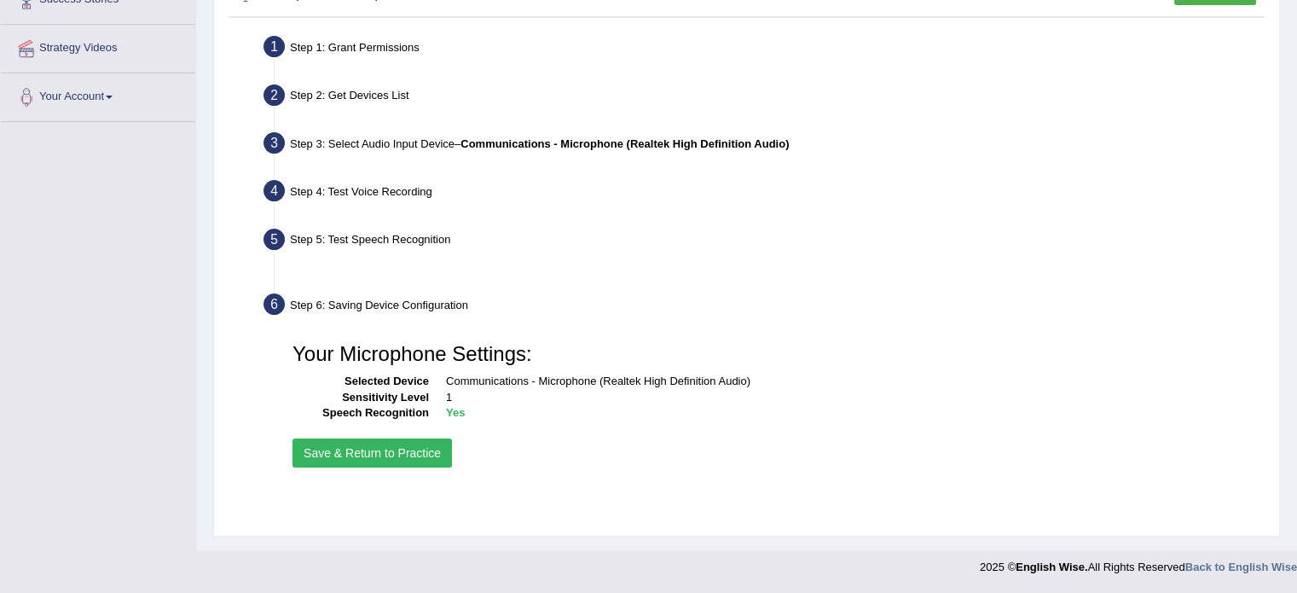
scroll to position [303, 0]
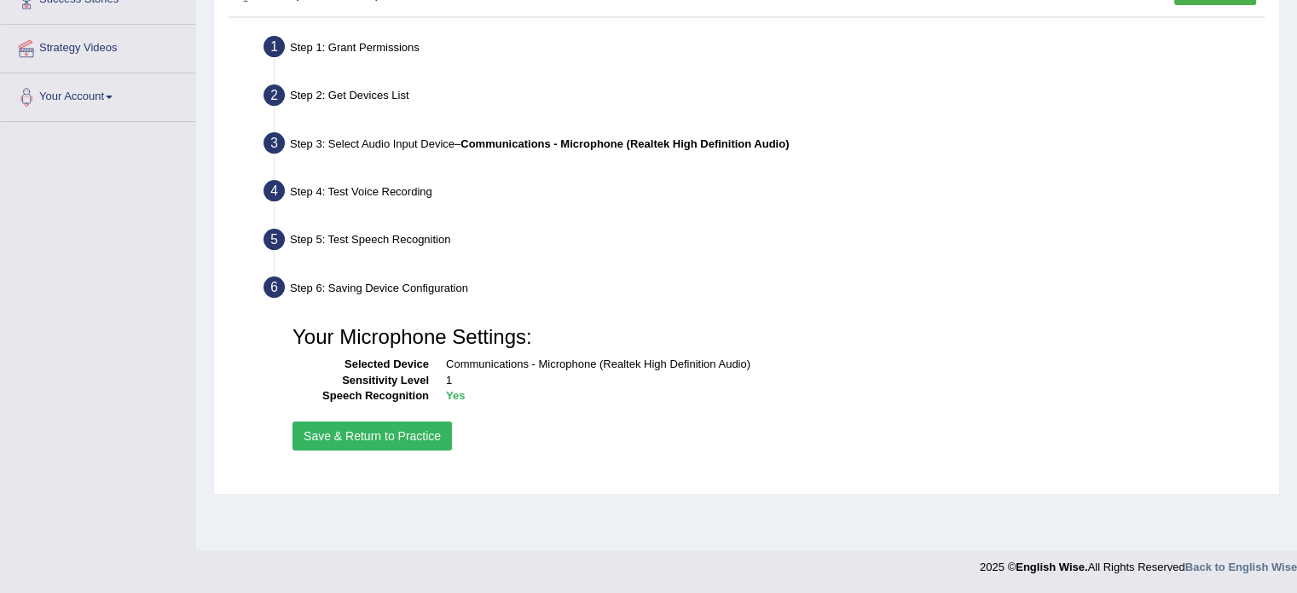
click at [391, 428] on button "Save & Return to Practice" at bounding box center [371, 435] width 159 height 29
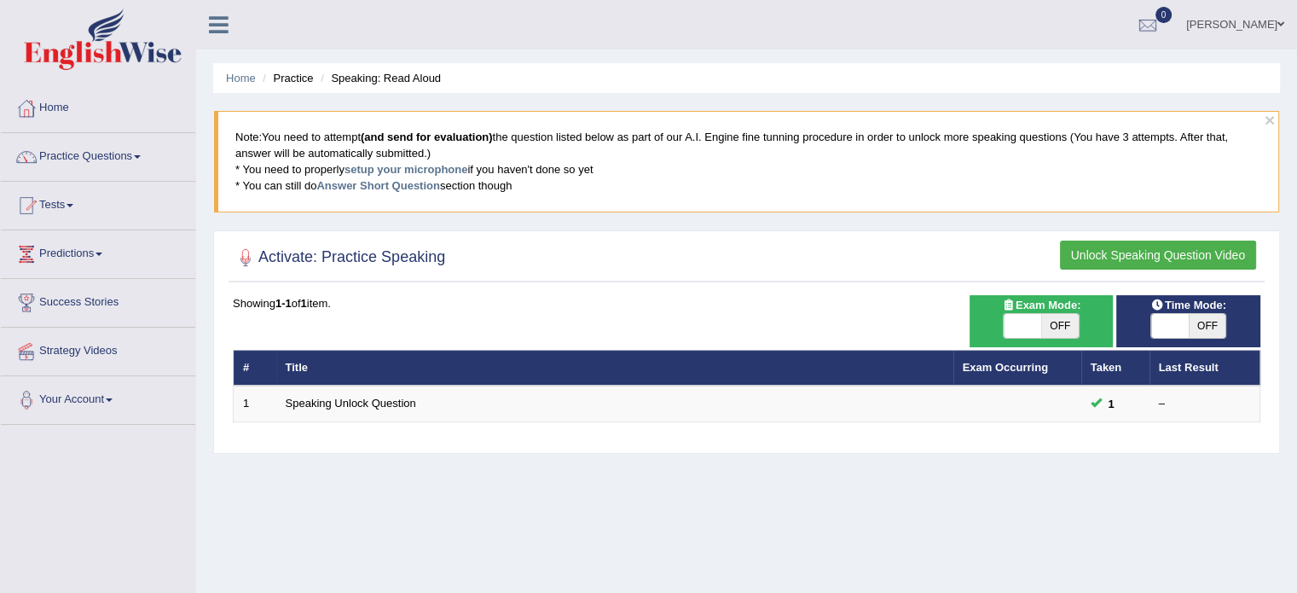
click at [1078, 256] on button "Unlock Speaking Question Video" at bounding box center [1158, 254] width 196 height 29
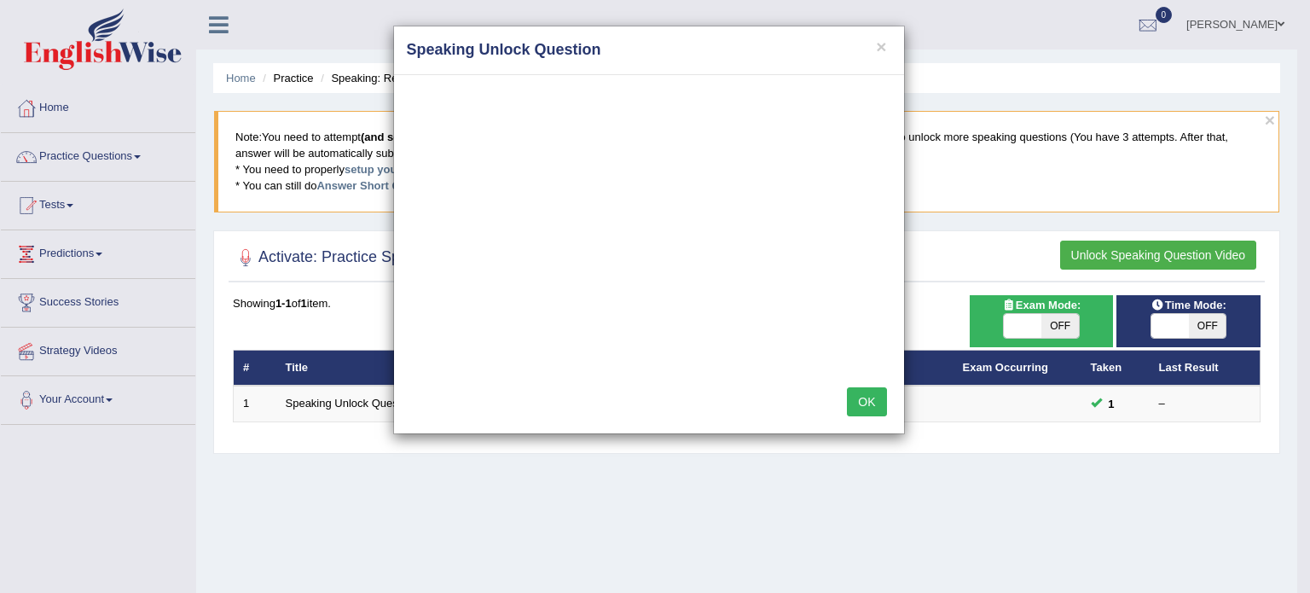
click at [863, 405] on button "OK" at bounding box center [866, 401] width 39 height 29
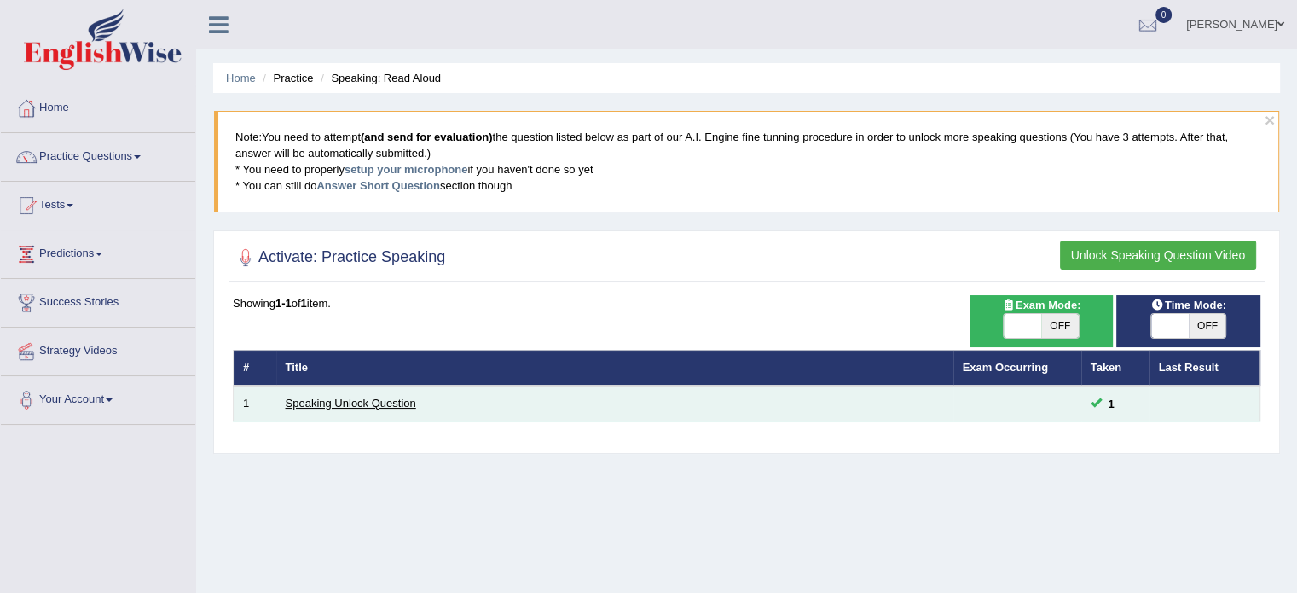
click at [393, 393] on td "Speaking Unlock Question" at bounding box center [614, 403] width 677 height 36
click at [394, 400] on link "Speaking Unlock Question" at bounding box center [351, 402] width 130 height 13
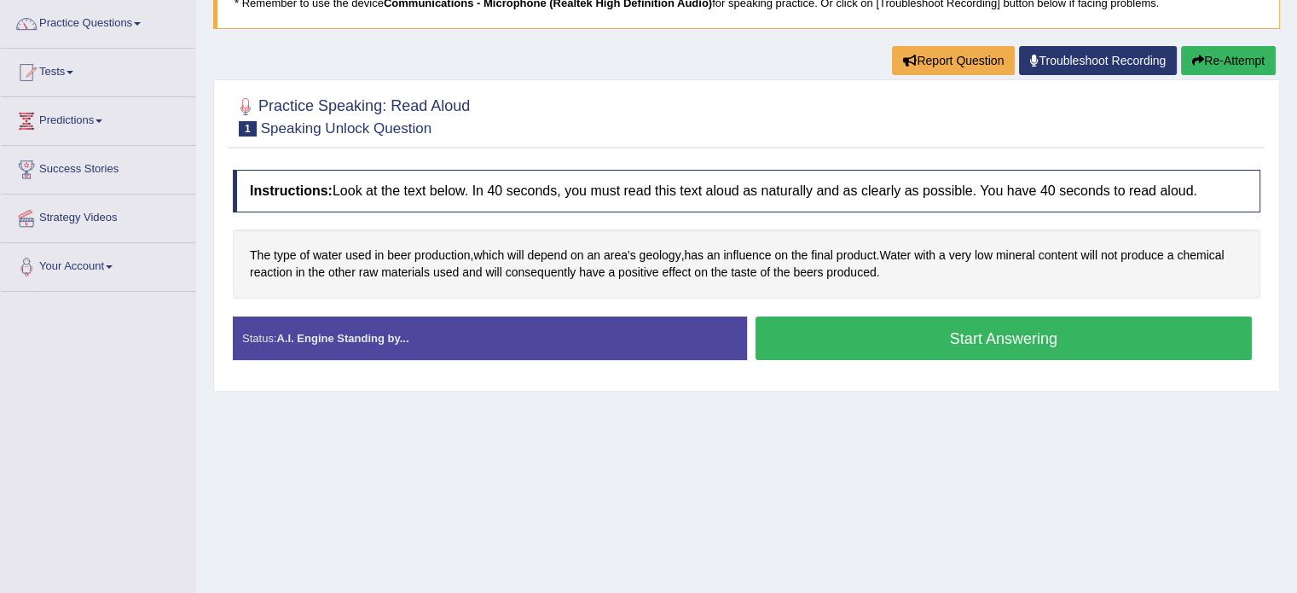
scroll to position [132, 0]
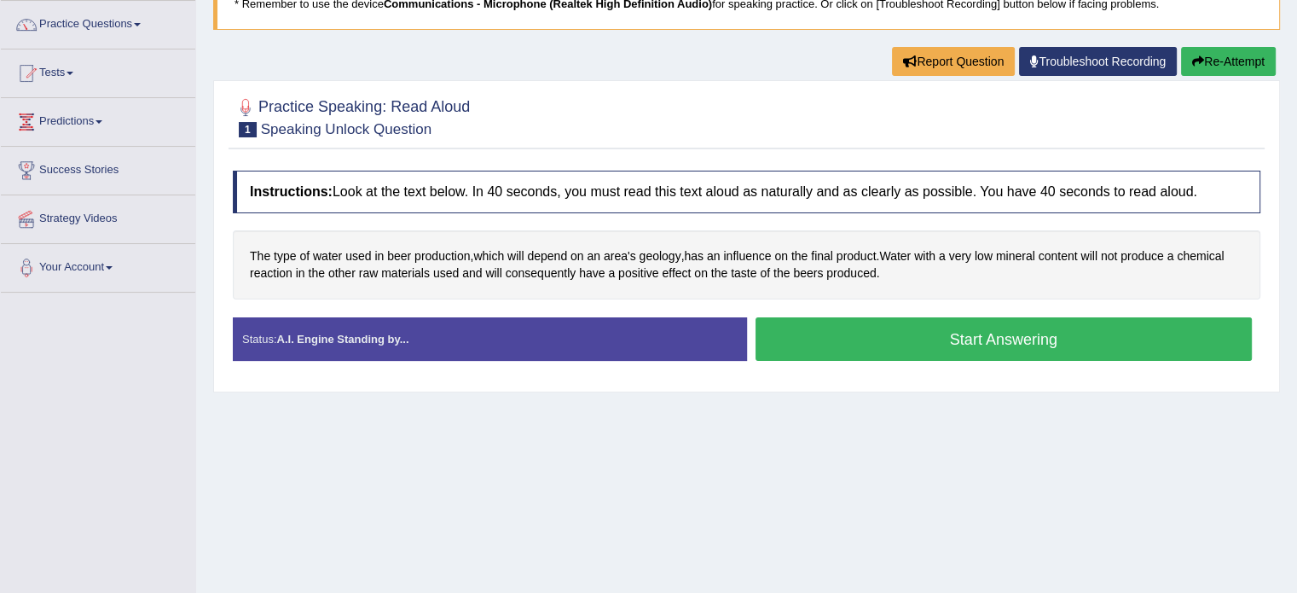
click at [934, 350] on button "Start Answering" at bounding box center [1003, 338] width 497 height 43
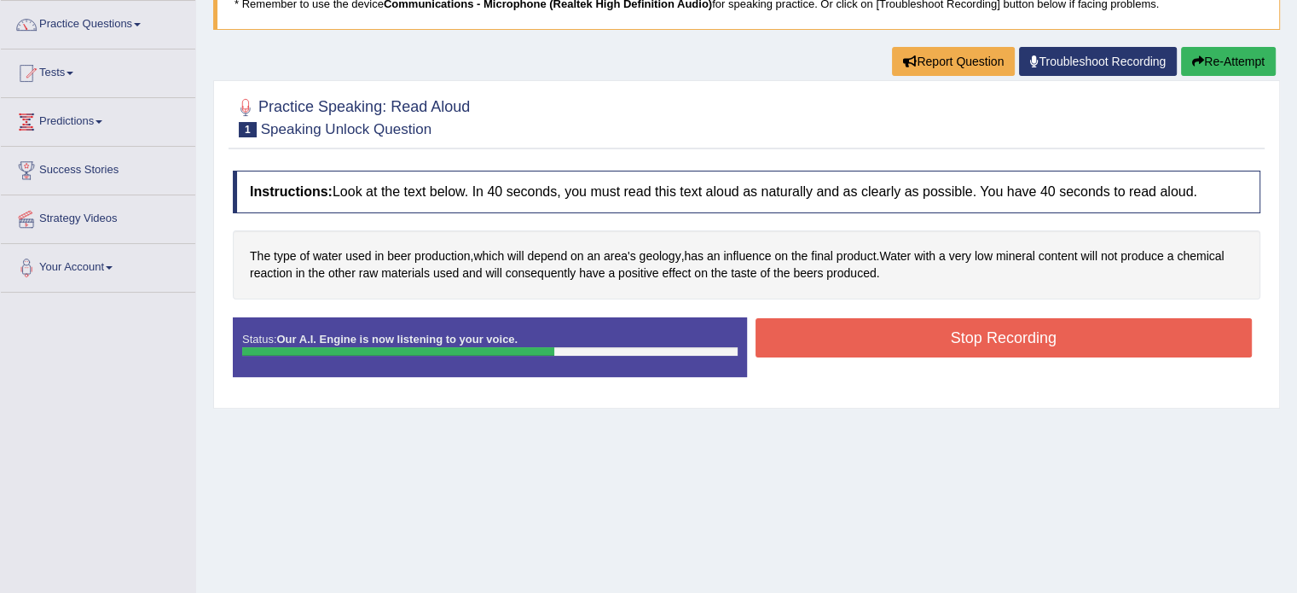
click at [894, 338] on button "Stop Recording" at bounding box center [1003, 337] width 497 height 39
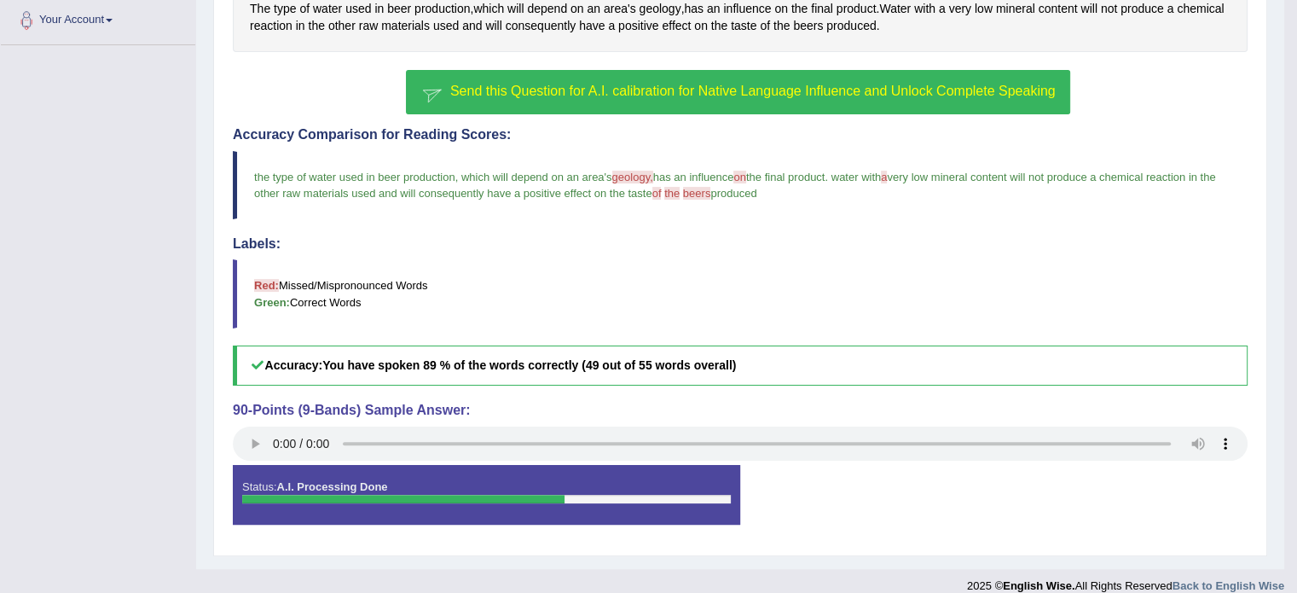
scroll to position [395, 0]
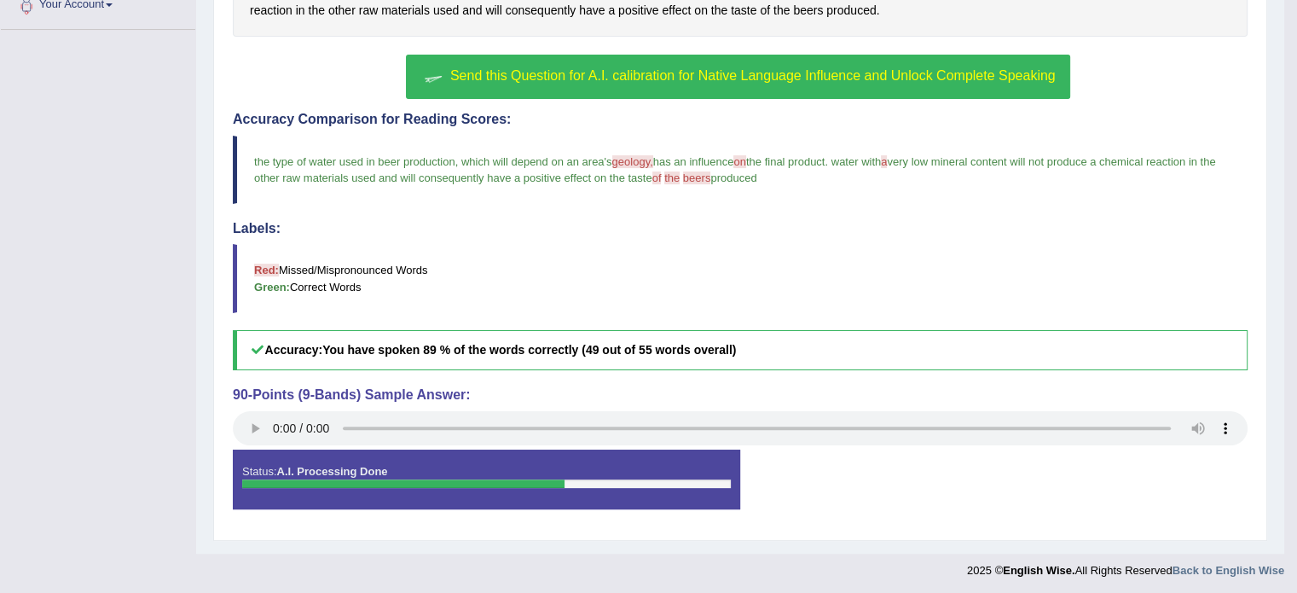
click at [587, 68] on span "Send this Question for A.I. calibration for Native Language Influence and Unloc…" at bounding box center [752, 75] width 605 height 14
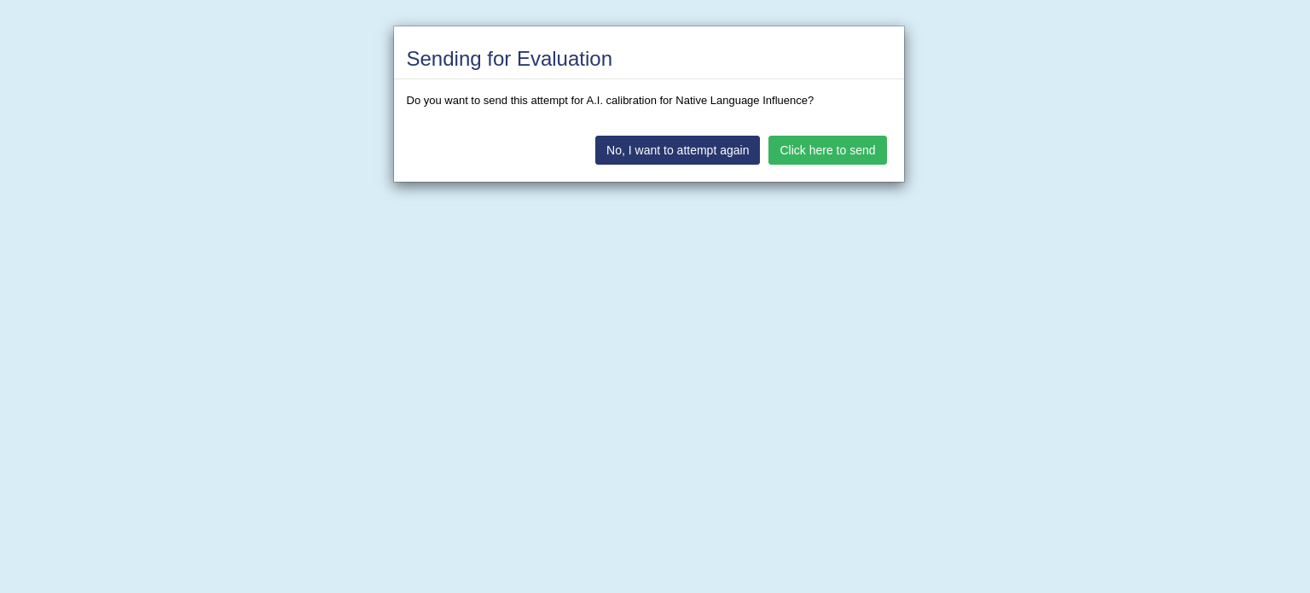
click at [711, 153] on button "No, I want to attempt again" at bounding box center [677, 150] width 165 height 29
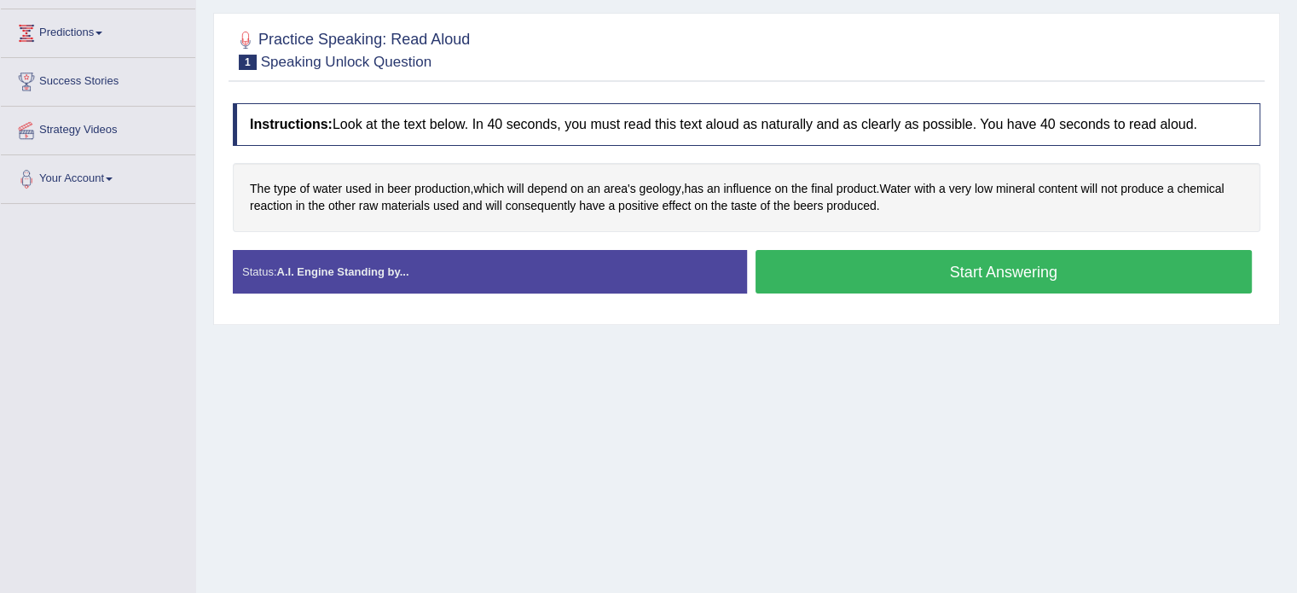
scroll to position [217, 0]
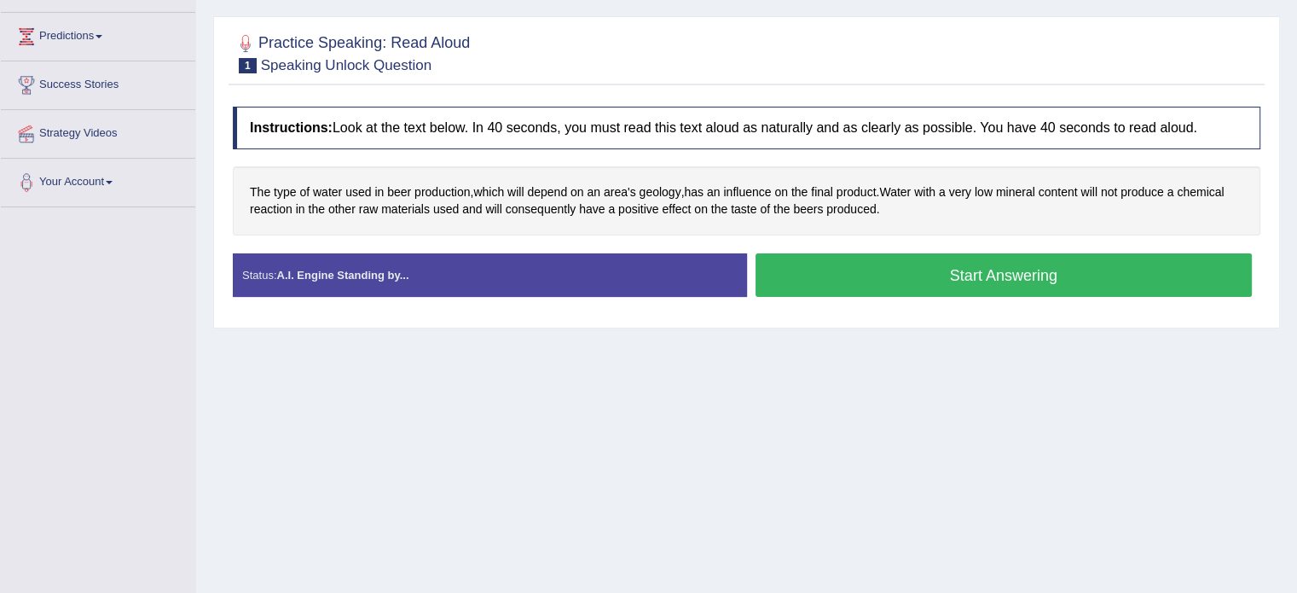
click at [892, 278] on button "Start Answering" at bounding box center [1003, 274] width 497 height 43
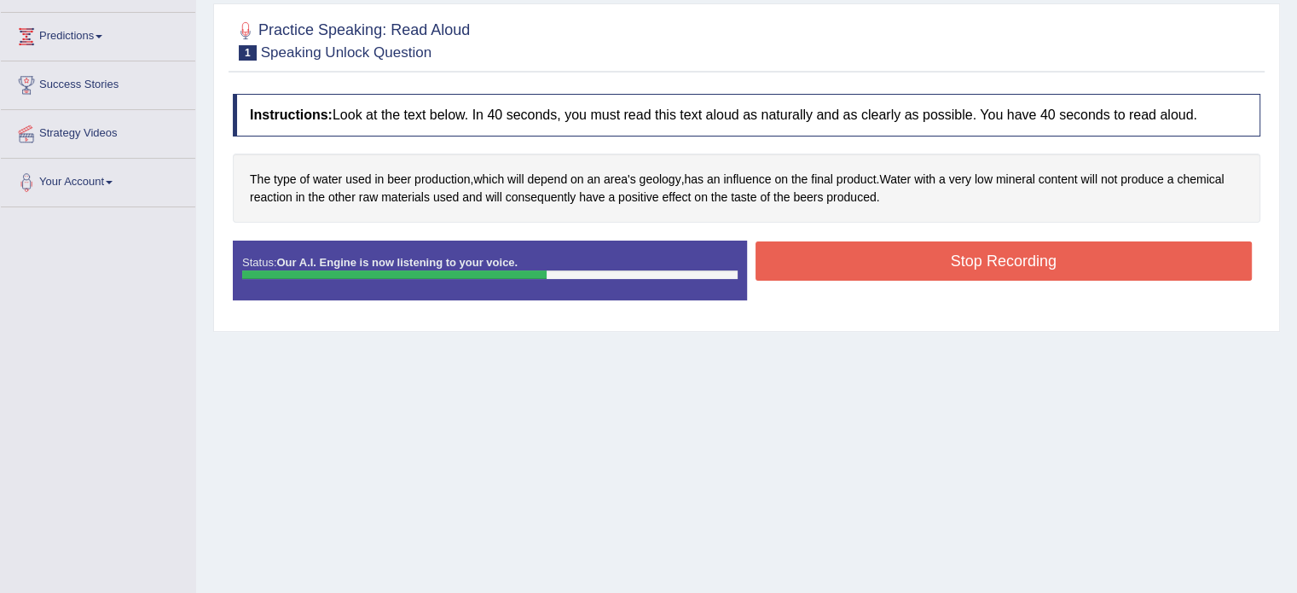
click at [973, 267] on button "Stop Recording" at bounding box center [1003, 260] width 497 height 39
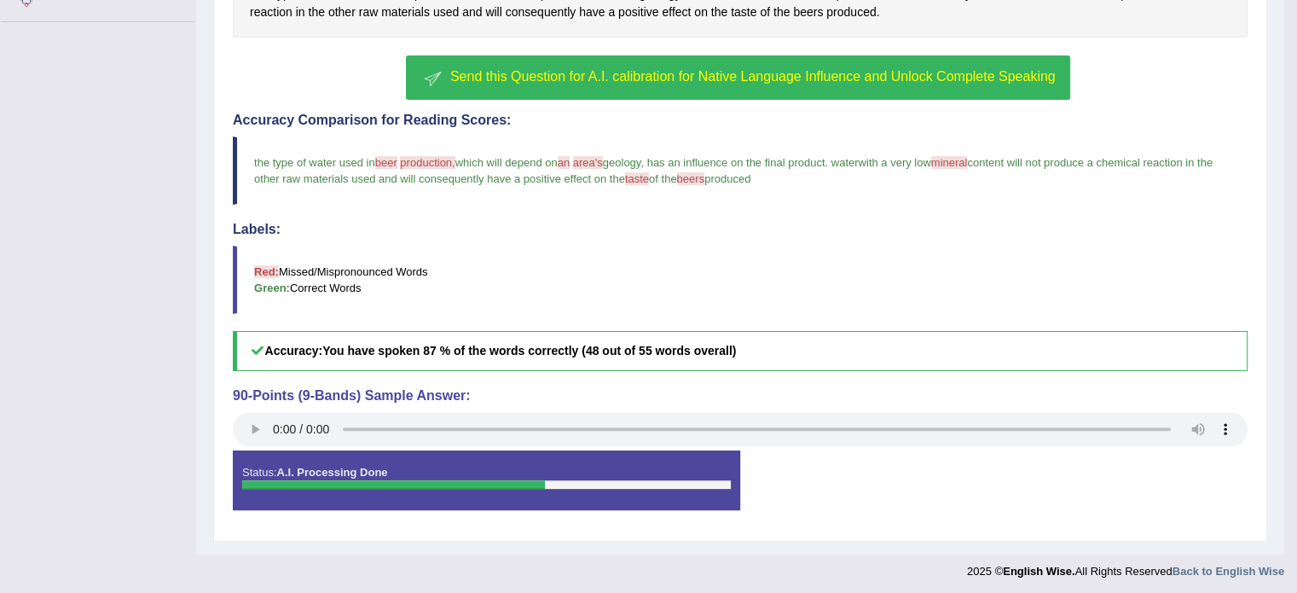
scroll to position [402, 0]
click at [641, 75] on span "Send this Question for A.I. calibration for Native Language Influence and Unloc…" at bounding box center [752, 76] width 605 height 14
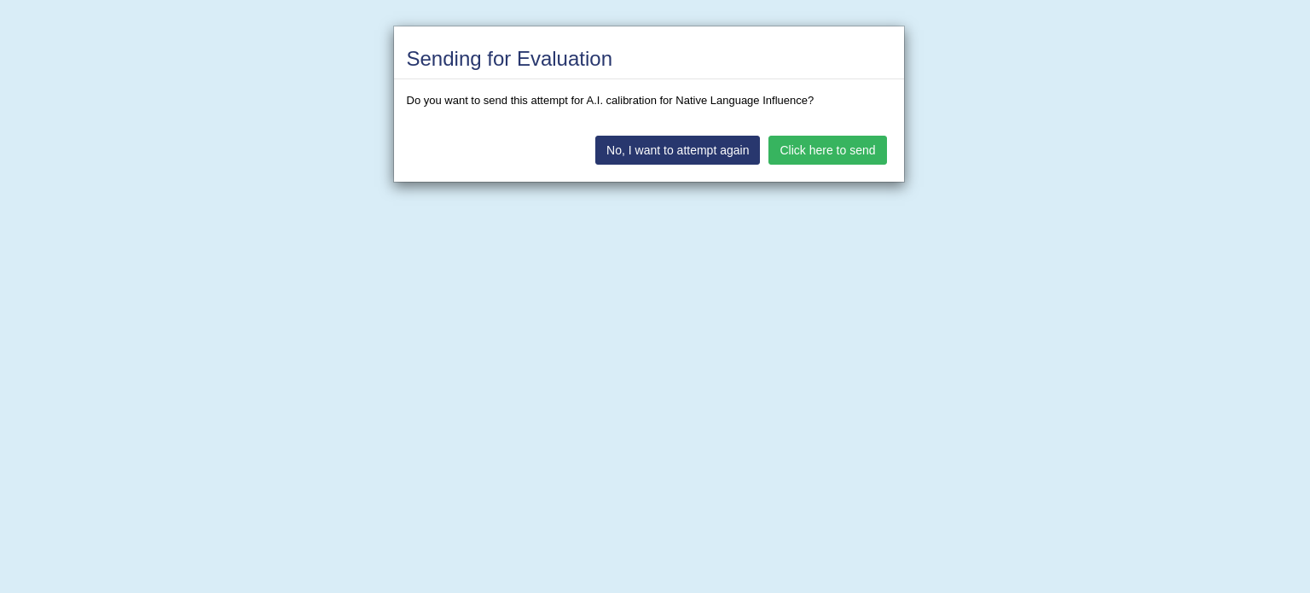
click at [859, 148] on button "Click here to send" at bounding box center [827, 150] width 118 height 29
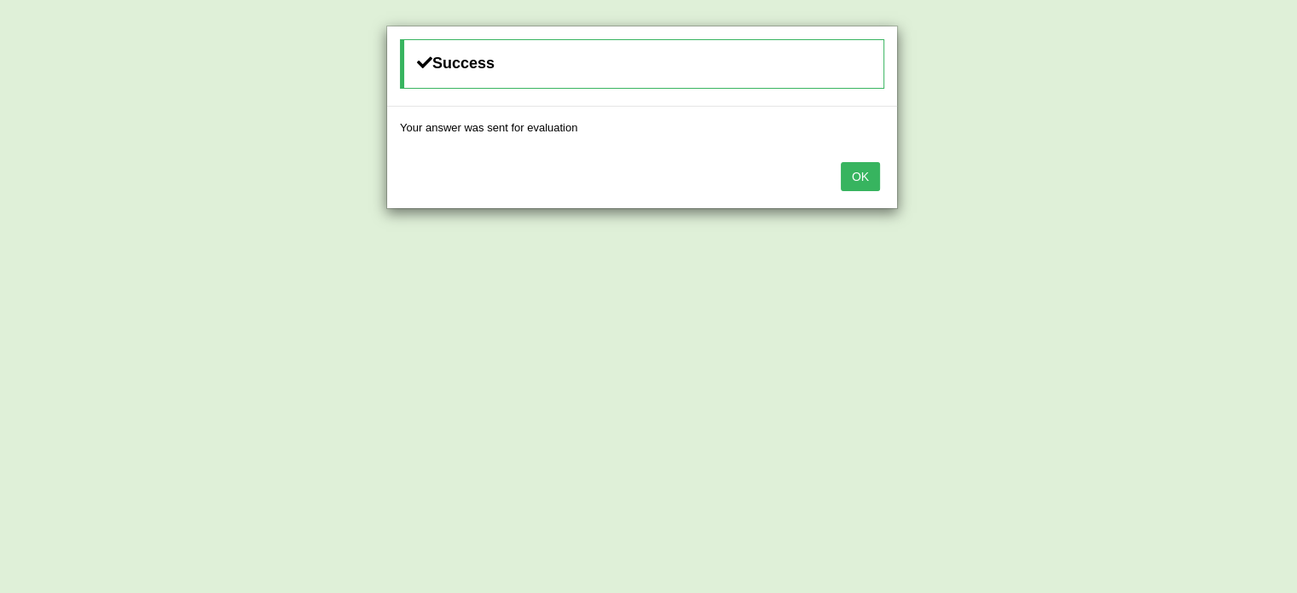
click at [853, 176] on button "OK" at bounding box center [860, 176] width 39 height 29
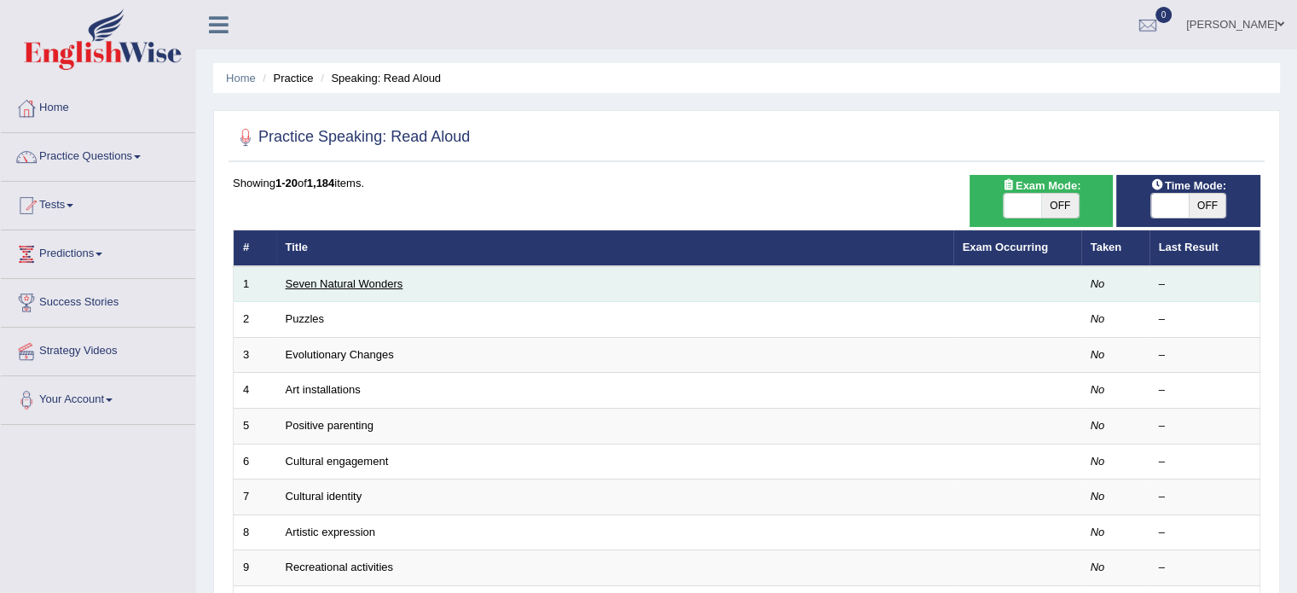
click at [356, 280] on link "Seven Natural Wonders" at bounding box center [345, 283] width 118 height 13
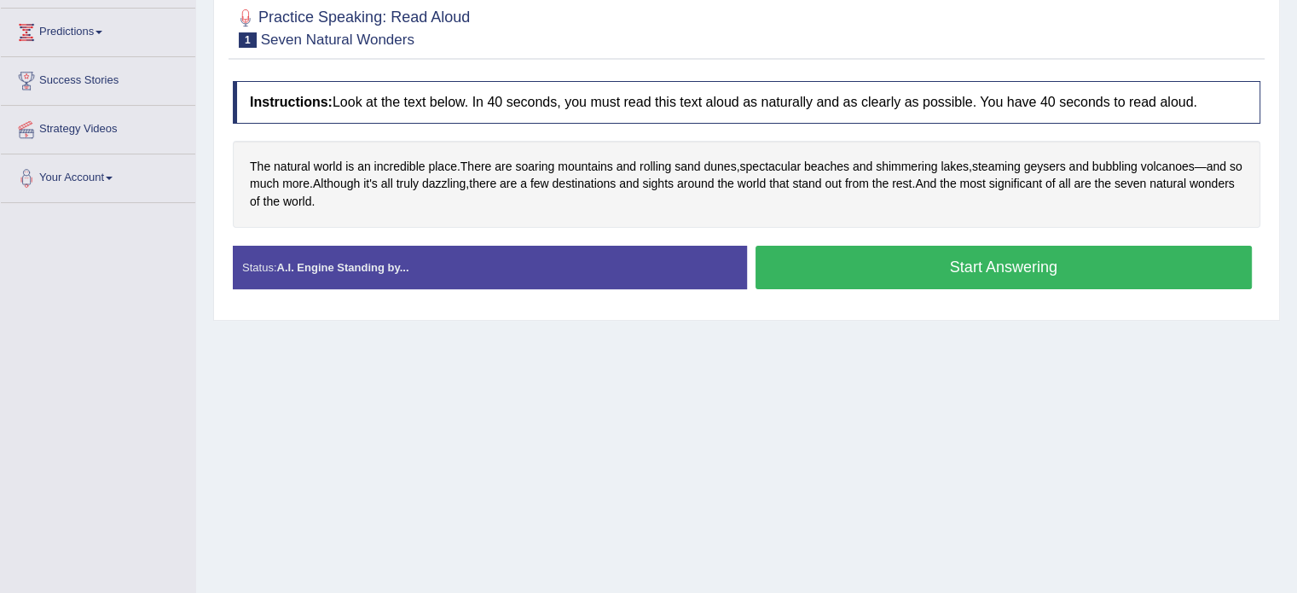
scroll to position [256, 0]
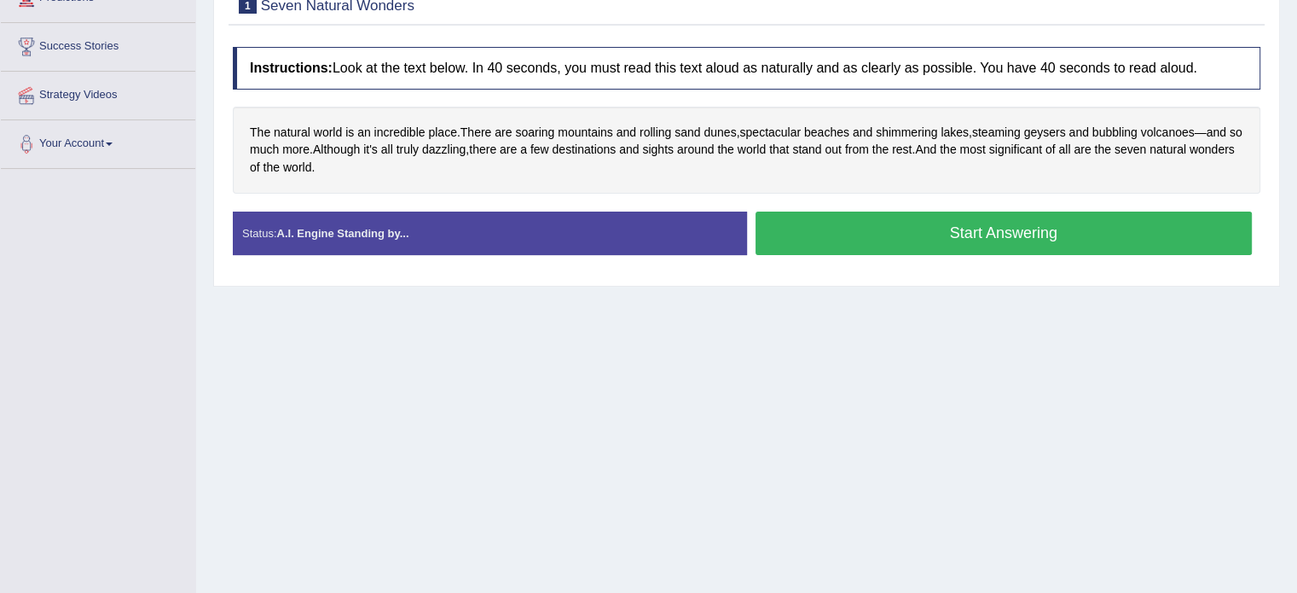
click at [921, 231] on button "Start Answering" at bounding box center [1003, 232] width 497 height 43
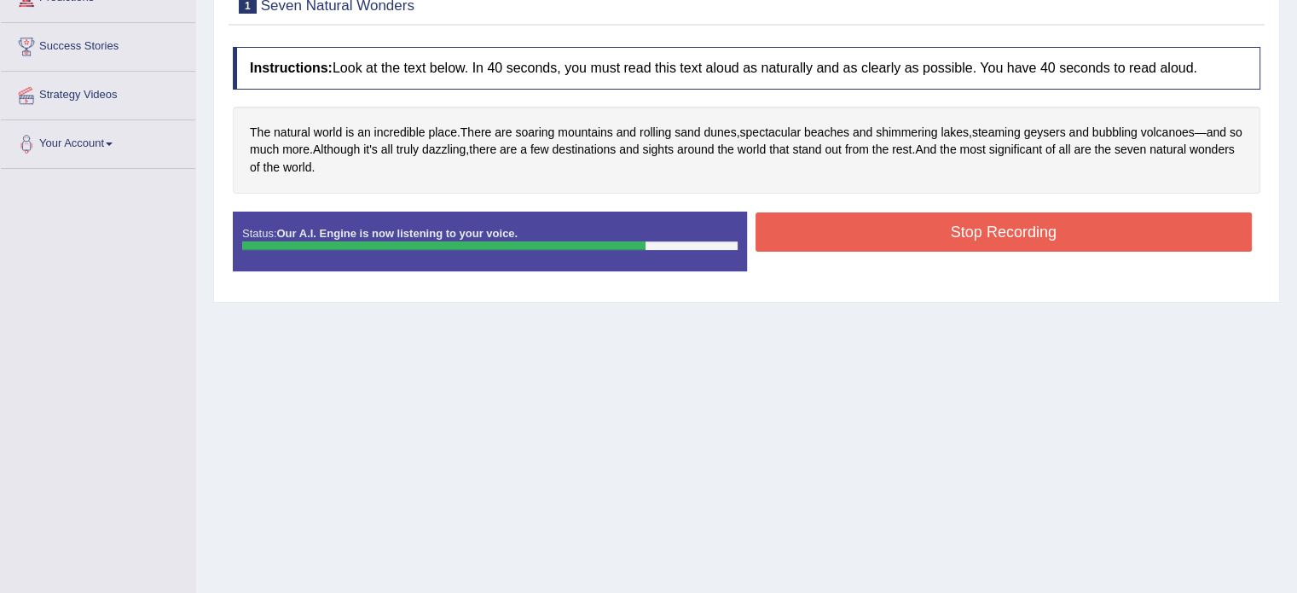
click at [1003, 231] on button "Stop Recording" at bounding box center [1003, 231] width 497 height 39
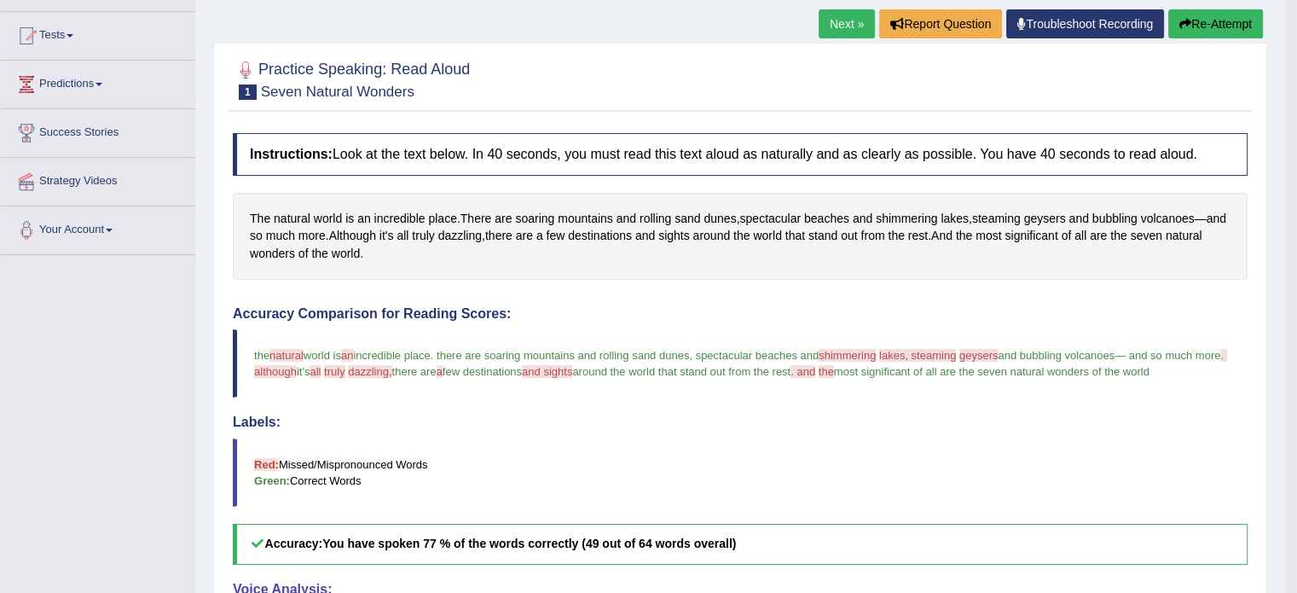
scroll to position [111, 0]
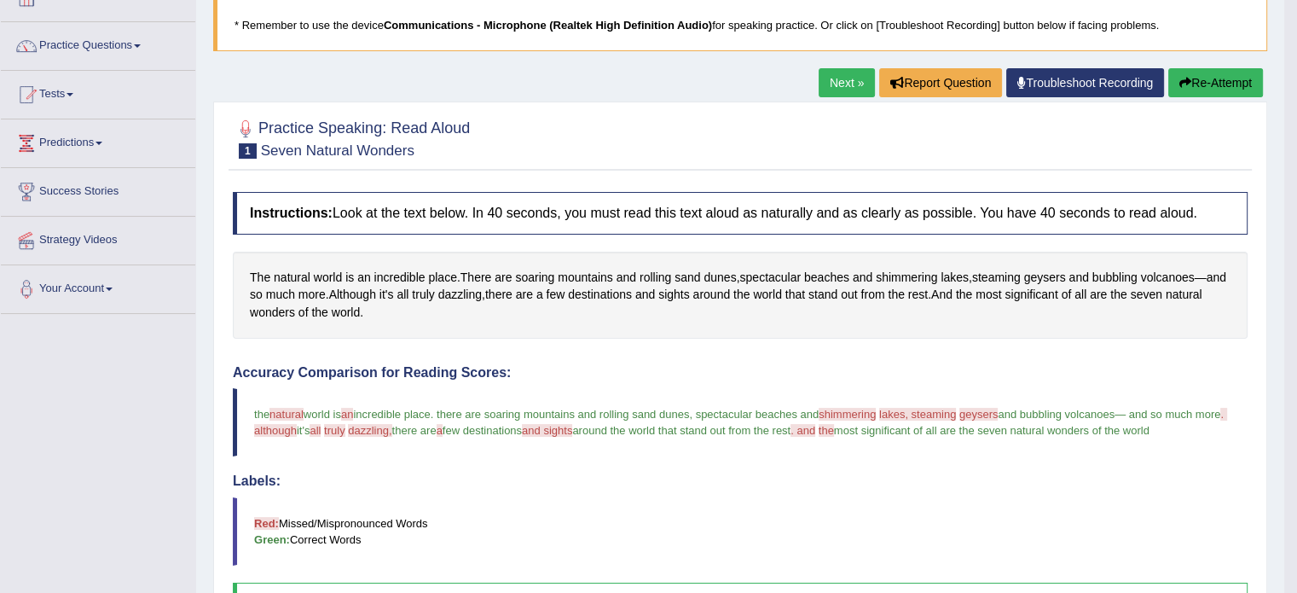
click at [1192, 78] on button "Re-Attempt" at bounding box center [1215, 82] width 95 height 29
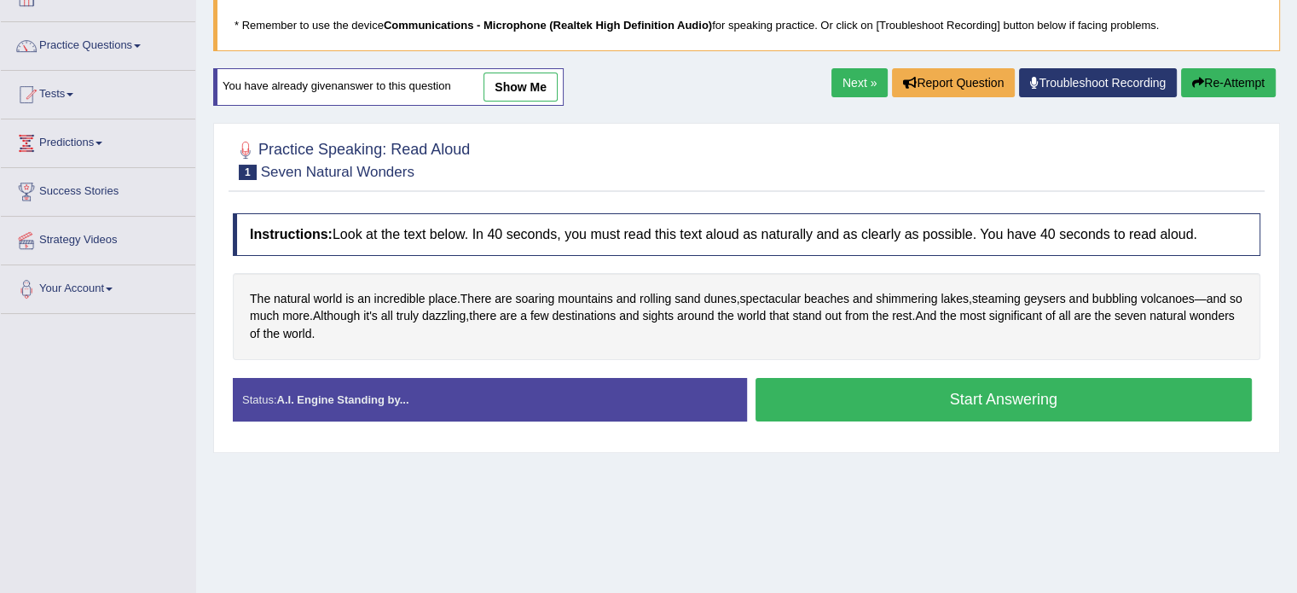
click at [859, 395] on button "Start Answering" at bounding box center [1003, 399] width 497 height 43
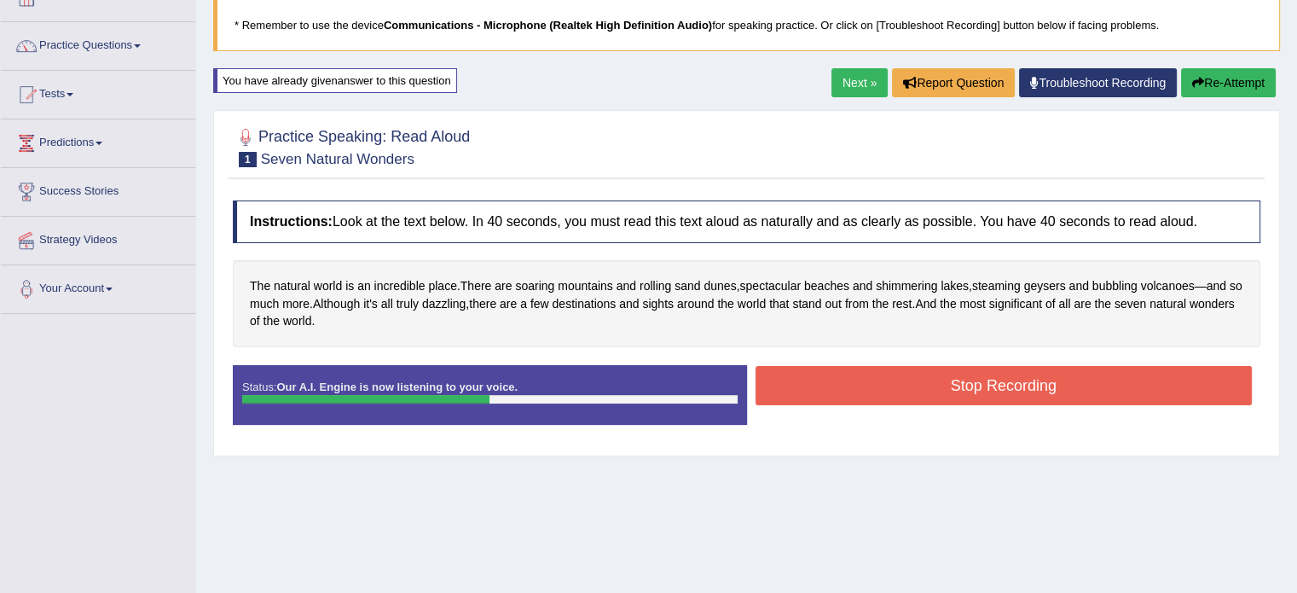
click at [933, 402] on button "Stop Recording" at bounding box center [1003, 385] width 497 height 39
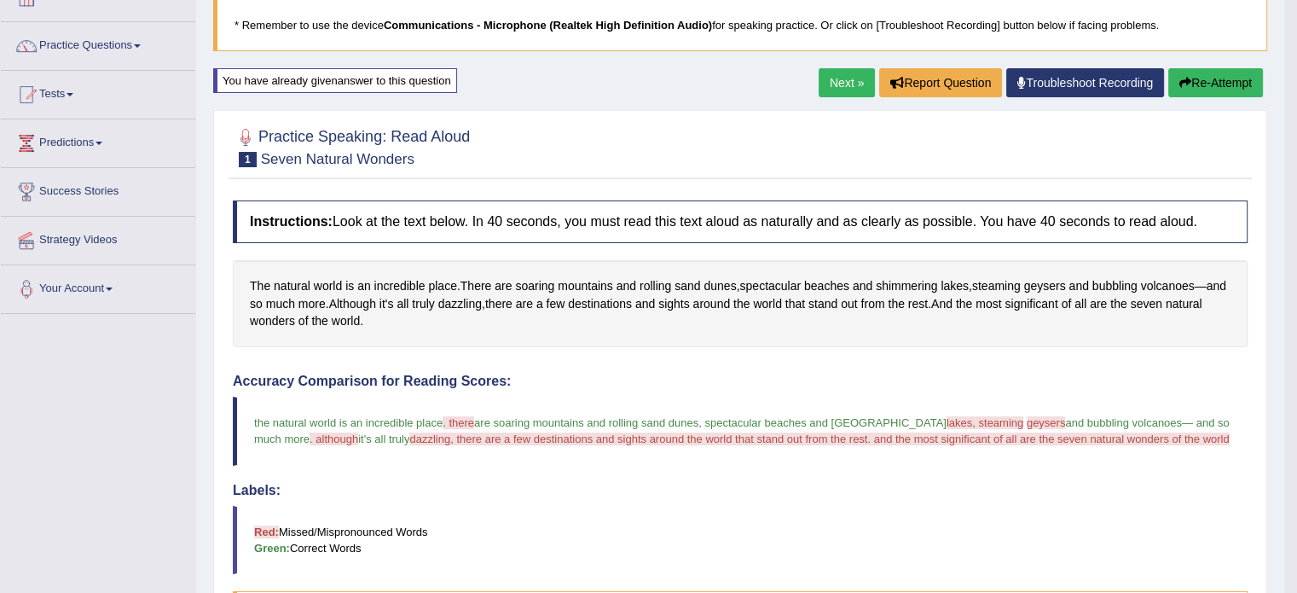
click at [464, 418] on span ". there" at bounding box center [458, 422] width 32 height 13
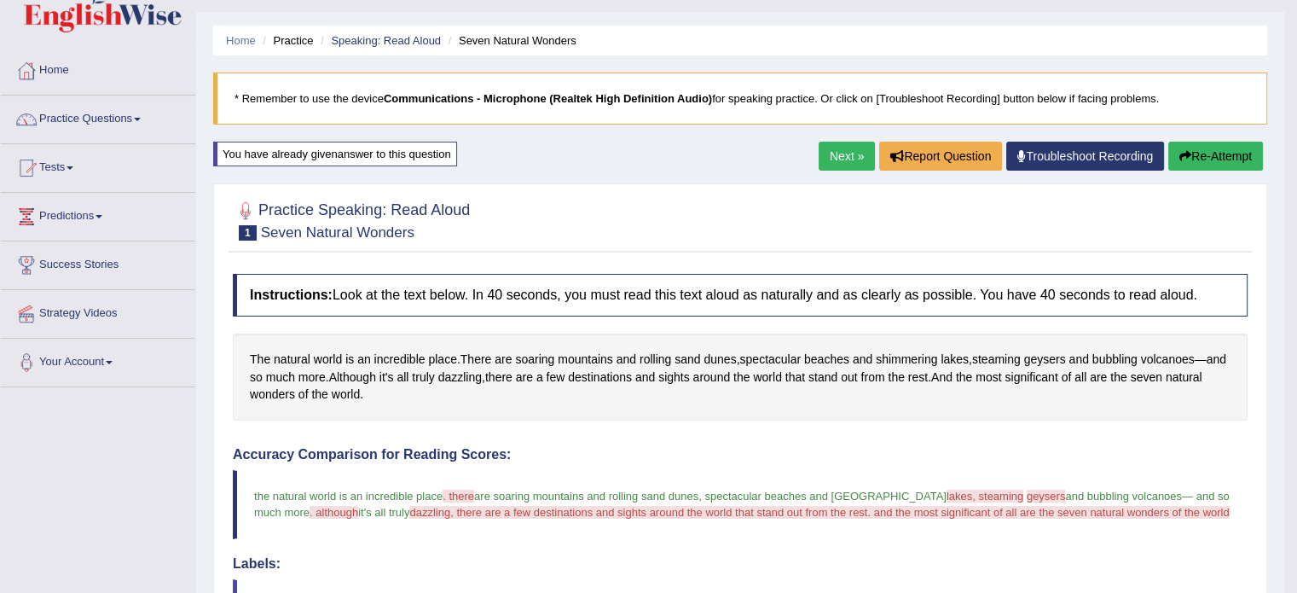
scroll to position [34, 0]
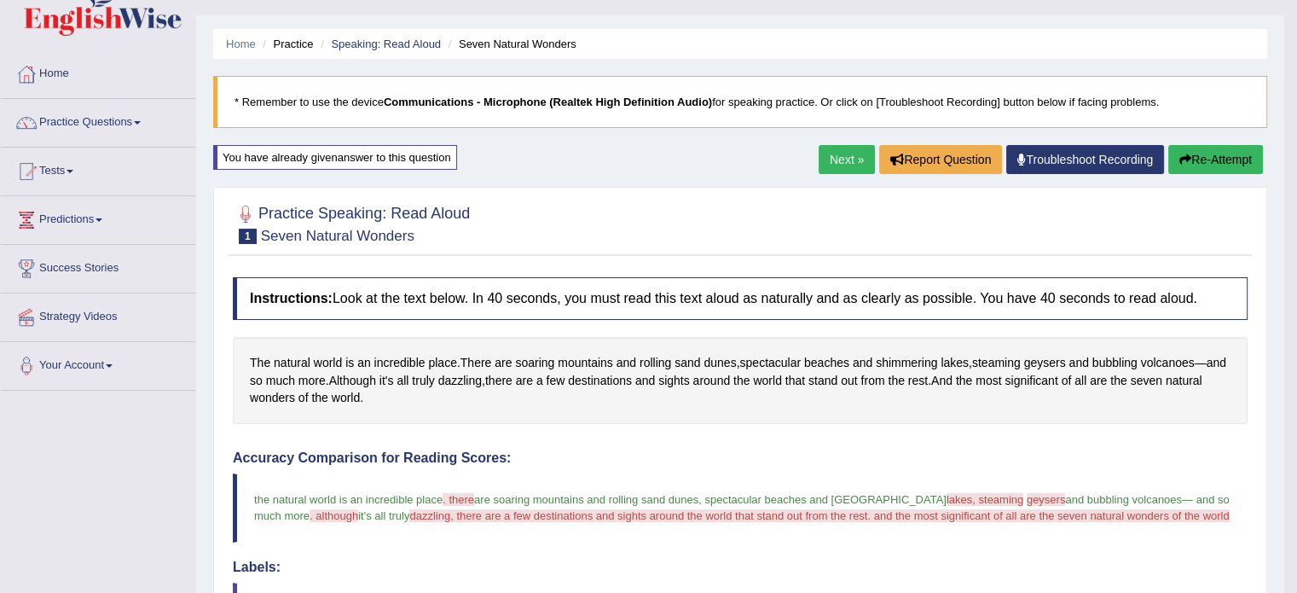
click at [350, 378] on div "The natural world is an incredible place . There are soaring mountains and roll…" at bounding box center [740, 380] width 1015 height 87
click at [352, 374] on div "The natural world is an incredible place . There are soaring mountains and roll…" at bounding box center [740, 380] width 1015 height 87
click at [369, 372] on span "Although" at bounding box center [352, 381] width 47 height 18
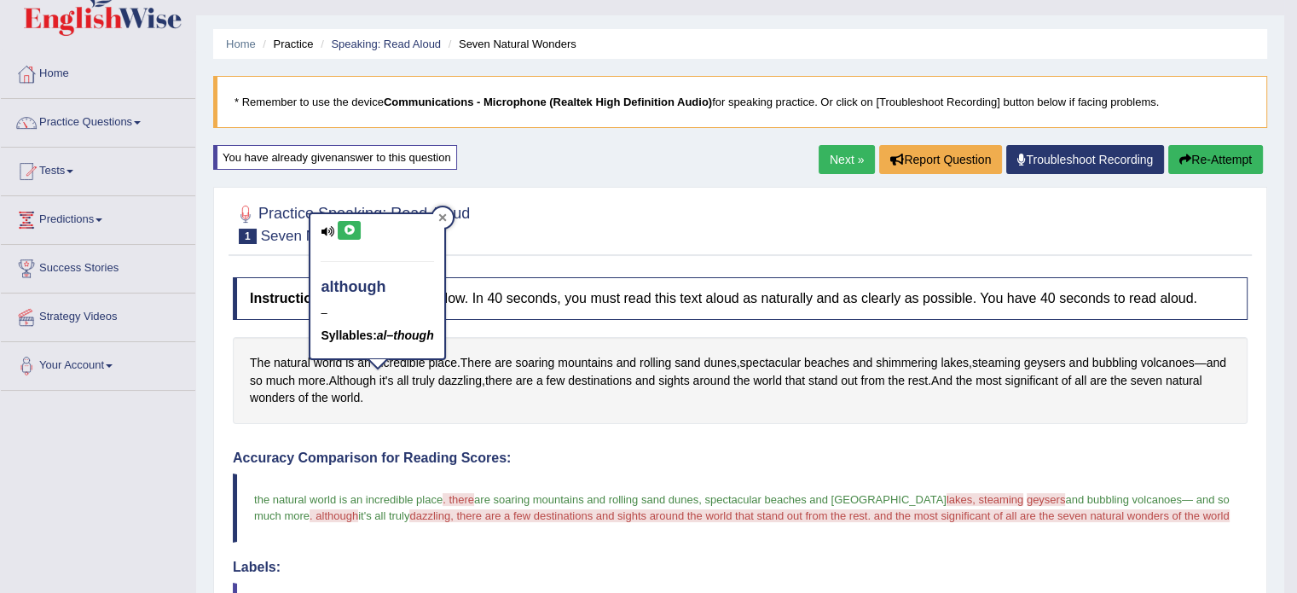
click at [447, 213] on icon at bounding box center [442, 217] width 9 height 9
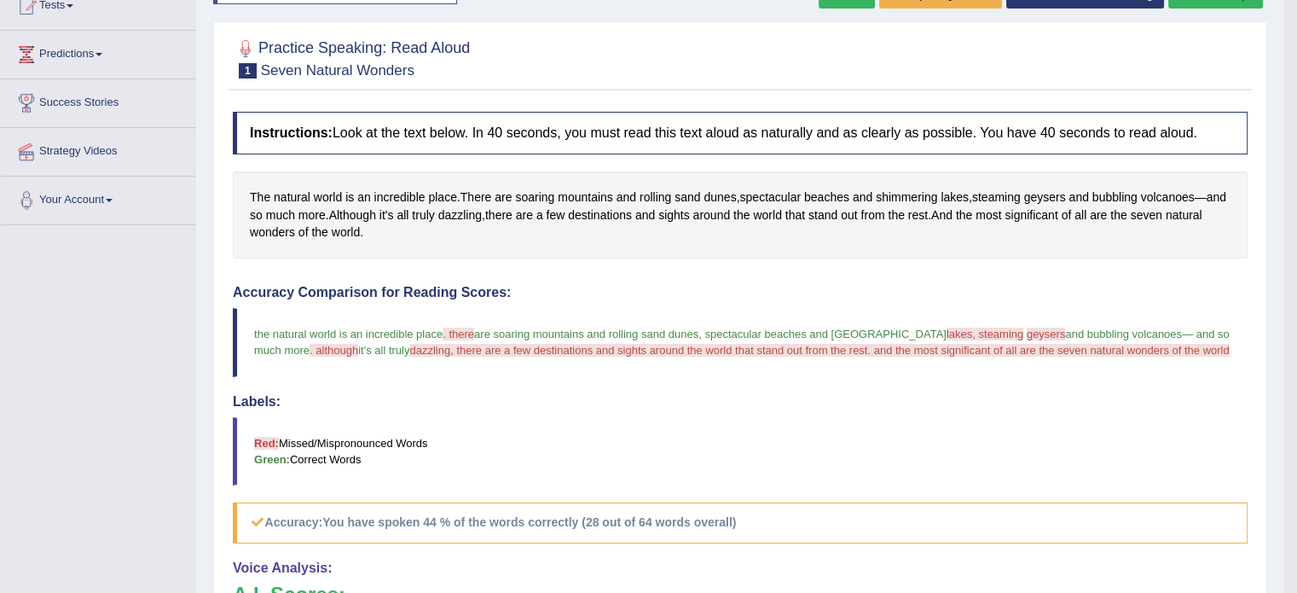
scroll to position [205, 0]
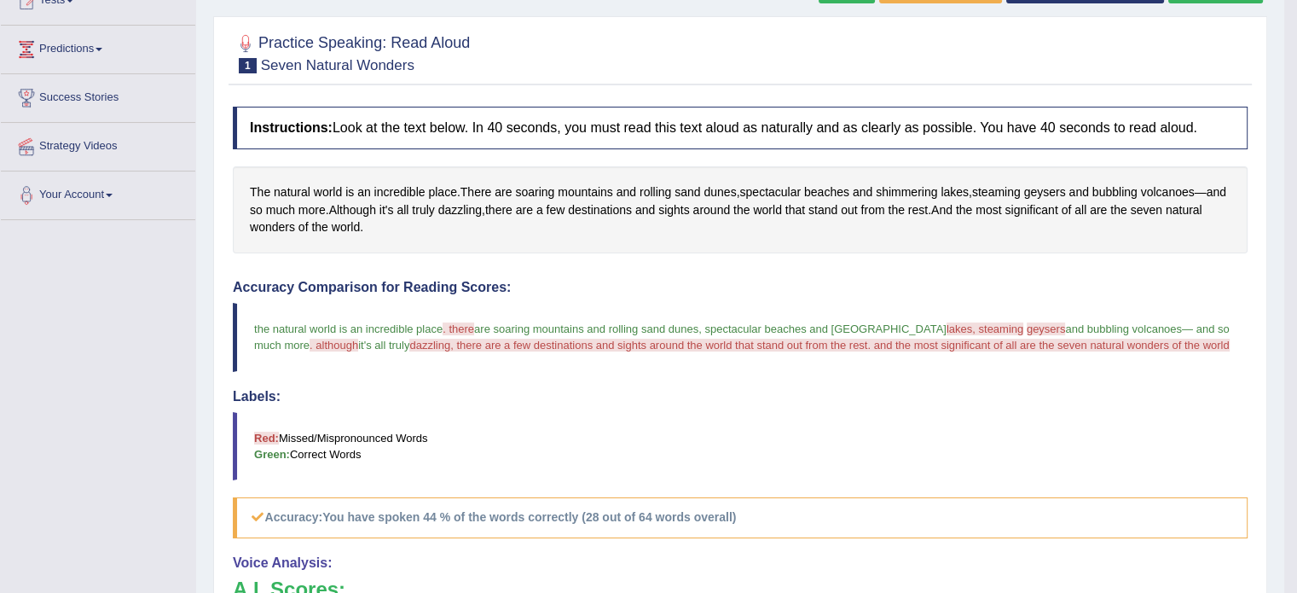
click at [538, 338] on span "dazzling, there are a few destinations and sights around the world that stand o…" at bounding box center [818, 344] width 819 height 13
click at [481, 205] on span "dazzling" at bounding box center [459, 210] width 43 height 18
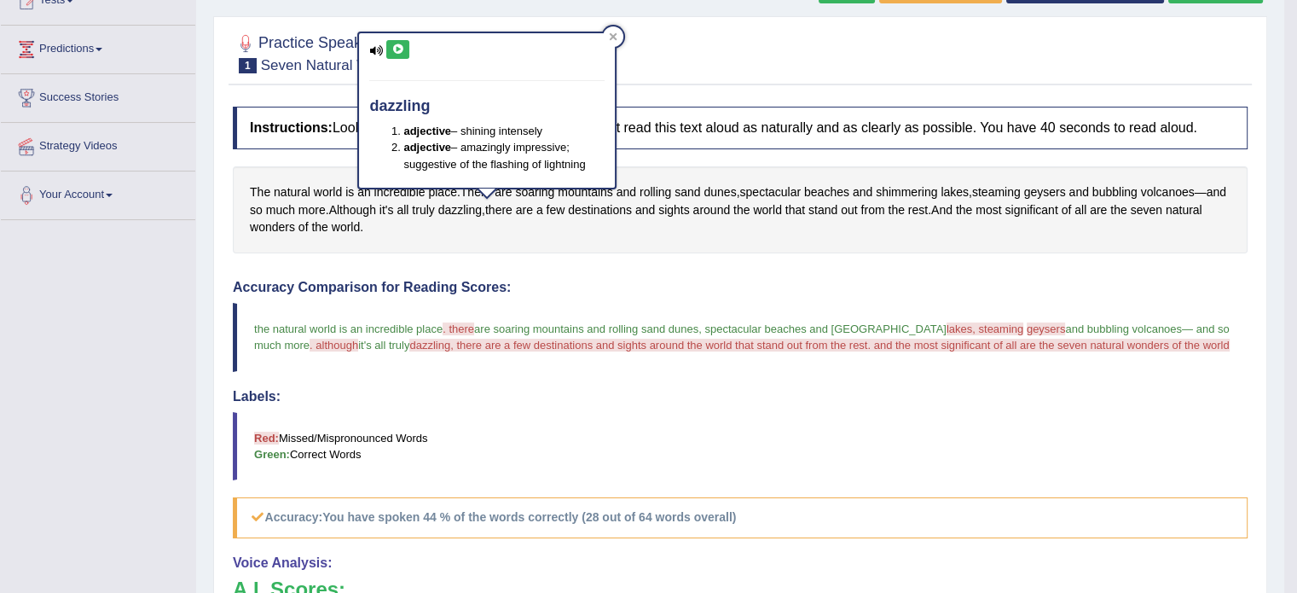
click at [392, 47] on icon at bounding box center [397, 49] width 13 height 10
click at [613, 34] on icon at bounding box center [614, 36] width 8 height 8
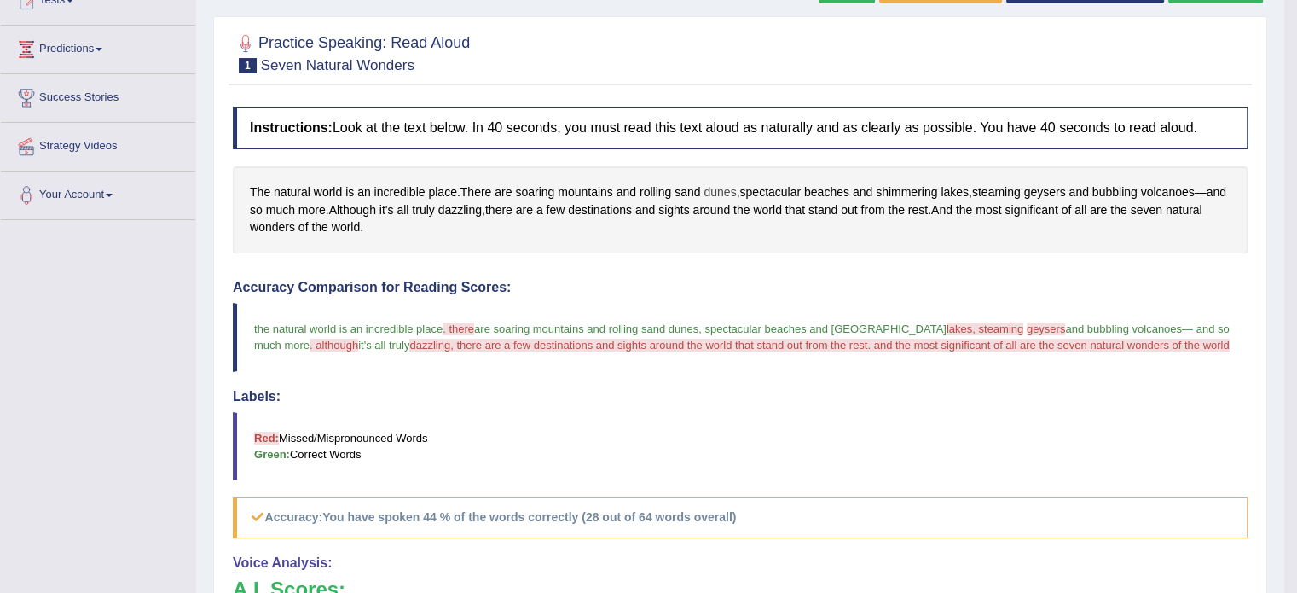
click at [717, 187] on span "dunes" at bounding box center [719, 192] width 32 height 18
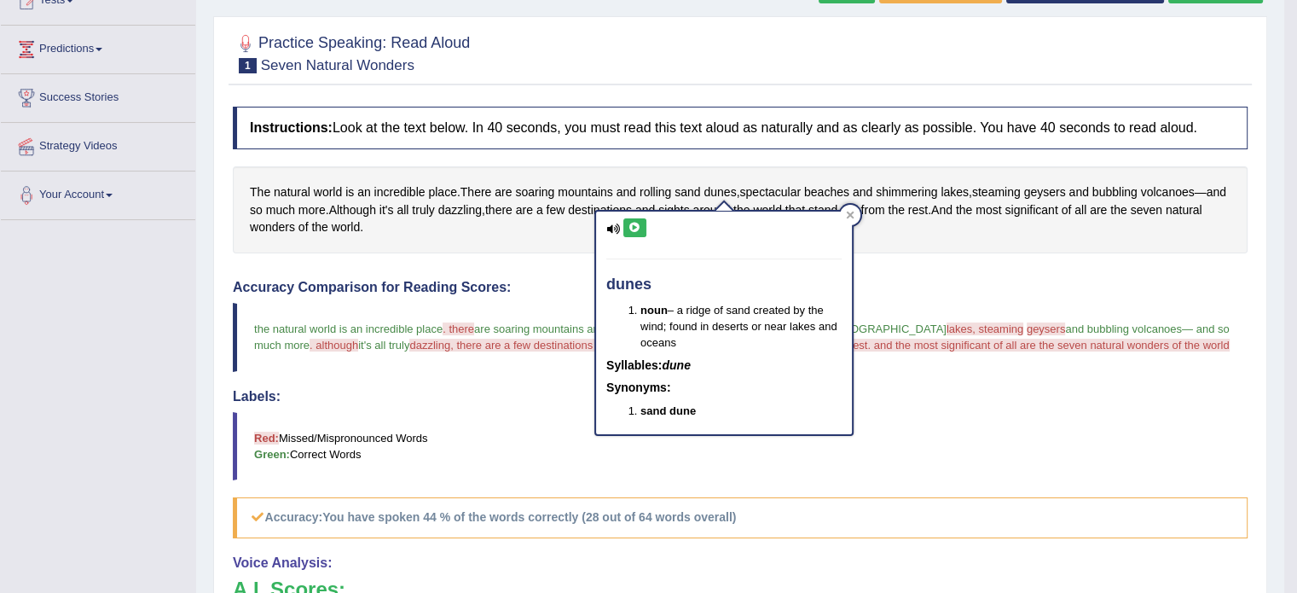
click at [638, 223] on icon at bounding box center [634, 228] width 13 height 10
click at [846, 214] on icon at bounding box center [850, 215] width 9 height 9
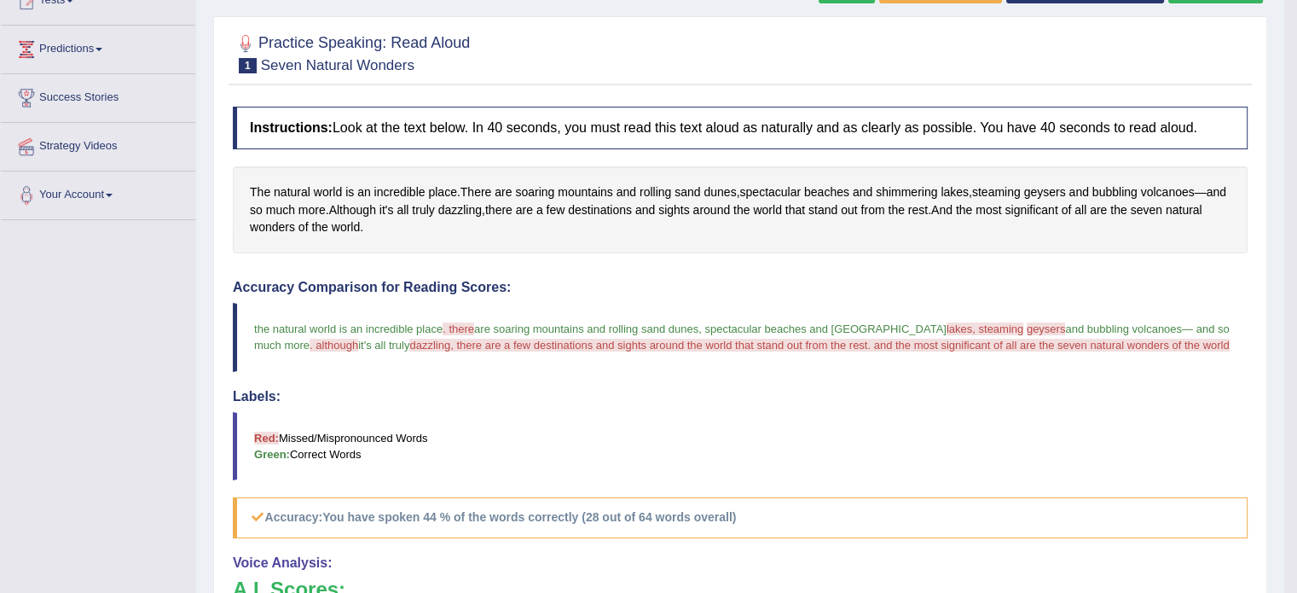
click at [946, 323] on span "lakes, steaming" at bounding box center [984, 328] width 77 height 13
click at [928, 189] on span "shimmering" at bounding box center [906, 192] width 61 height 18
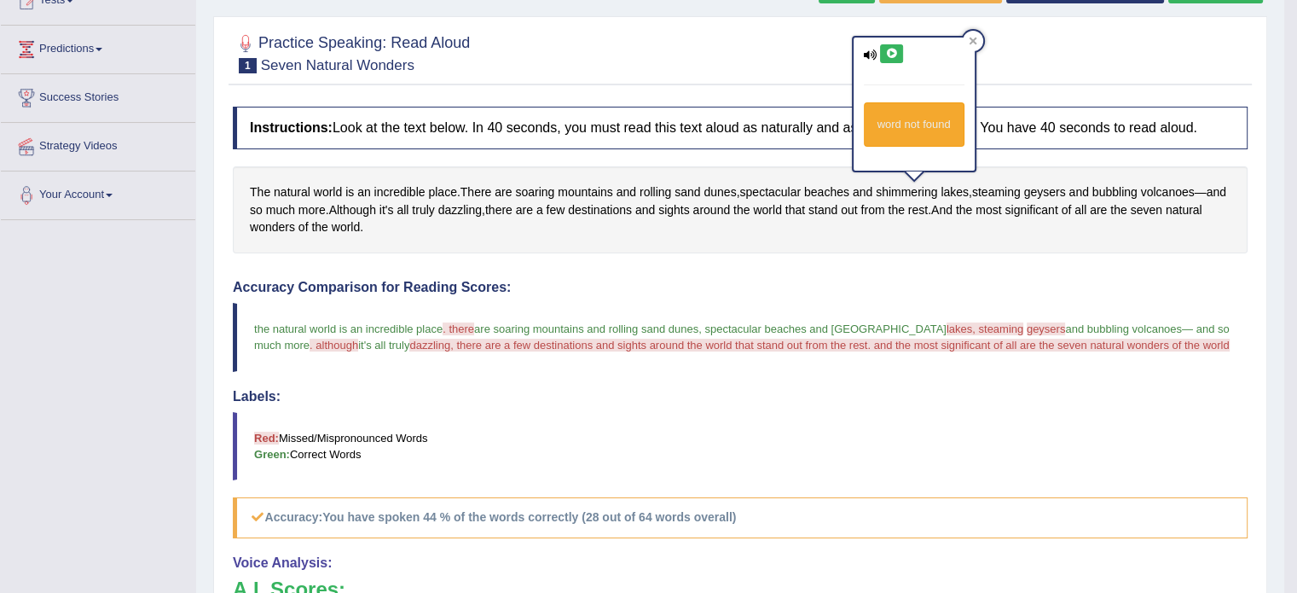
click at [871, 54] on icon at bounding box center [871, 54] width 14 height 11
click at [893, 54] on icon at bounding box center [891, 54] width 13 height 10
click at [972, 35] on div at bounding box center [973, 41] width 20 height 20
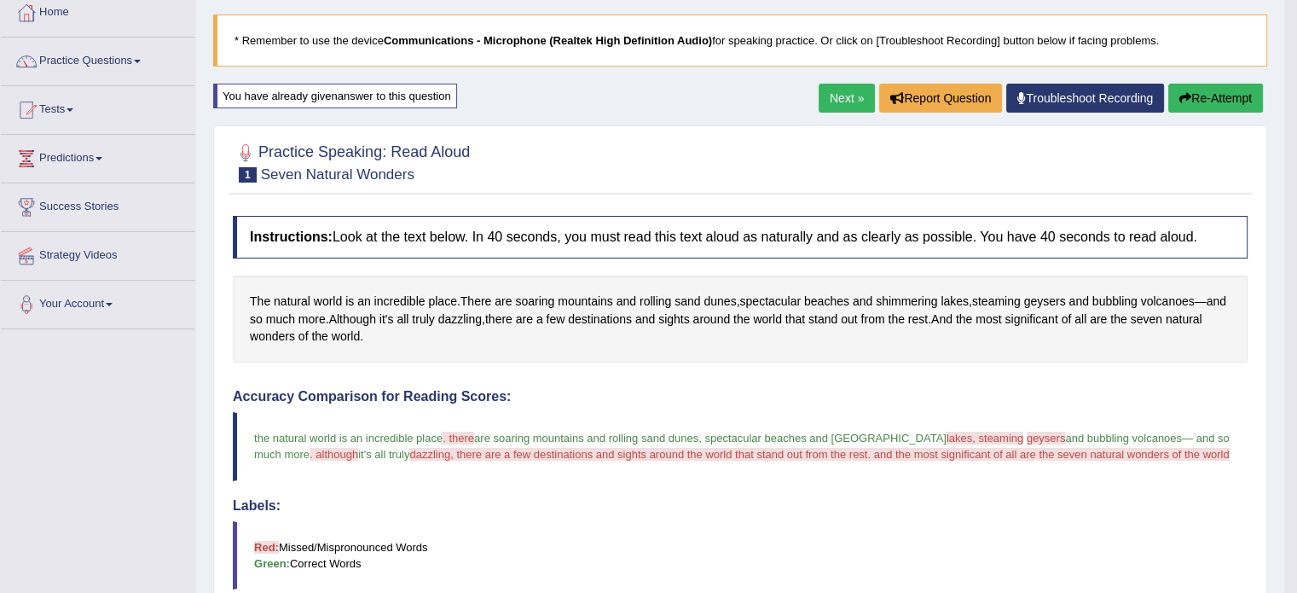
scroll to position [85, 0]
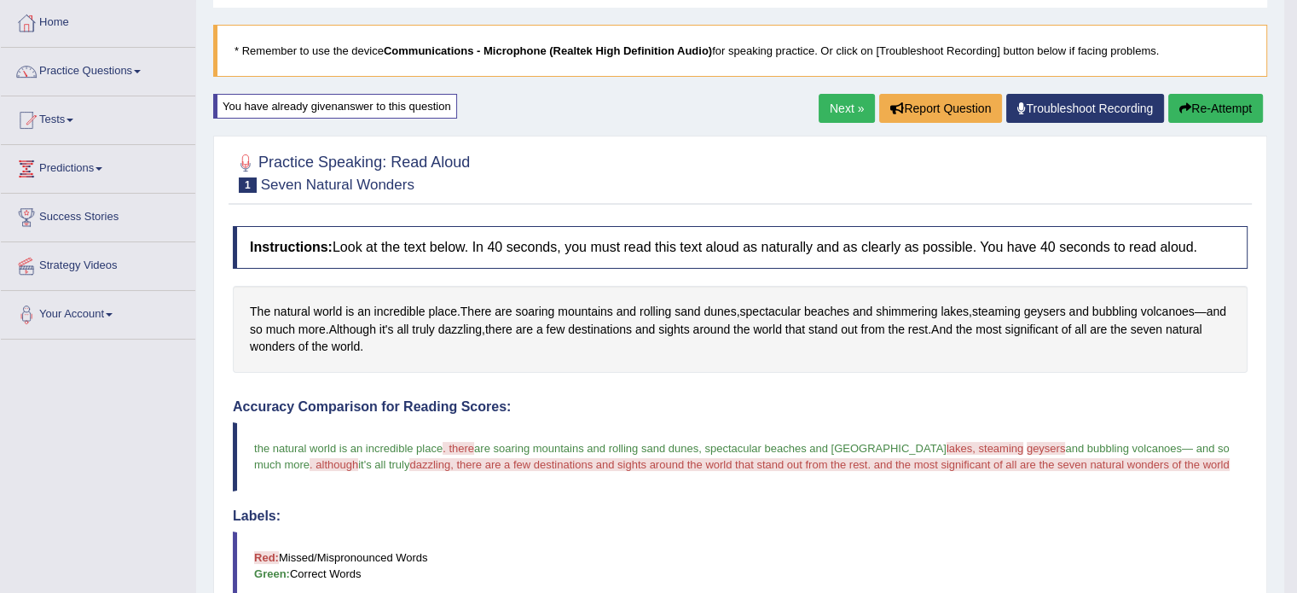
click at [1236, 108] on button "Re-Attempt" at bounding box center [1215, 108] width 95 height 29
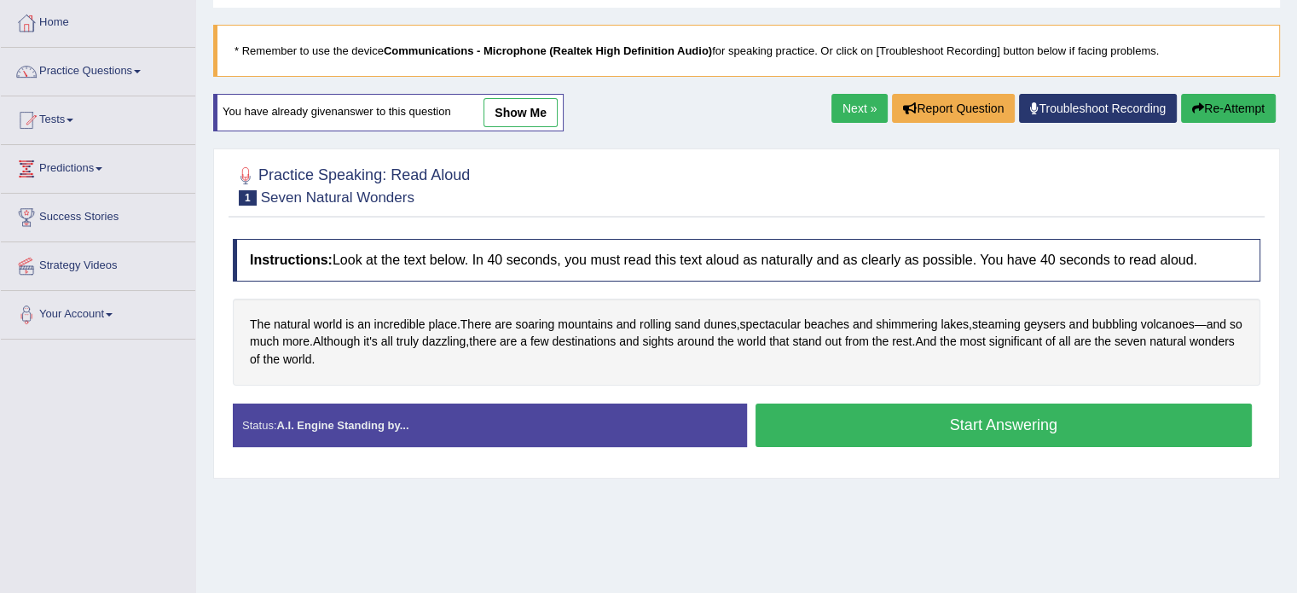
click at [1004, 427] on button "Start Answering" at bounding box center [1003, 424] width 497 height 43
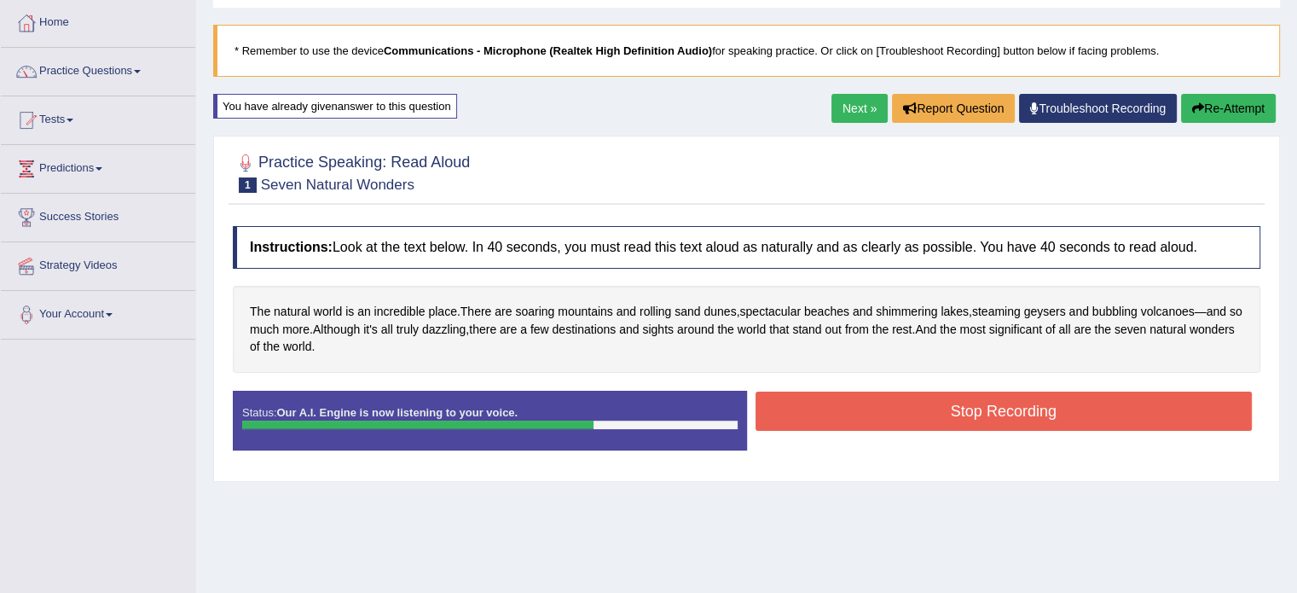
click at [1004, 427] on button "Stop Recording" at bounding box center [1003, 410] width 497 height 39
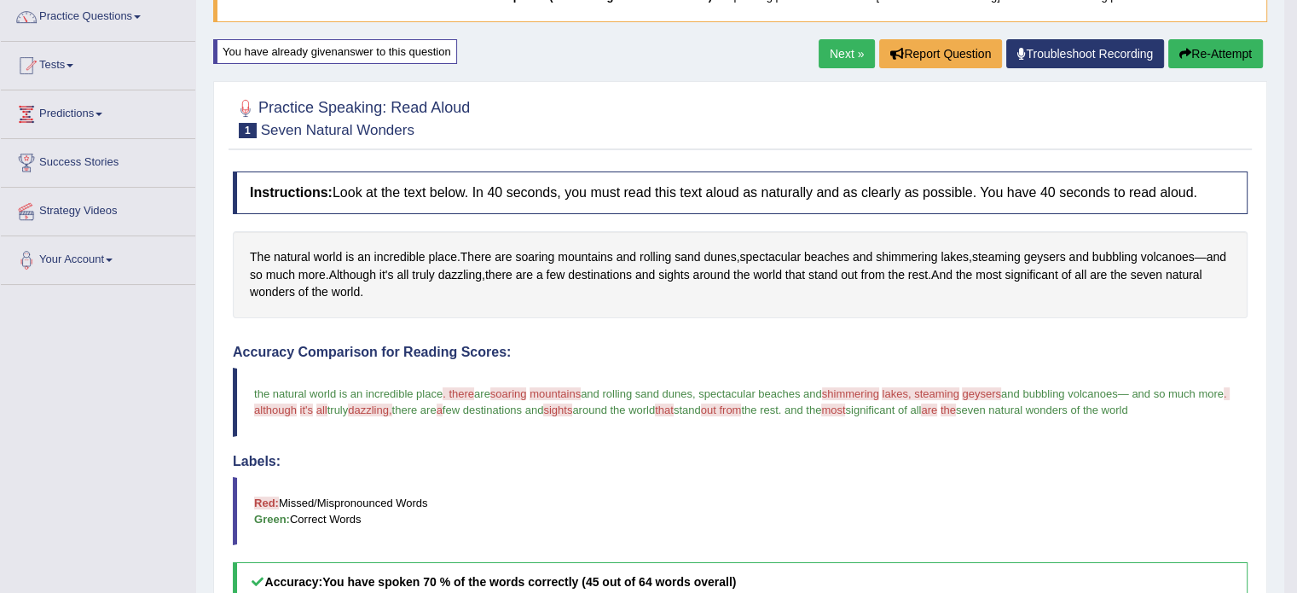
scroll to position [119, 0]
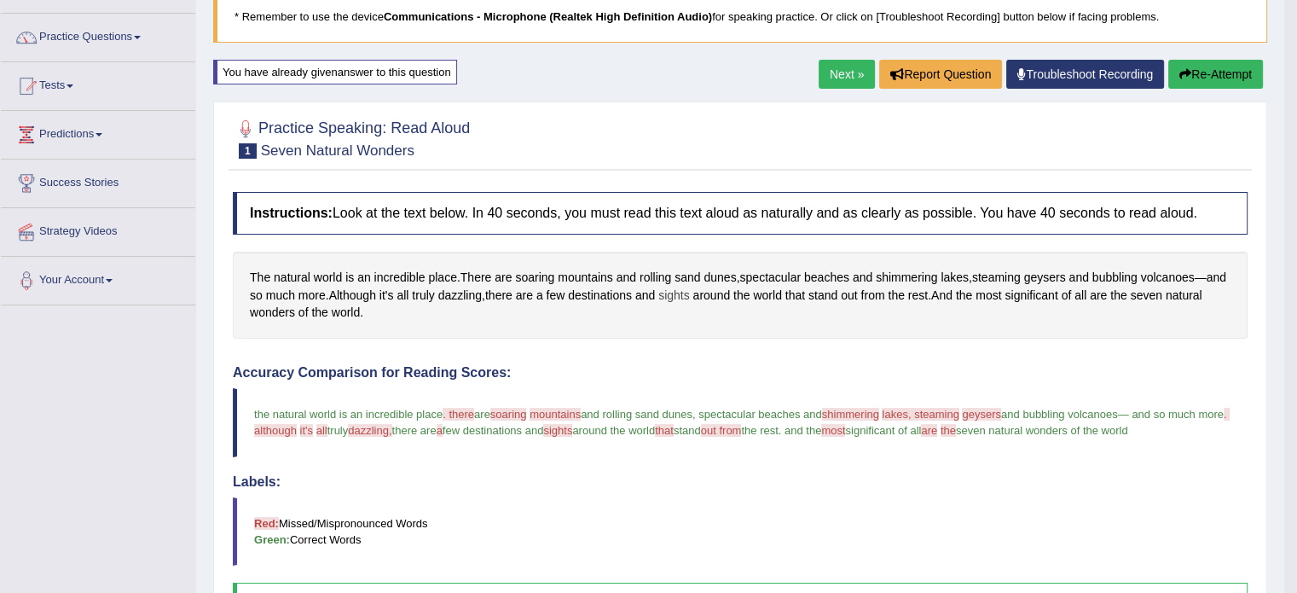
click at [690, 289] on span "sights" at bounding box center [674, 295] width 32 height 18
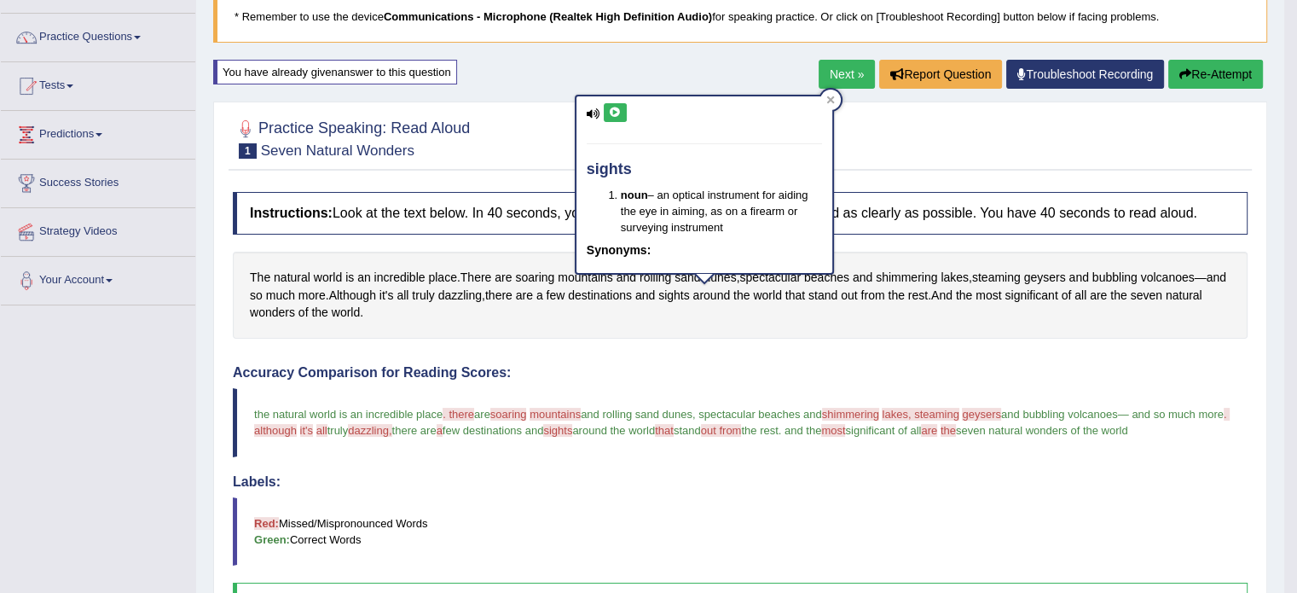
click at [614, 107] on icon at bounding box center [615, 112] width 13 height 10
click at [1024, 341] on div "Instructions: Look at the text below. In 40 seconds, you must read this text al…" at bounding box center [739, 569] width 1023 height 773
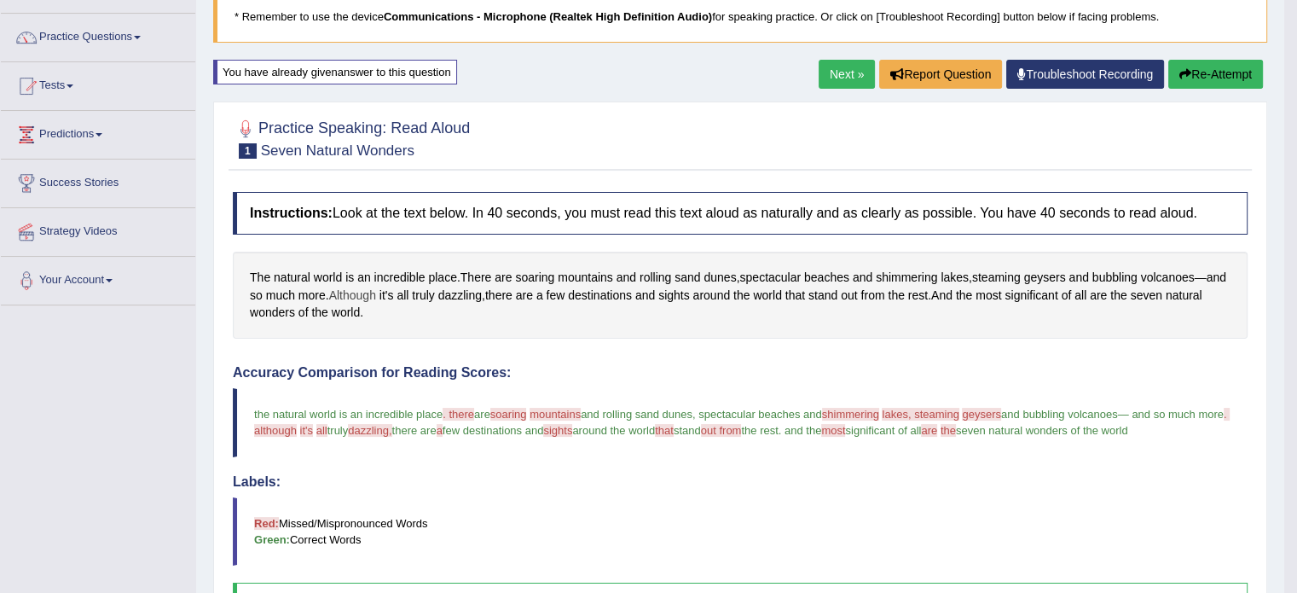
click at [376, 295] on span "Although" at bounding box center [352, 295] width 47 height 18
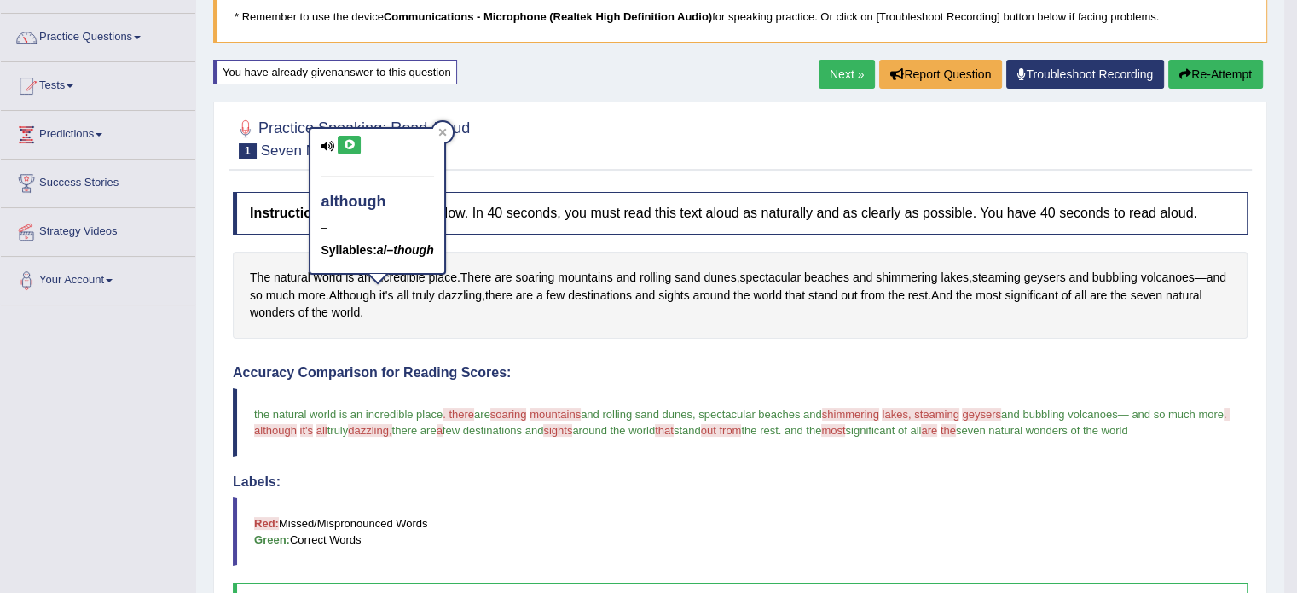
click at [355, 145] on icon at bounding box center [349, 145] width 13 height 10
click at [691, 395] on blockquote "the natural world is an incredible place . there they are soaring so mountains …" at bounding box center [740, 422] width 1015 height 68
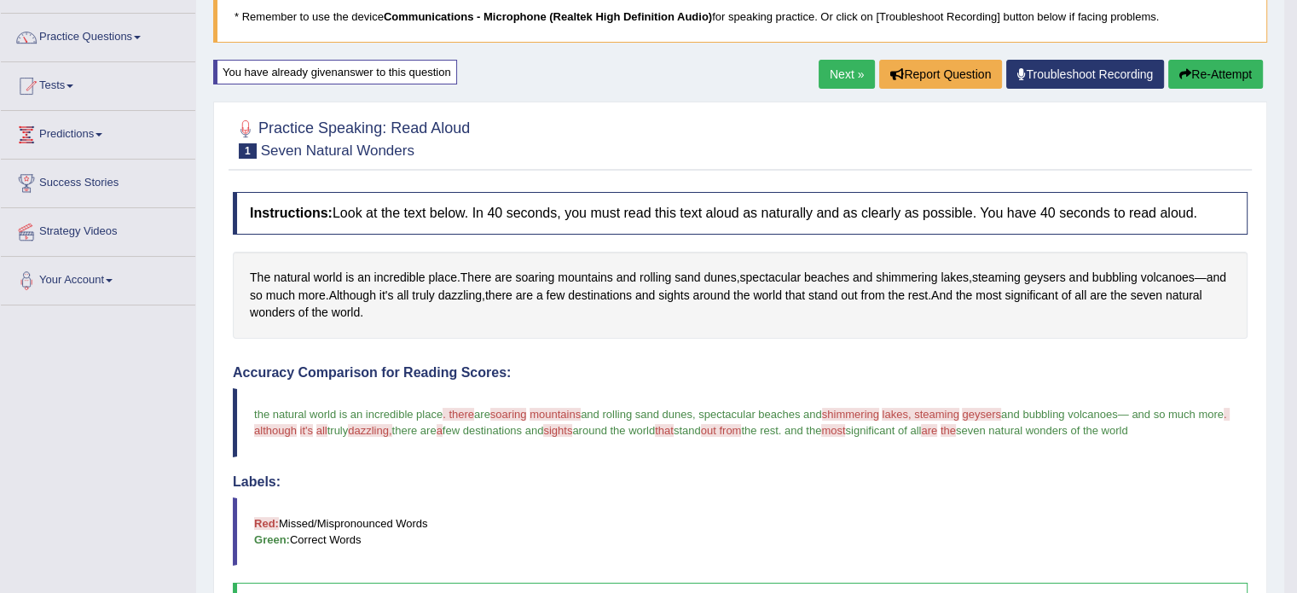
click at [1207, 74] on button "Re-Attempt" at bounding box center [1215, 74] width 95 height 29
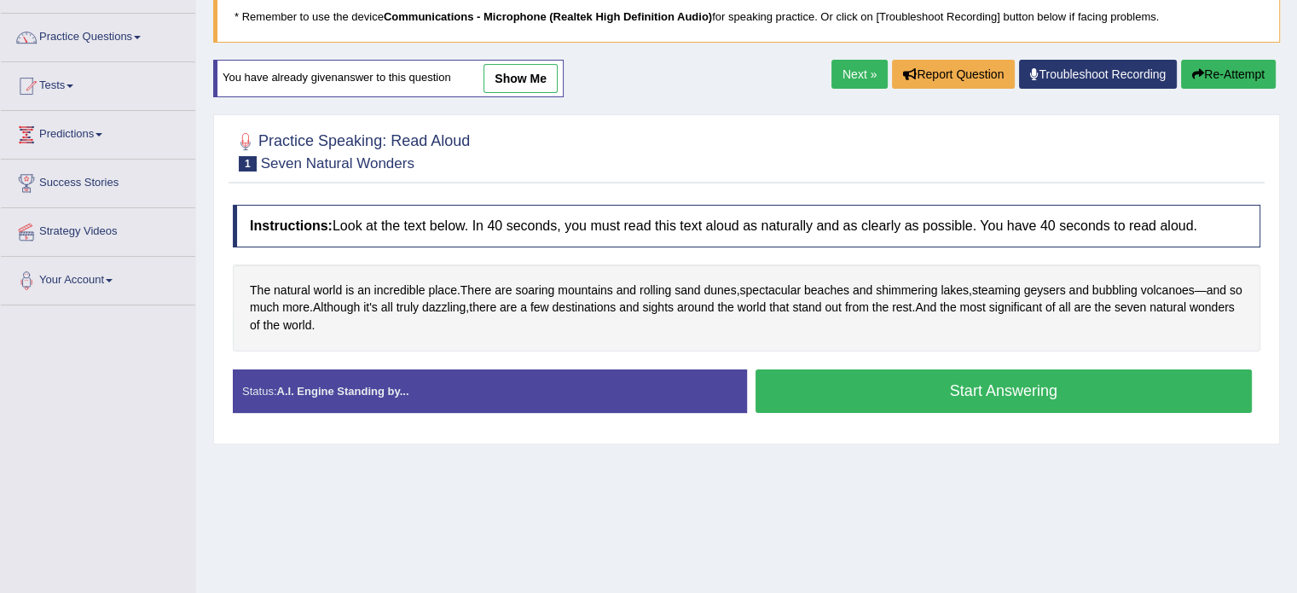
click at [866, 393] on button "Start Answering" at bounding box center [1003, 390] width 497 height 43
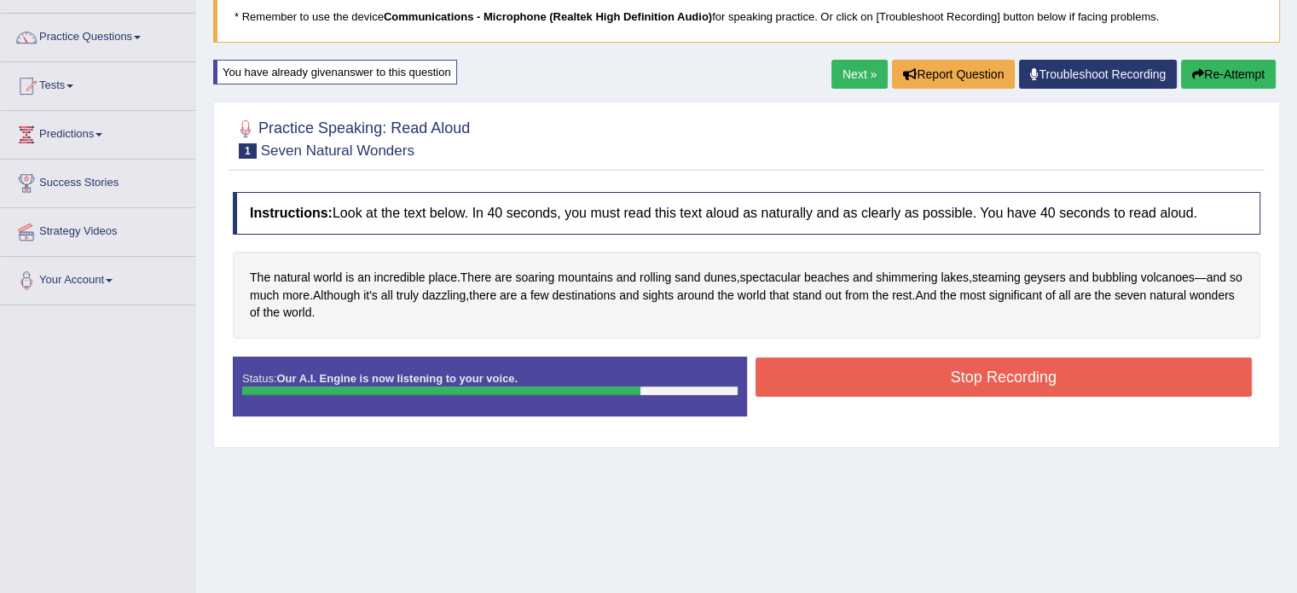
click at [931, 370] on button "Stop Recording" at bounding box center [1003, 376] width 497 height 39
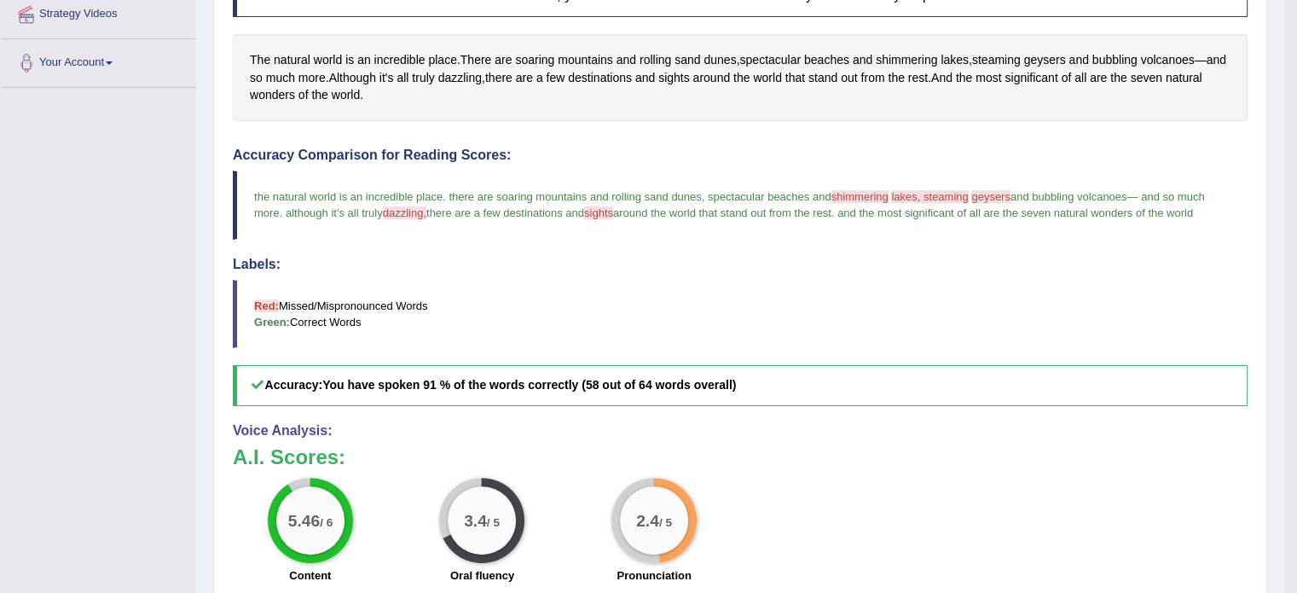
scroll to position [290, 0]
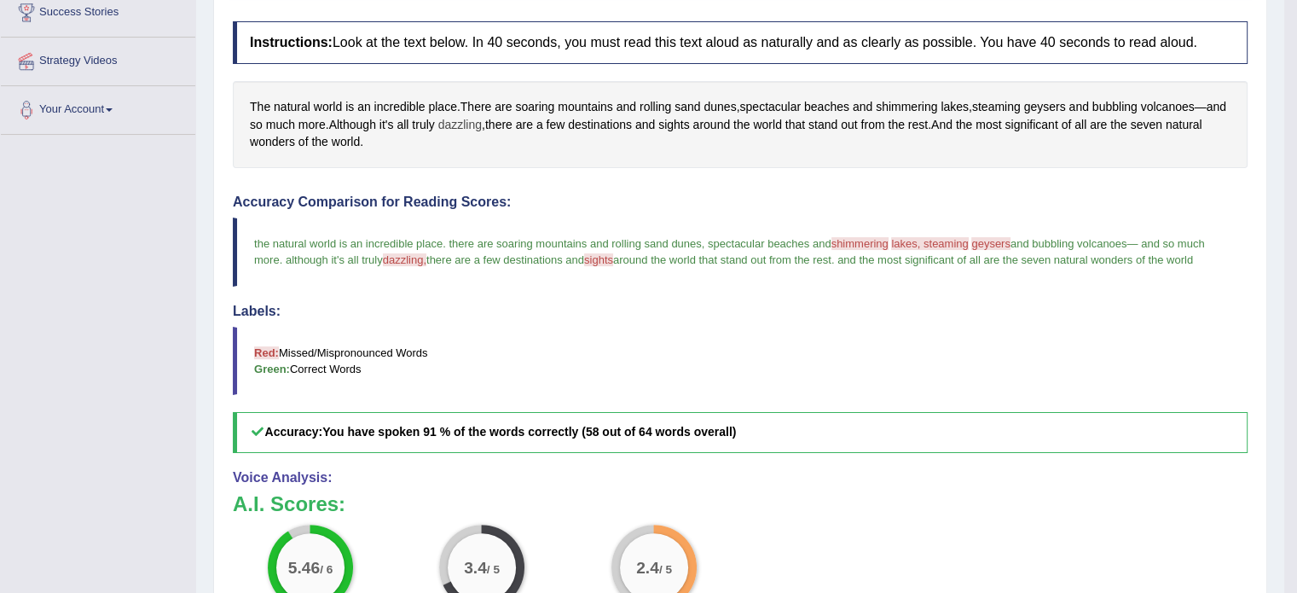
click at [482, 121] on span "dazzling" at bounding box center [459, 125] width 43 height 18
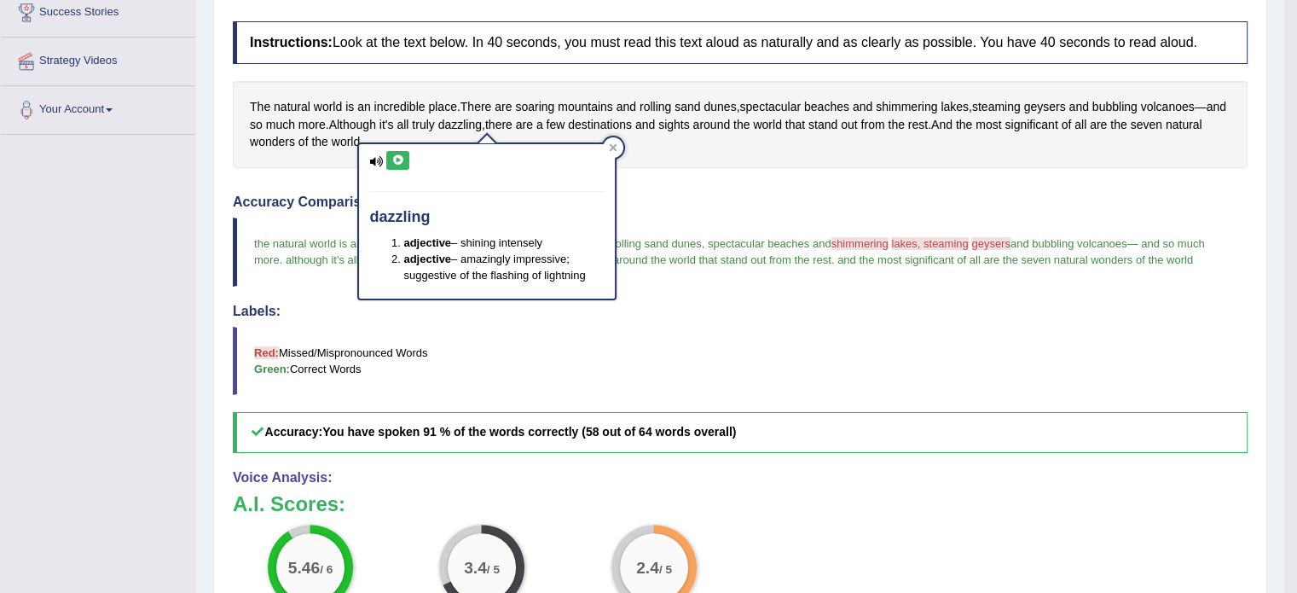
click at [402, 162] on icon at bounding box center [397, 160] width 13 height 10
click at [948, 140] on div "The natural world is an incredible place . There are soaring mountains and roll…" at bounding box center [740, 124] width 1015 height 87
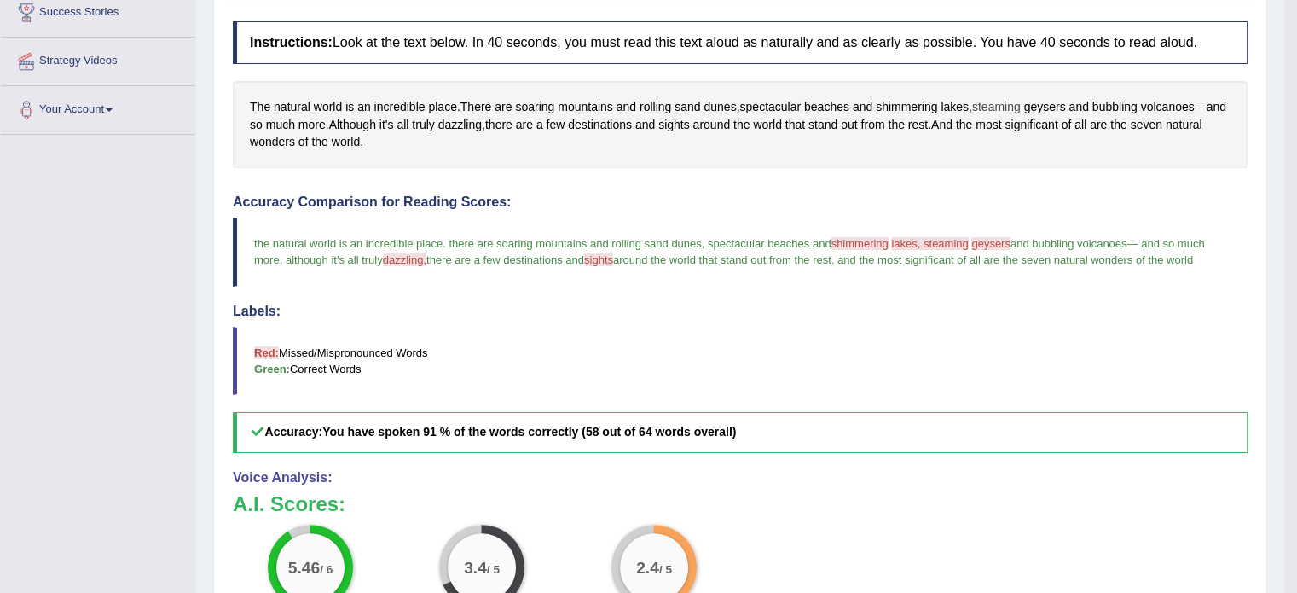
click at [1014, 104] on span "steaming" at bounding box center [996, 107] width 49 height 18
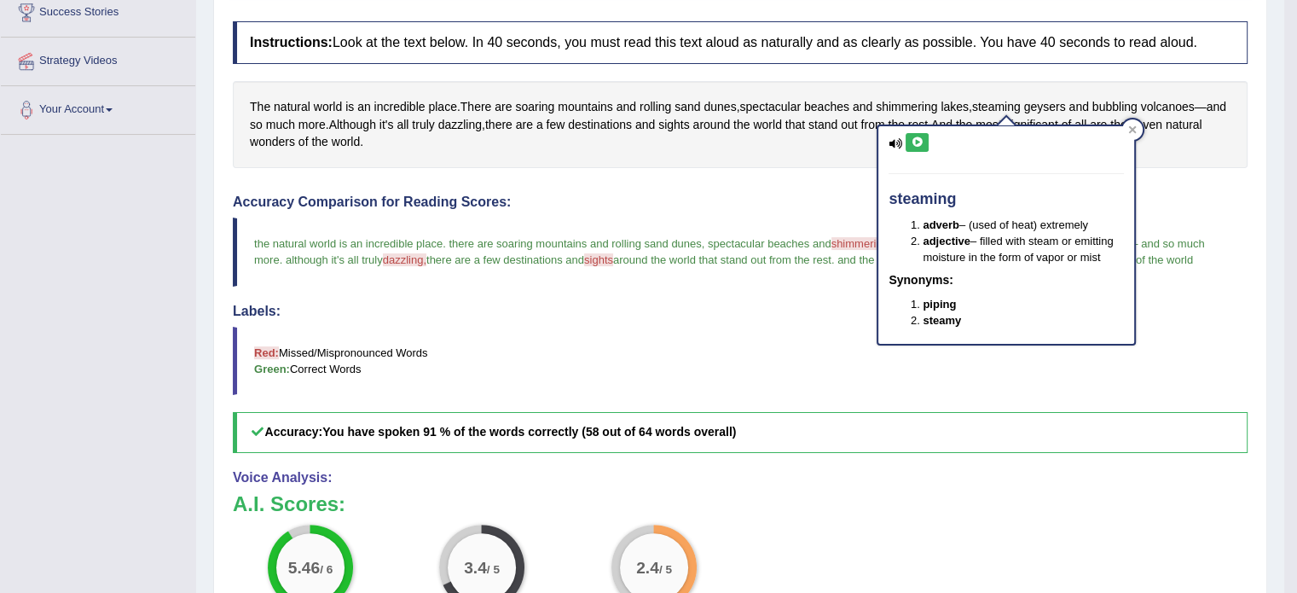
click at [914, 142] on icon at bounding box center [917, 142] width 13 height 10
click at [924, 139] on button at bounding box center [916, 142] width 23 height 19
click at [829, 163] on div "The natural world is an incredible place . There are soaring mountains and roll…" at bounding box center [740, 124] width 1015 height 87
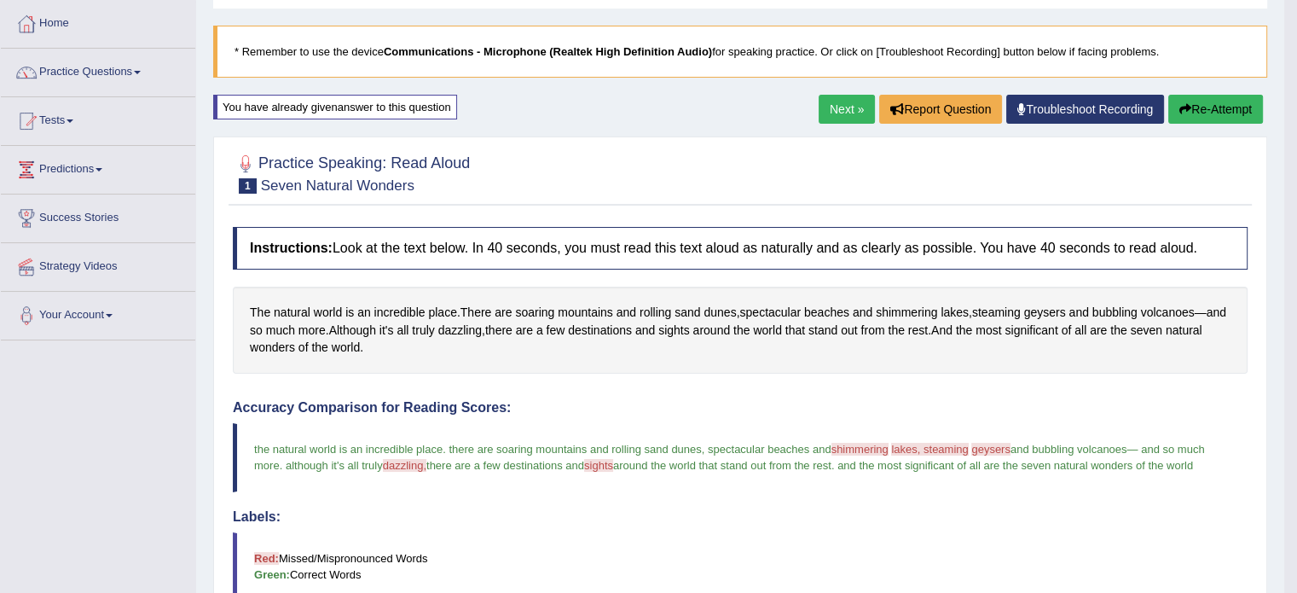
scroll to position [34, 0]
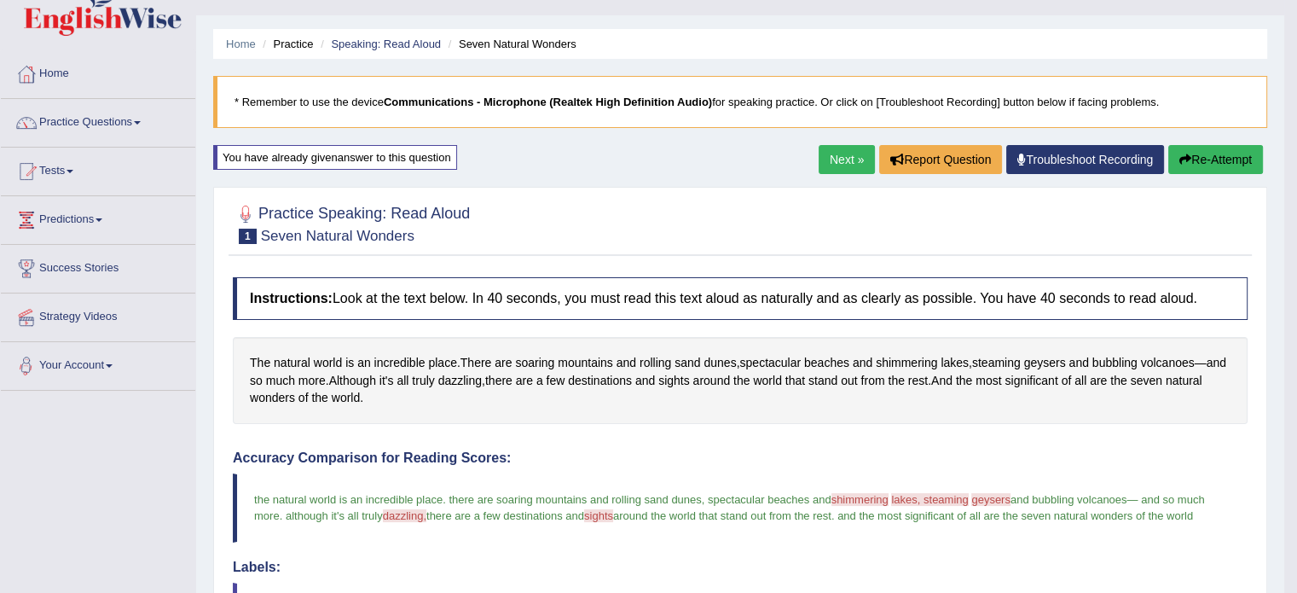
click at [107, 355] on link "Your Account" at bounding box center [98, 363] width 194 height 43
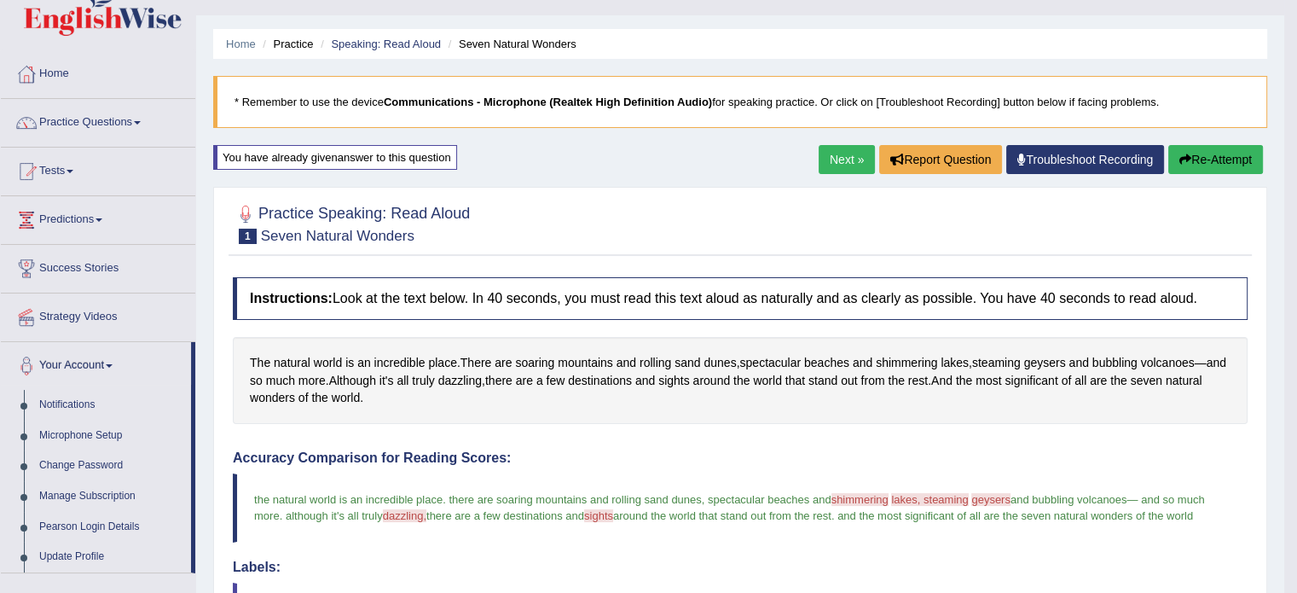
click at [107, 355] on link "Your Account" at bounding box center [96, 363] width 190 height 43
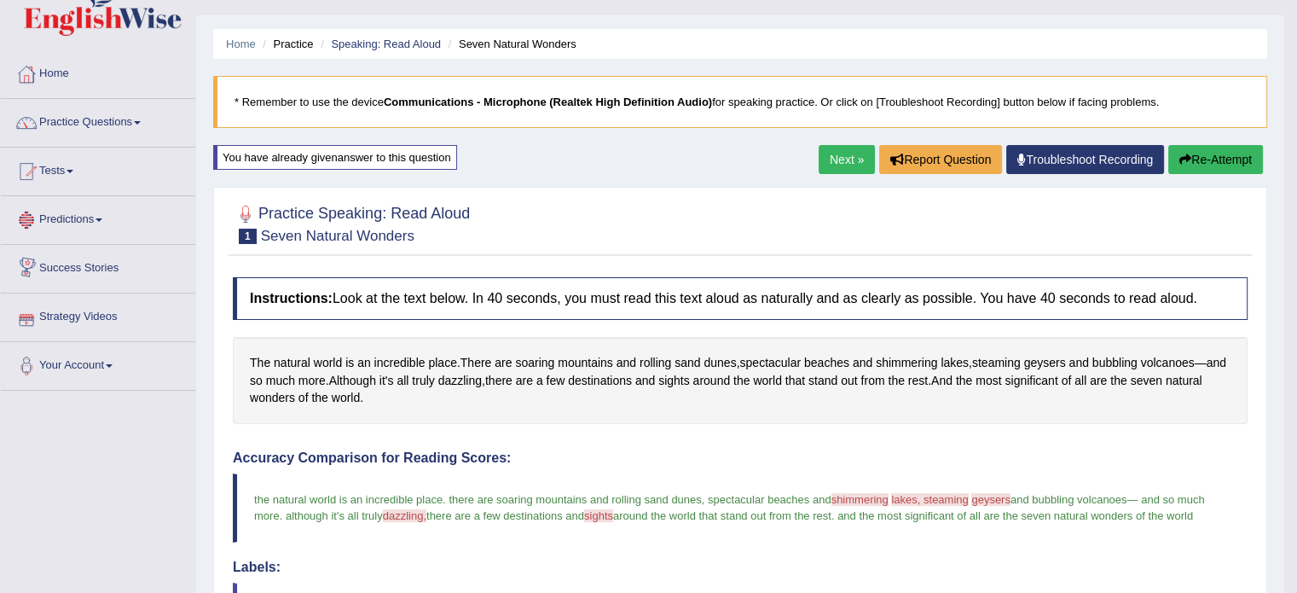
click at [101, 218] on span at bounding box center [98, 219] width 7 height 3
click at [102, 258] on link "Latest Predictions" at bounding box center [111, 259] width 159 height 31
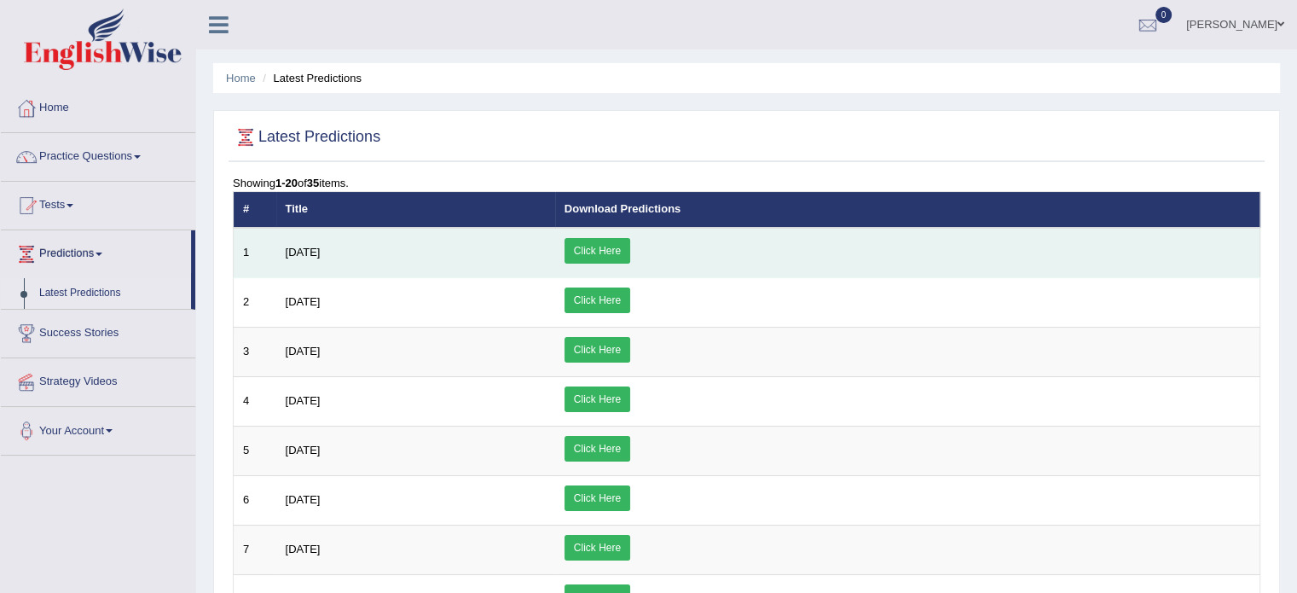
click at [630, 250] on link "Click Here" at bounding box center [597, 251] width 66 height 26
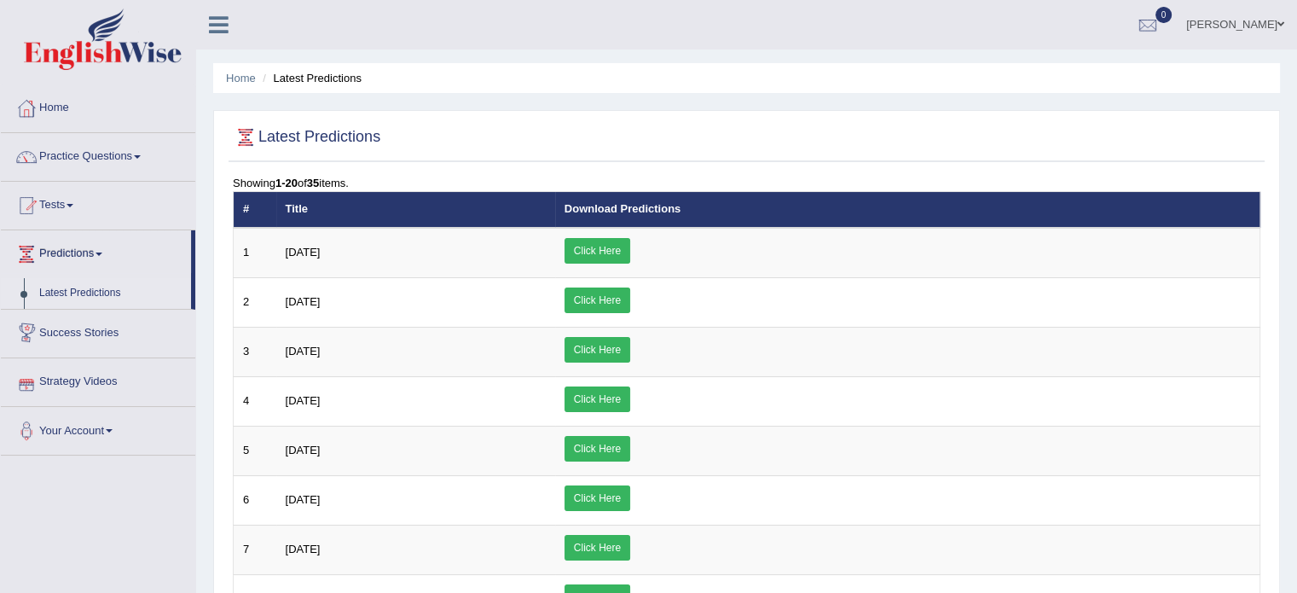
click at [71, 205] on link "Tests" at bounding box center [98, 203] width 194 height 43
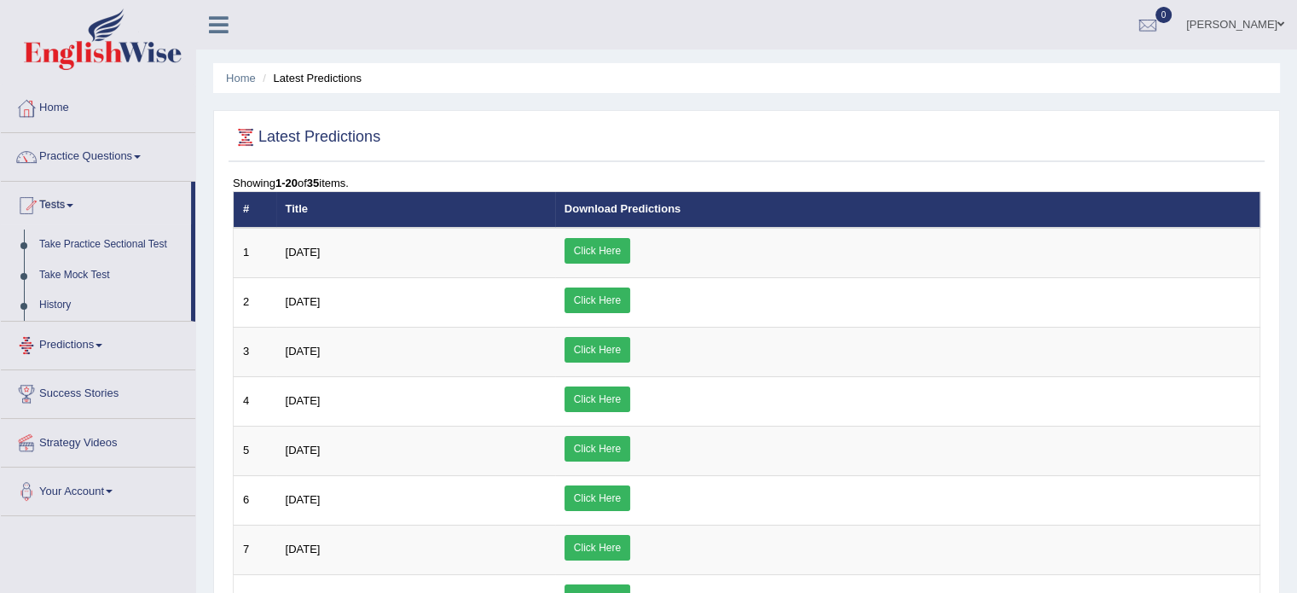
click at [102, 336] on link "Predictions" at bounding box center [98, 342] width 194 height 43
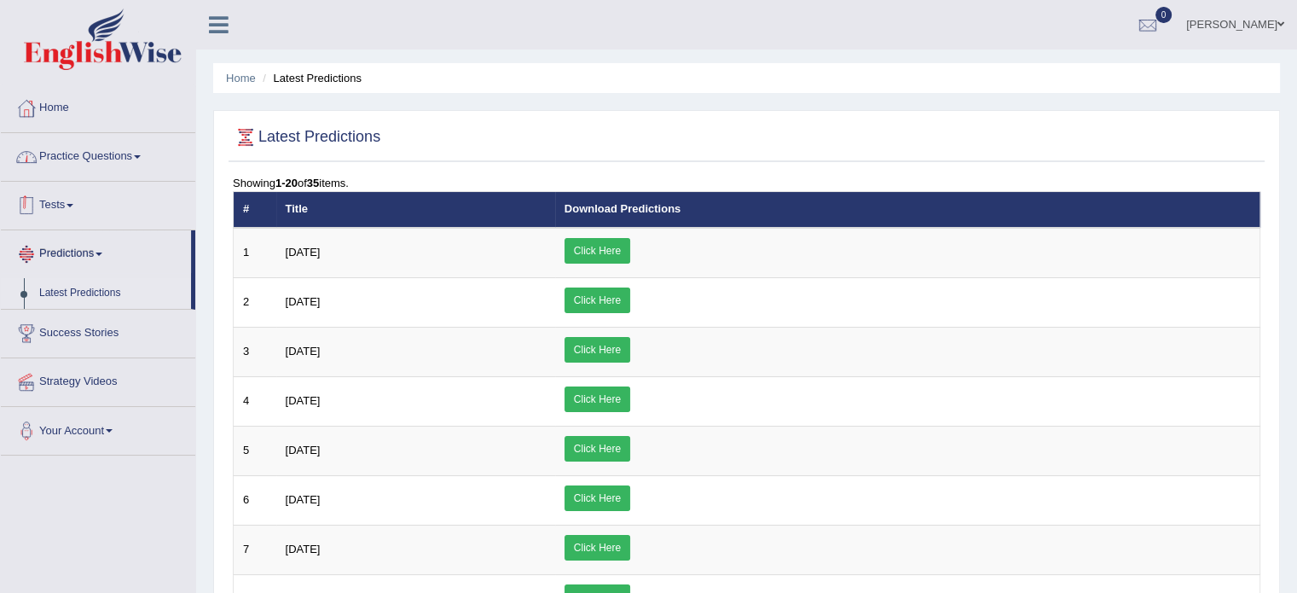
click at [120, 145] on link "Practice Questions" at bounding box center [98, 154] width 194 height 43
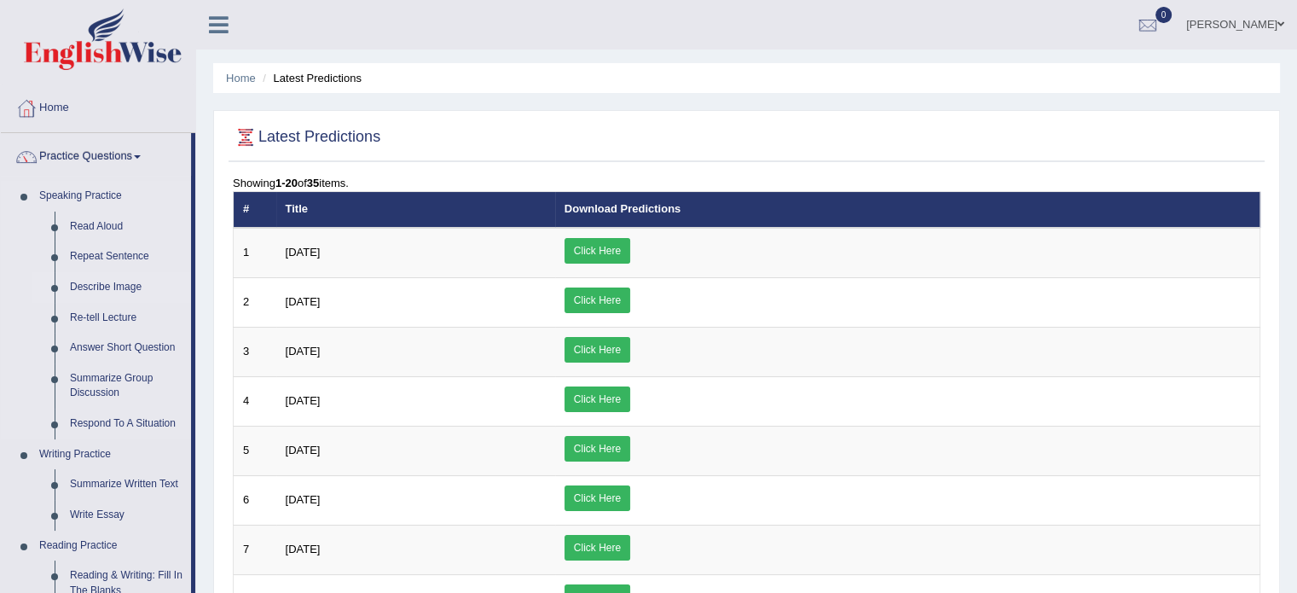
click at [130, 288] on link "Describe Image" at bounding box center [126, 287] width 129 height 31
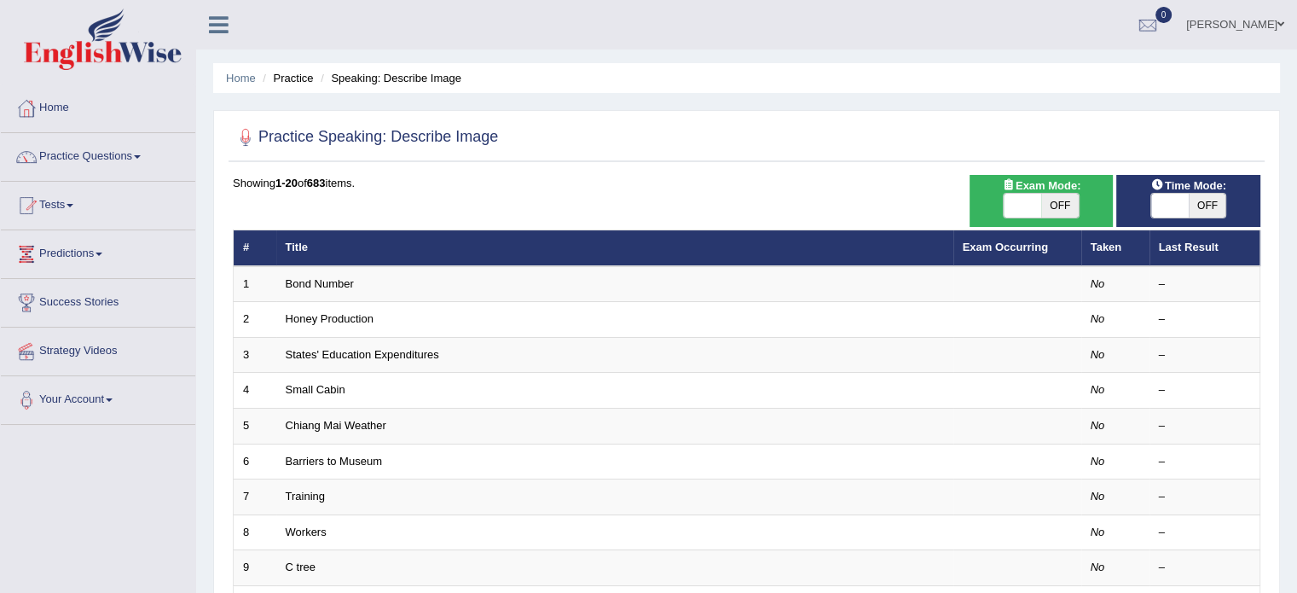
click at [1102, 246] on th "Taken" at bounding box center [1115, 248] width 68 height 36
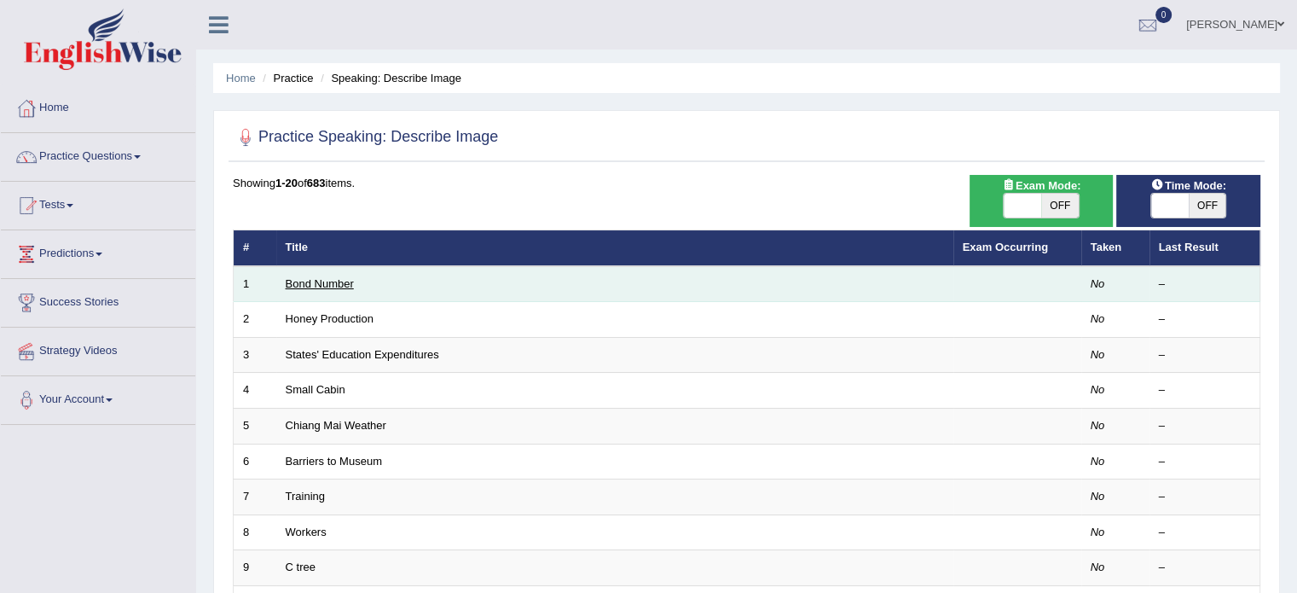
click at [292, 279] on link "Bond Number" at bounding box center [320, 283] width 68 height 13
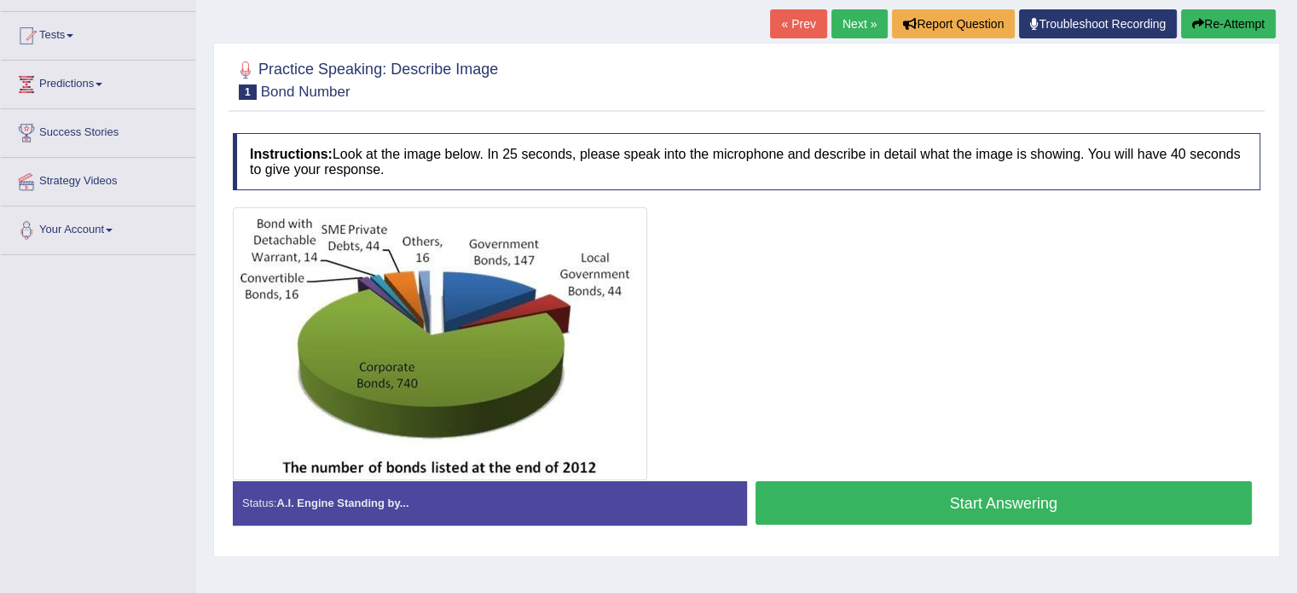
scroll to position [171, 0]
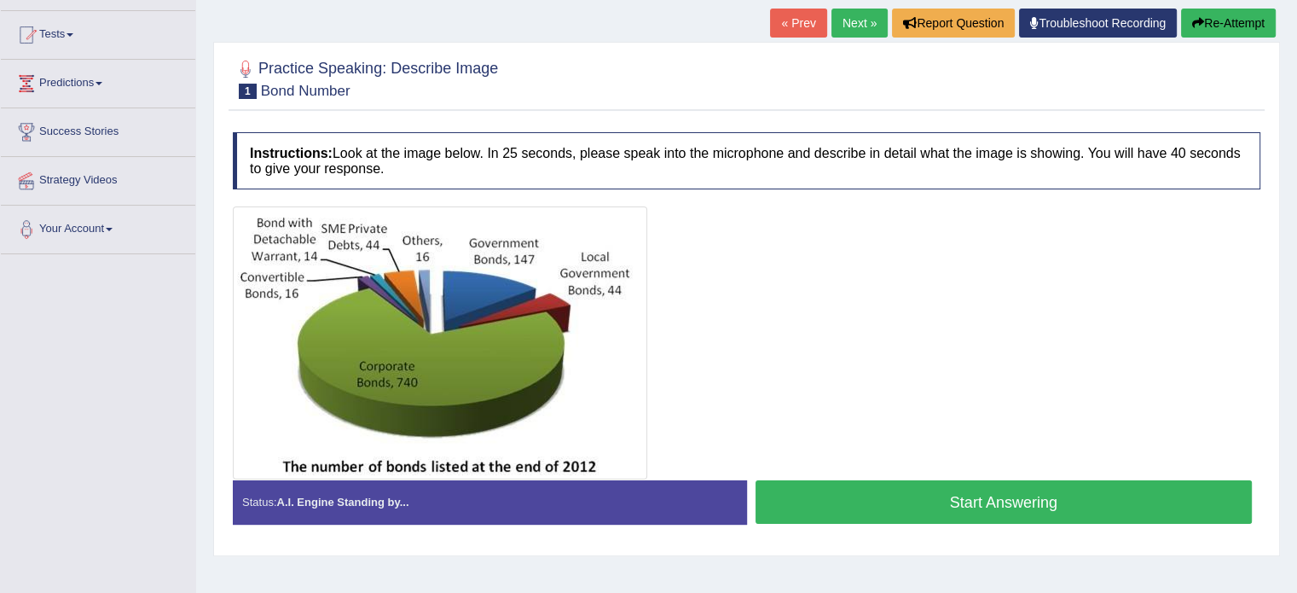
click at [937, 504] on button "Start Answering" at bounding box center [1003, 501] width 497 height 43
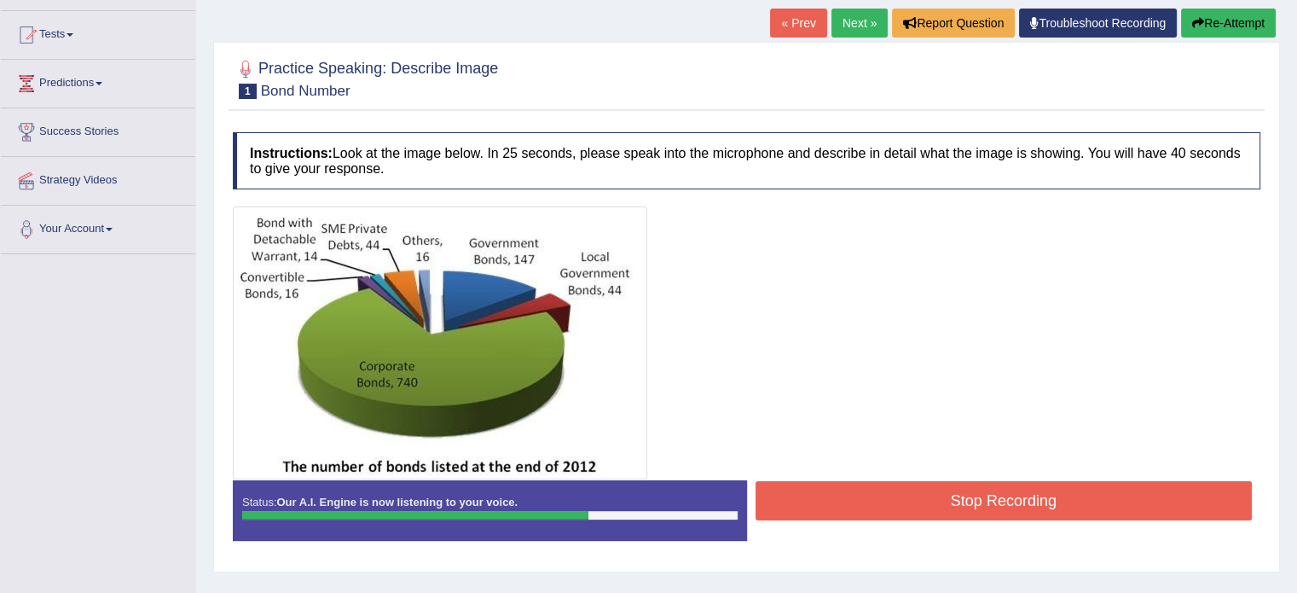
click at [830, 490] on button "Stop Recording" at bounding box center [1003, 500] width 497 height 39
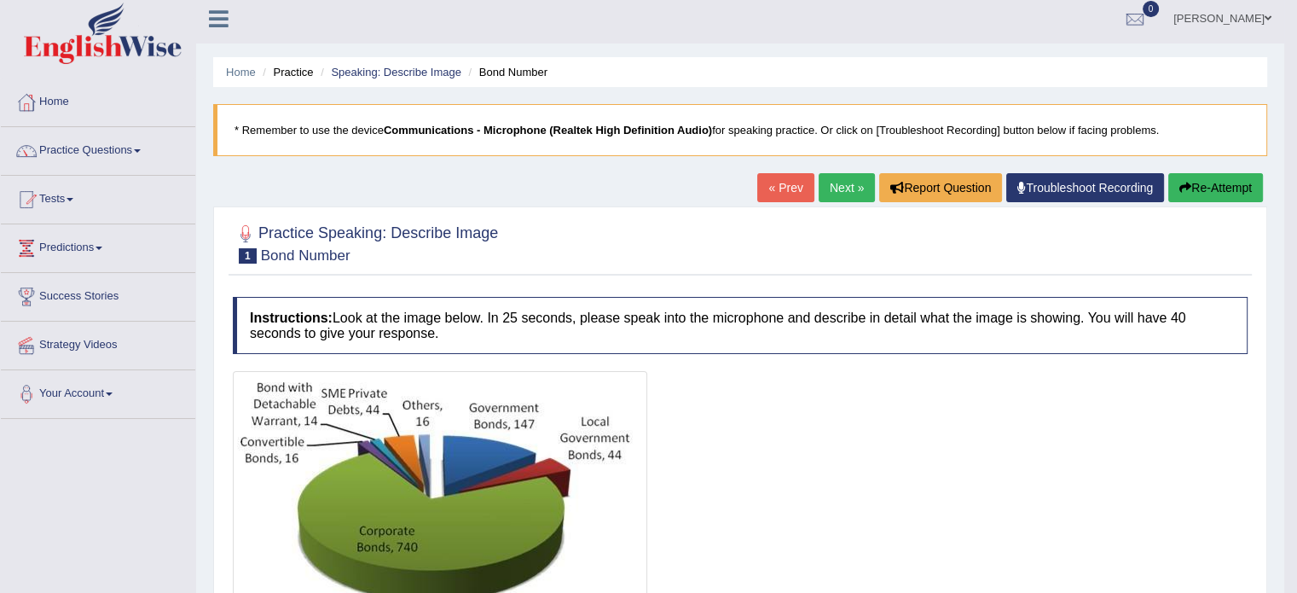
scroll to position [0, 0]
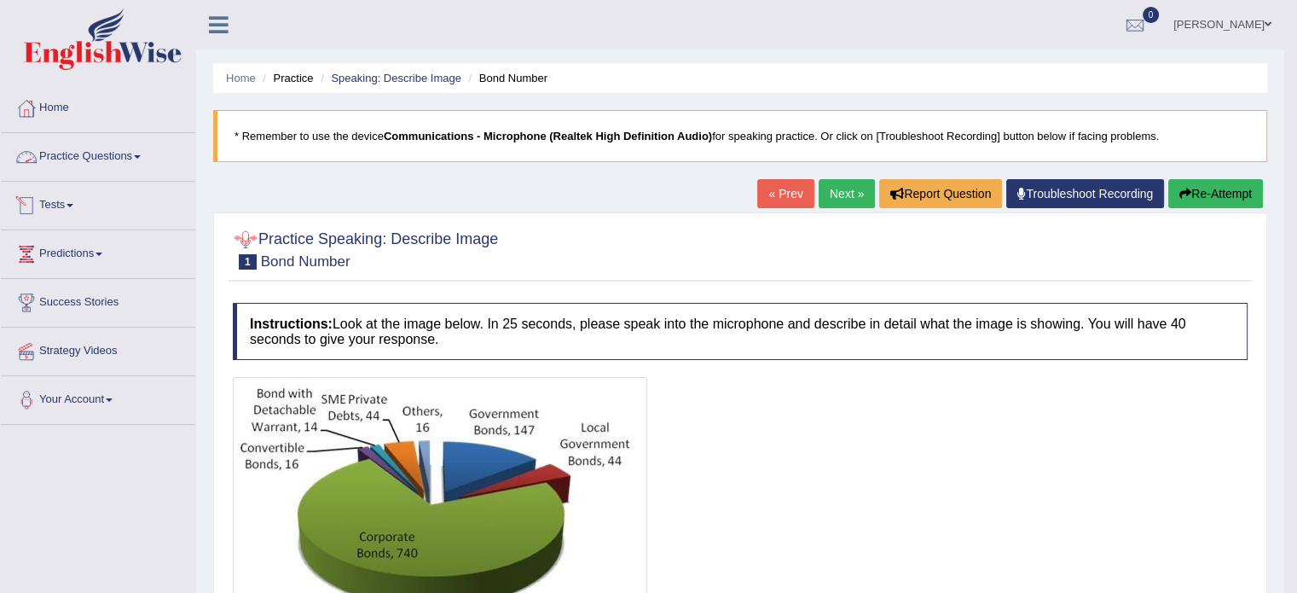
click at [119, 159] on link "Practice Questions" at bounding box center [98, 154] width 194 height 43
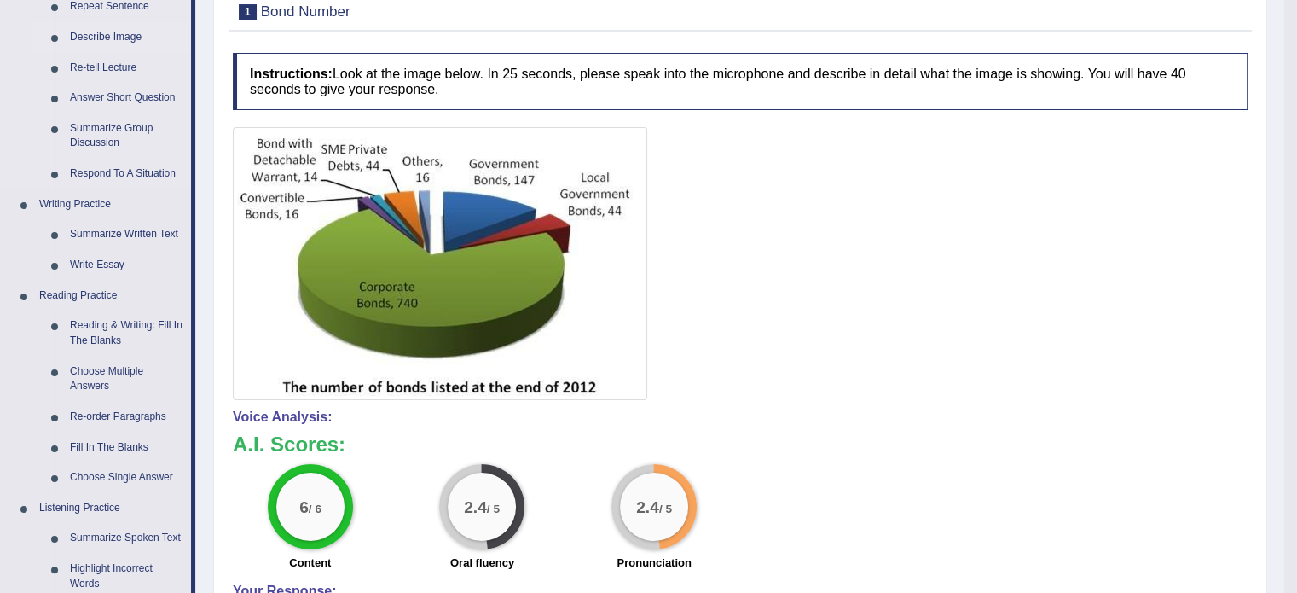
scroll to position [256, 0]
